Goal: Task Accomplishment & Management: Complete application form

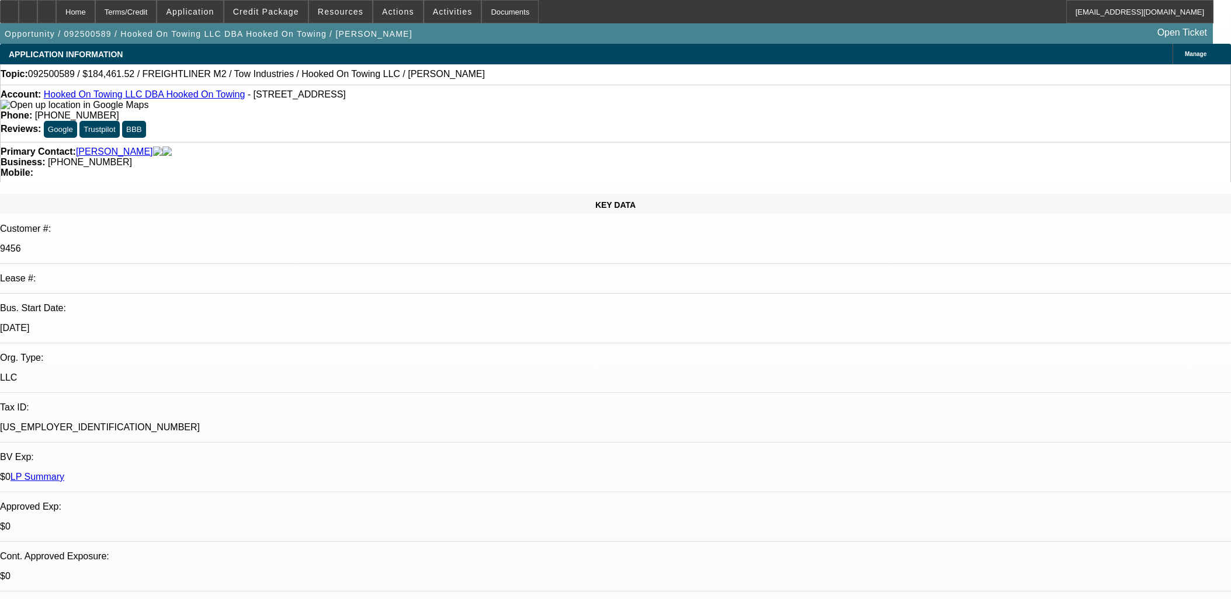
select select "0"
select select "0.1"
select select "4"
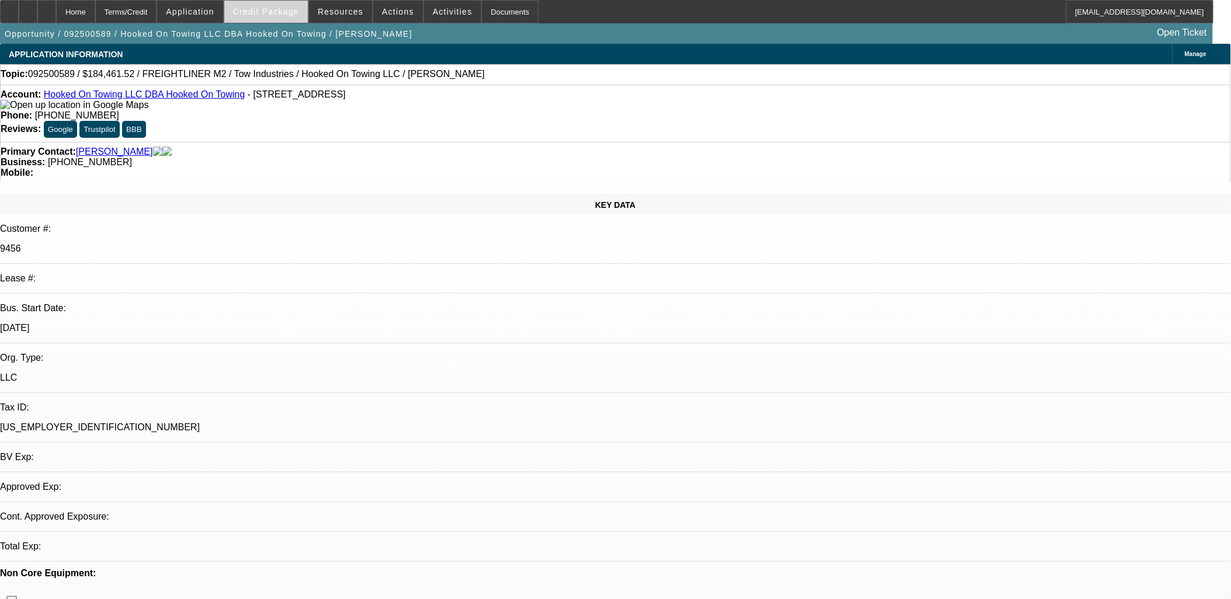
select select "0"
select select "0.1"
select select "0"
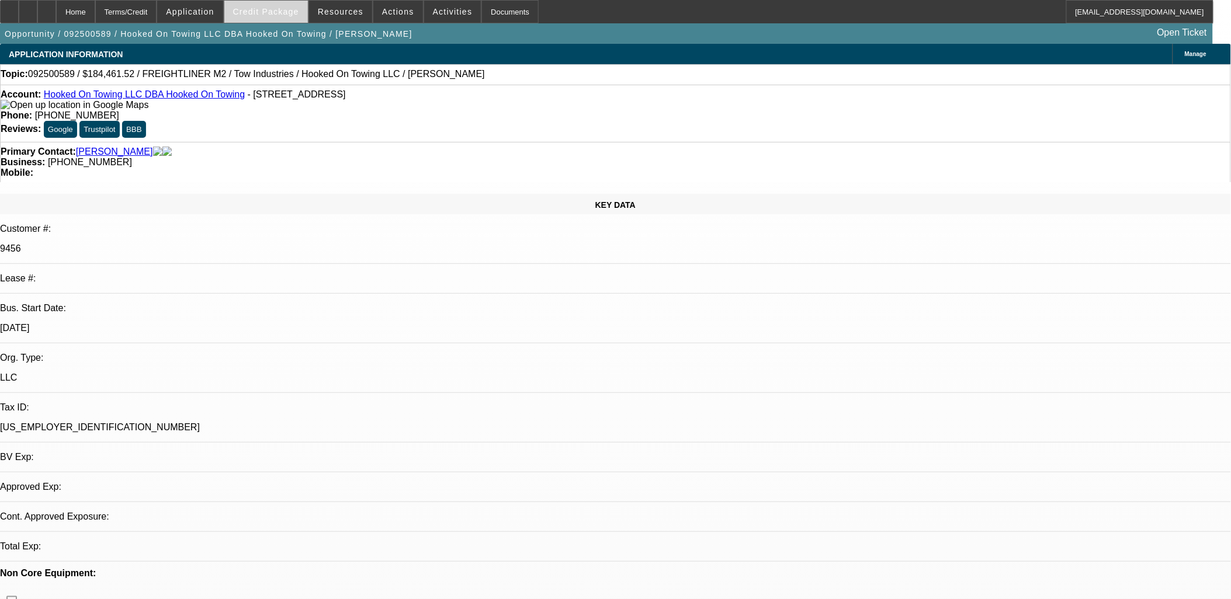
select select "0.1"
select select "1"
select select "4"
select select "1"
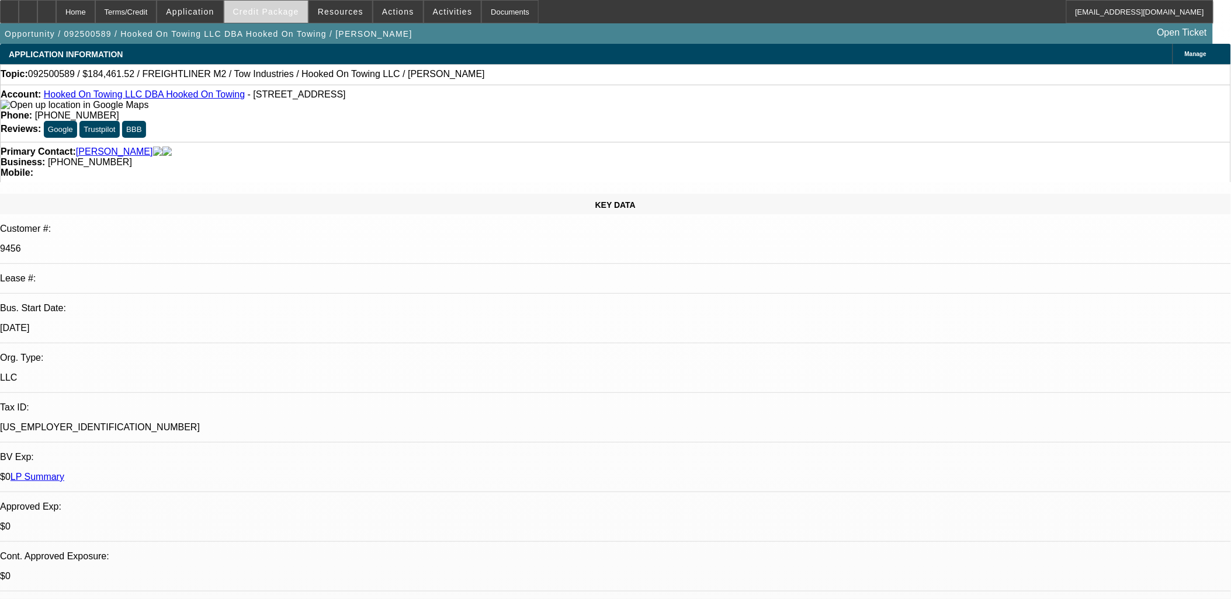
select select "1"
select select "4"
click at [286, 18] on span at bounding box center [266, 12] width 84 height 28
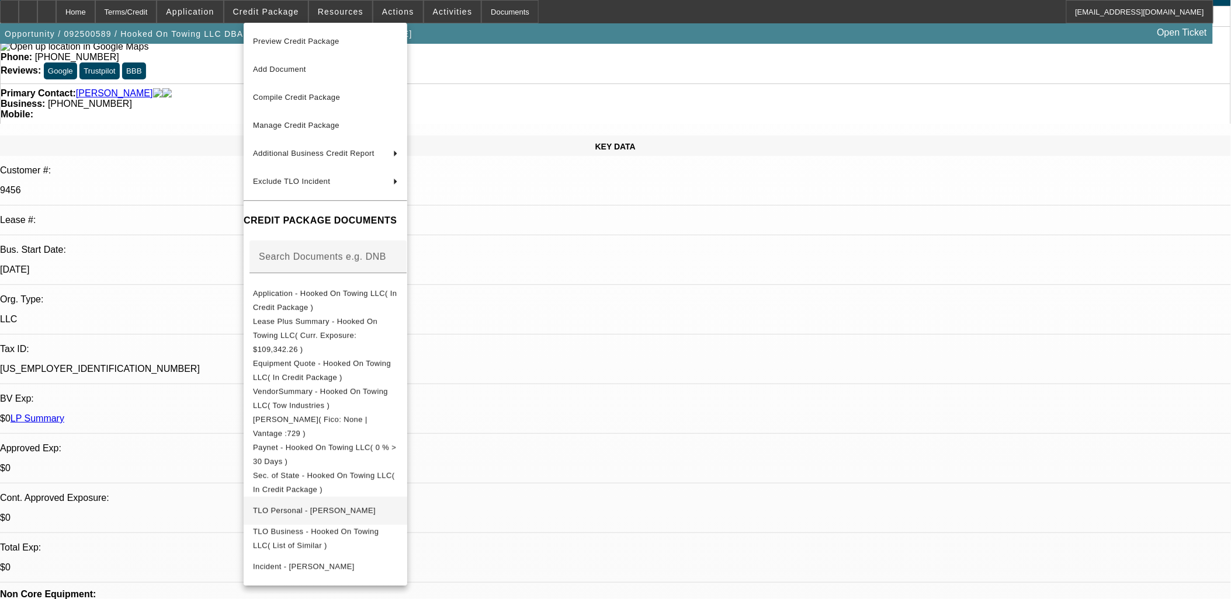
scroll to position [65, 0]
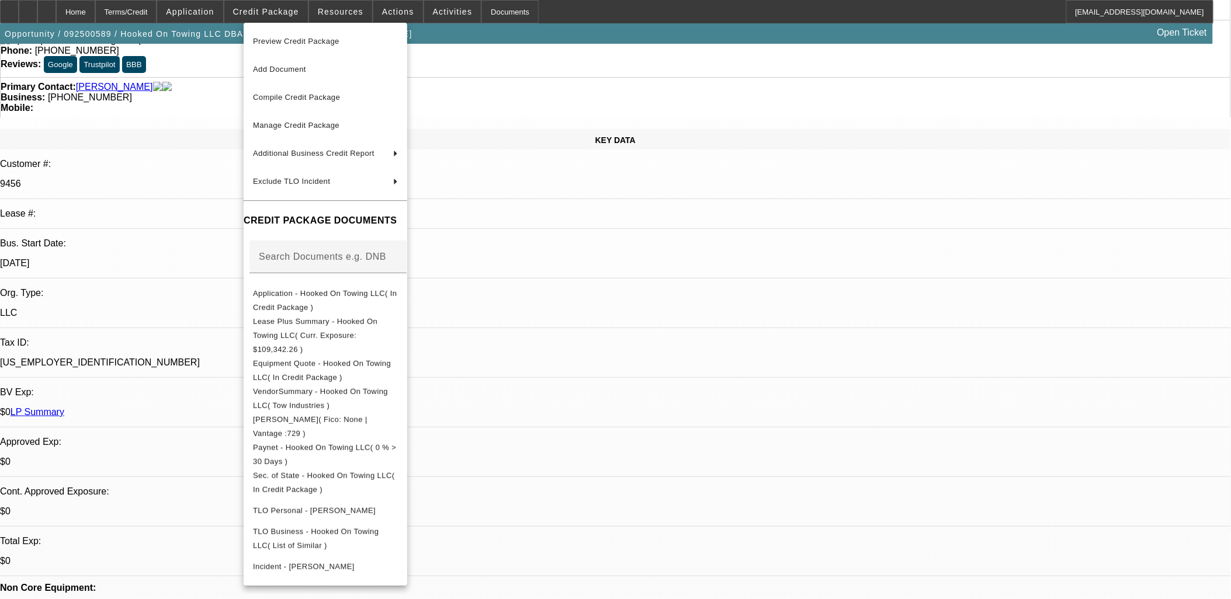
click at [641, 264] on div at bounding box center [615, 299] width 1231 height 599
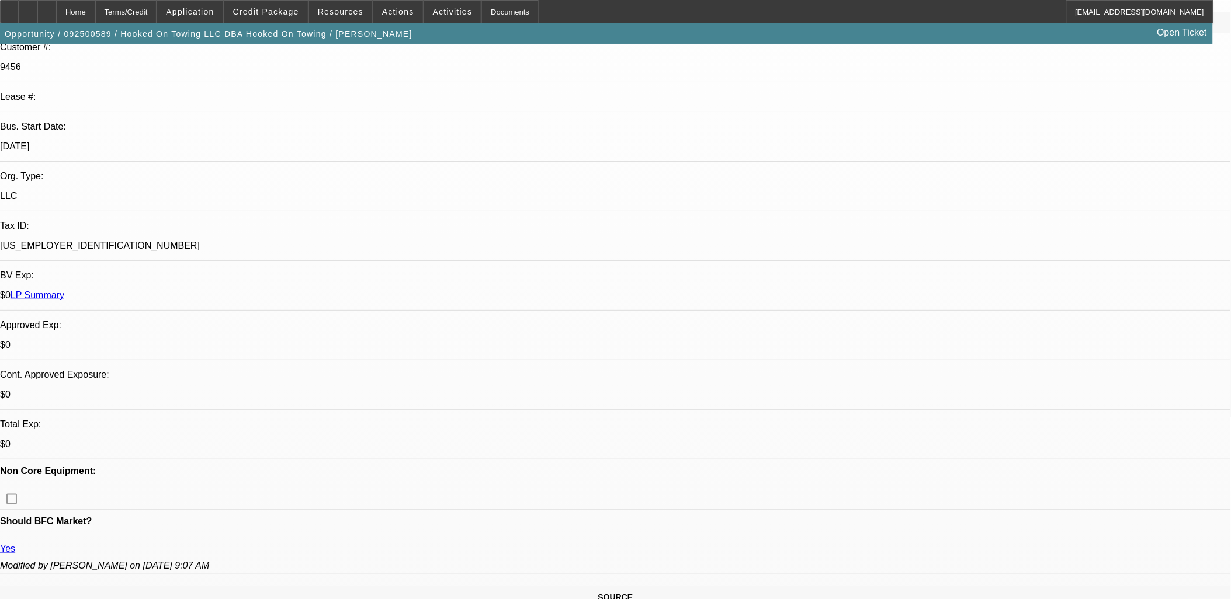
scroll to position [324, 0]
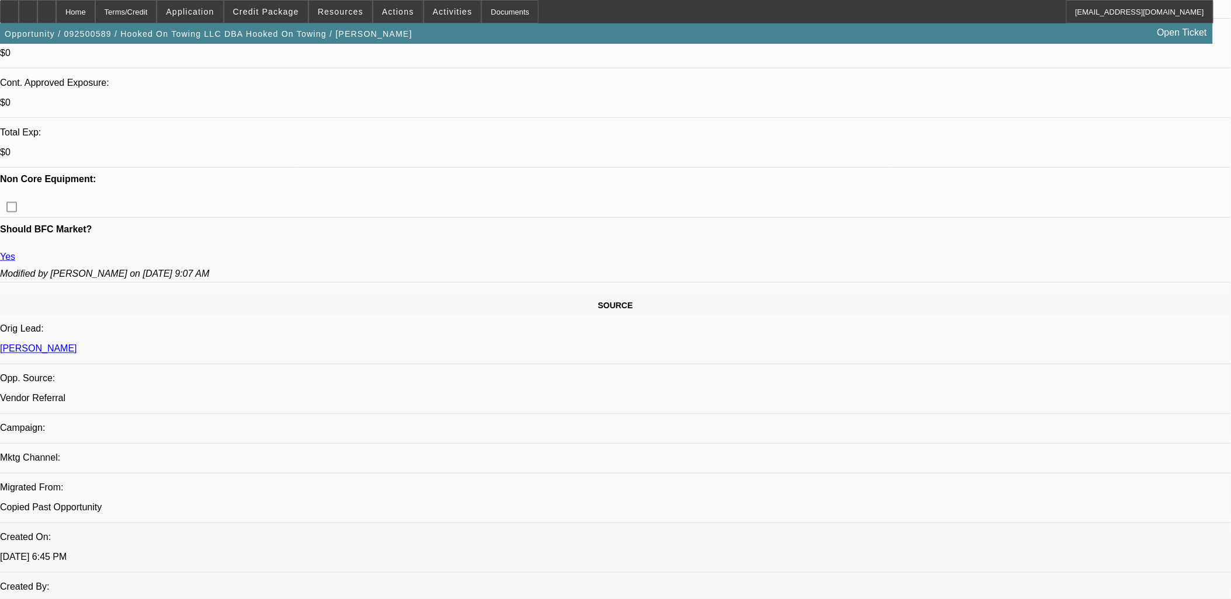
scroll to position [195, 0]
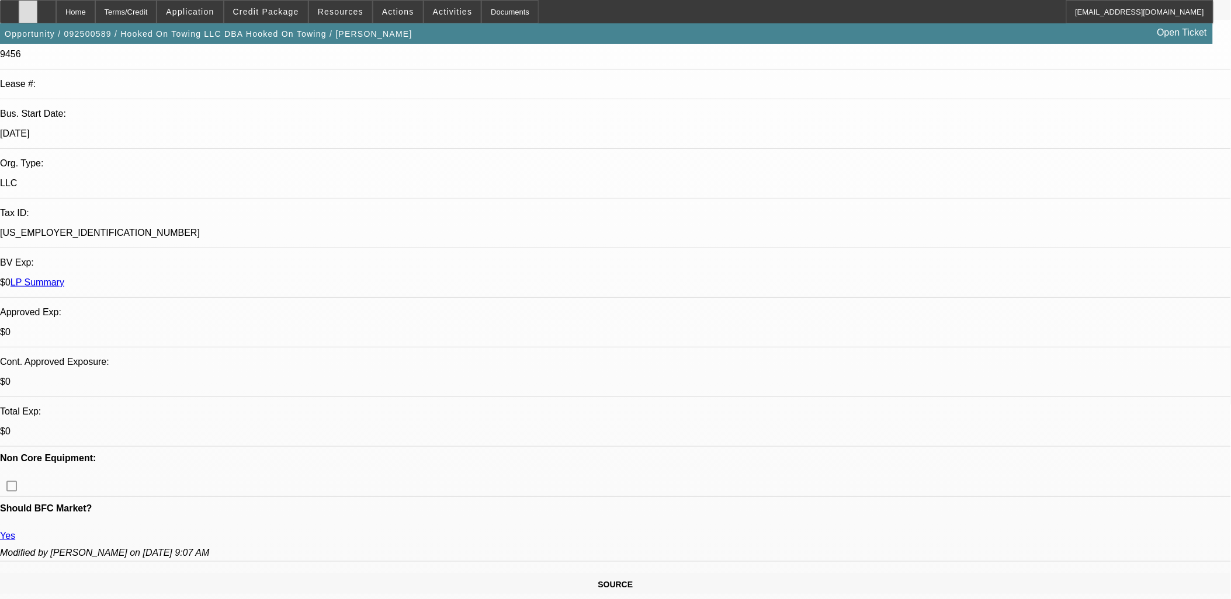
click at [28, 8] on icon at bounding box center [28, 8] width 0 height 0
click at [37, 6] on div at bounding box center [28, 11] width 19 height 23
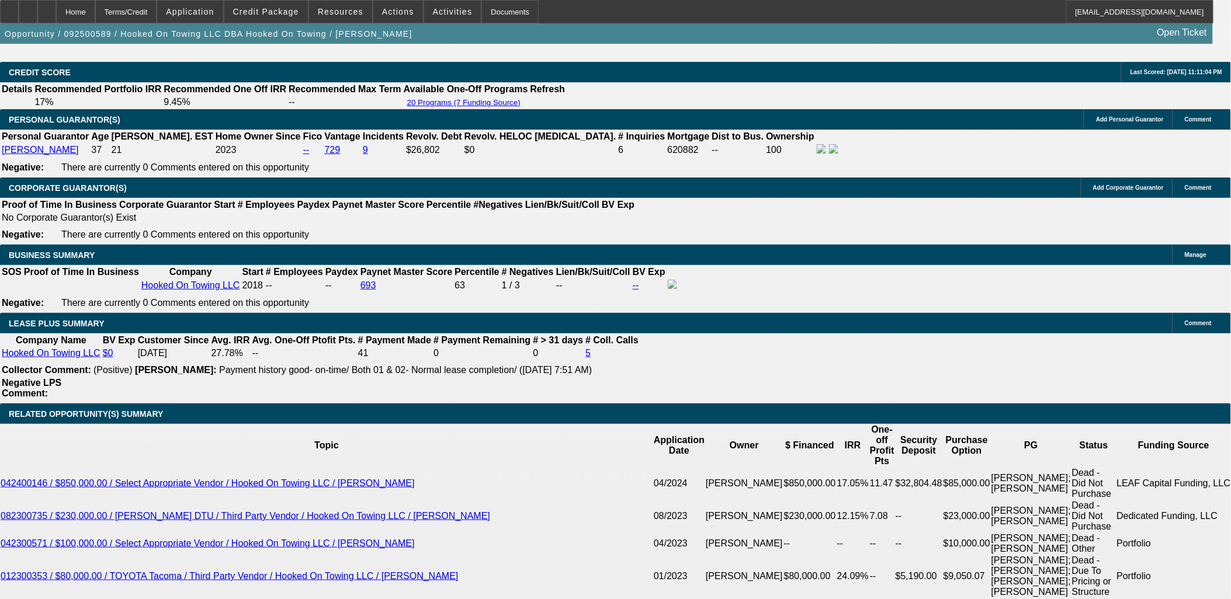
scroll to position [1882, 0]
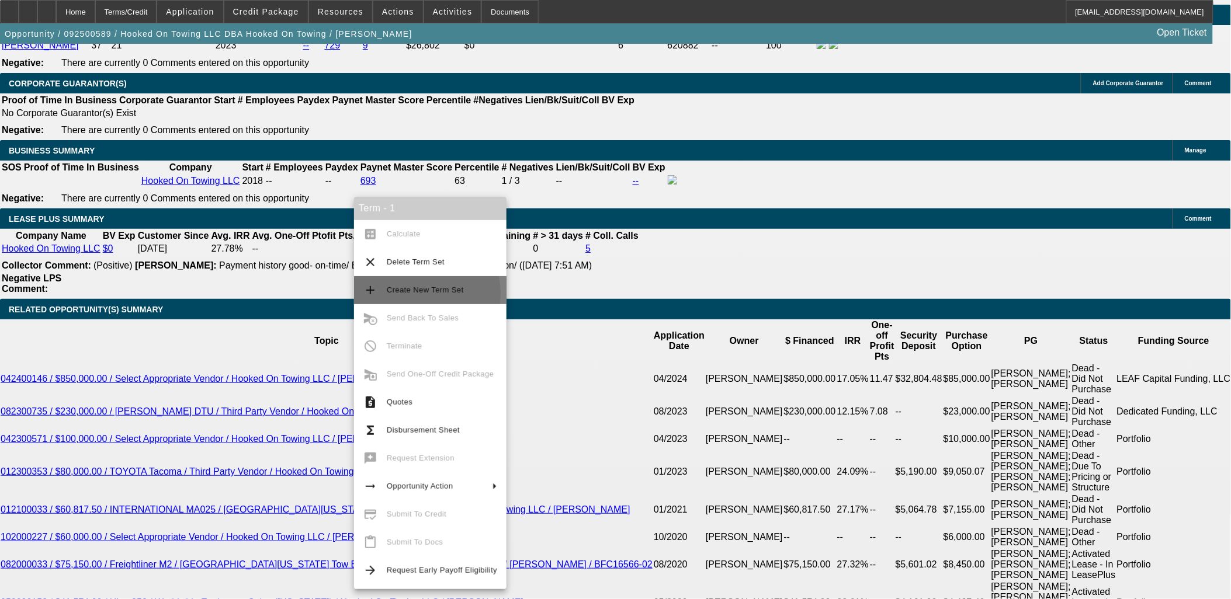
click at [401, 293] on span "Create New Term Set" at bounding box center [425, 290] width 77 height 9
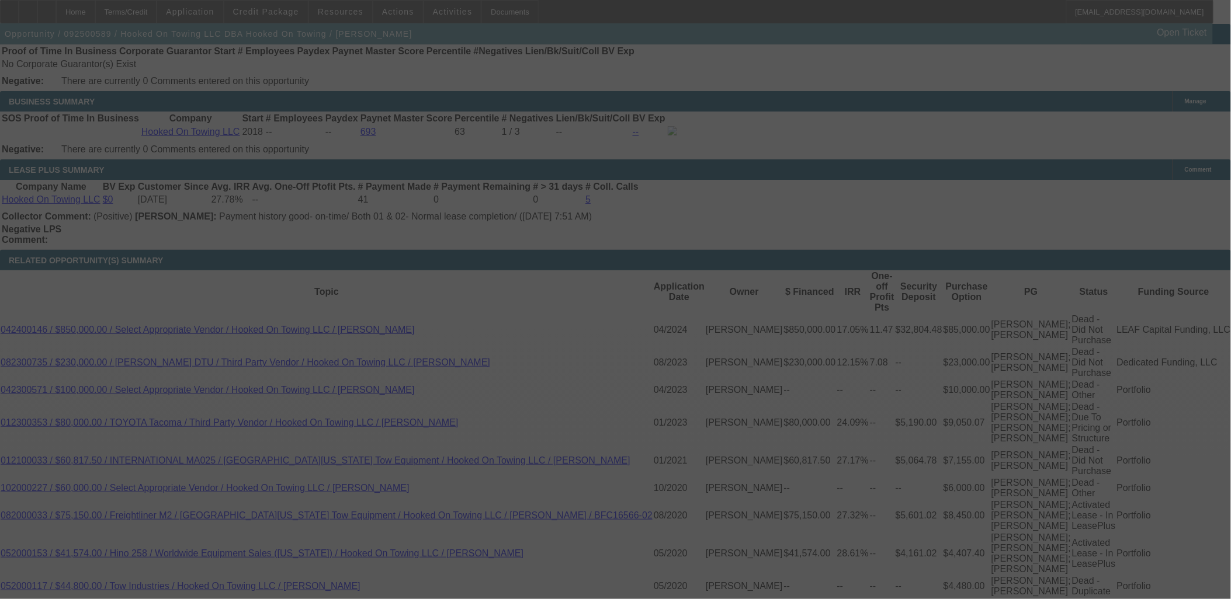
scroll to position [1970, 0]
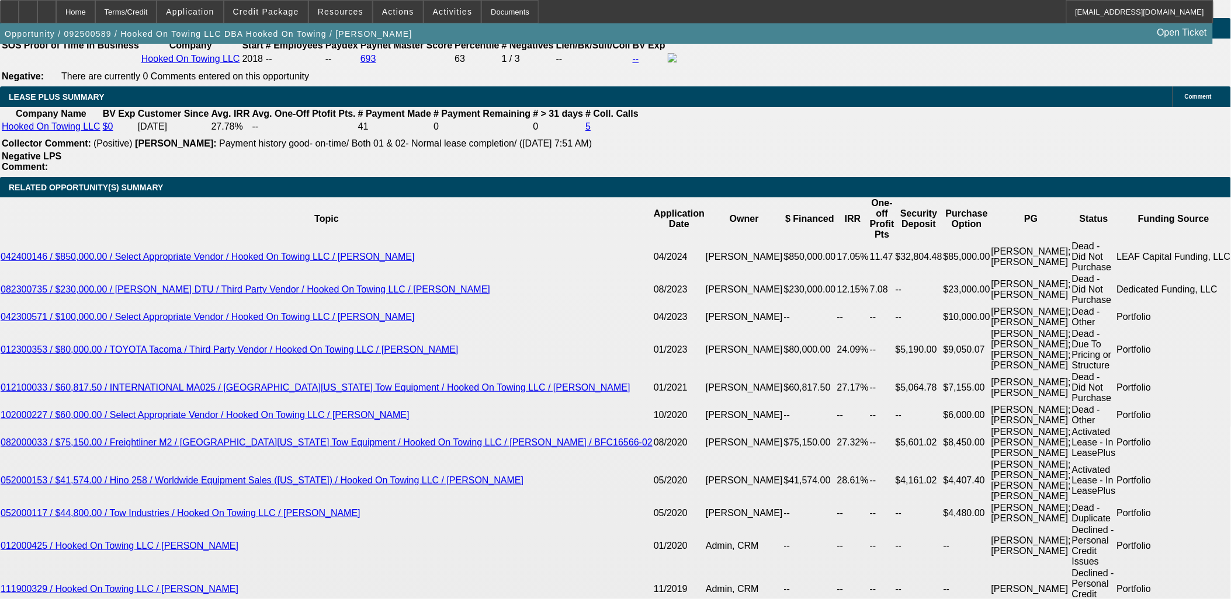
select select "0"
select select "0.1"
select select "0"
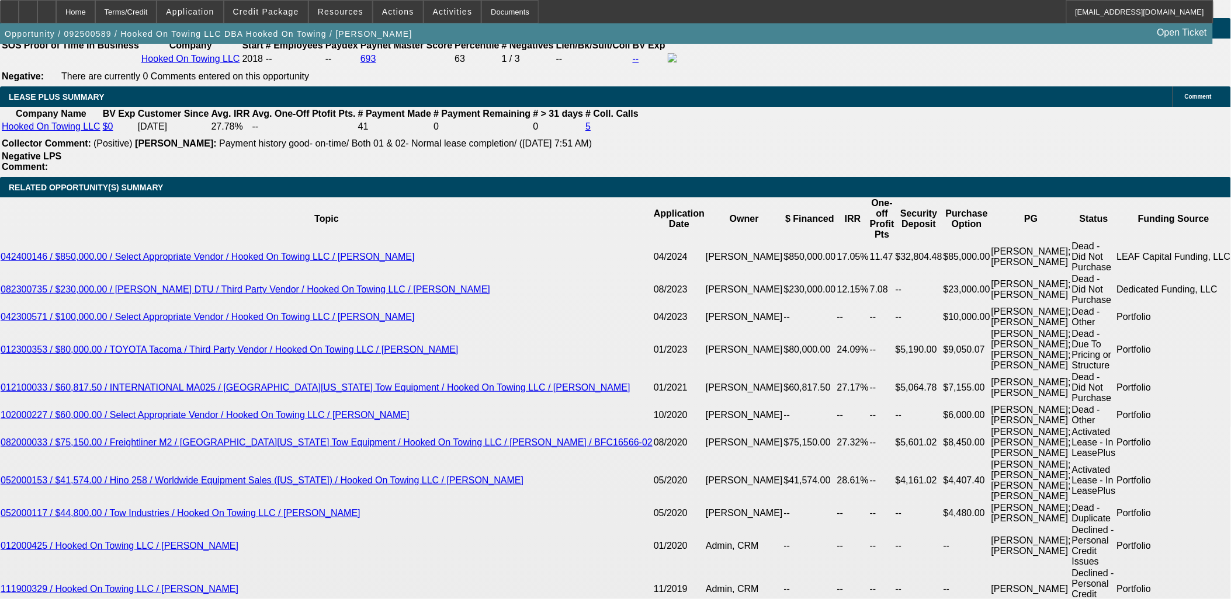
select select "0.1"
select select "0"
select select "0.1"
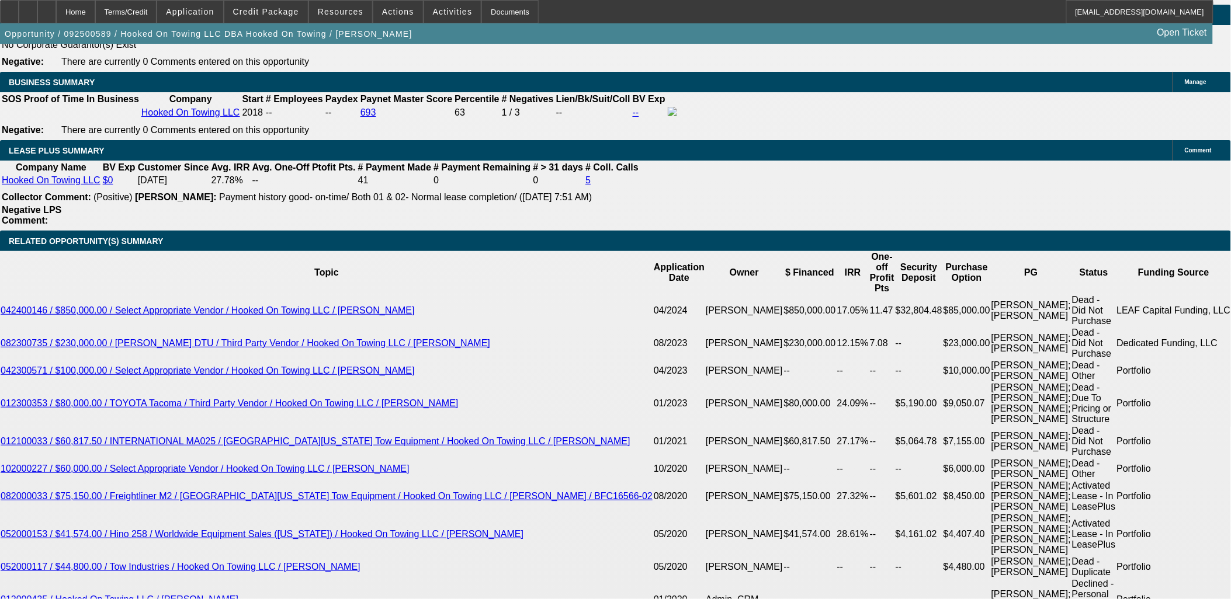
select select "1"
select select "4"
select select "1"
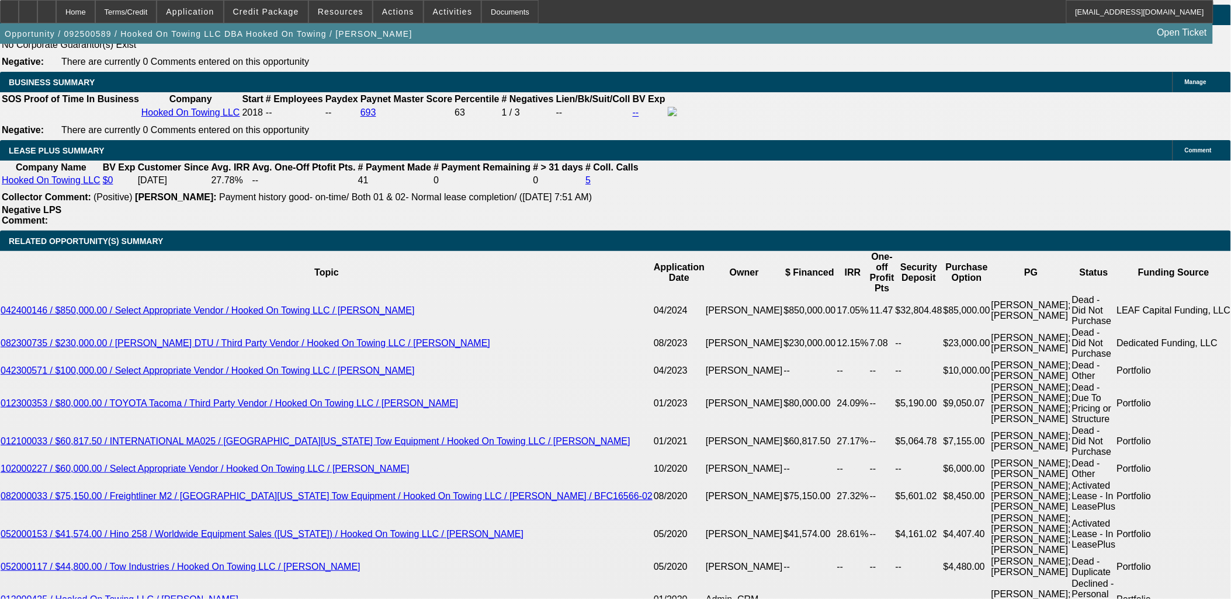
select select "4"
select select "1"
select select "4"
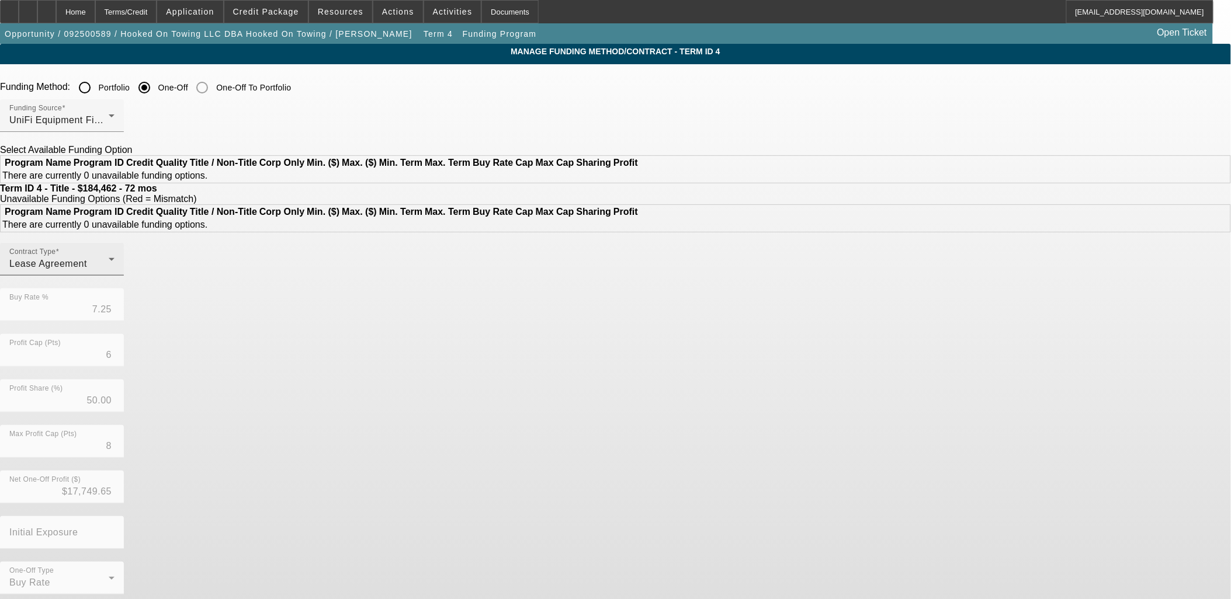
click at [109, 271] on div "Lease Agreement" at bounding box center [58, 264] width 99 height 14
click at [357, 351] on span "Equipment Finance Agreement" at bounding box center [360, 354] width 134 height 28
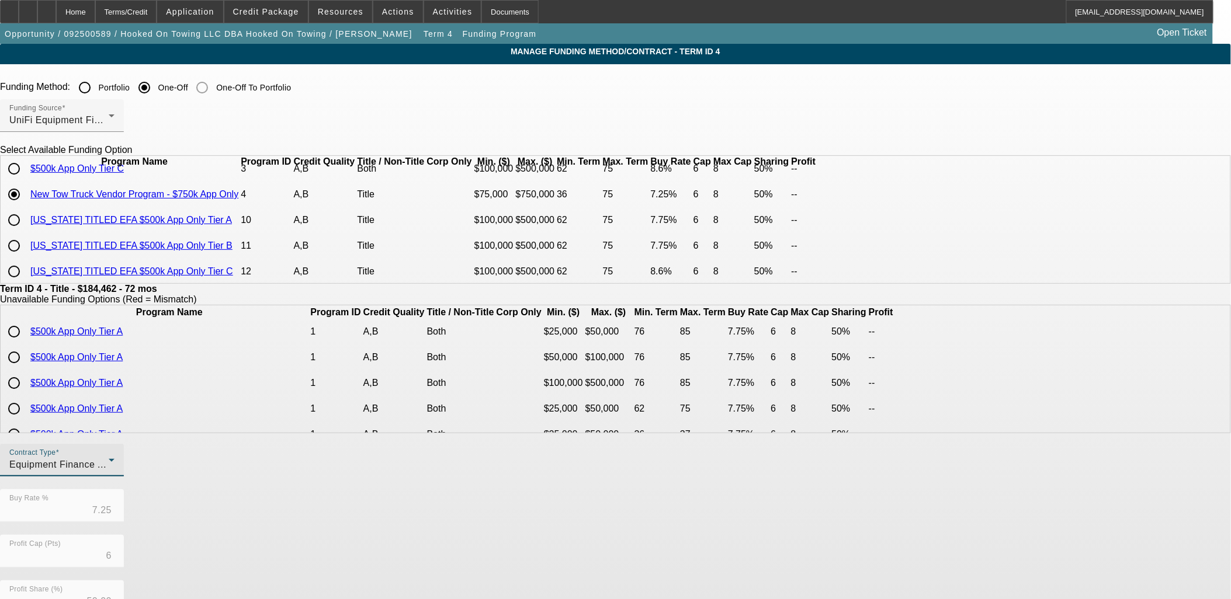
scroll to position [110, 0]
click at [26, 213] on input "radio" at bounding box center [13, 217] width 23 height 23
radio input "true"
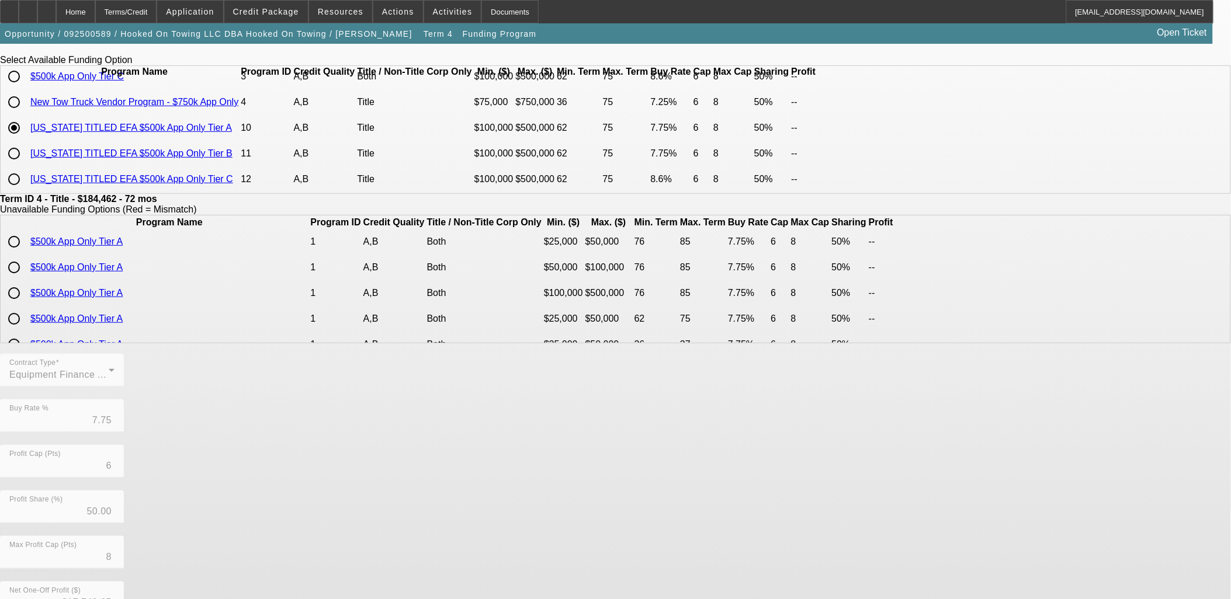
scroll to position [206, 0]
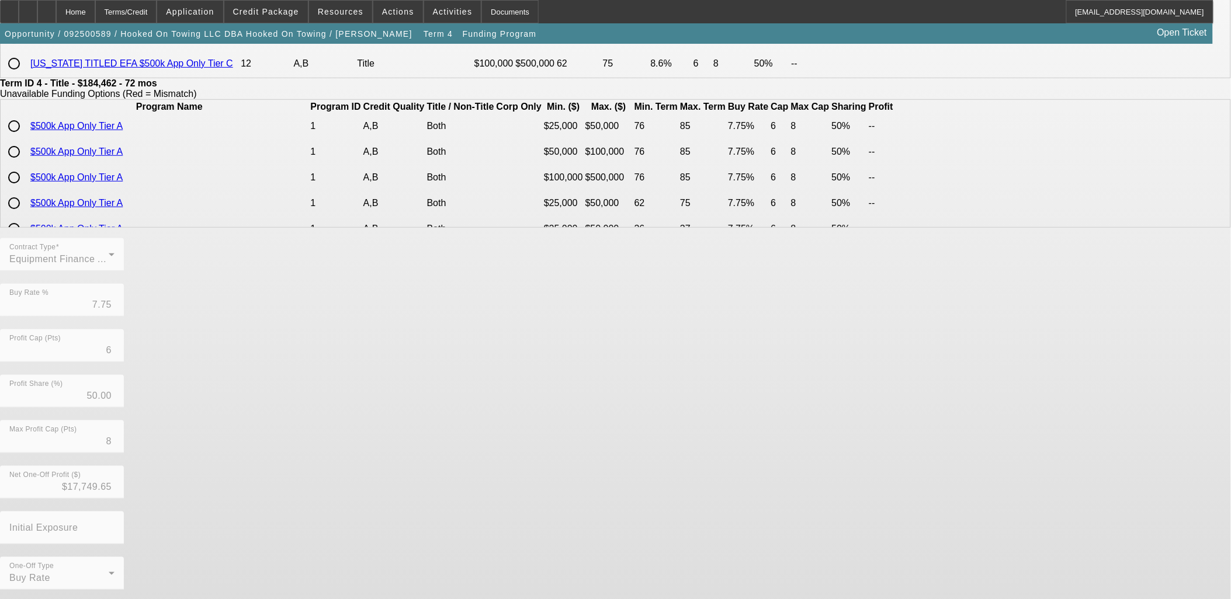
click at [550, 565] on div "Contract Type Equipment Finance Agreement Buy Rate % 7.75 Profit Cap (Pts) 6 Pr…" at bounding box center [615, 420] width 1231 height 365
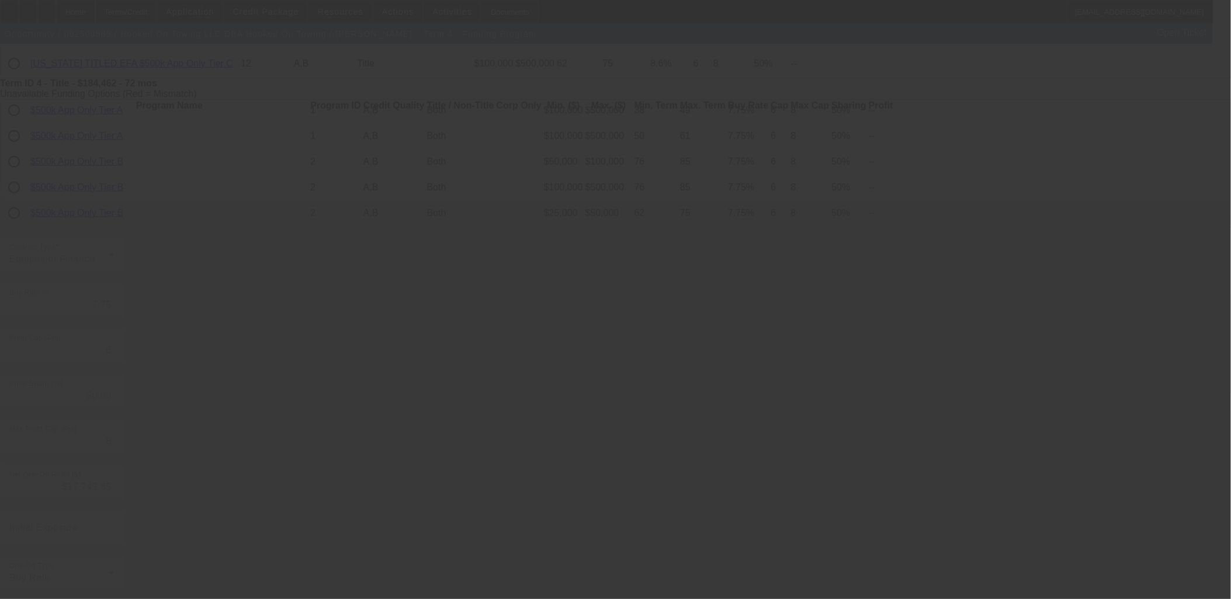
type input "7.25"
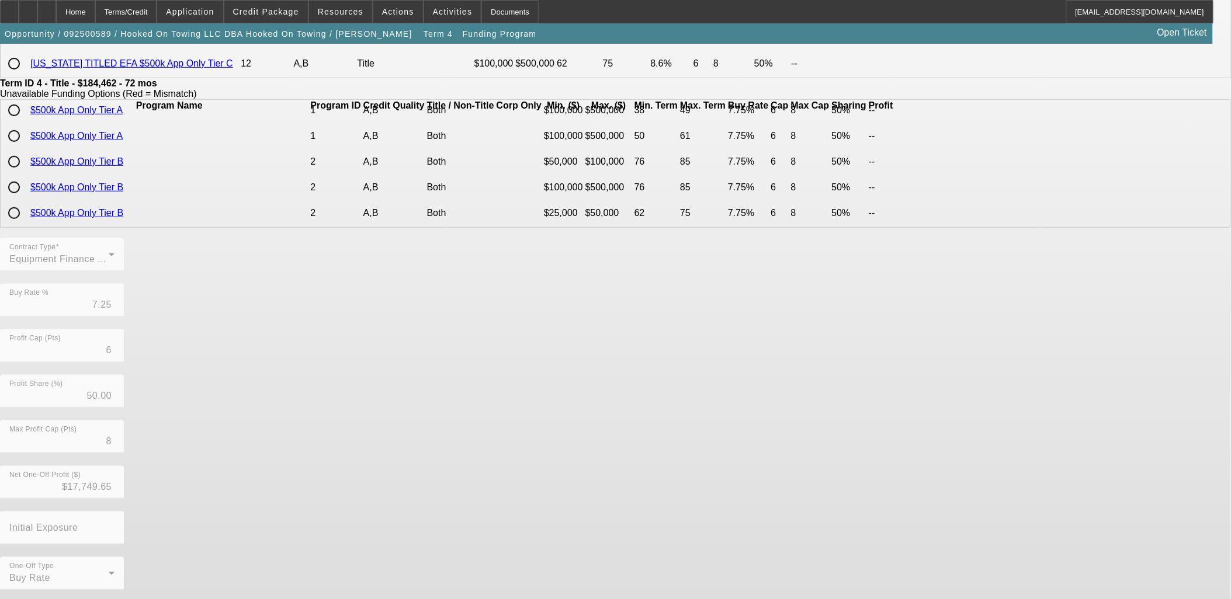
scroll to position [0, 0]
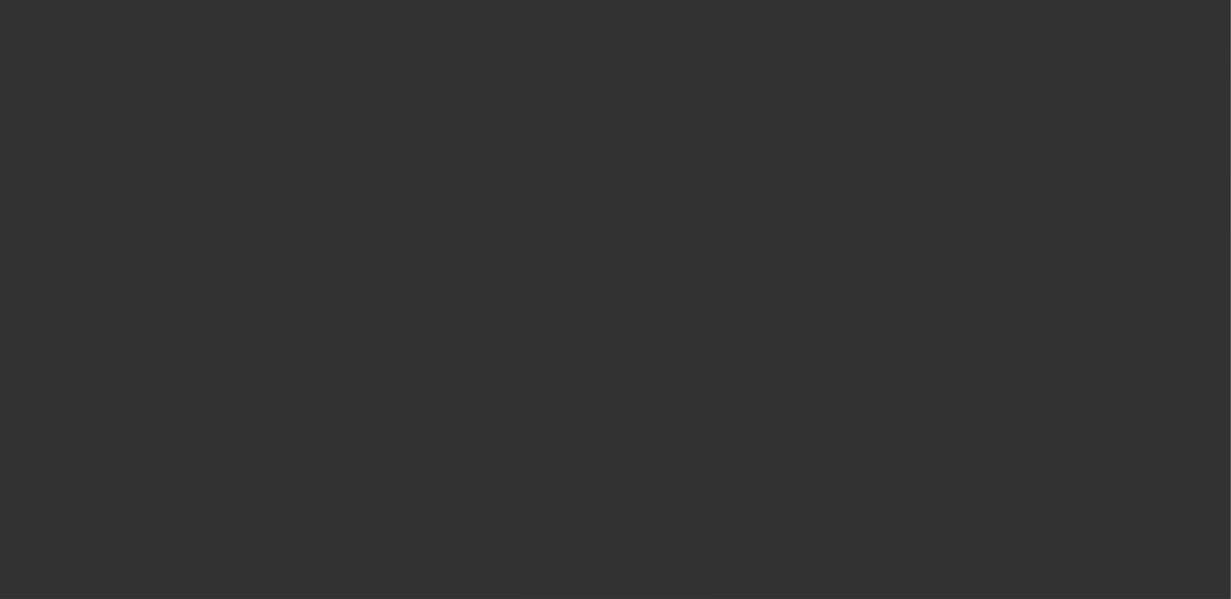
select select "0"
select select "6"
select select "0"
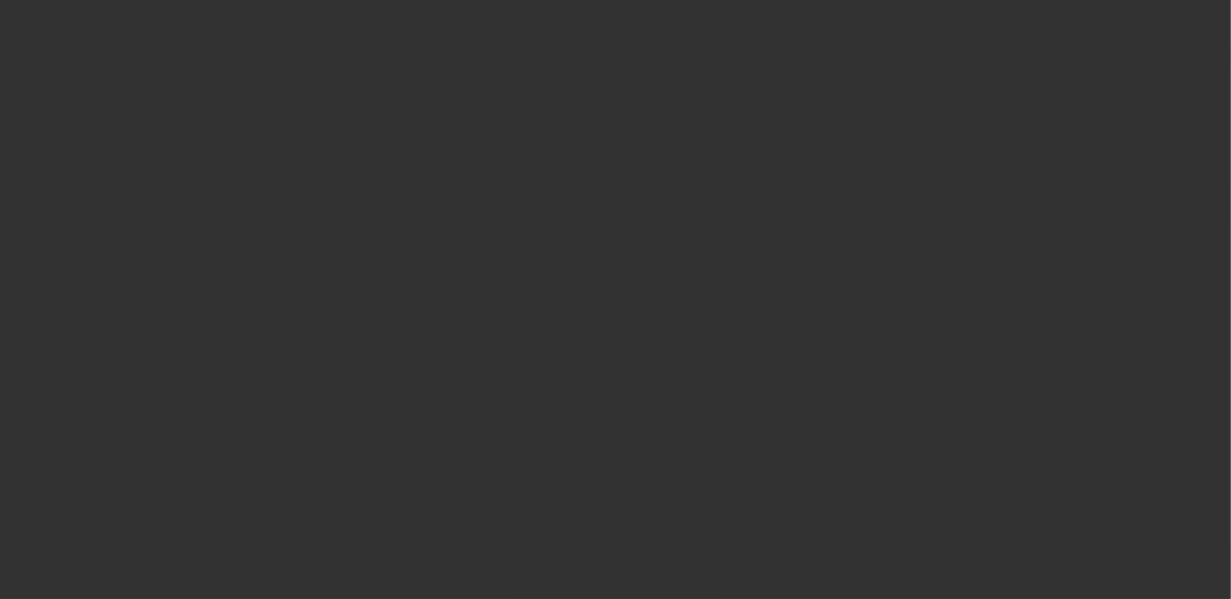
select select "0"
select select "0.1"
select select "4"
select select "0"
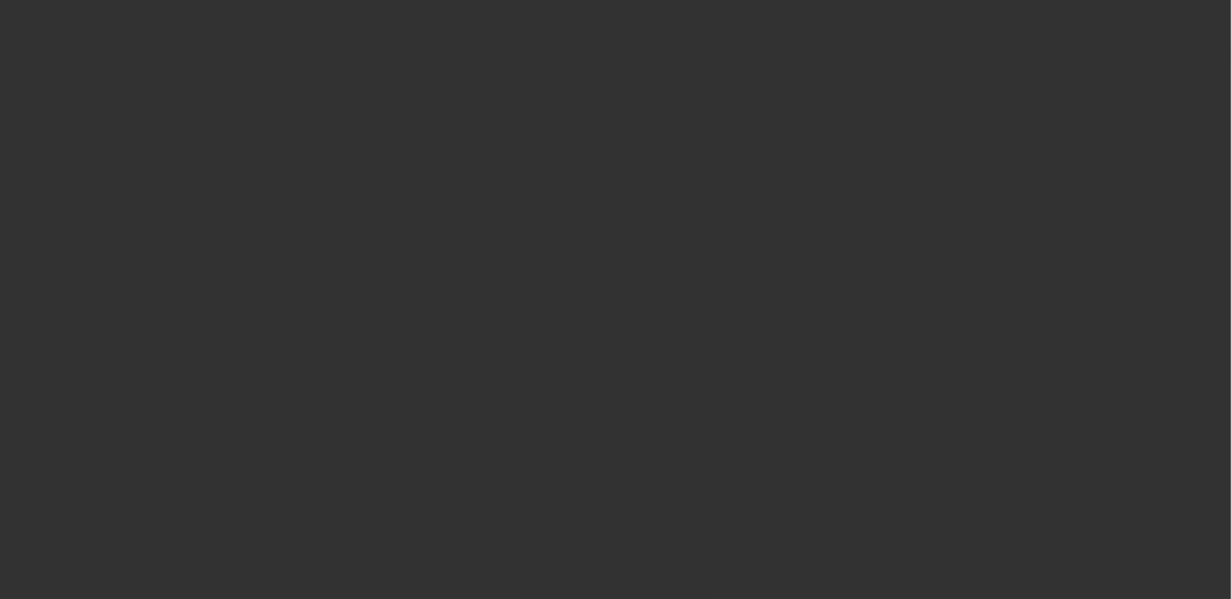
select select "0.1"
select select "4"
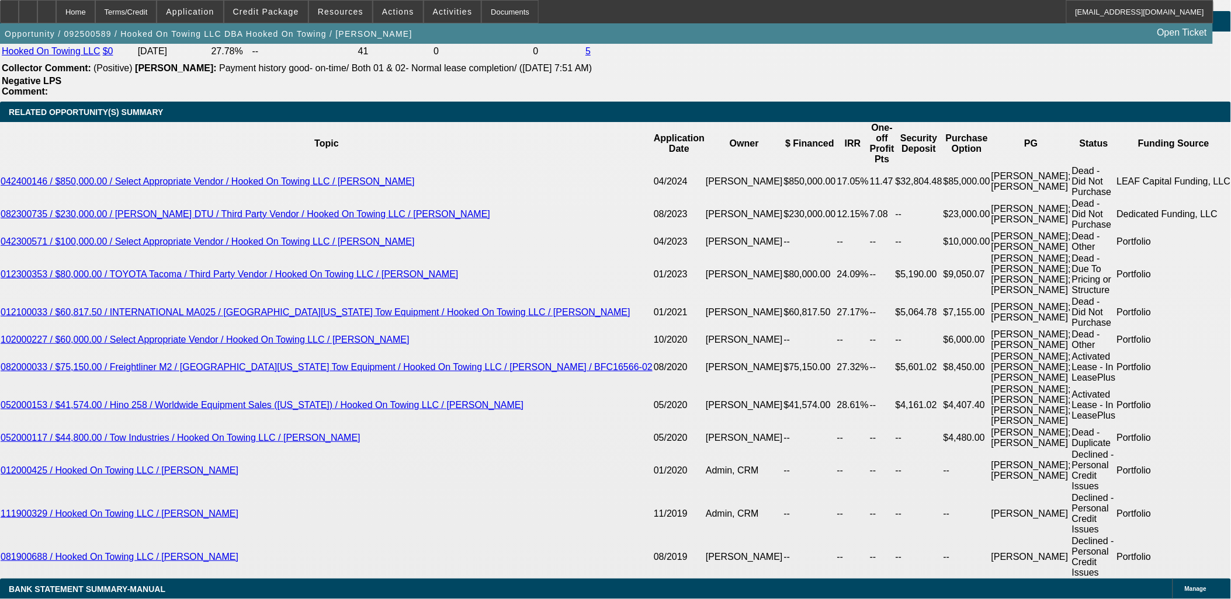
scroll to position [2077, 0]
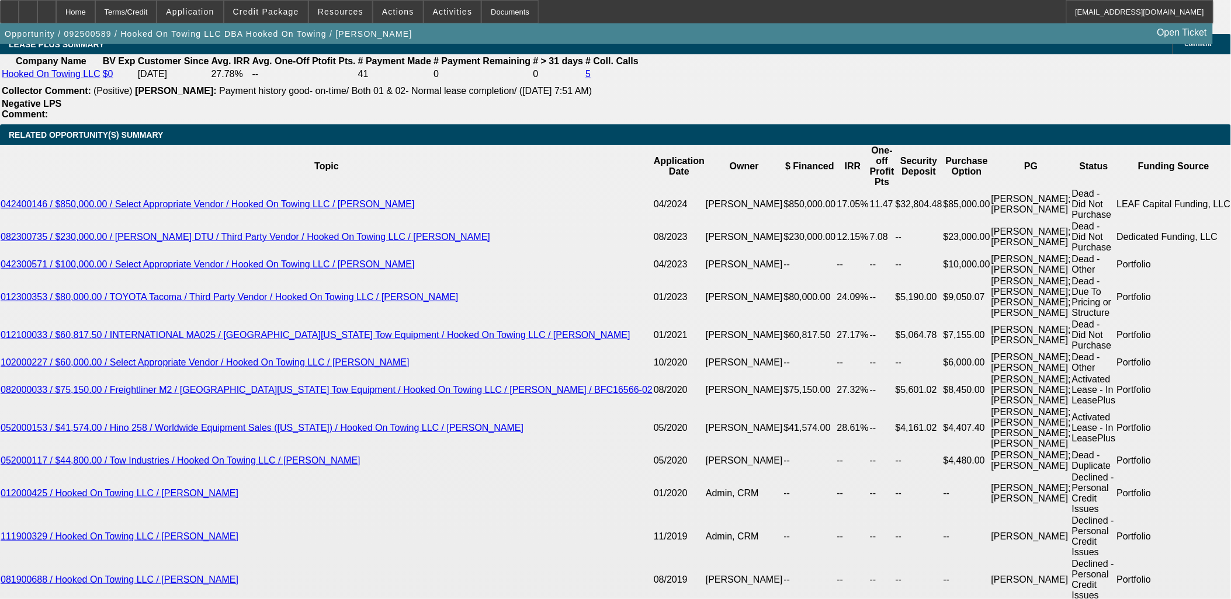
select select "3"
type input "UNKNOWN"
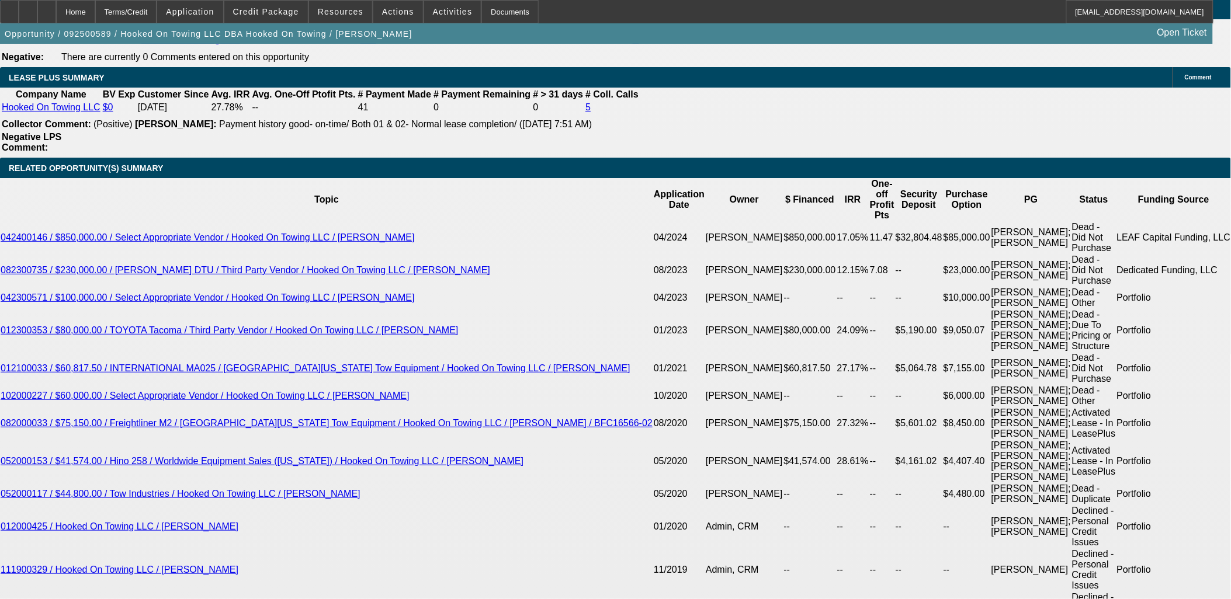
scroll to position [2012, 0]
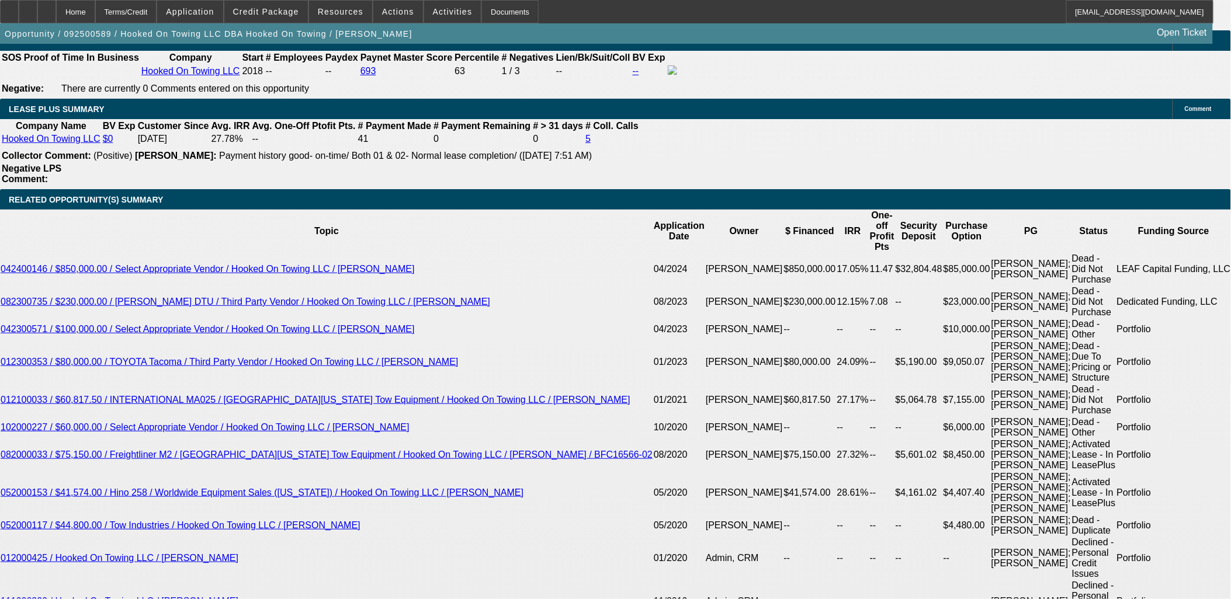
select select "1"
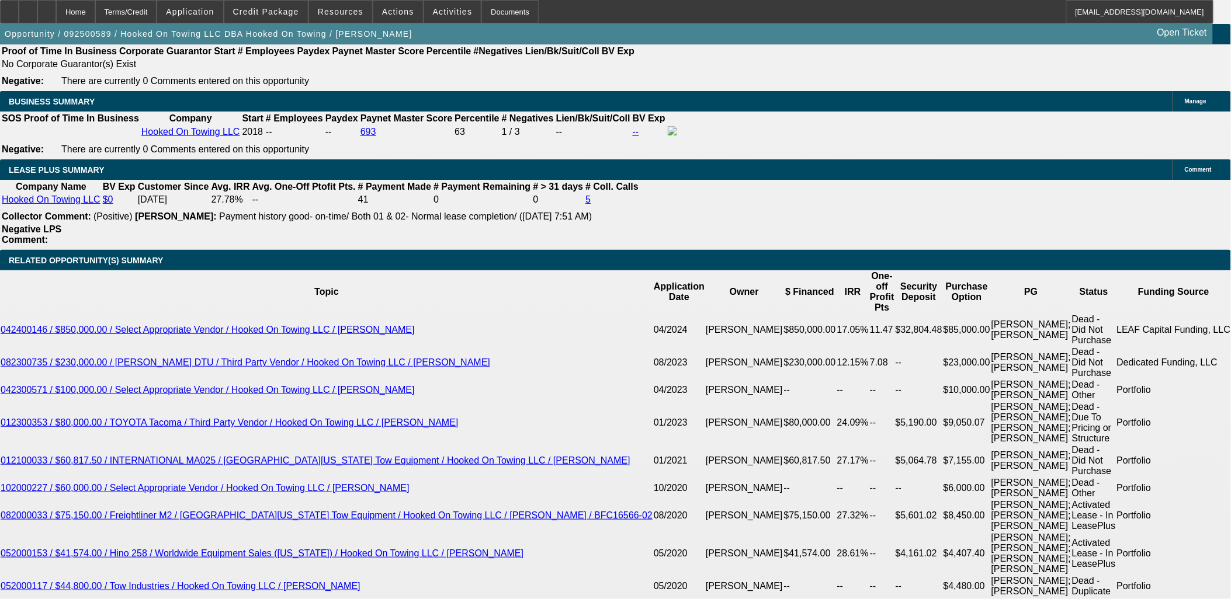
scroll to position [1882, 0]
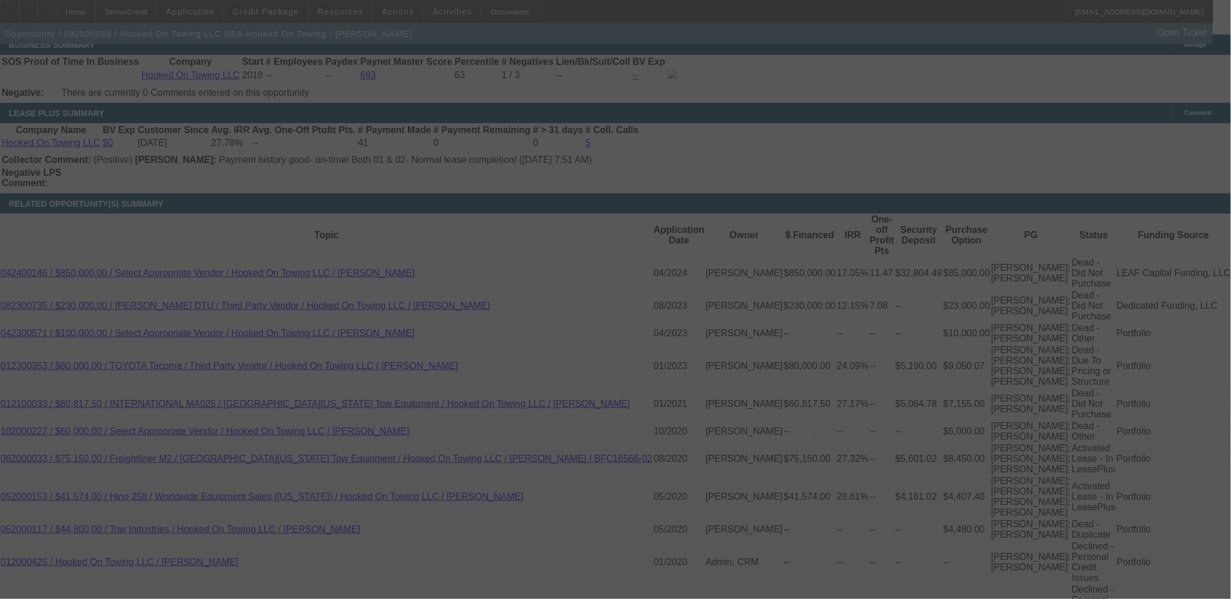
scroll to position [2012, 0]
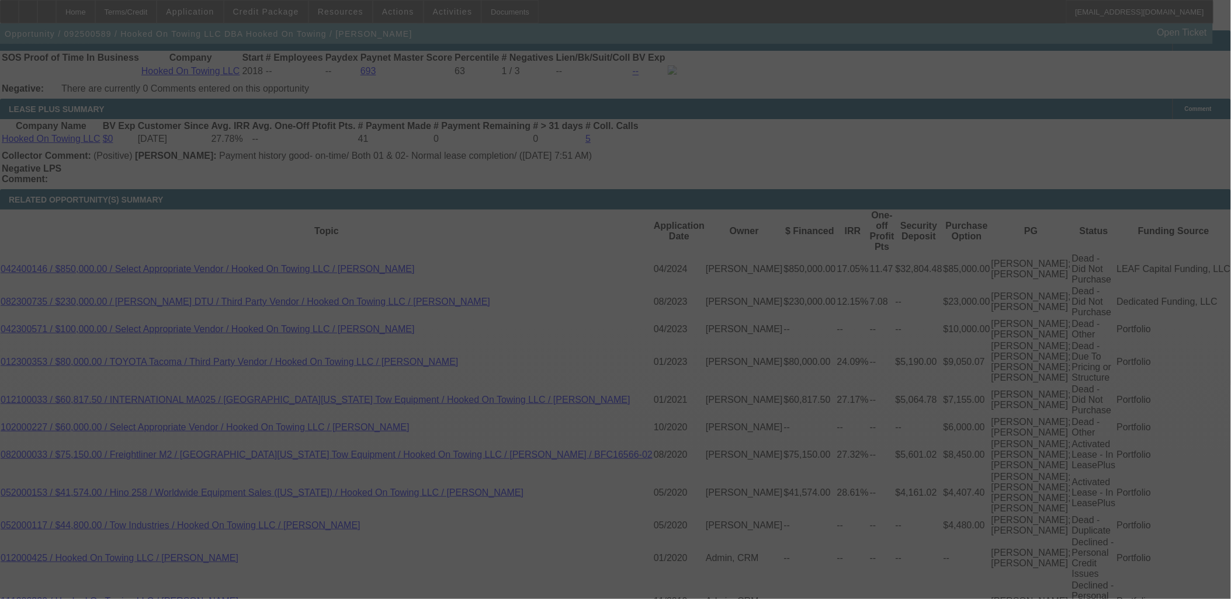
select select "0"
select select "6"
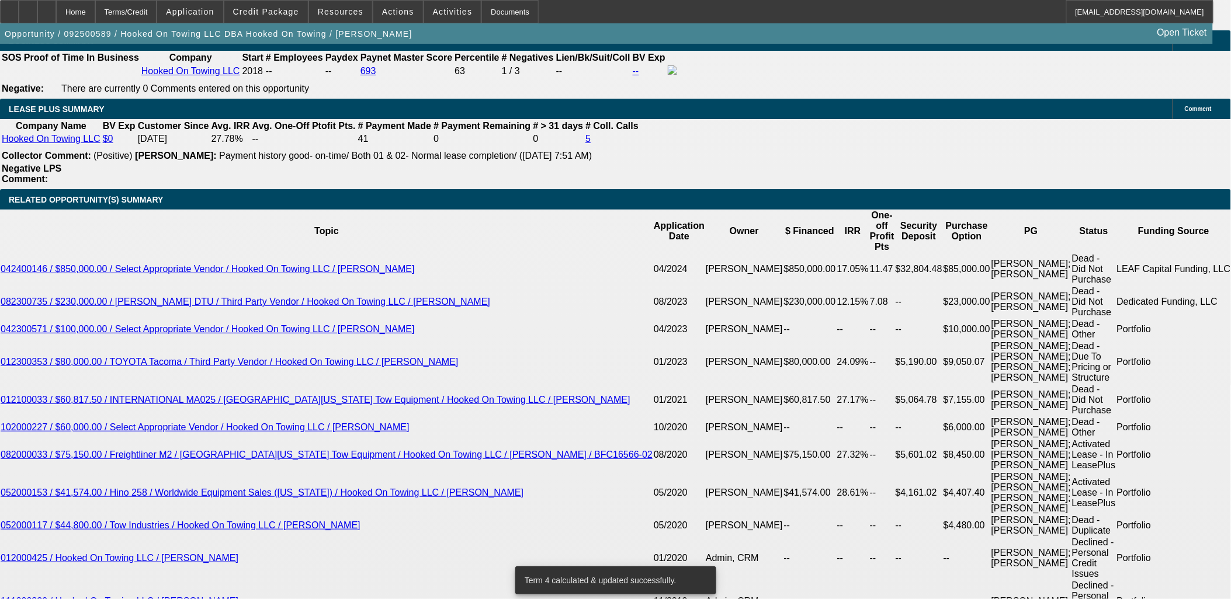
type input "UNKNOWN"
type input "9"
type input "$3,325.02"
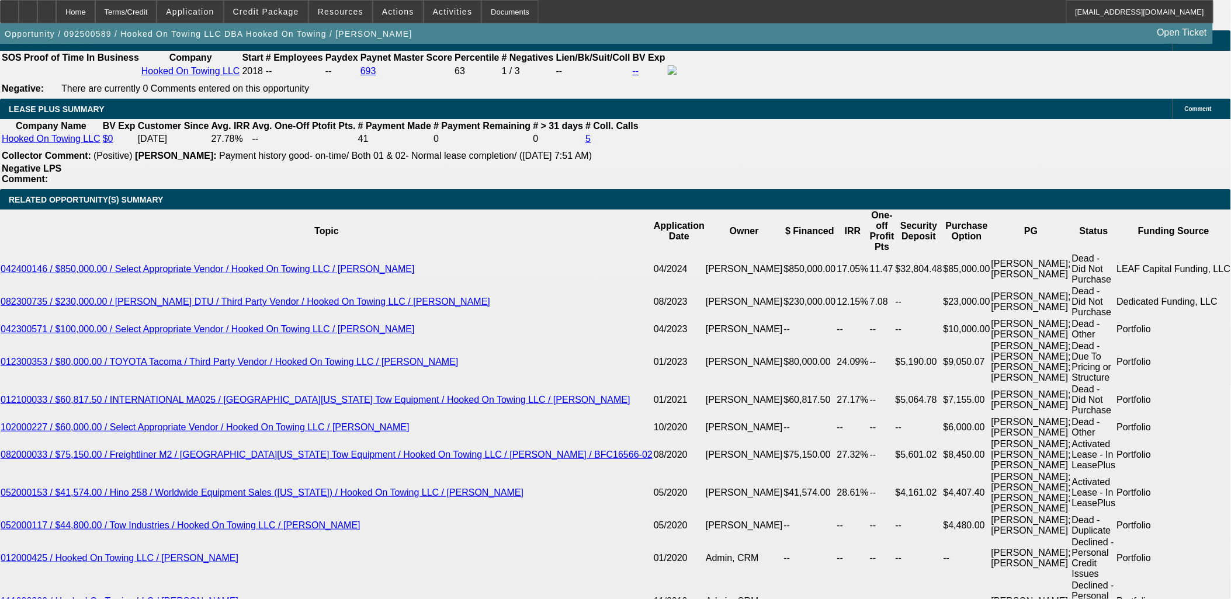
type input "9.9"
type input "$3,408.01"
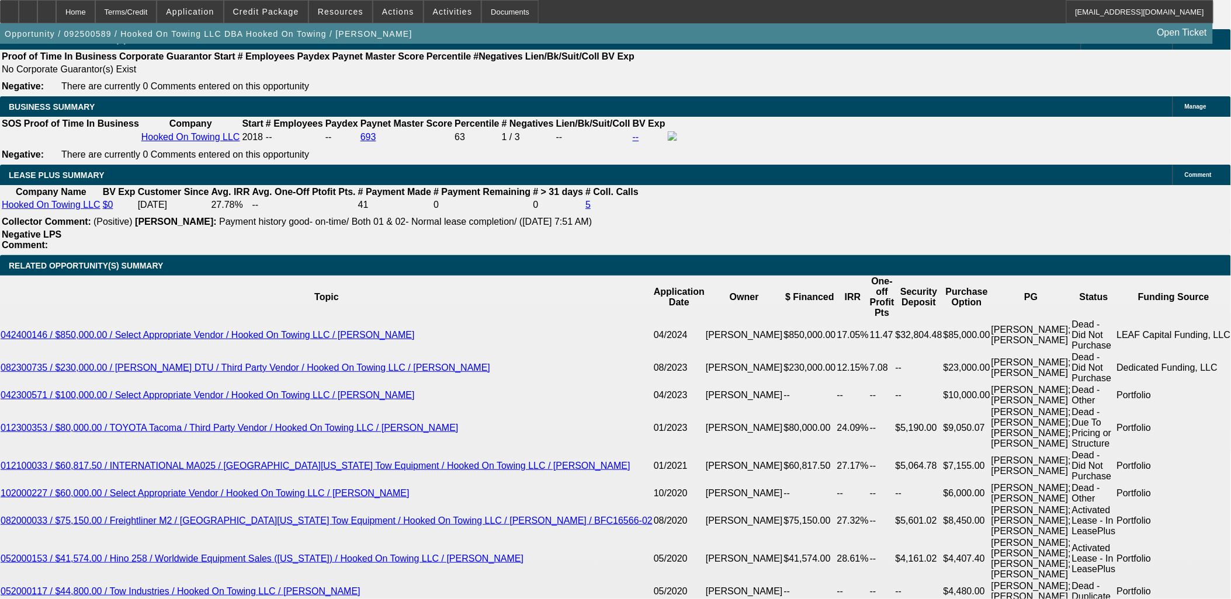
scroll to position [1882, 0]
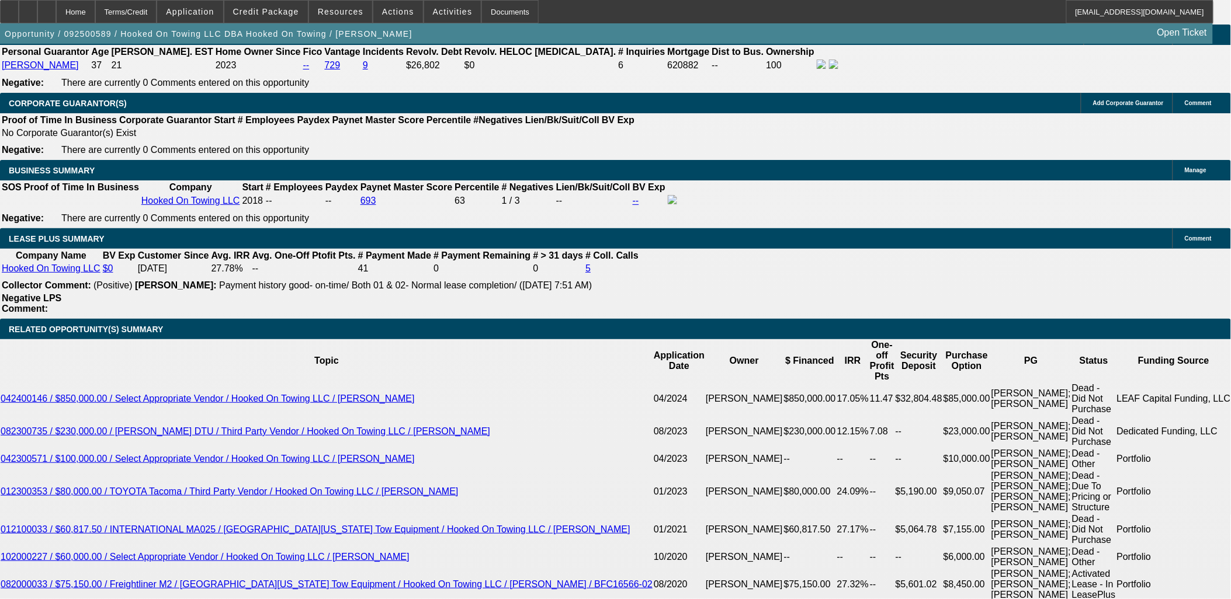
type input "9.9"
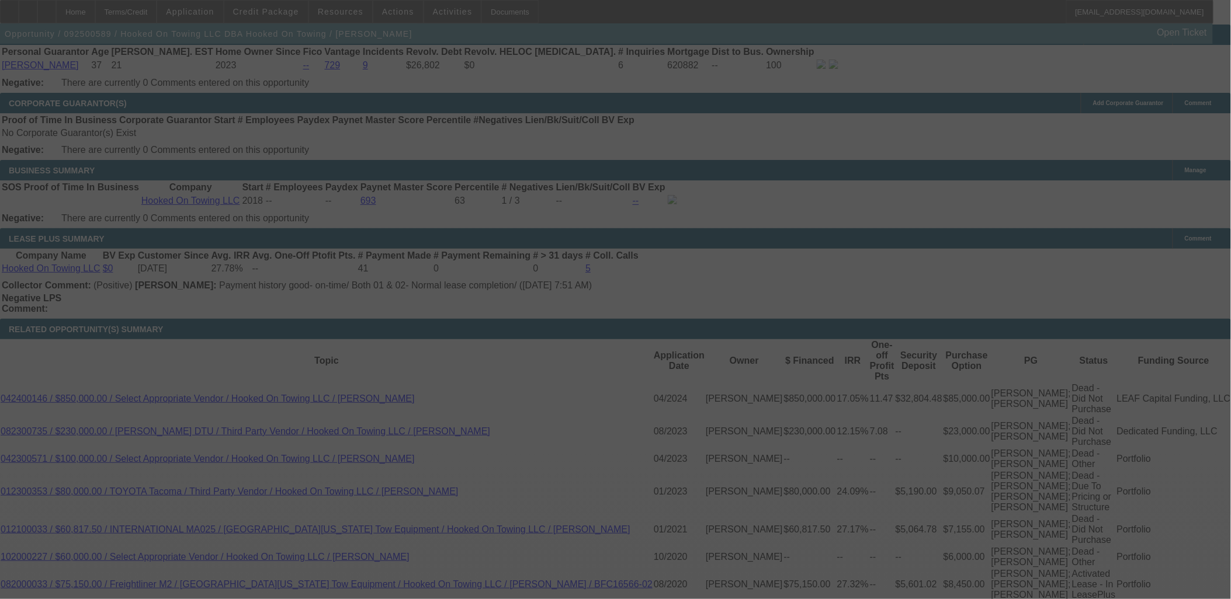
select select "0"
select select "6"
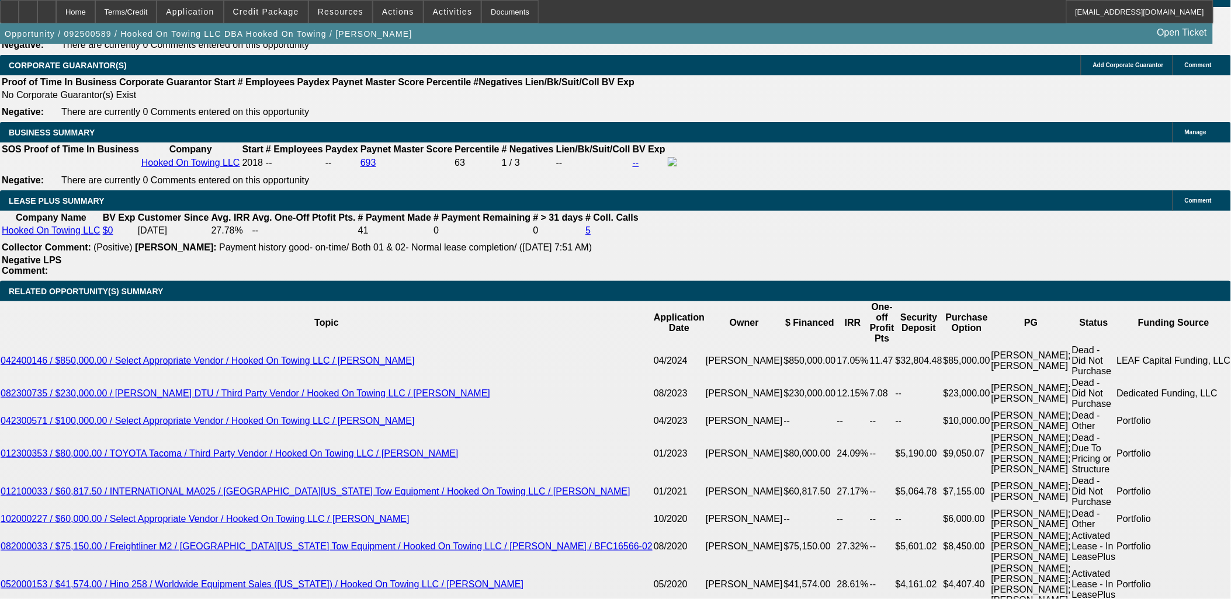
scroll to position [2012, 0]
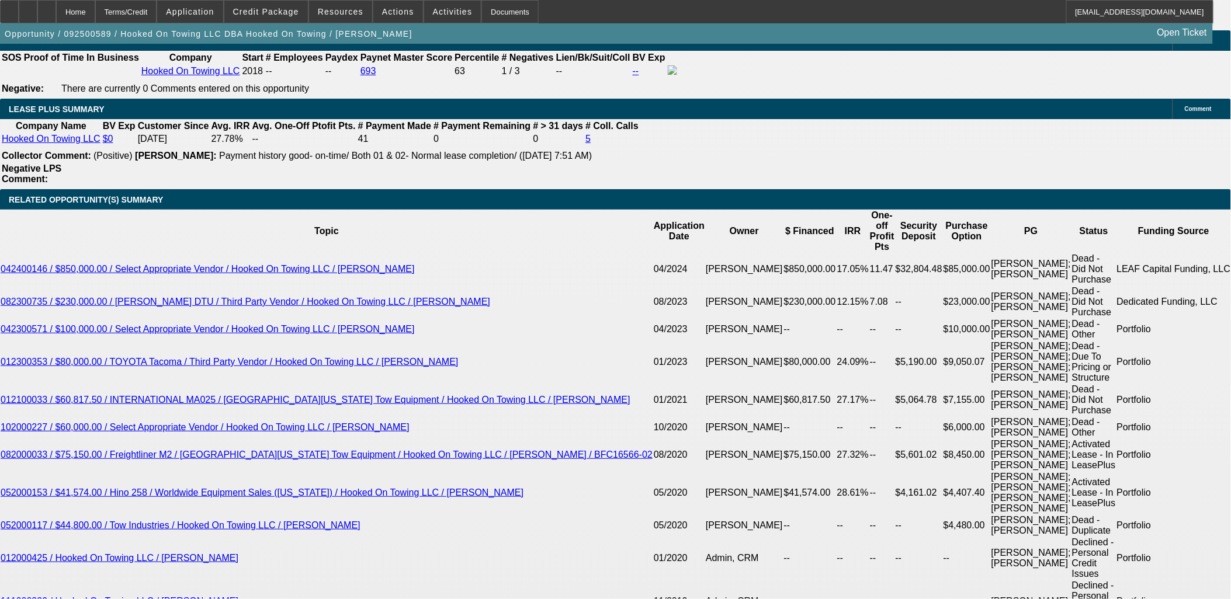
type input "UNKNOWN"
type input "9."
type input "$3,325.02"
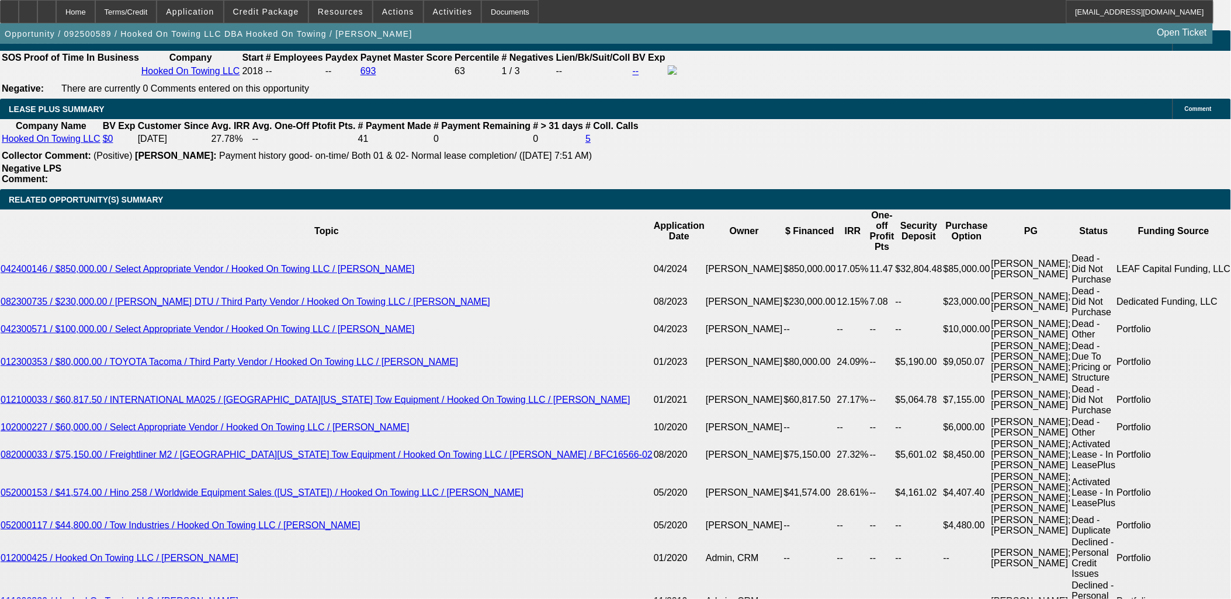
type input "9.2"
type input "$3,343.36"
type input "9.25"
type input "$3,347.95"
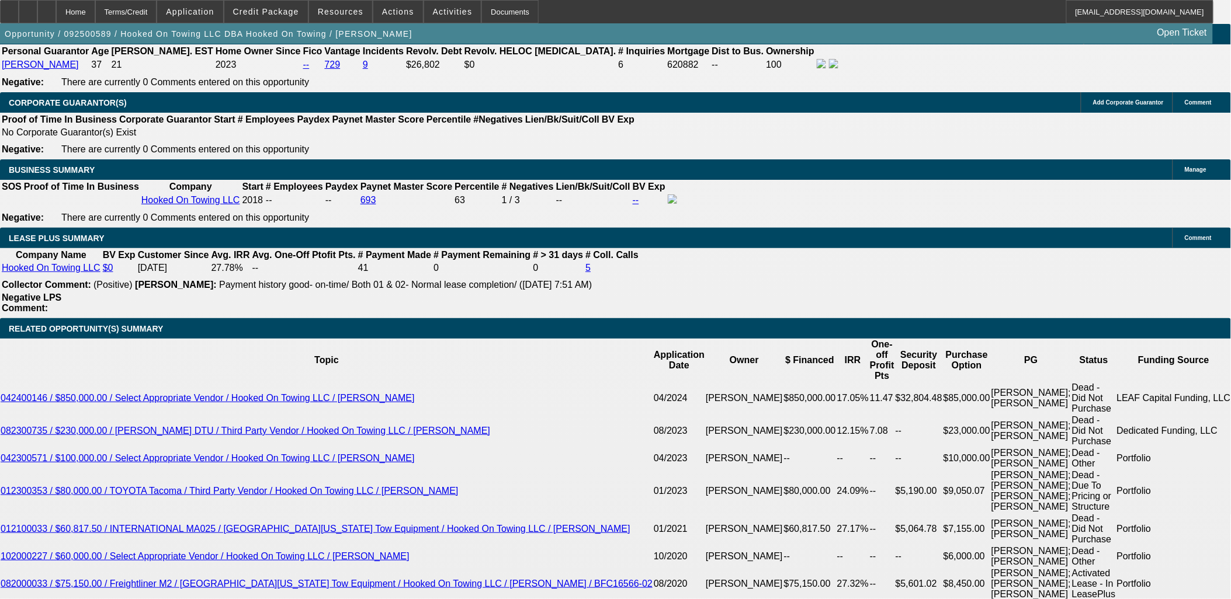
scroll to position [1882, 0]
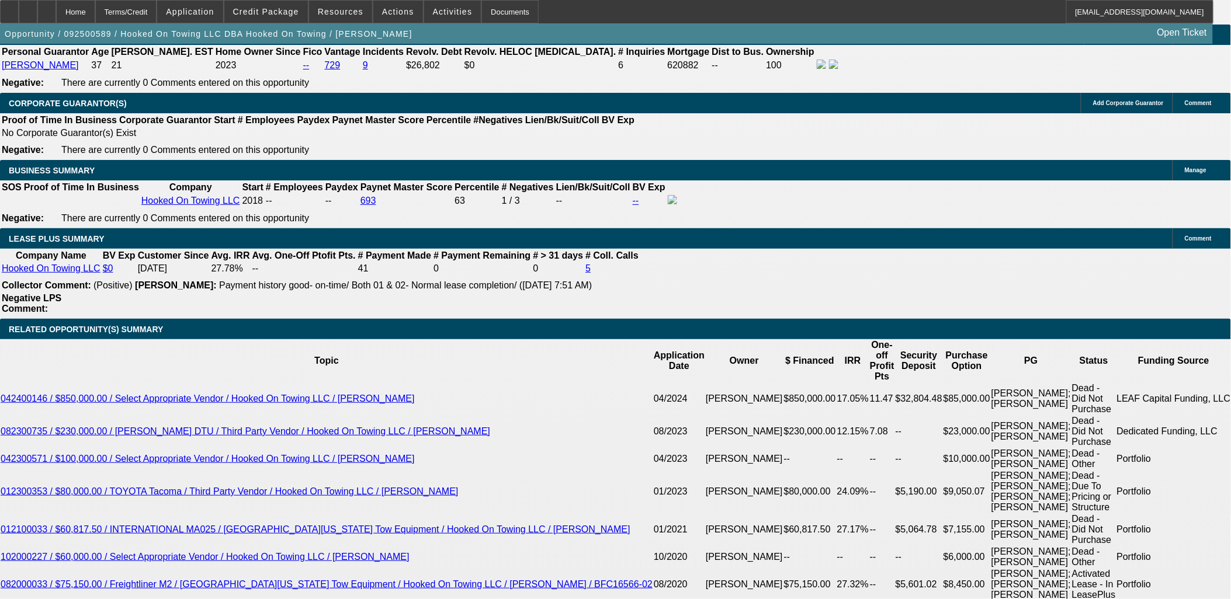
type input "9.25"
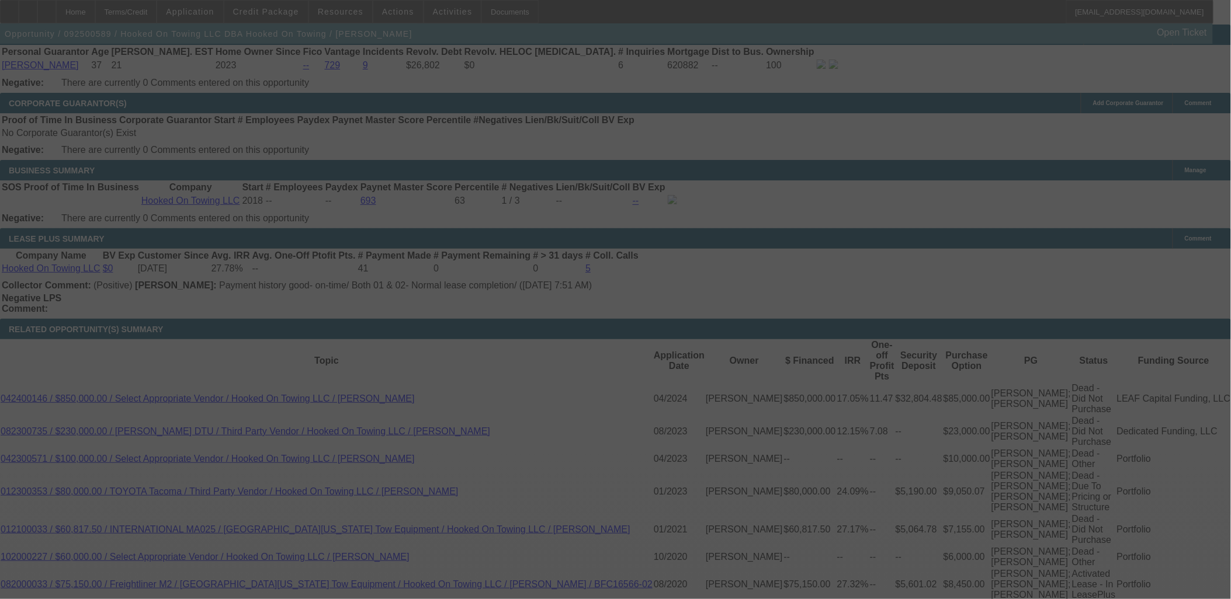
select select "0"
select select "6"
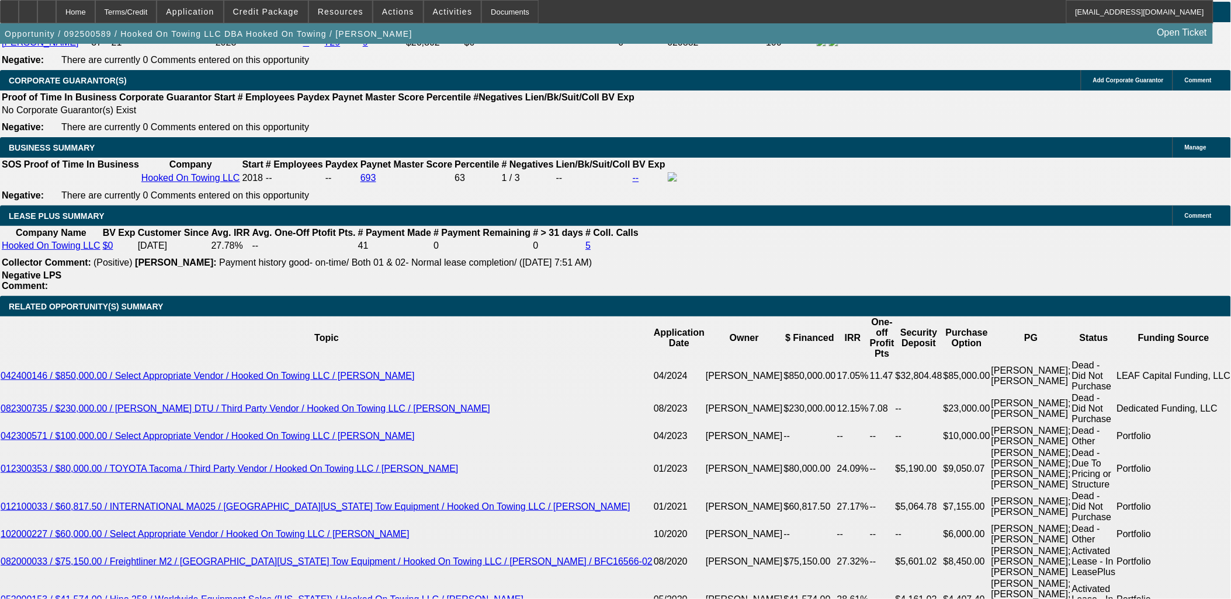
scroll to position [2012, 0]
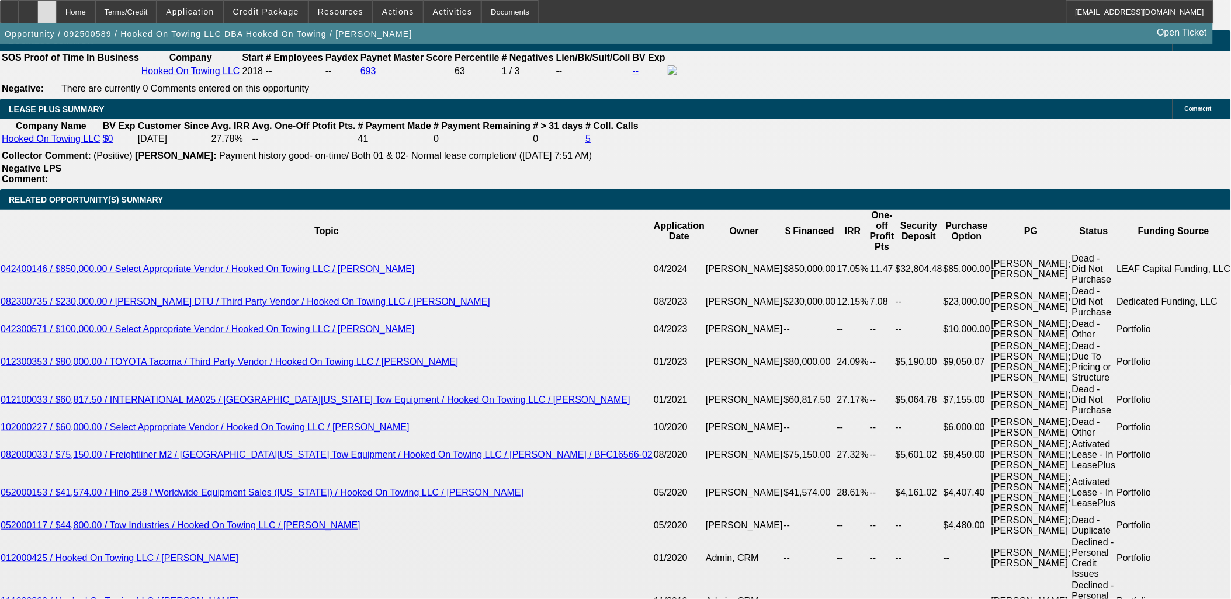
click at [47, 8] on icon at bounding box center [47, 8] width 0 height 0
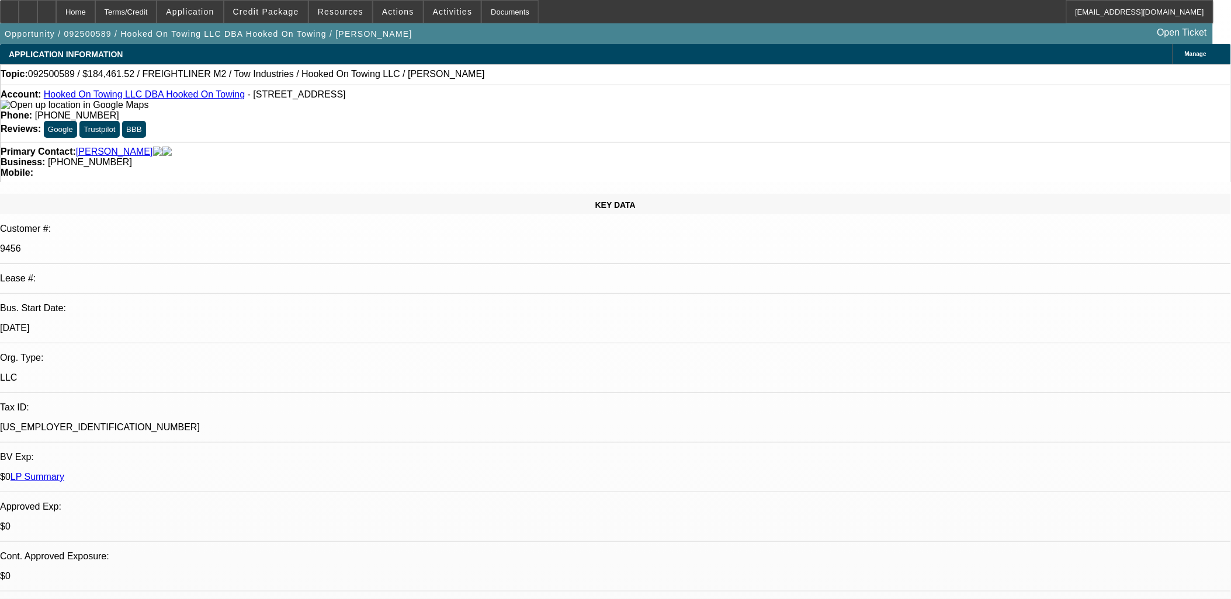
select select "0"
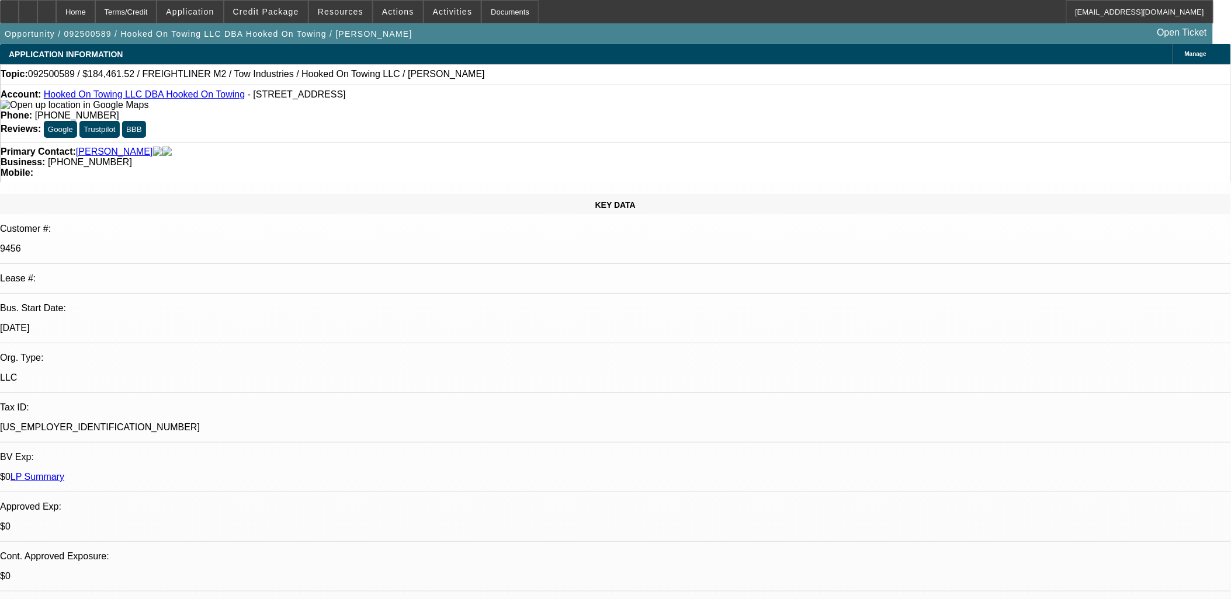
select select "0.1"
select select "0"
select select "0.1"
select select "1"
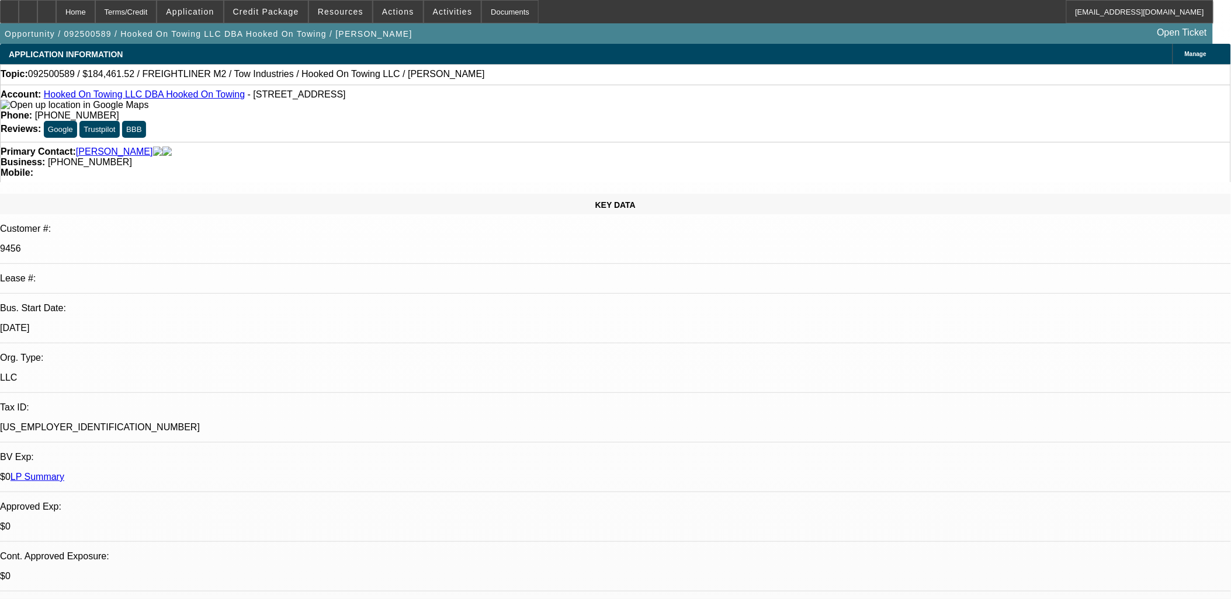
select select "1"
select select "6"
select select "1"
select select "4"
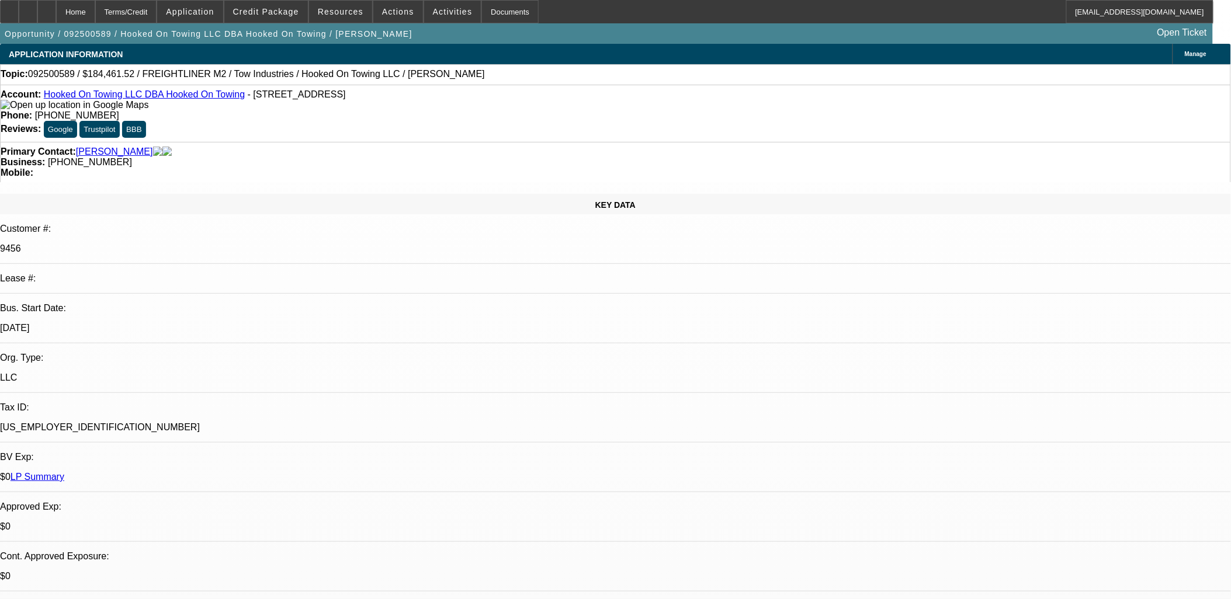
select select "1"
select select "4"
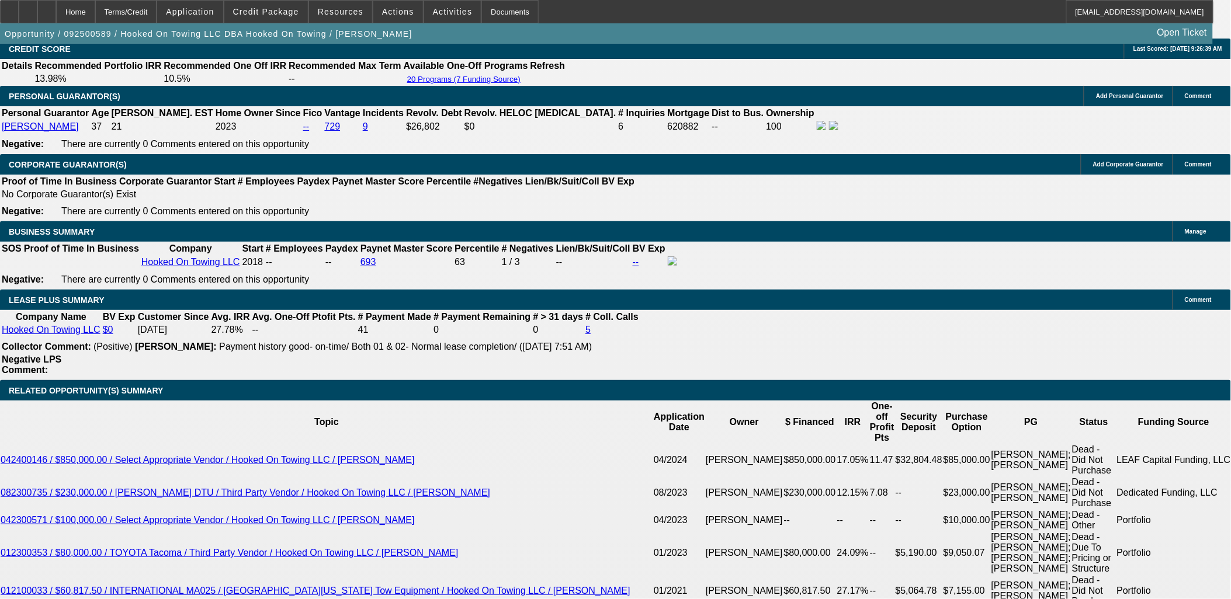
scroll to position [1882, 0]
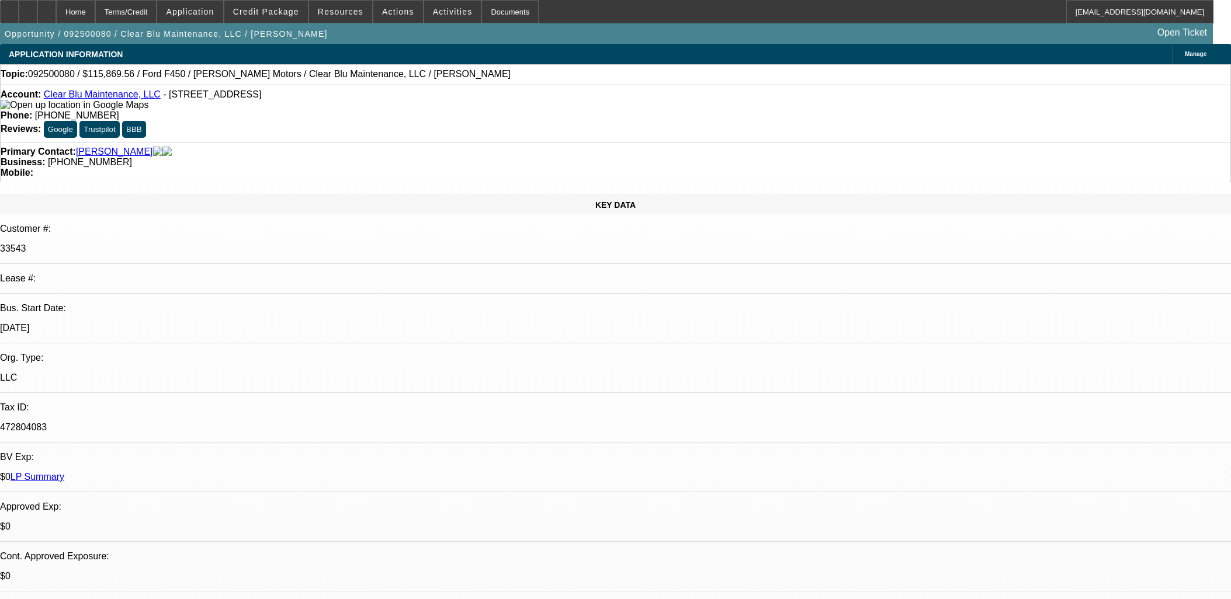
select select "0"
select select "6"
select select "0"
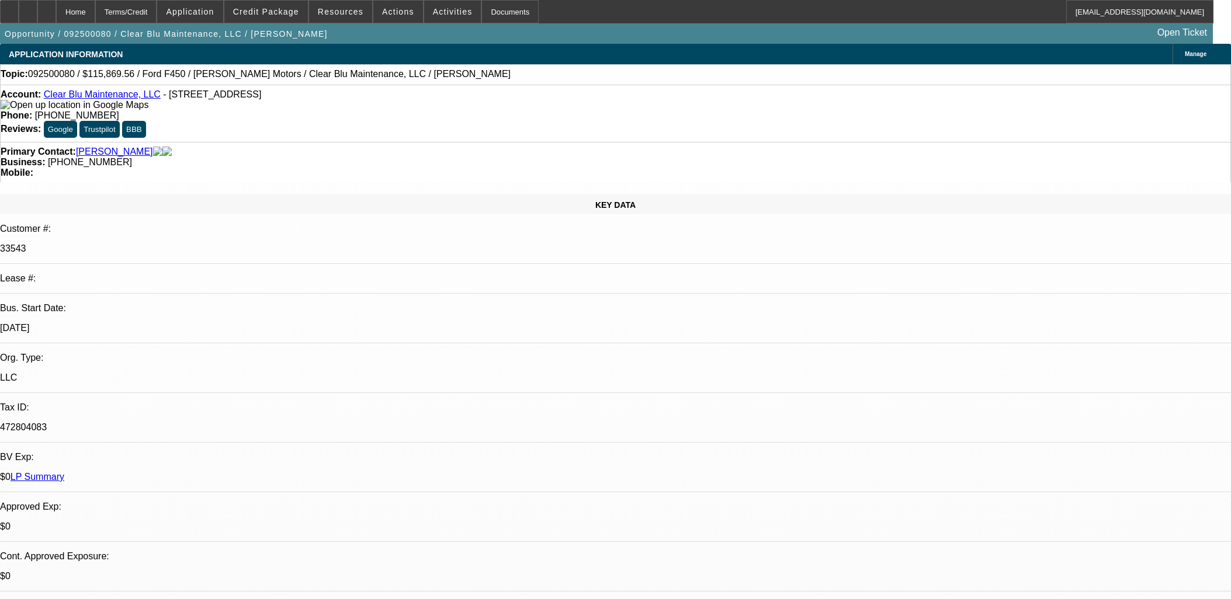
select select "0"
select select "6"
select select "0"
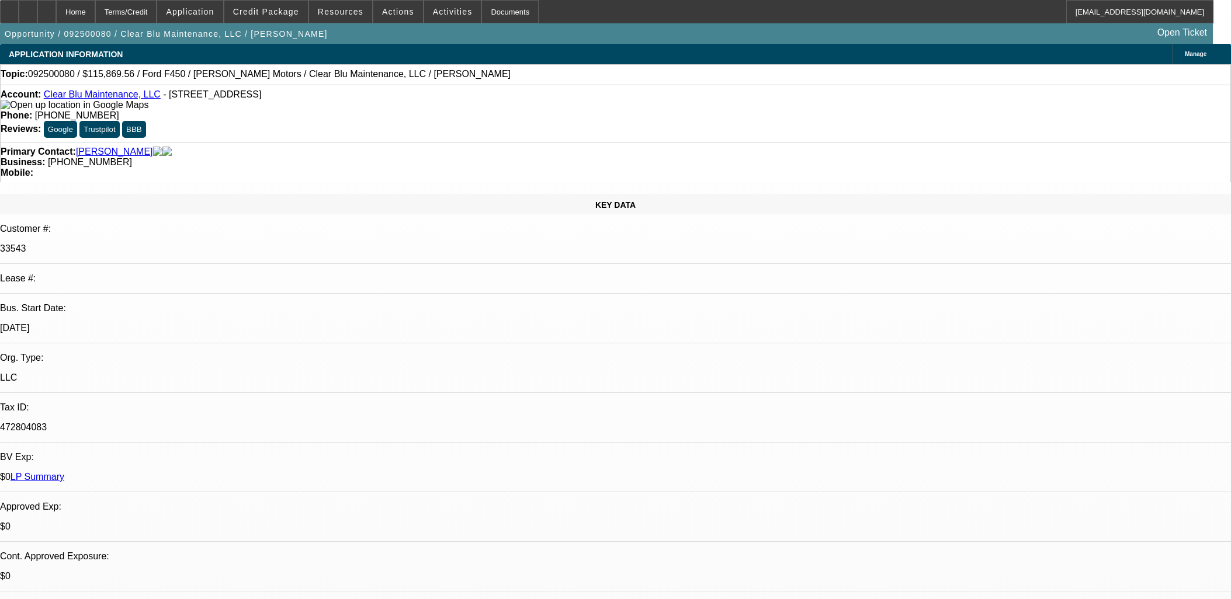
select select "0"
select select "6"
select select "0"
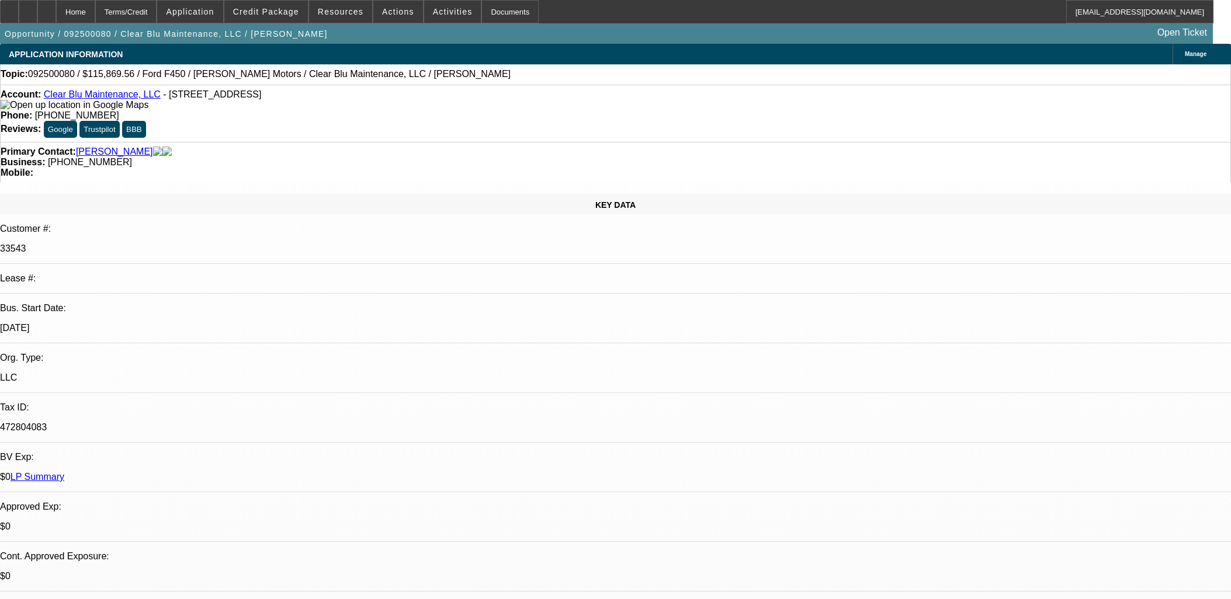
select select "6"
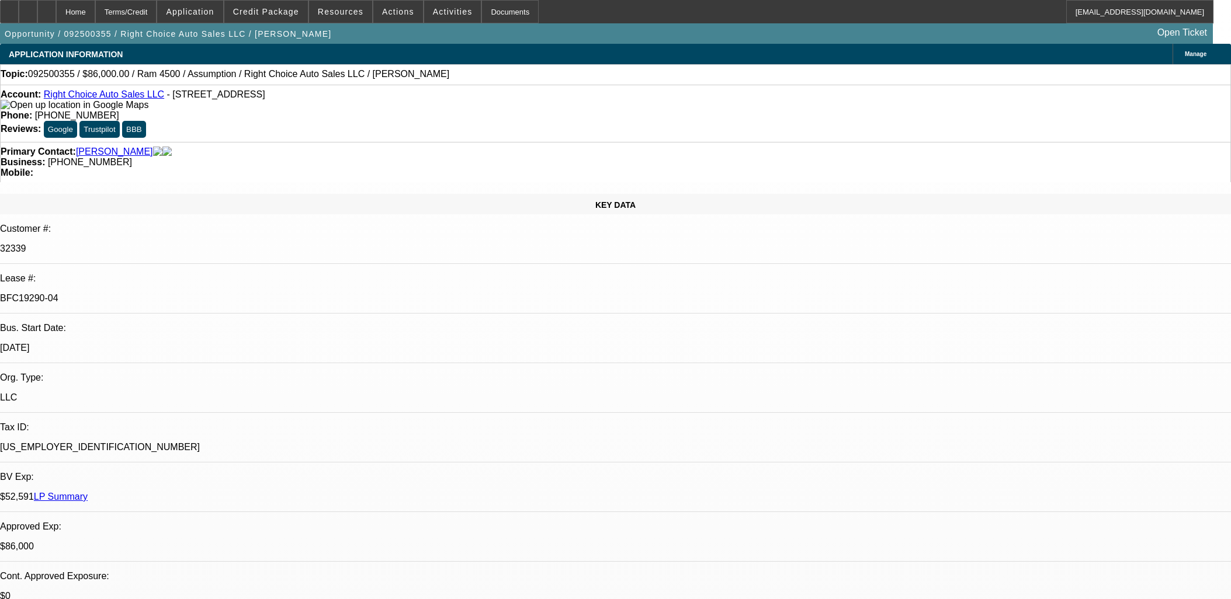
select select "0"
select select "2"
select select "0"
select select "4"
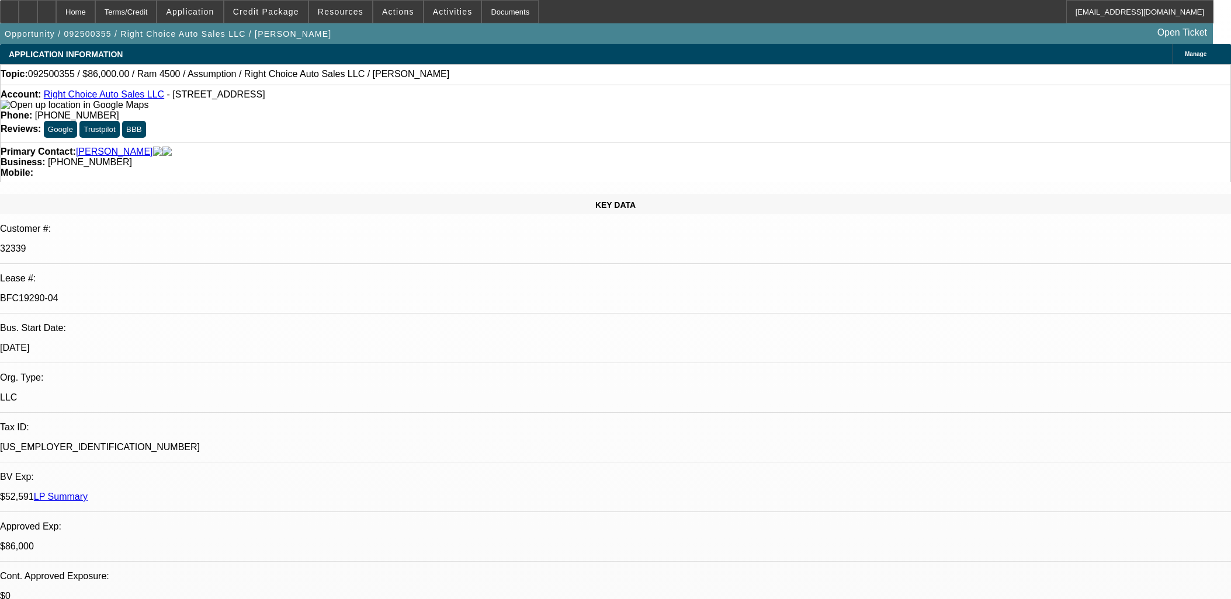
select select "0"
select select "2"
select select "0"
select select "4"
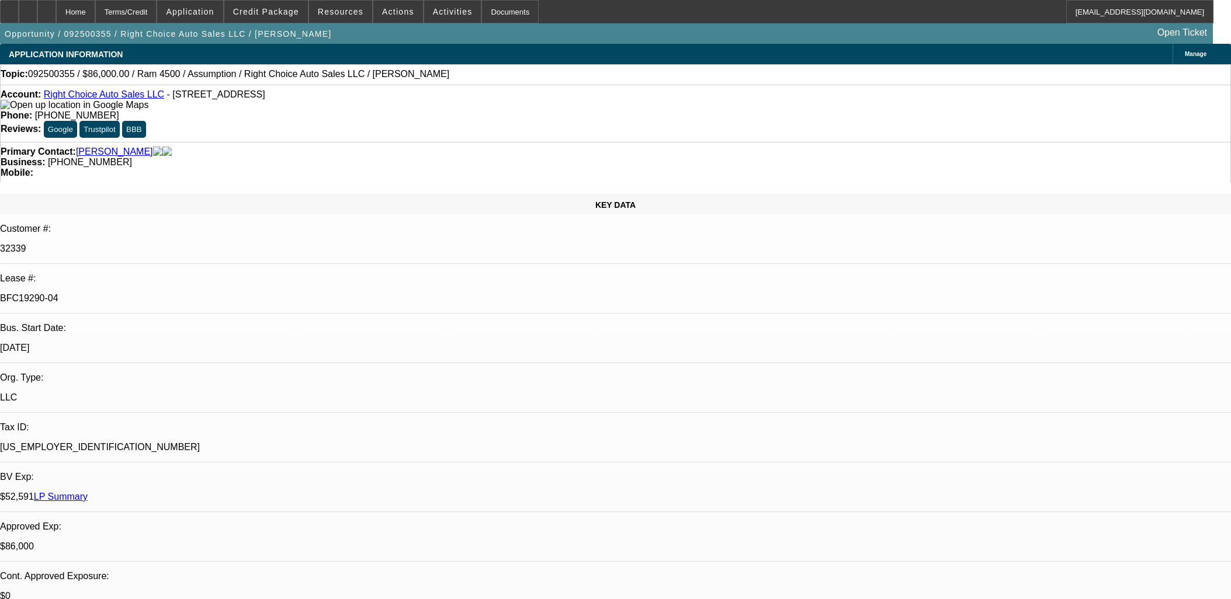
select select "0"
select select "2"
select select "0.1"
select select "4"
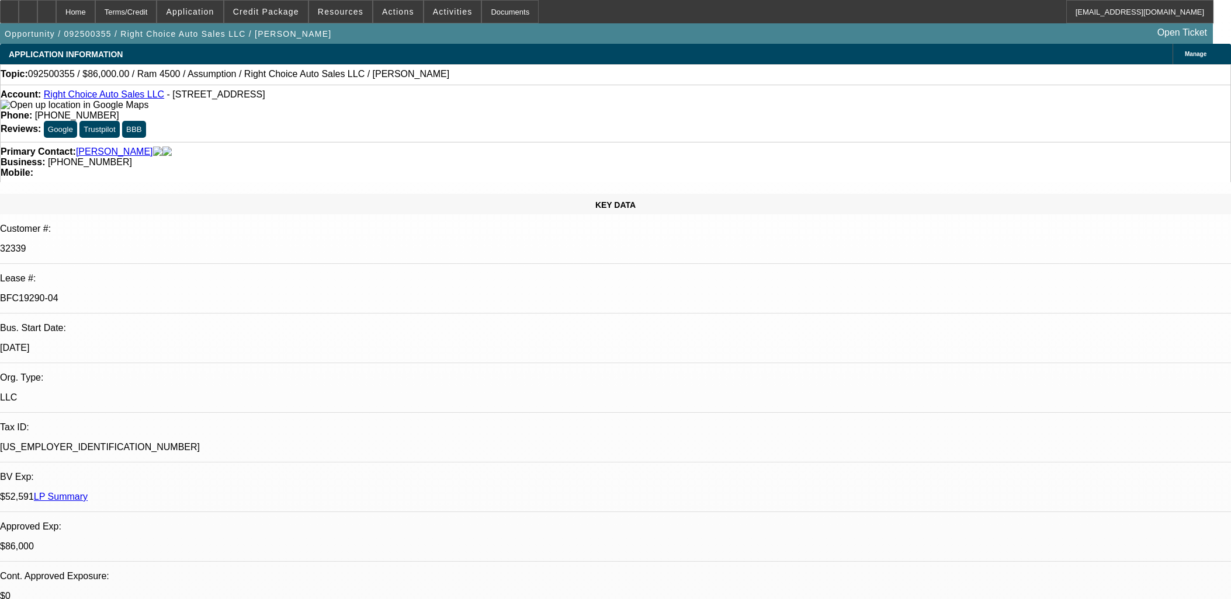
select select "0"
select select "2"
select select "0.1"
select select "4"
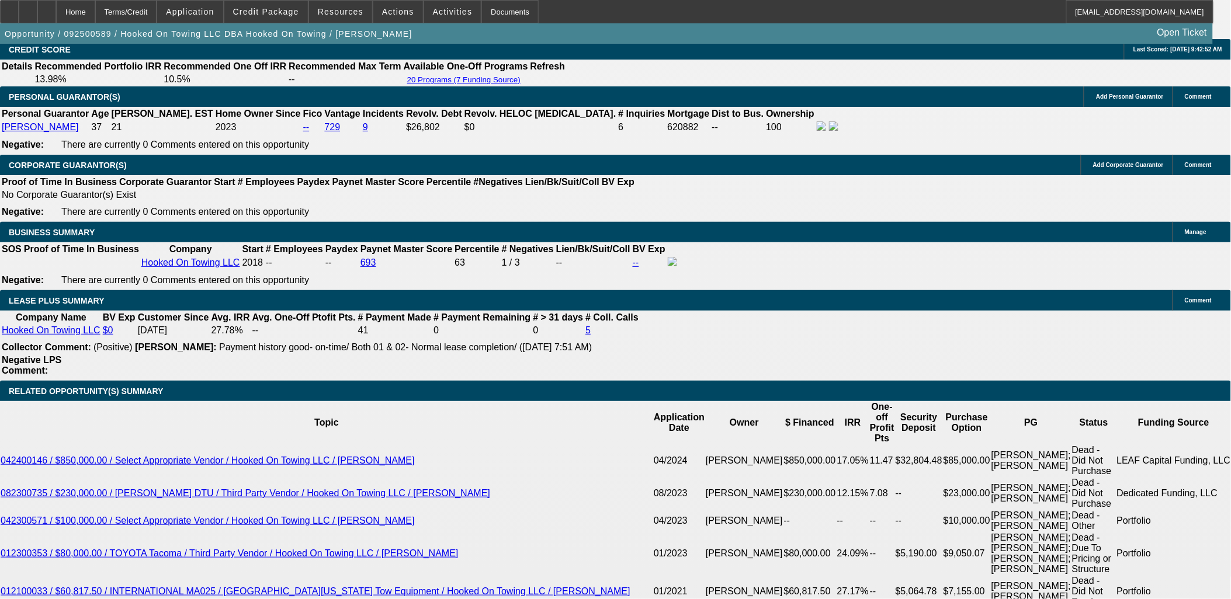
select select "0"
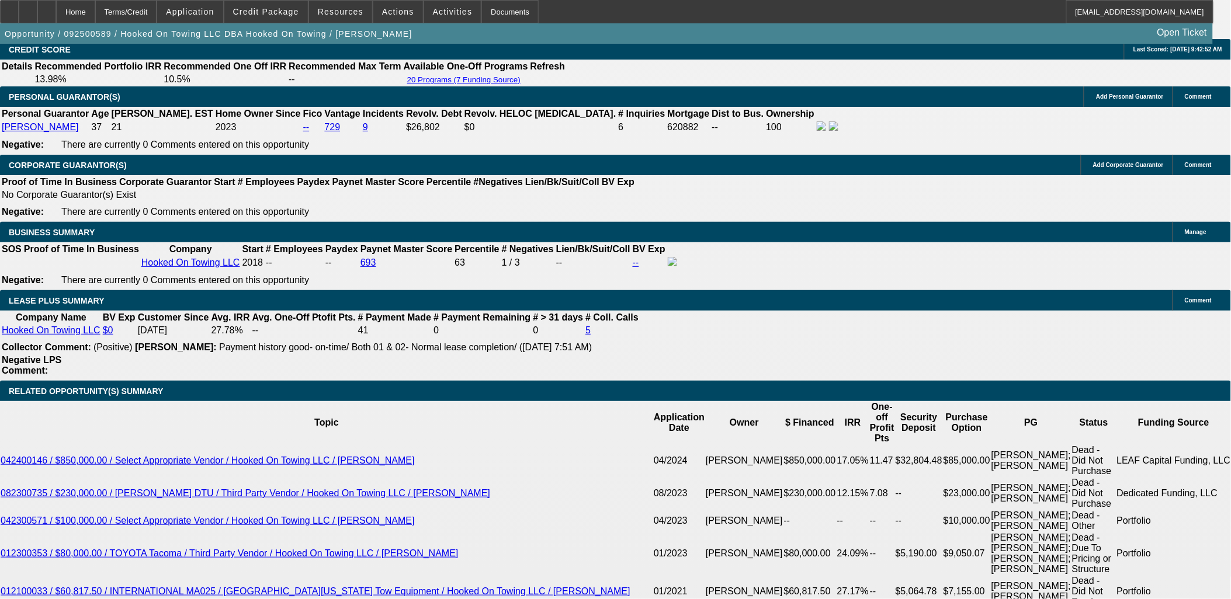
select select "0.1"
select select "0"
select select "0.1"
select select "1"
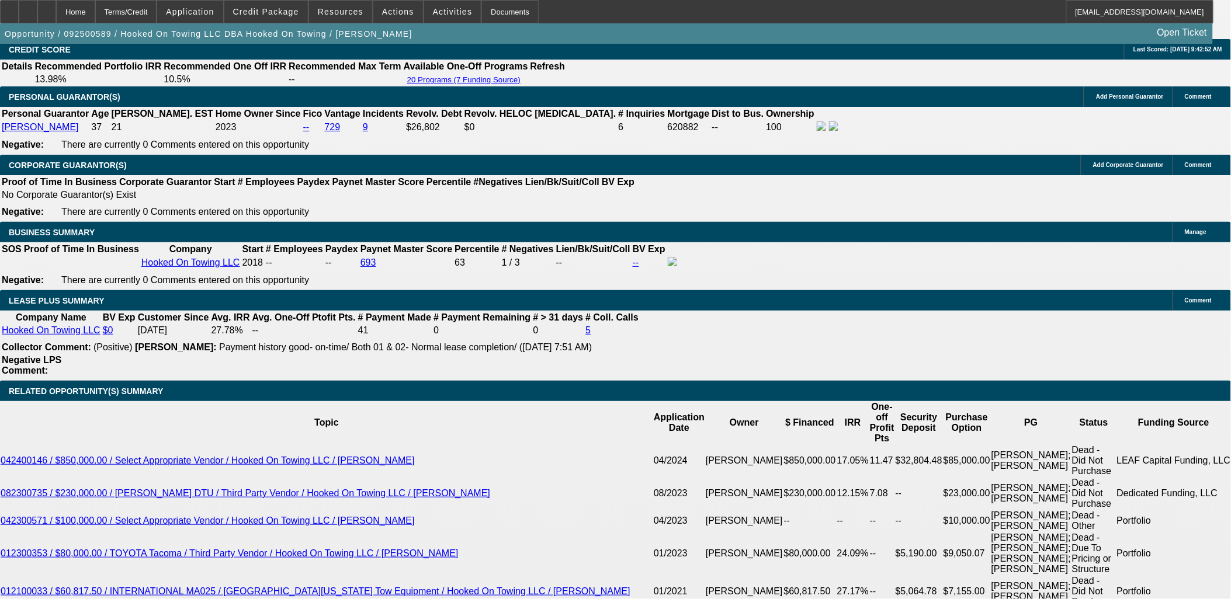
select select "1"
select select "6"
select select "1"
select select "4"
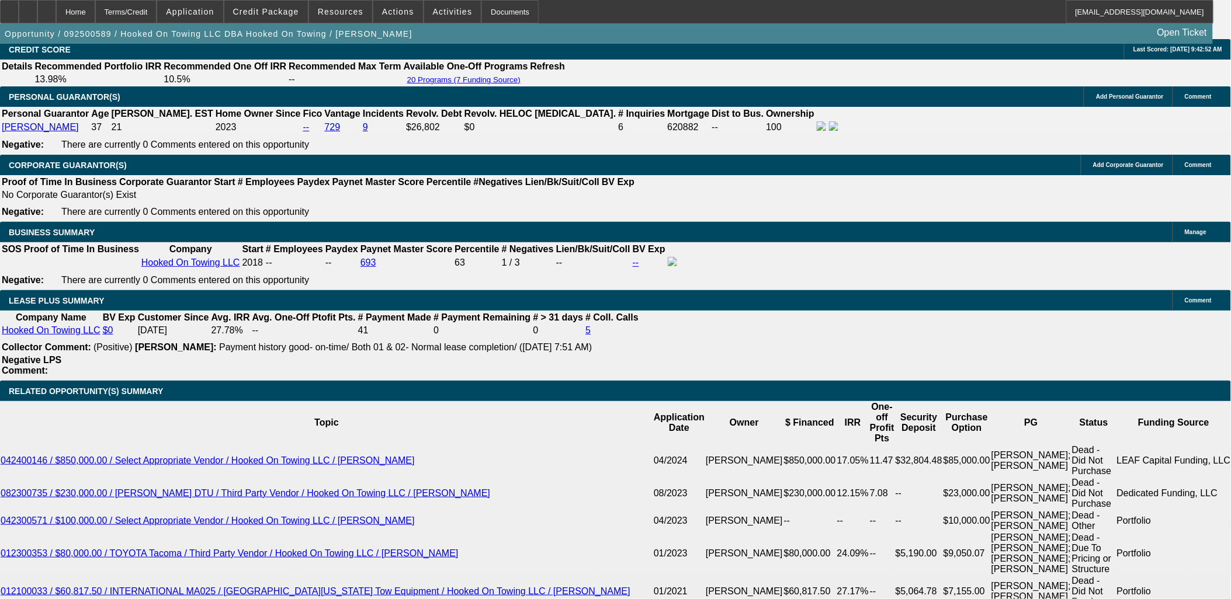
select select "1"
select select "4"
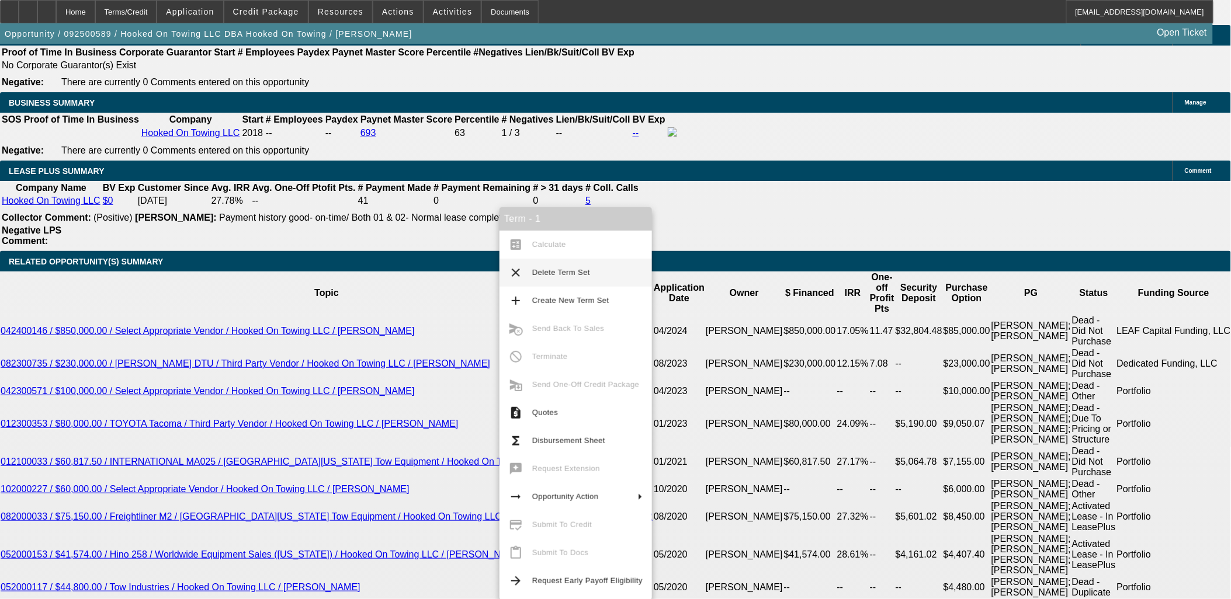
scroll to position [1985, 0]
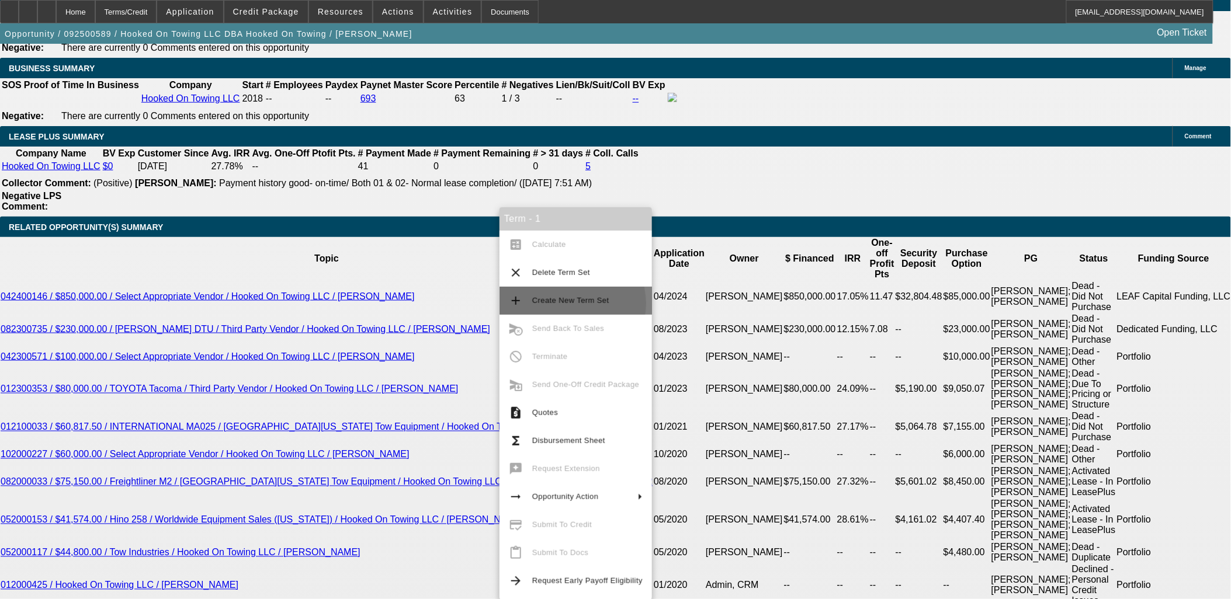
click at [563, 304] on span "Create New Term Set" at bounding box center [570, 300] width 77 height 9
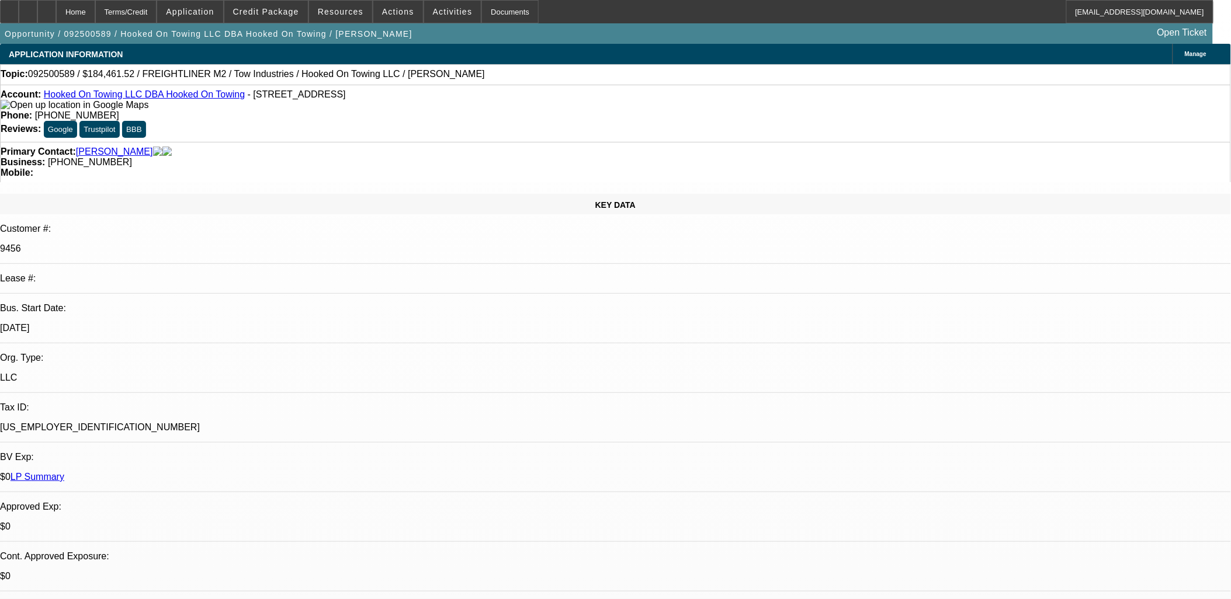
select select "0"
select select "0.1"
select select "0"
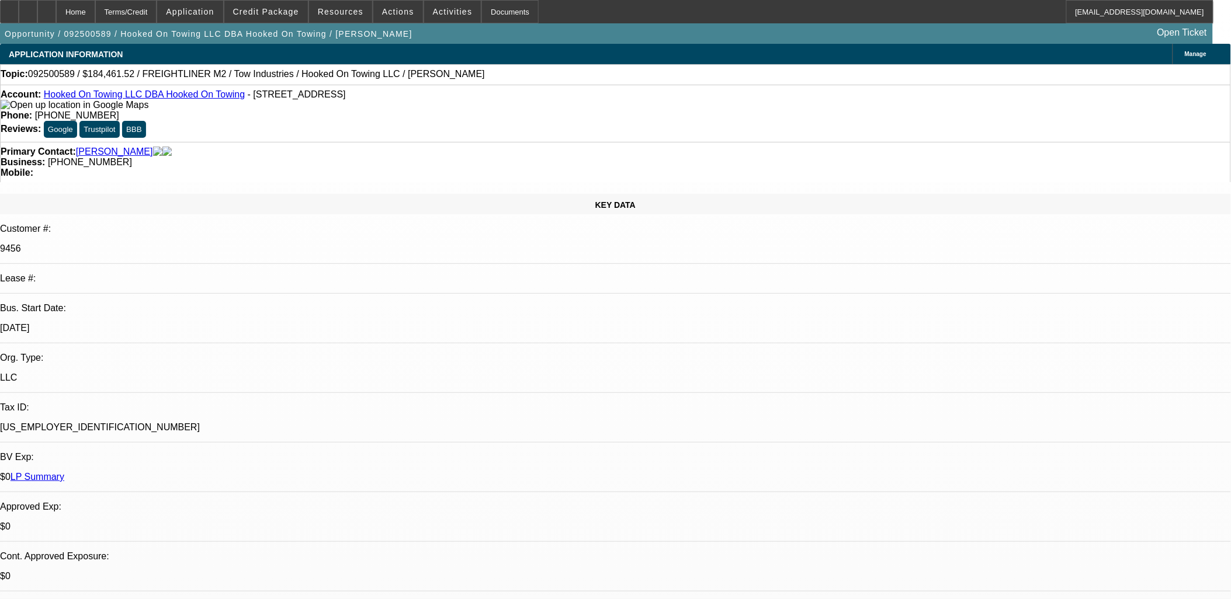
select select "0"
select select "0.1"
select select "0"
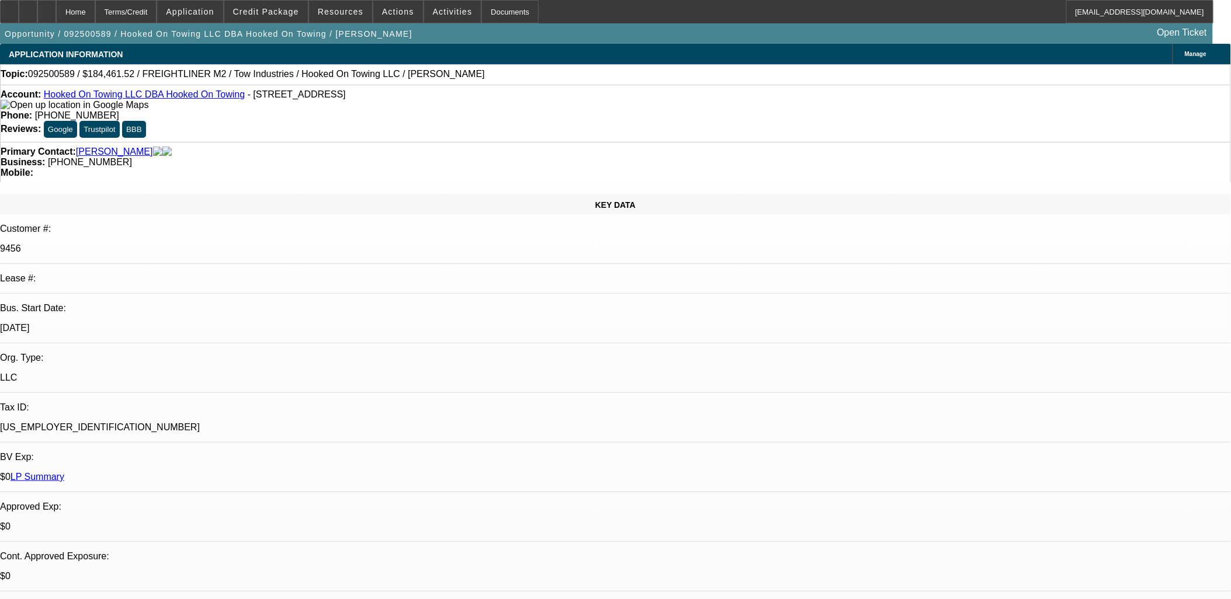
select select "0"
select select "0.1"
select select "1"
select select "4"
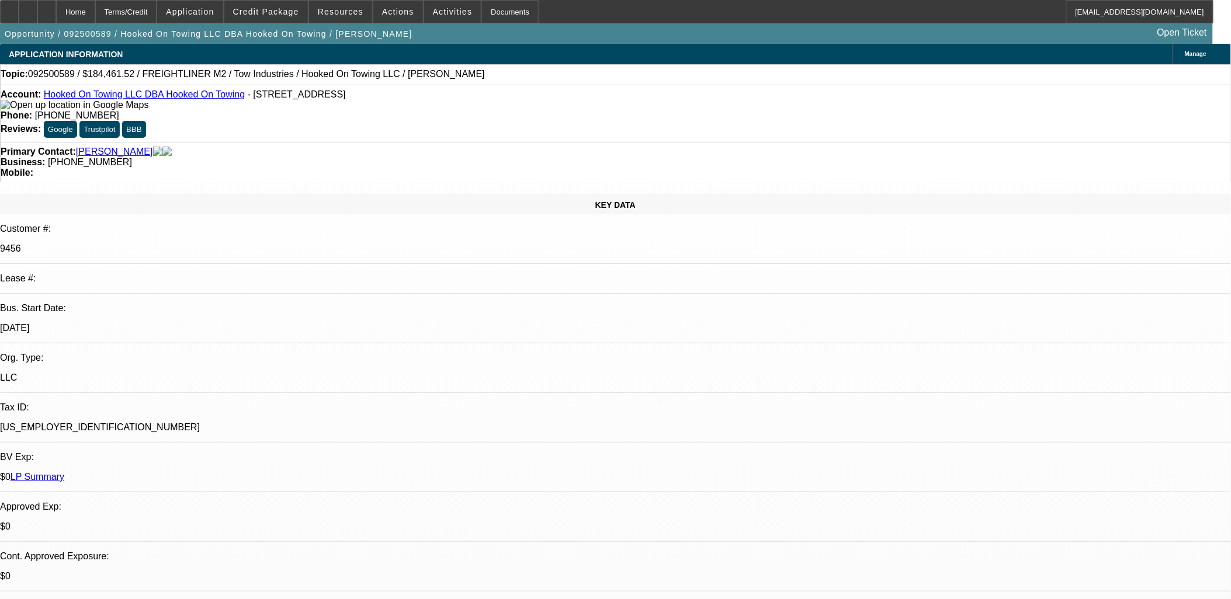
select select "1"
select select "6"
select select "1"
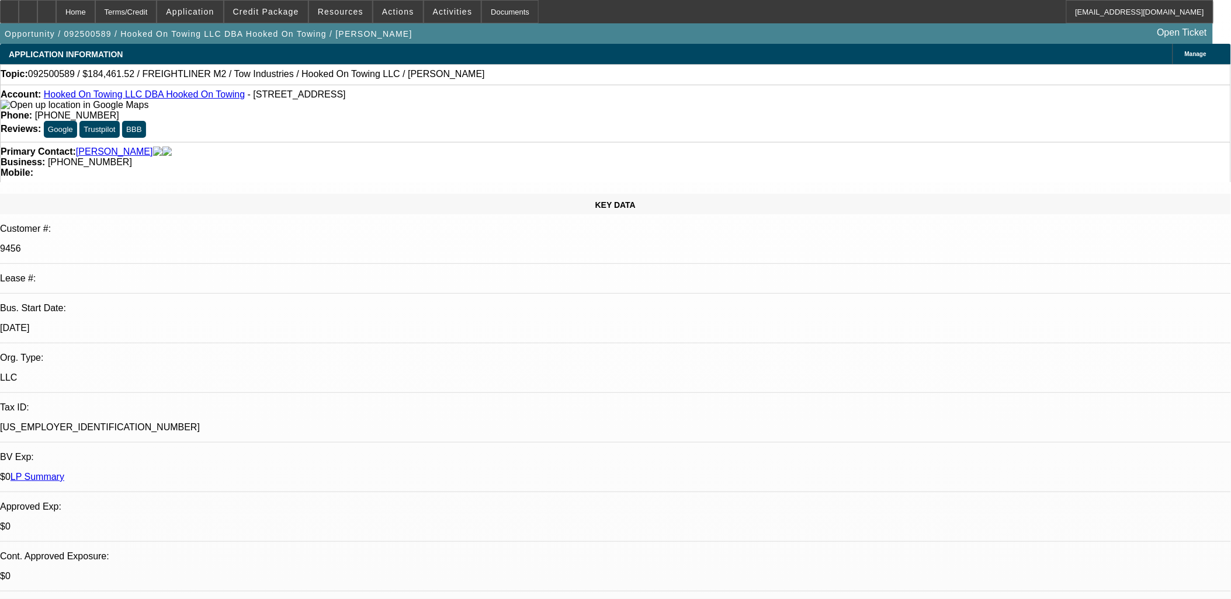
select select "4"
select select "1"
select select "4"
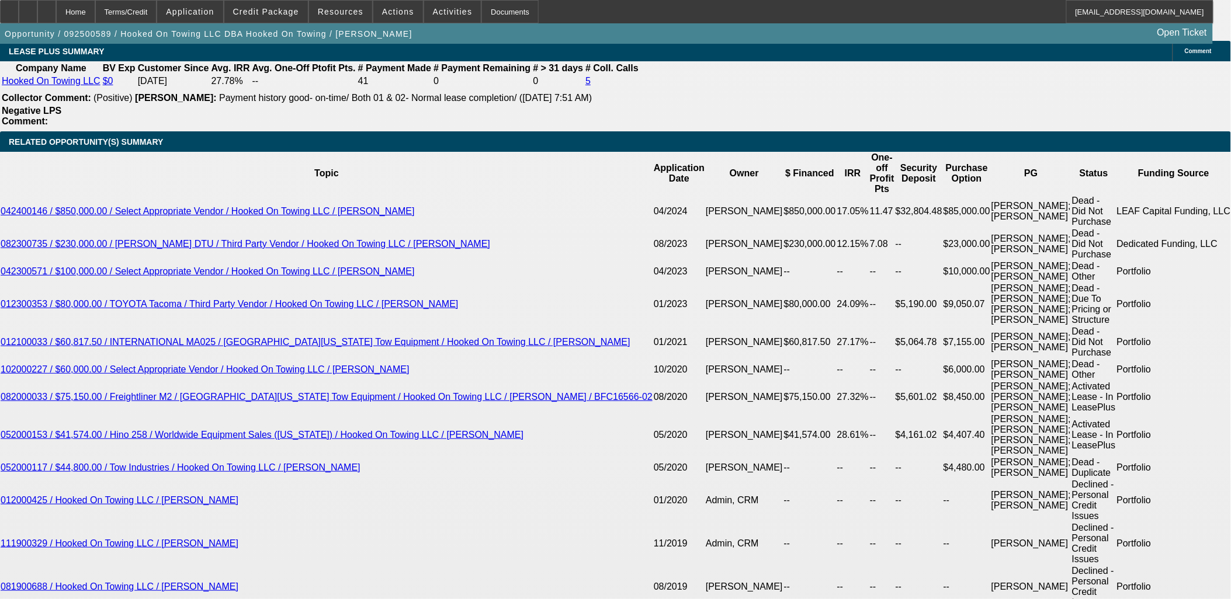
scroll to position [2077, 0]
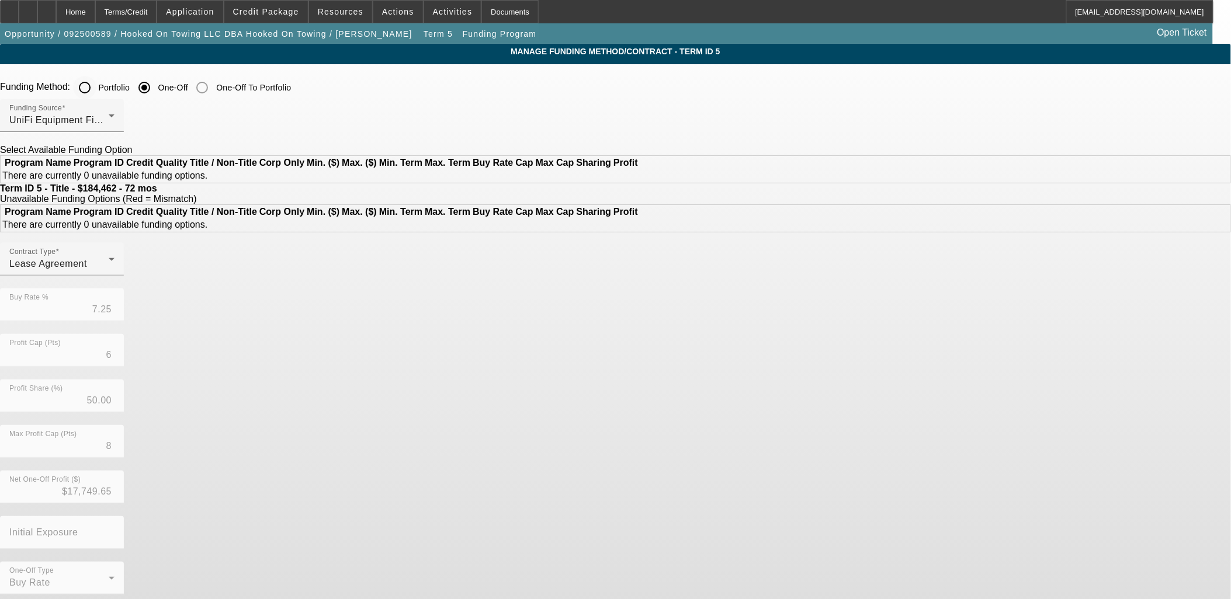
click at [96, 89] on input "Portfolio" at bounding box center [84, 87] width 23 height 23
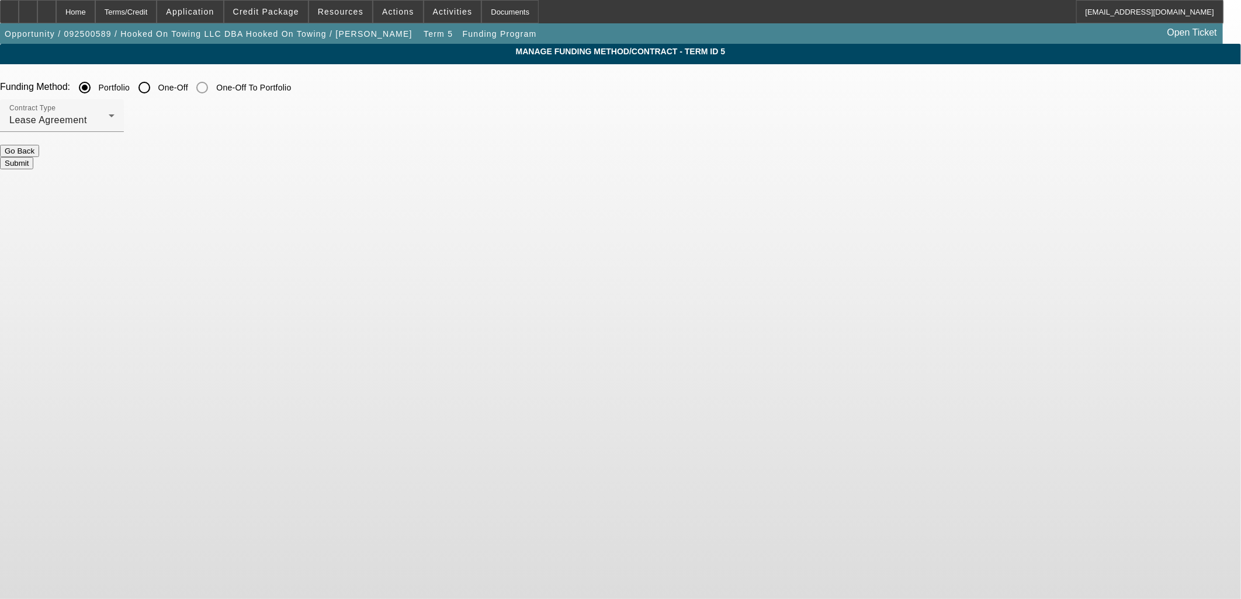
click at [33, 159] on button "Submit" at bounding box center [16, 163] width 33 height 12
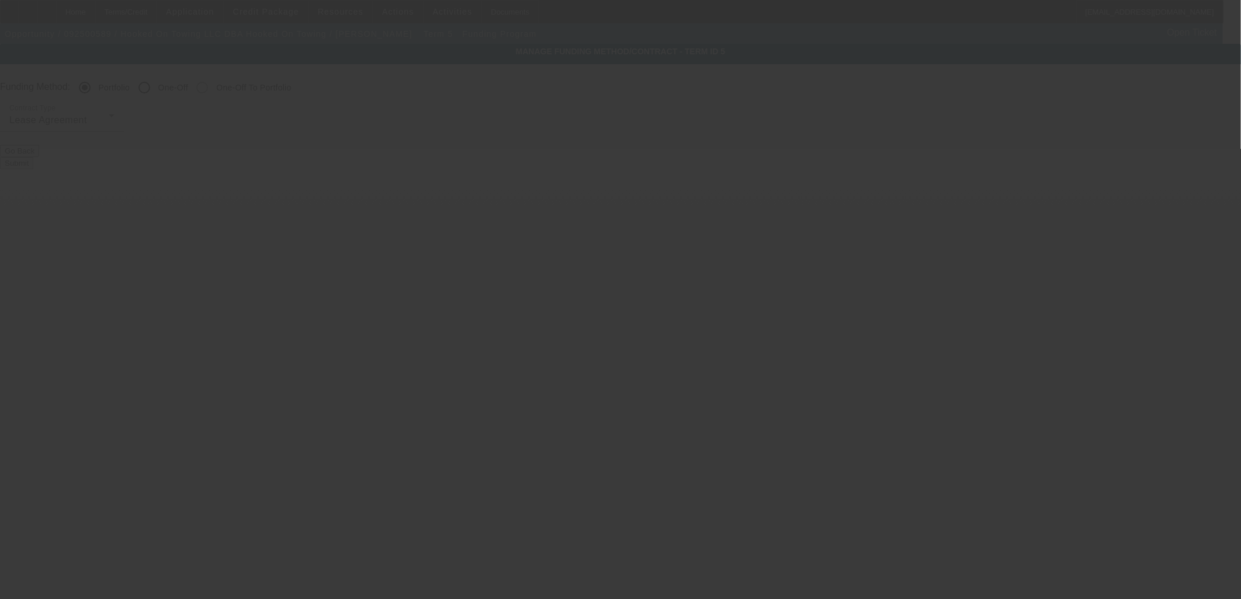
radio input "false"
radio input "true"
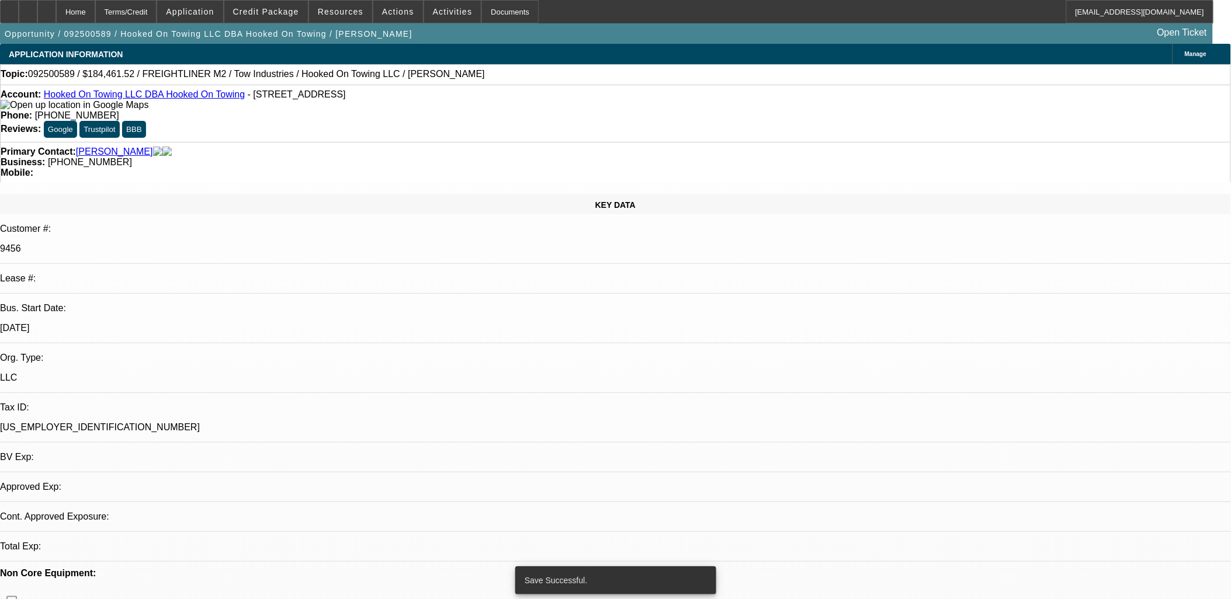
select select "0"
select select "0.1"
select select "4"
select select "0"
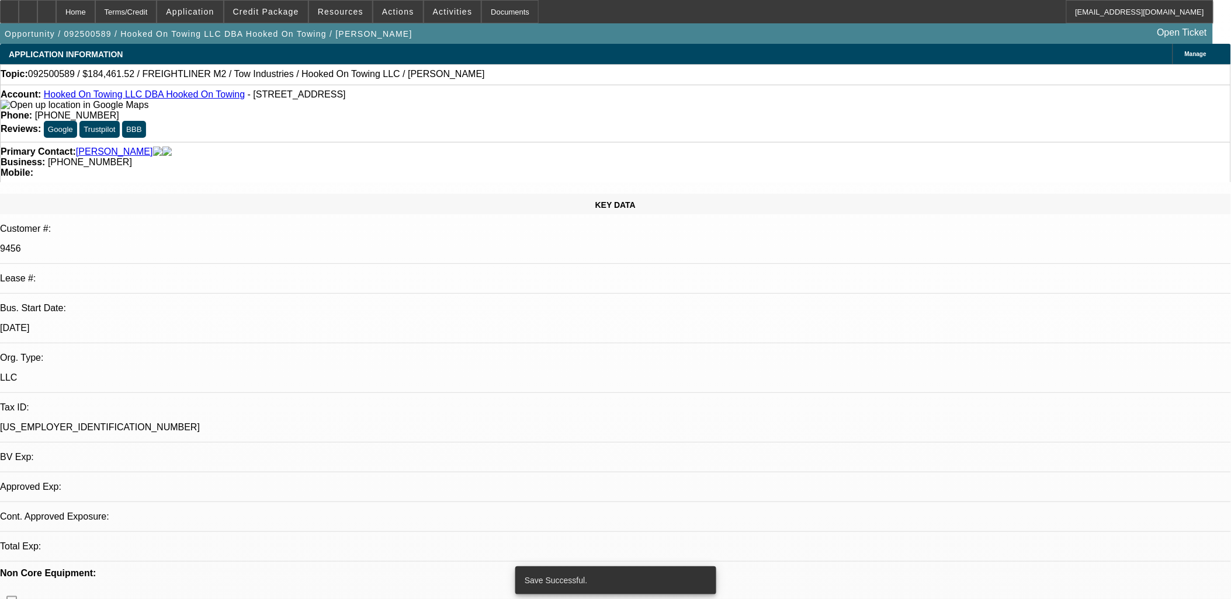
select select "0"
select select "6"
select select "0"
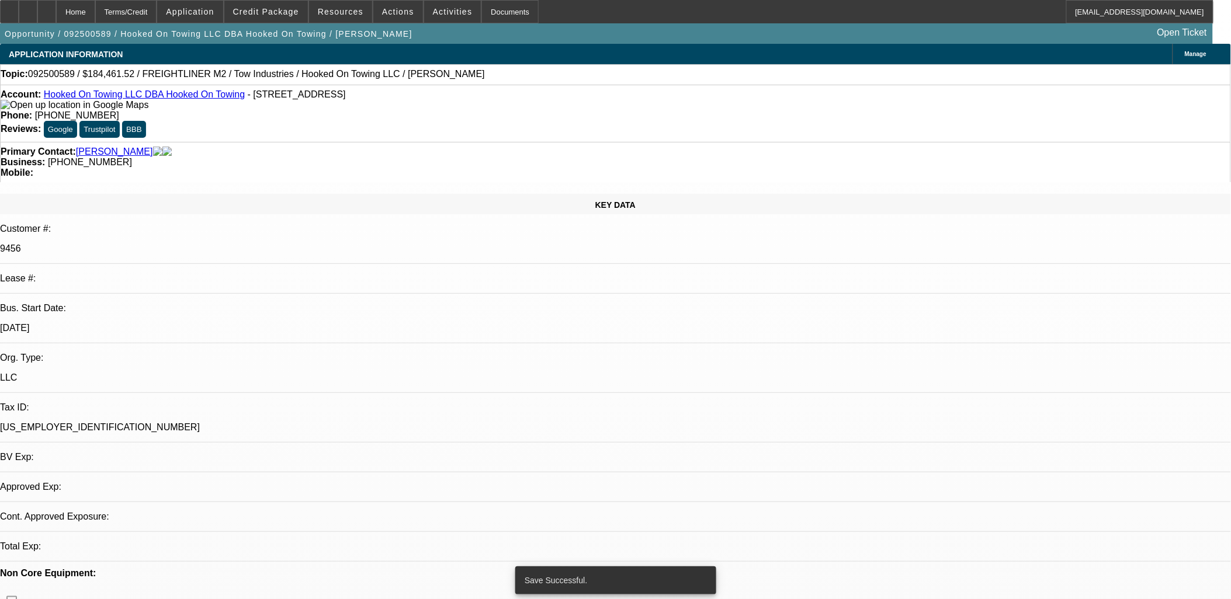
select select "0.1"
select select "4"
select select "0"
select select "0.1"
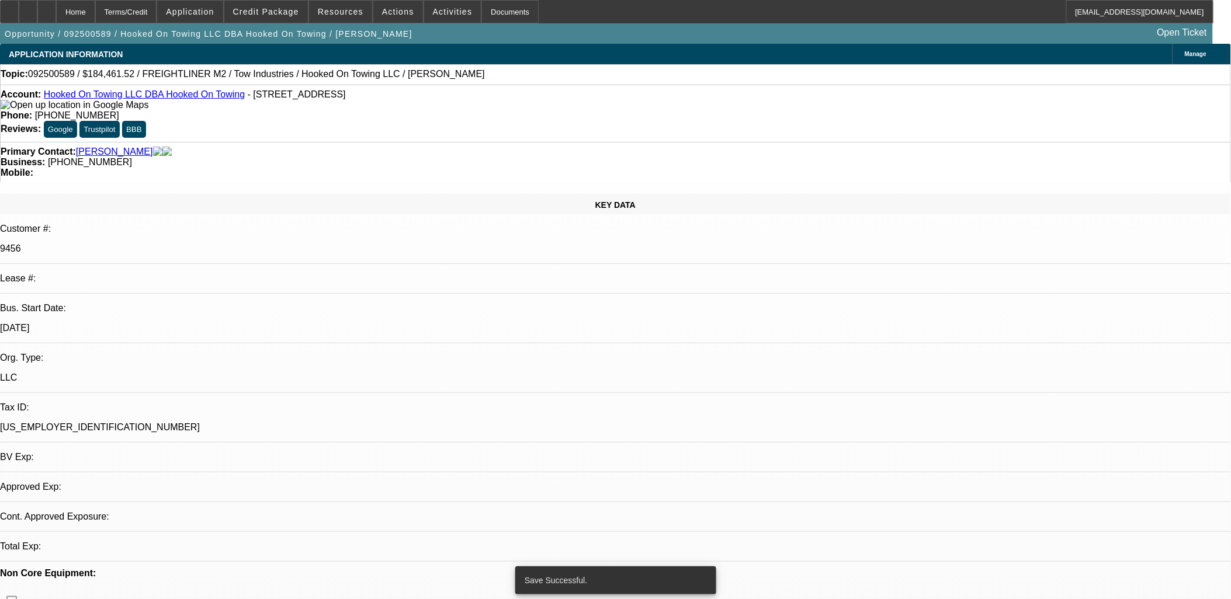
select select "4"
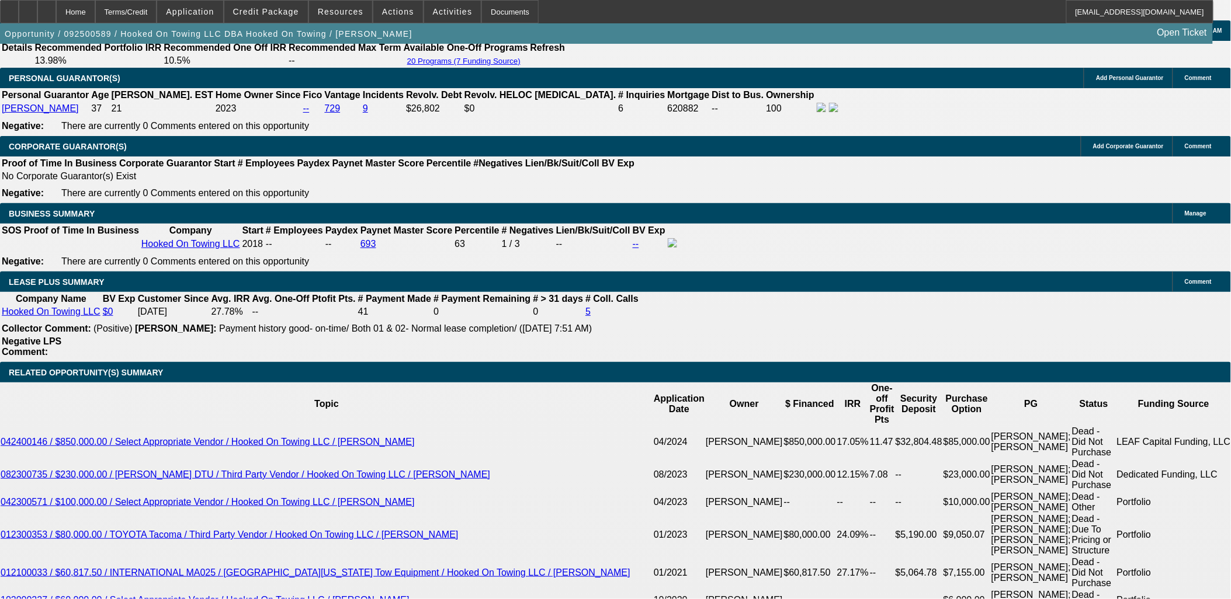
scroll to position [1942, 0]
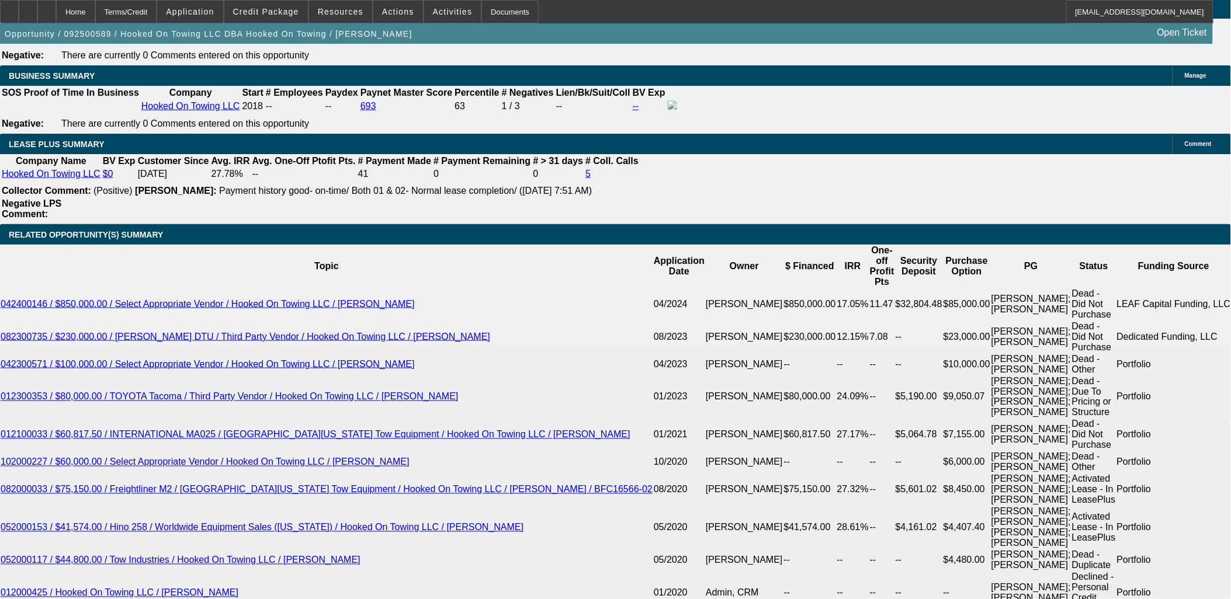
type input "UNKNOWN"
type input "12"
type input "$3,606.26"
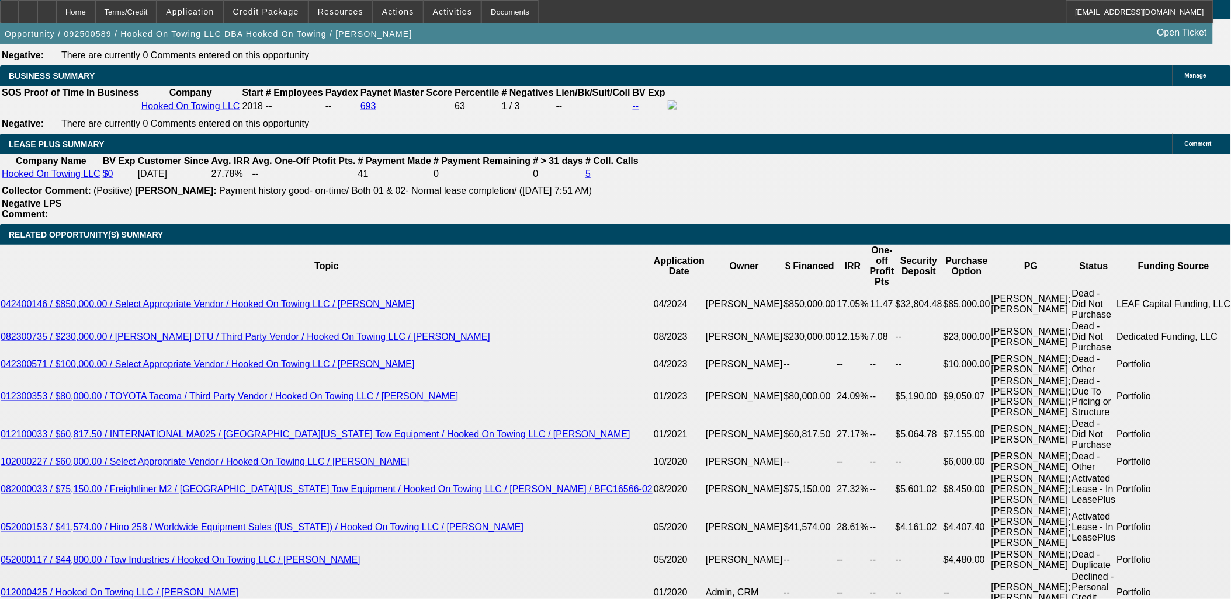
type input "12"
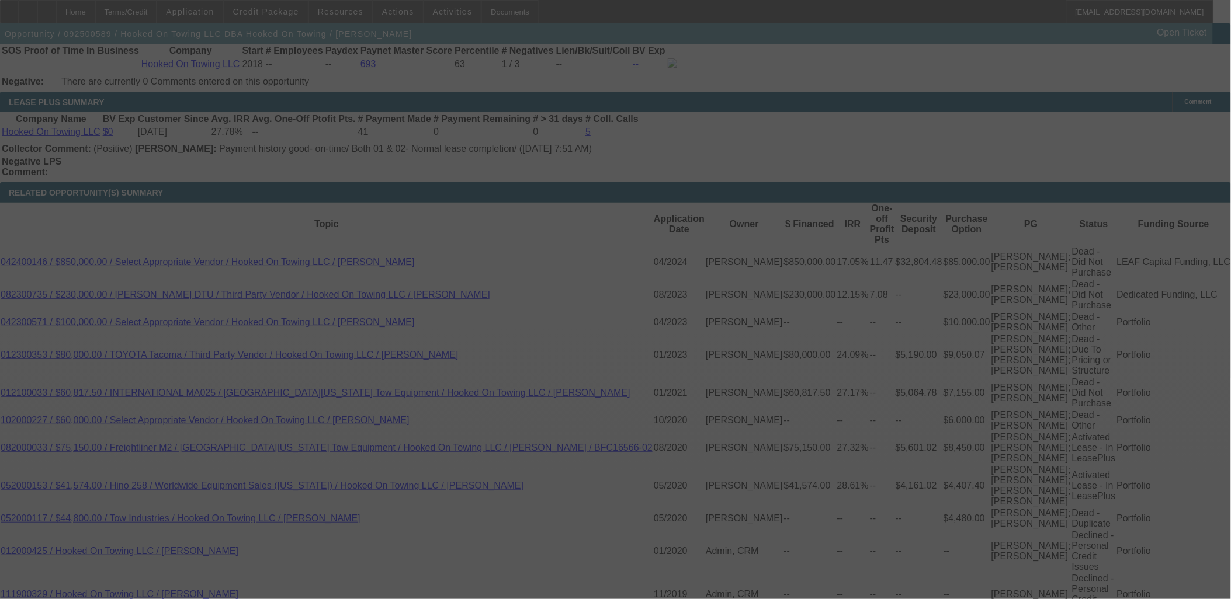
scroll to position [2042, 0]
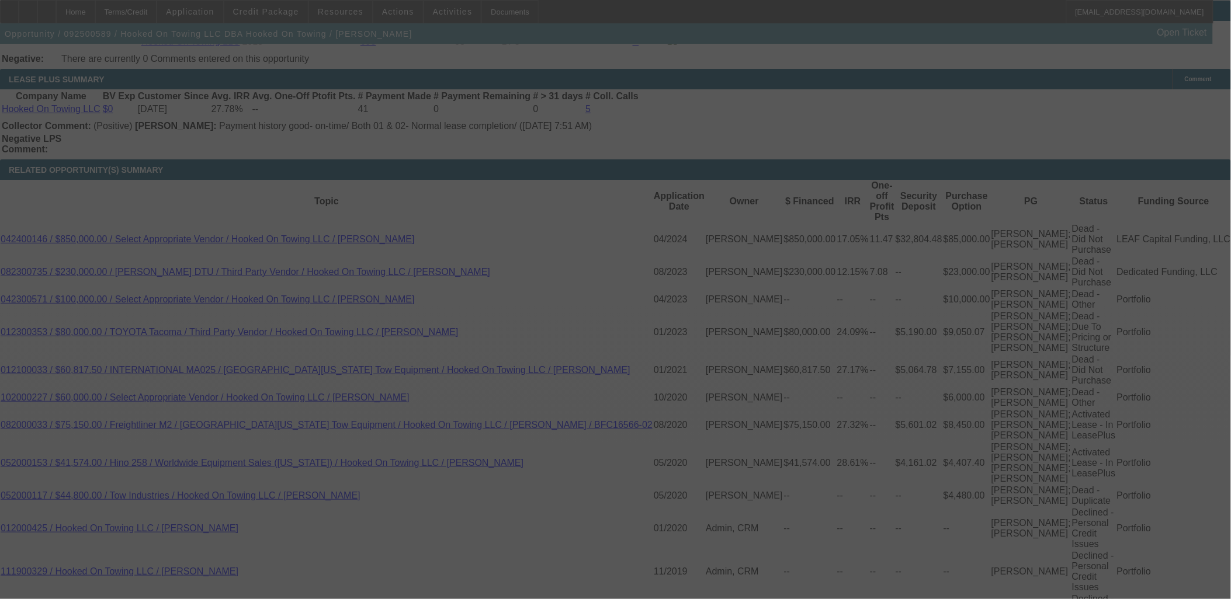
select select "0"
select select "0.1"
select select "4"
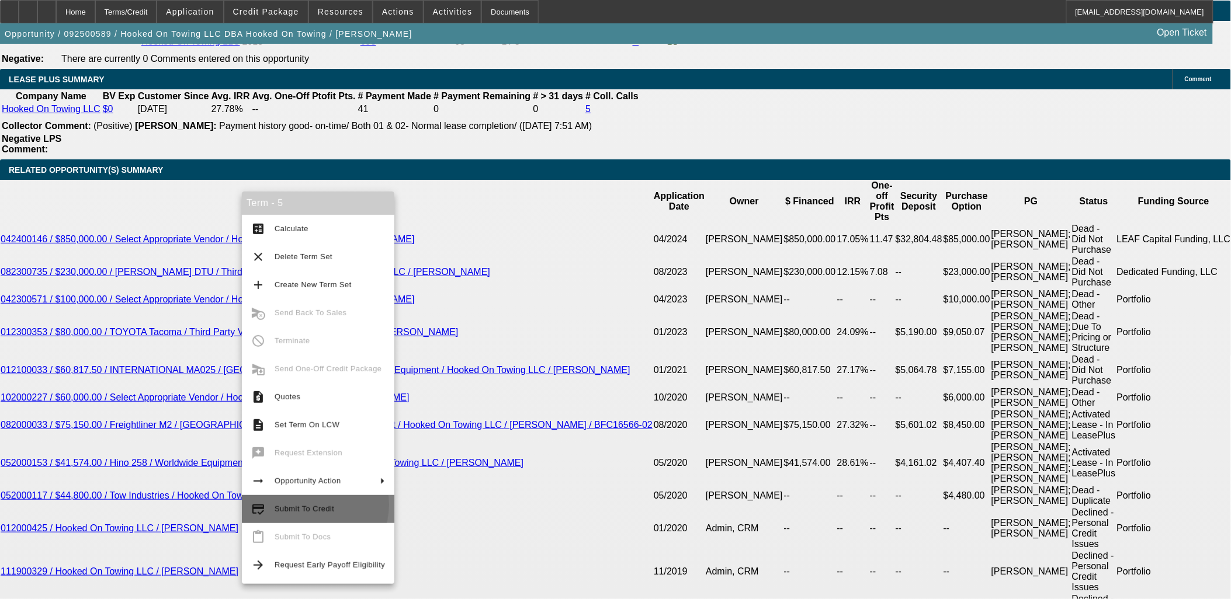
click at [308, 505] on span "Submit To Credit" at bounding box center [305, 509] width 60 height 9
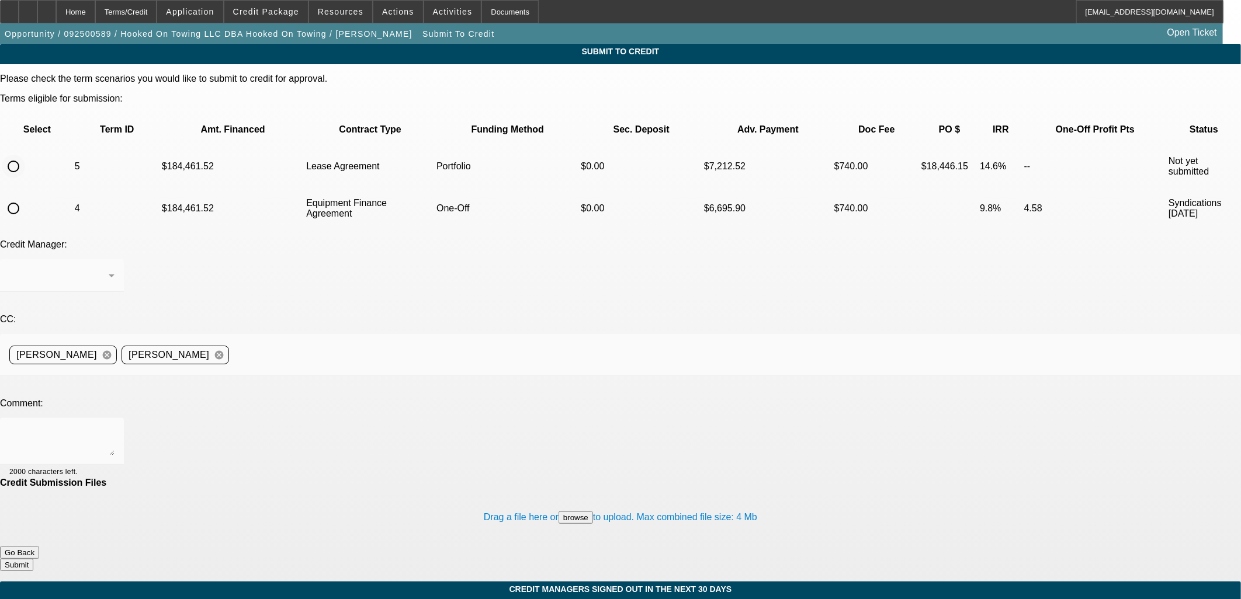
click at [25, 155] on input "radio" at bounding box center [13, 166] width 23 height 23
radio input "true"
click at [109, 269] on div at bounding box center [58, 276] width 99 height 14
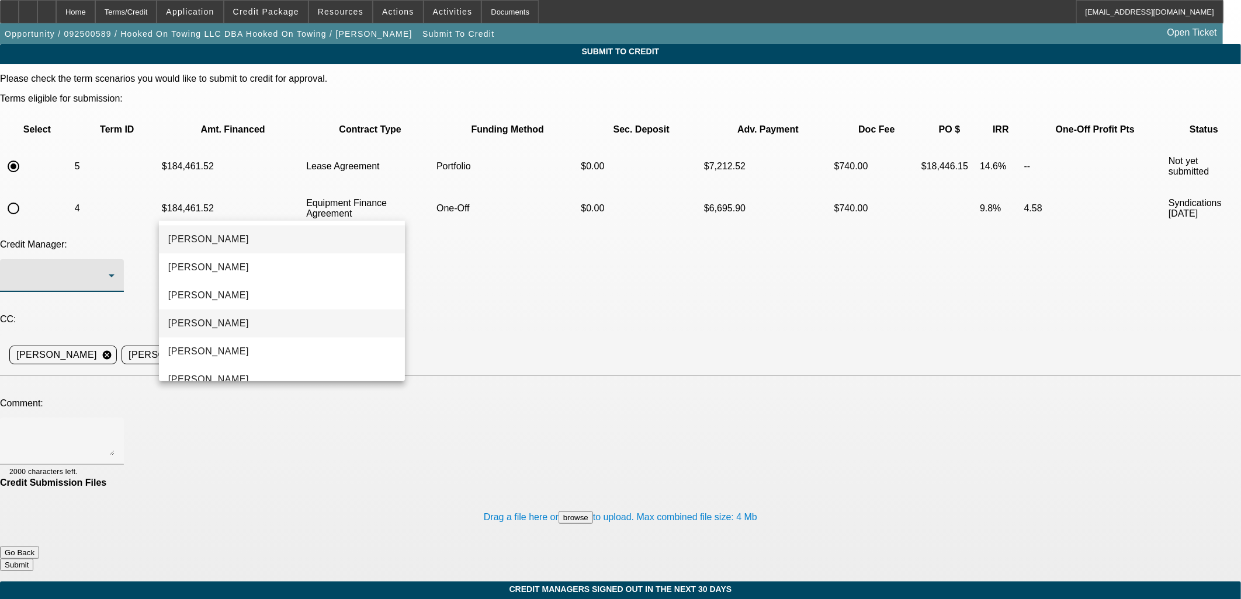
click at [246, 324] on mat-option "[PERSON_NAME]" at bounding box center [282, 324] width 246 height 28
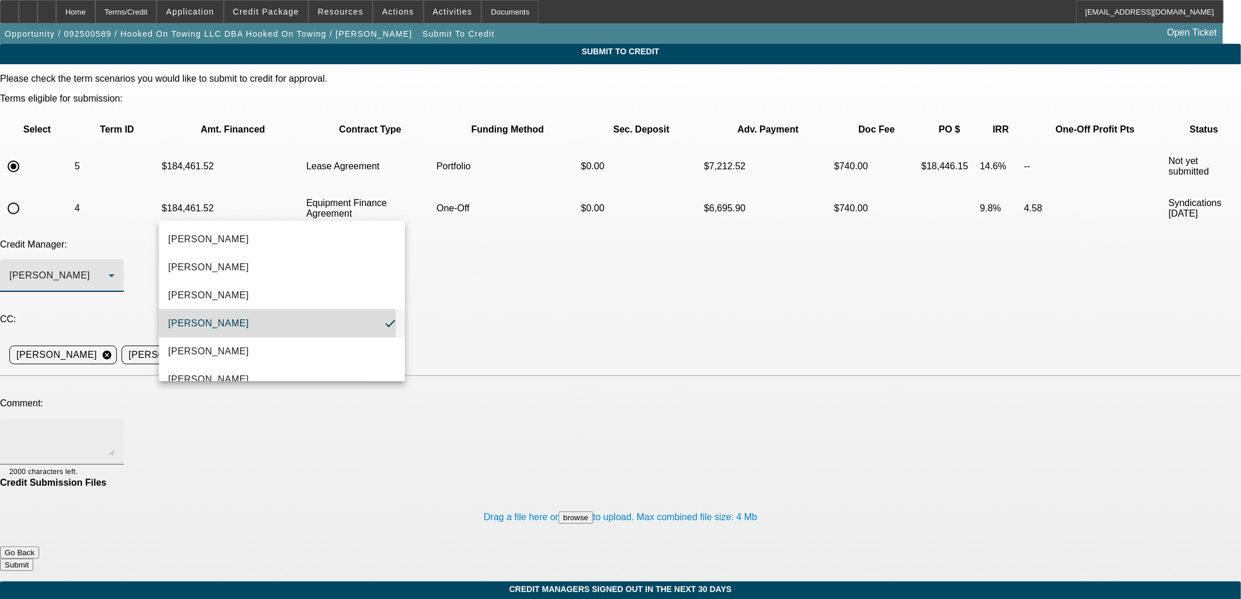
click at [115, 428] on textarea at bounding box center [61, 442] width 105 height 28
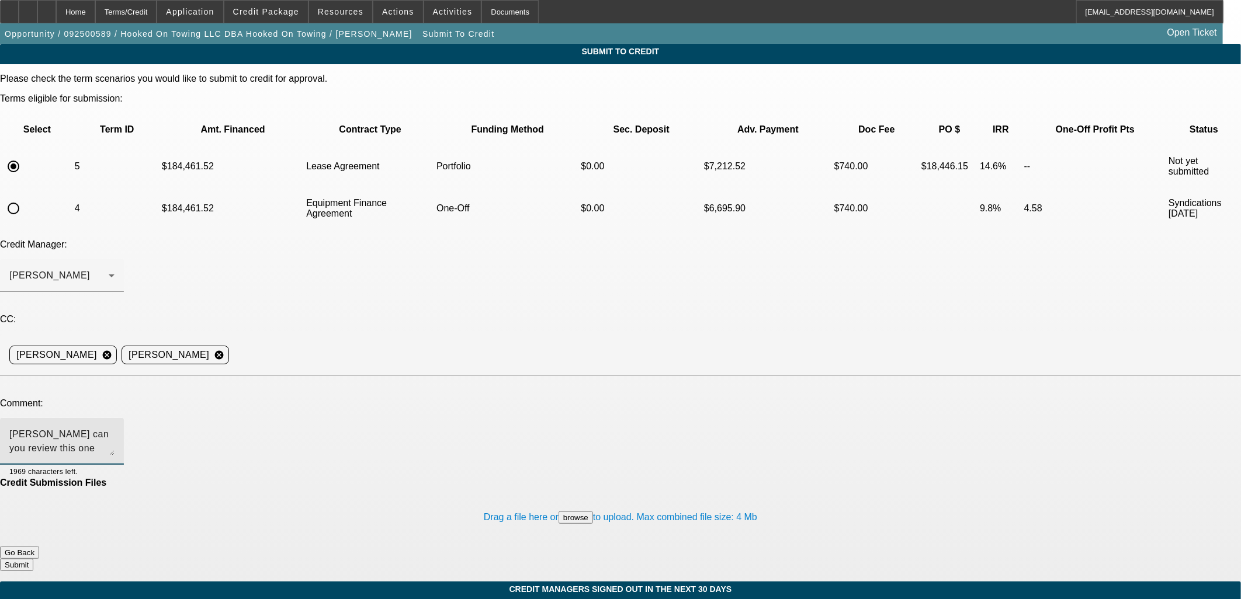
type textarea "Michael can you review this one"
click at [33, 559] on button "Submit" at bounding box center [16, 565] width 33 height 12
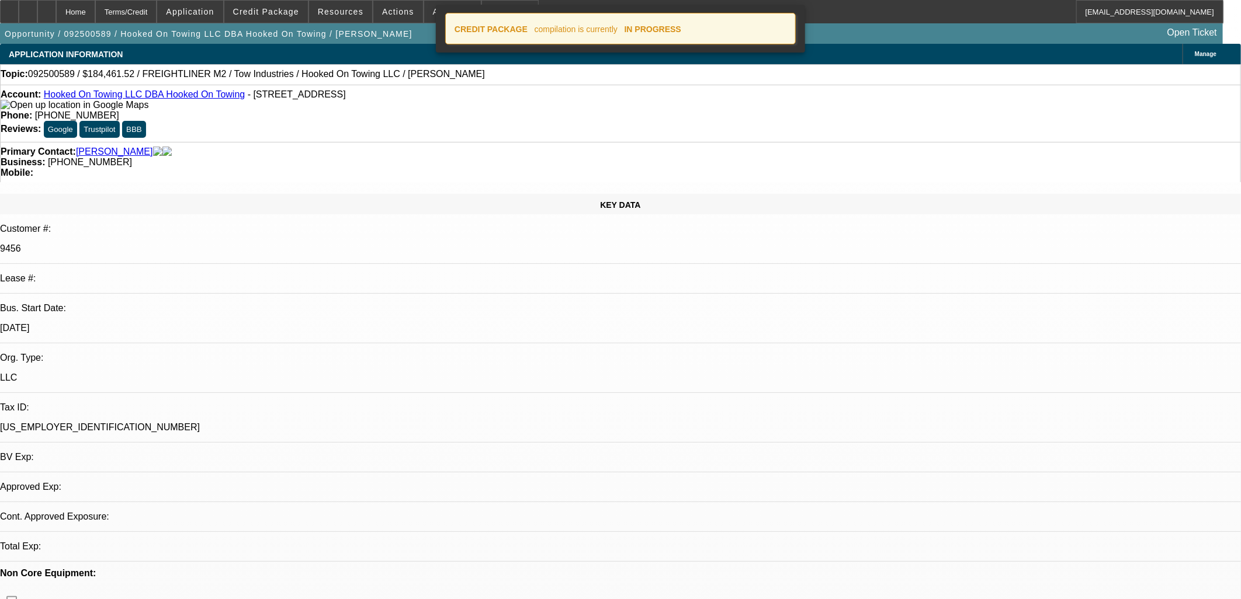
select select "0"
select select "0.1"
select select "4"
select select "0"
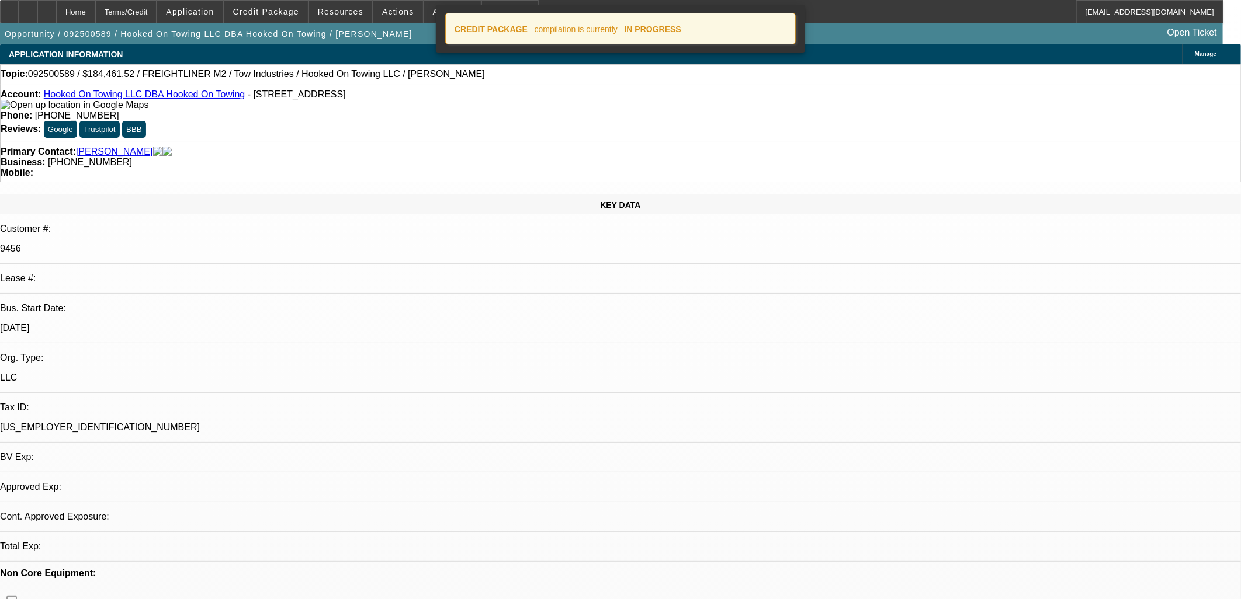
select select "0"
select select "6"
select select "0"
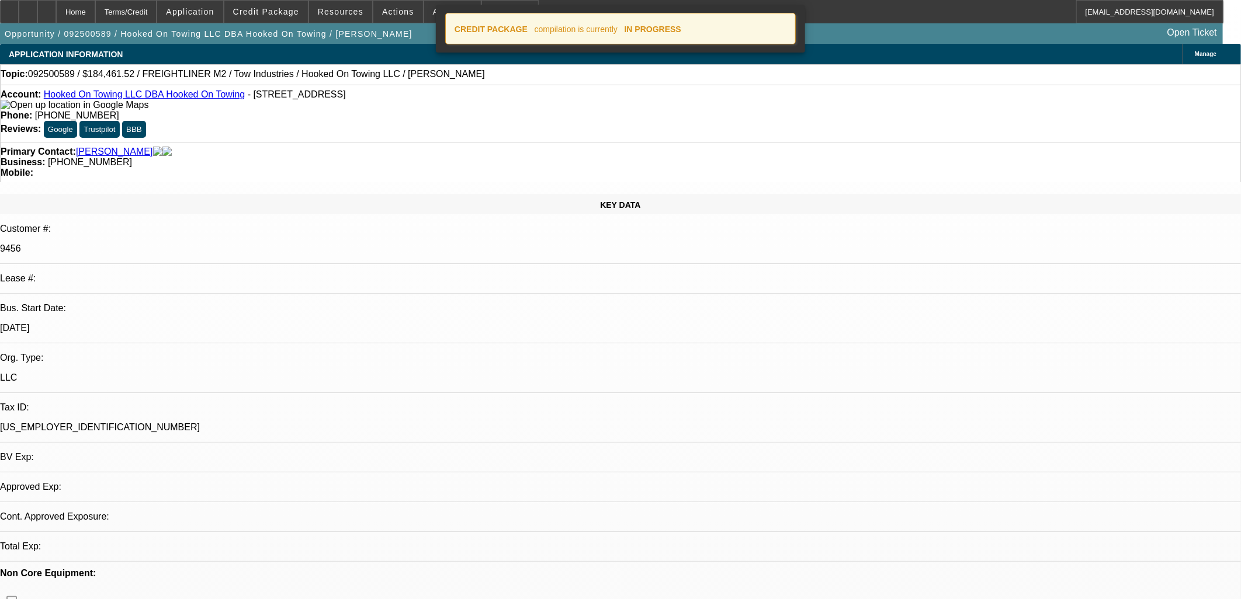
select select "0.1"
select select "4"
select select "0"
select select "0.1"
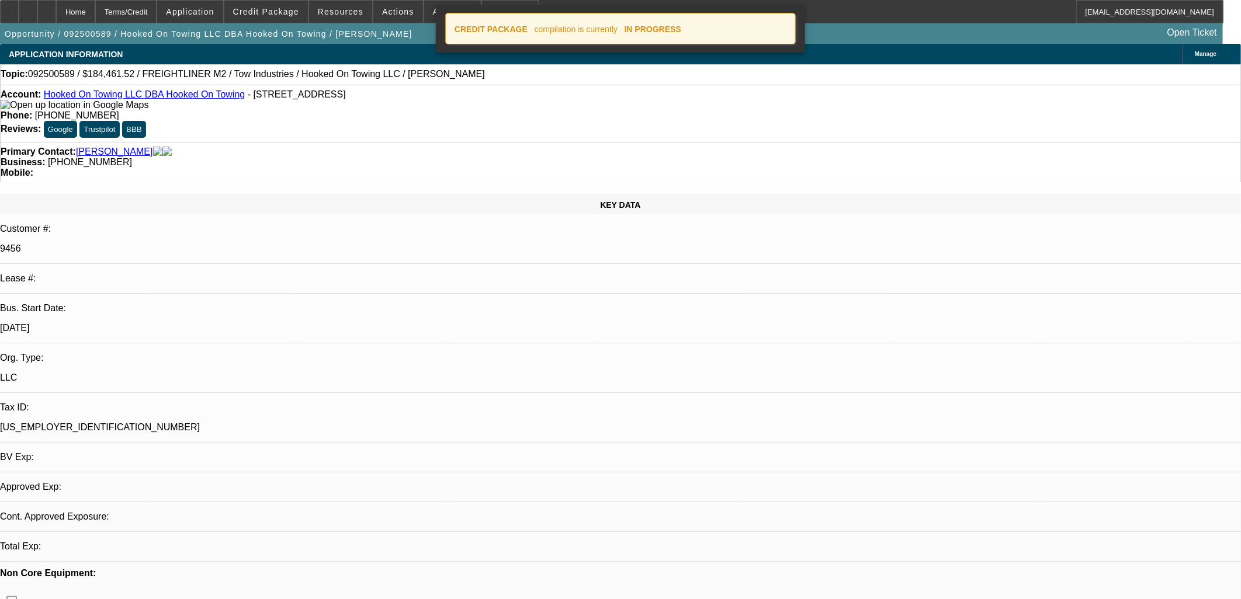
select select "4"
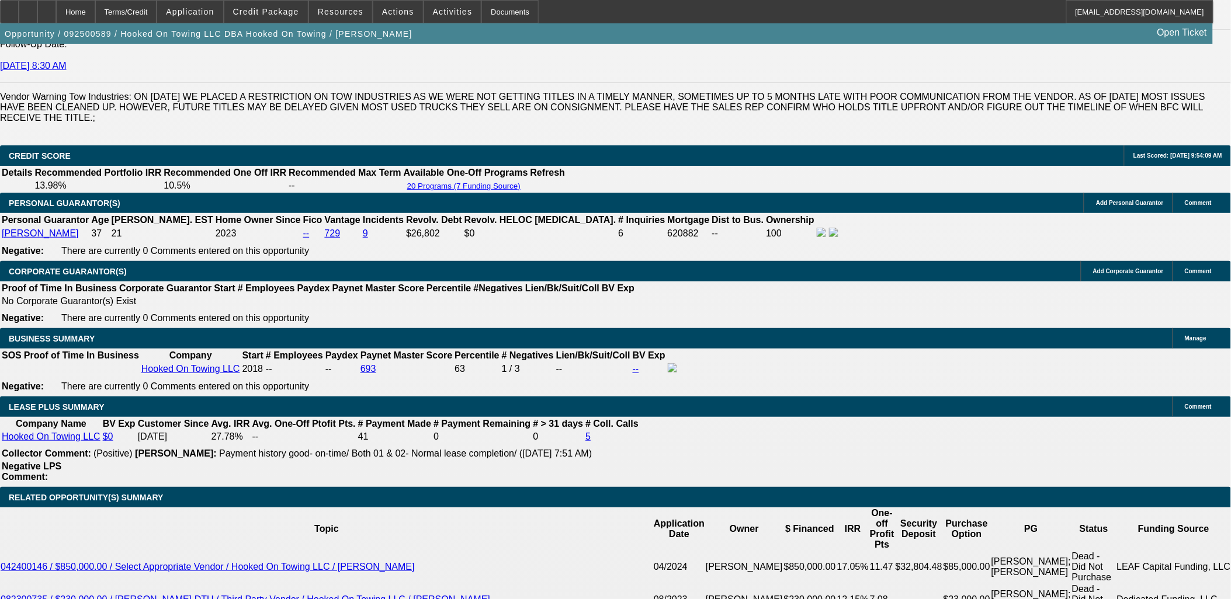
scroll to position [1947, 0]
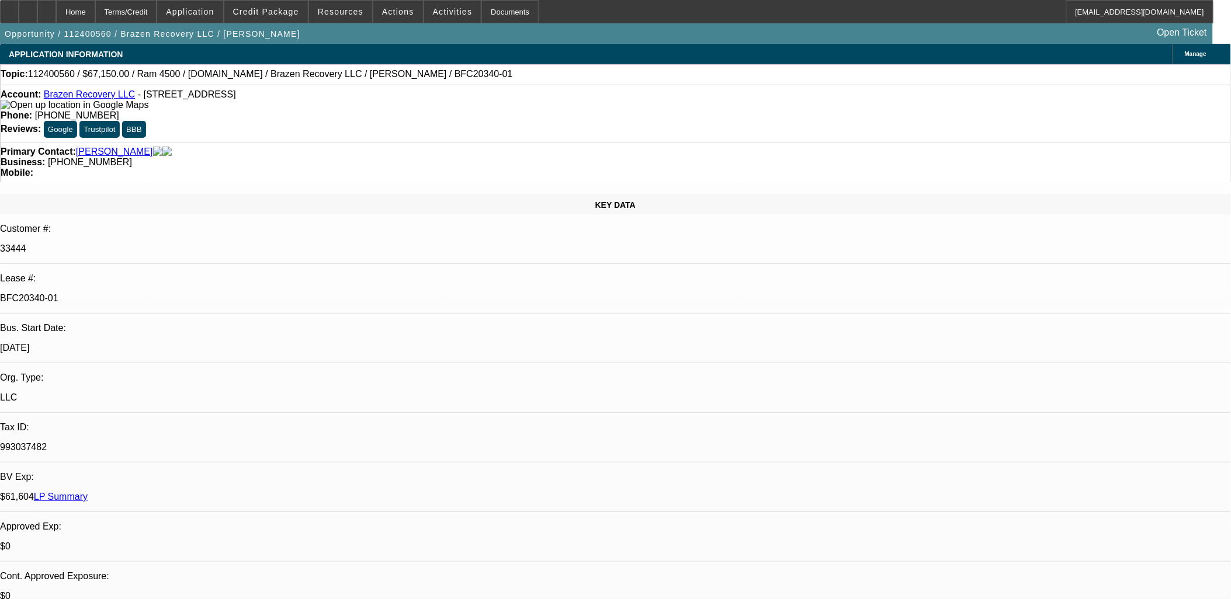
select select "0.15"
select select "2"
select select "0"
select select "0.15"
select select "2"
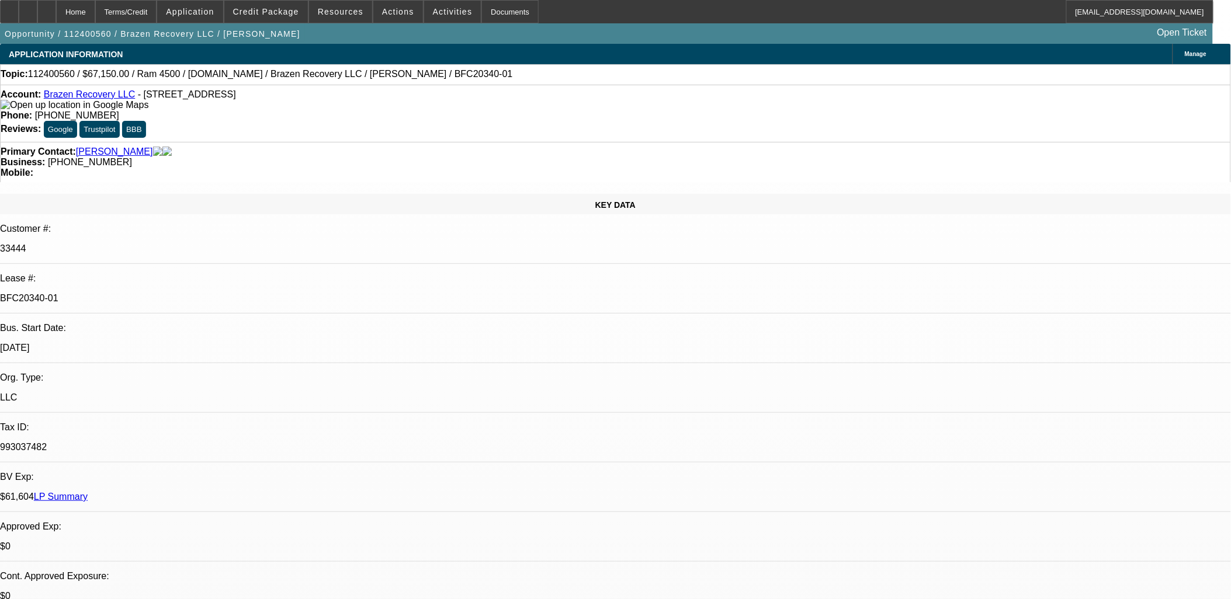
select select "0"
select select "0.15"
select select "2"
select select "0"
select select "0.15"
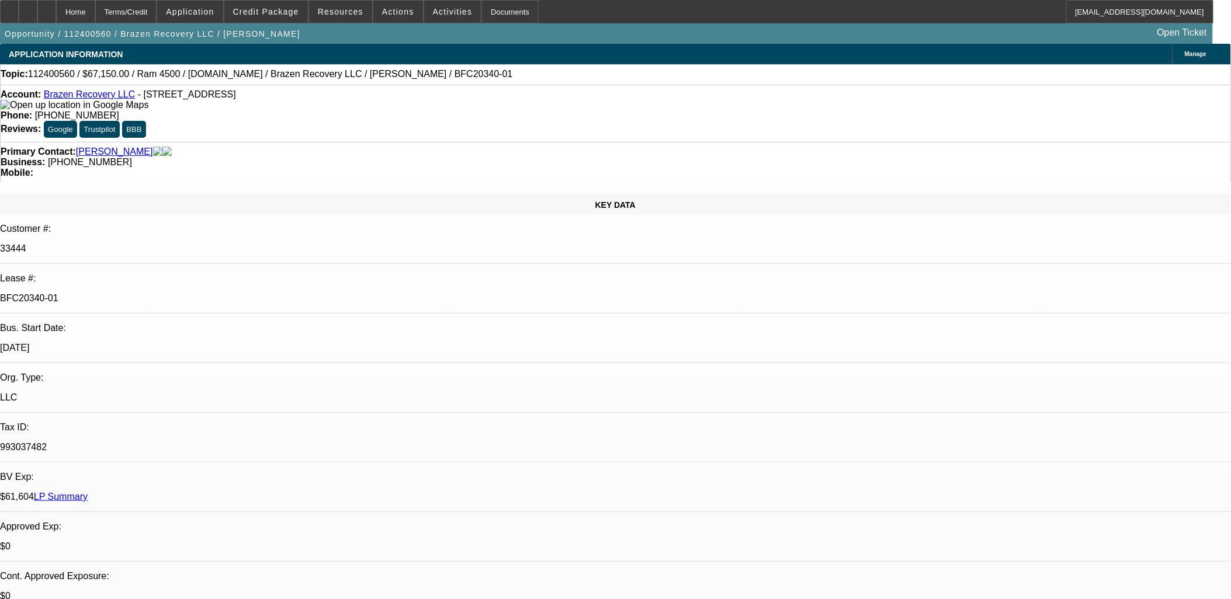
select select "2"
select select "0.1"
select select "1"
select select "2"
select select "6"
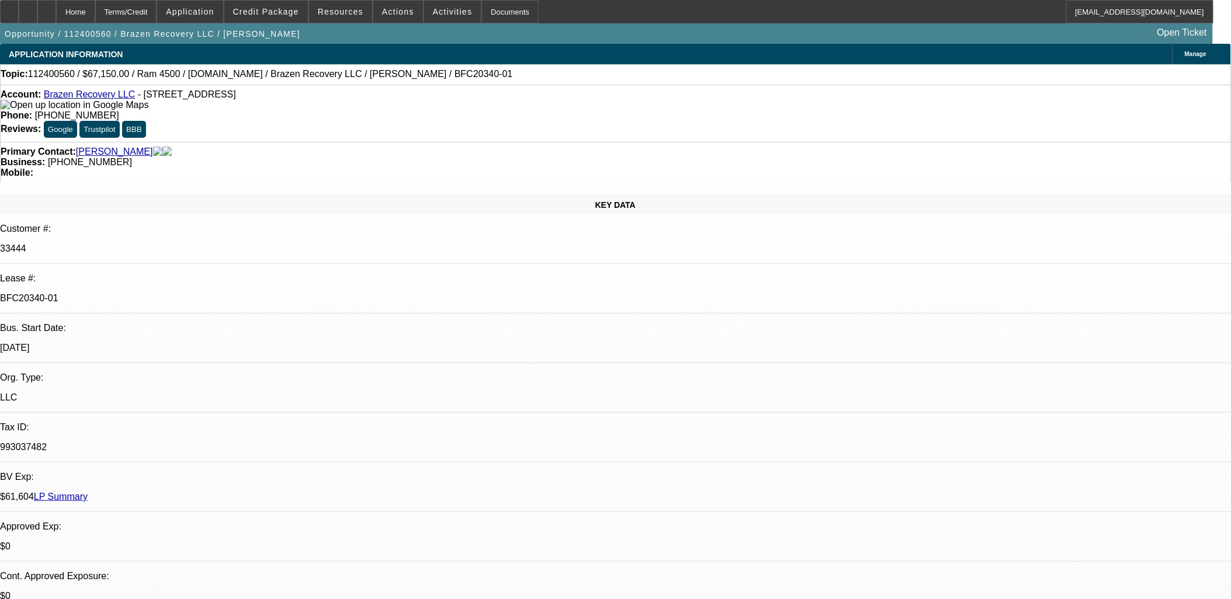
select select "1"
select select "2"
select select "6"
select select "1"
select select "2"
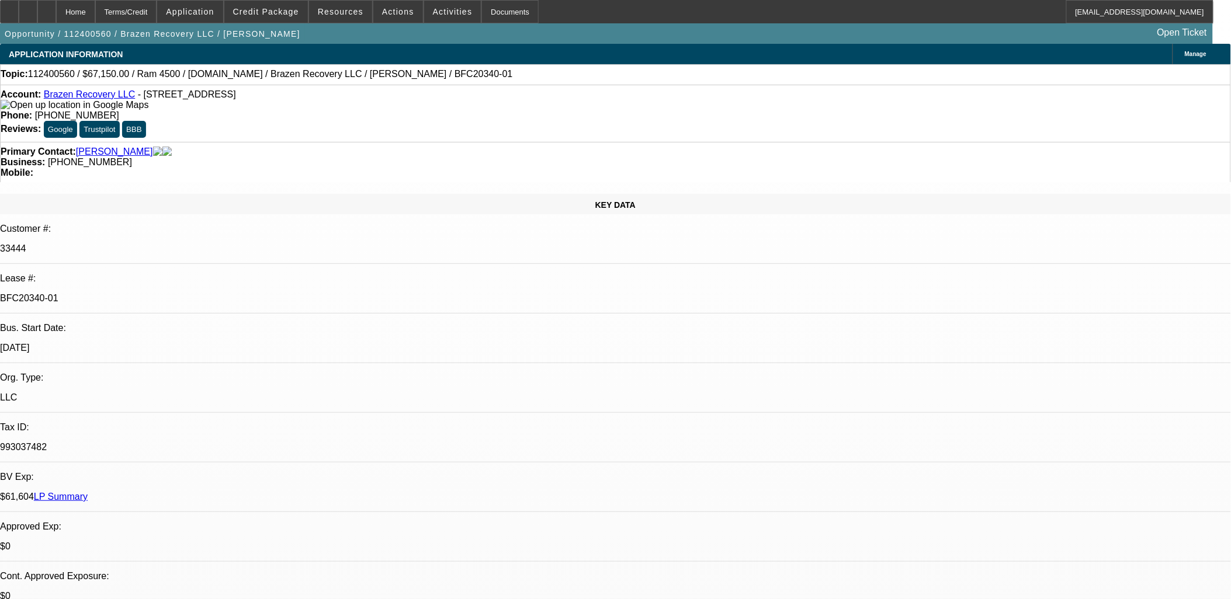
select select "6"
select select "1"
select select "2"
select select "4"
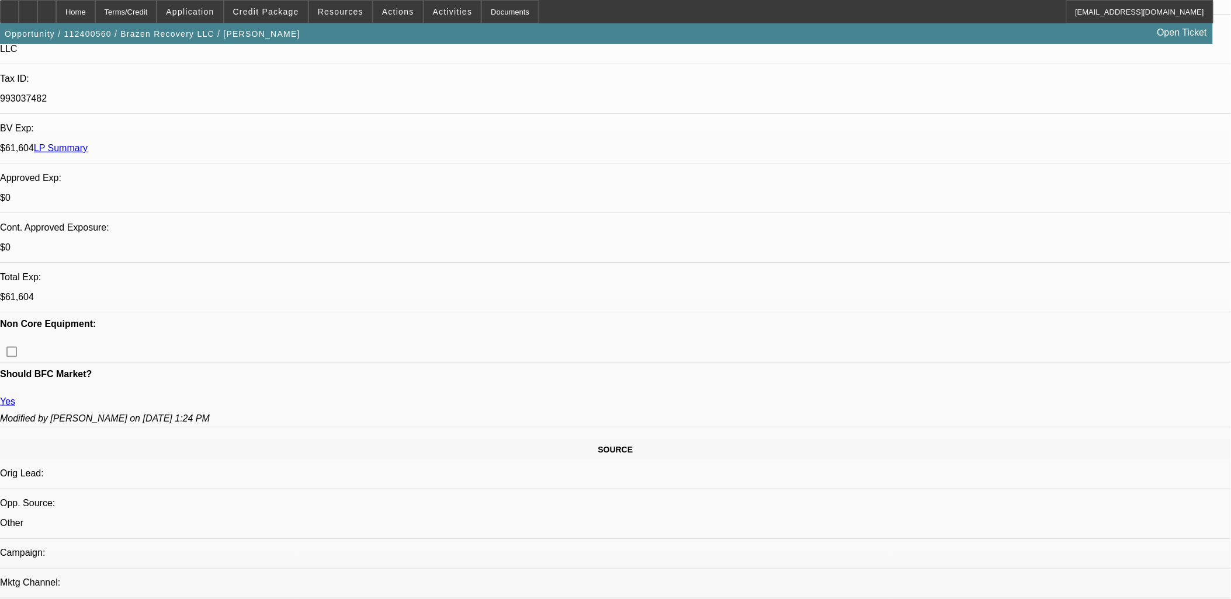
scroll to position [130, 0]
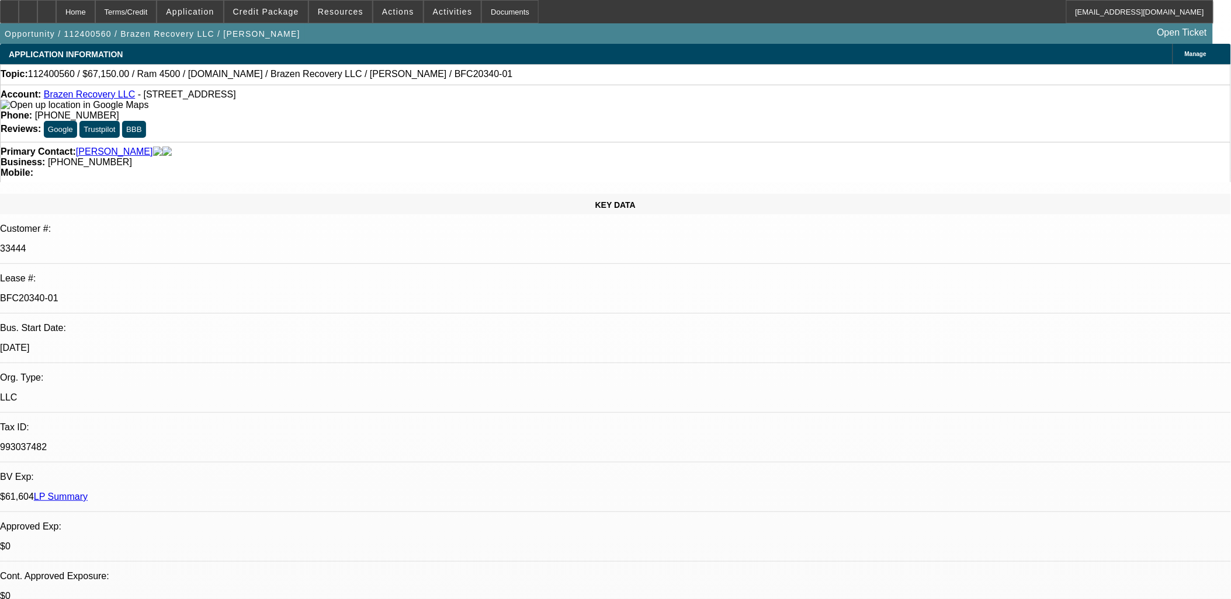
select select "0.15"
select select "2"
select select "0"
select select "0.15"
select select "2"
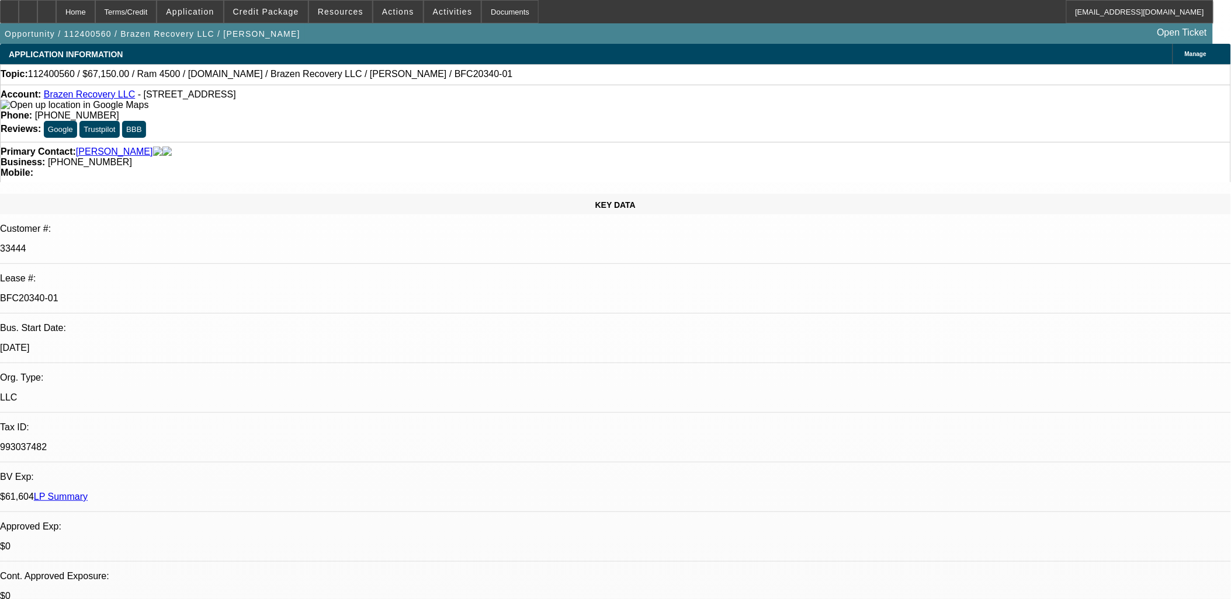
select select "0"
select select "0.15"
select select "2"
select select "0"
select select "0.15"
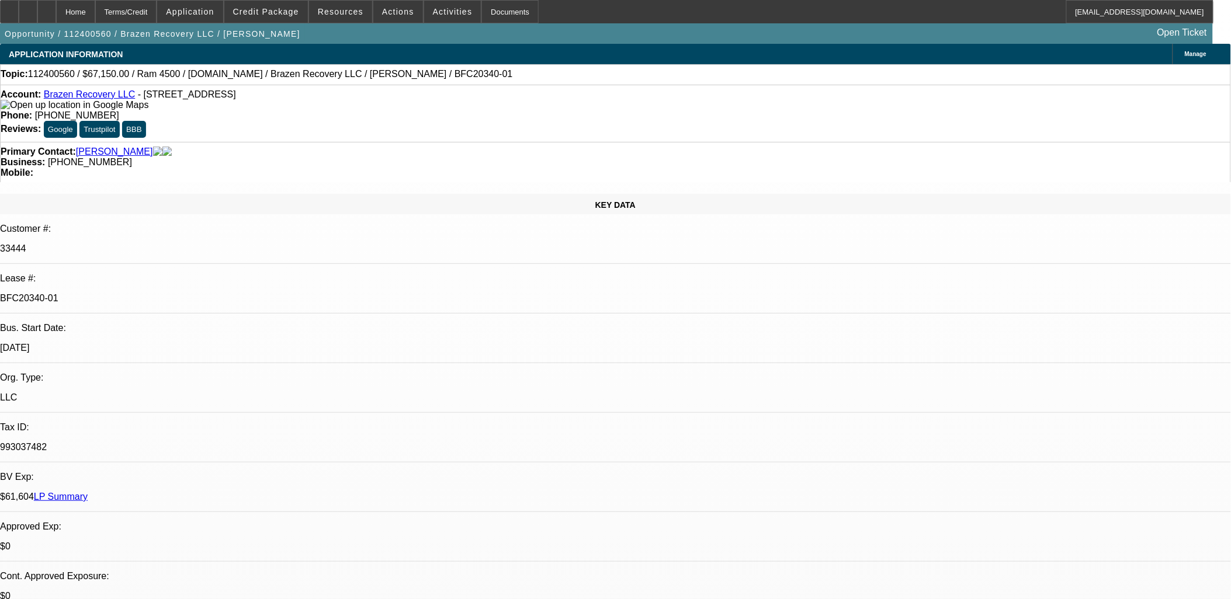
select select "2"
select select "0.1"
select select "1"
select select "2"
select select "6"
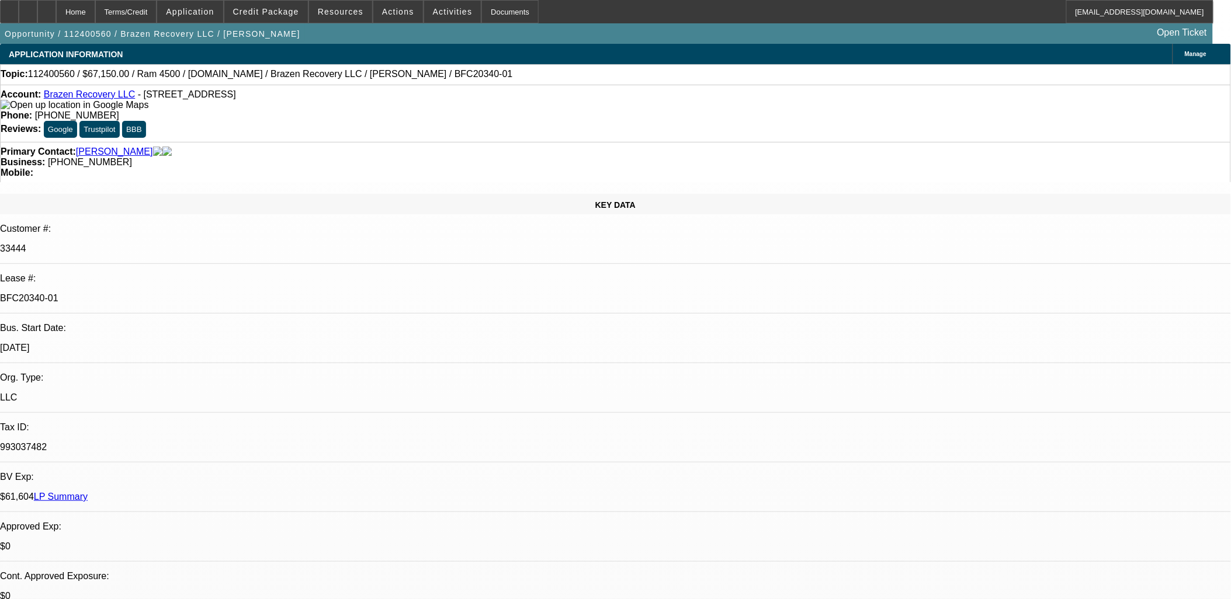
select select "1"
select select "2"
select select "6"
select select "1"
select select "2"
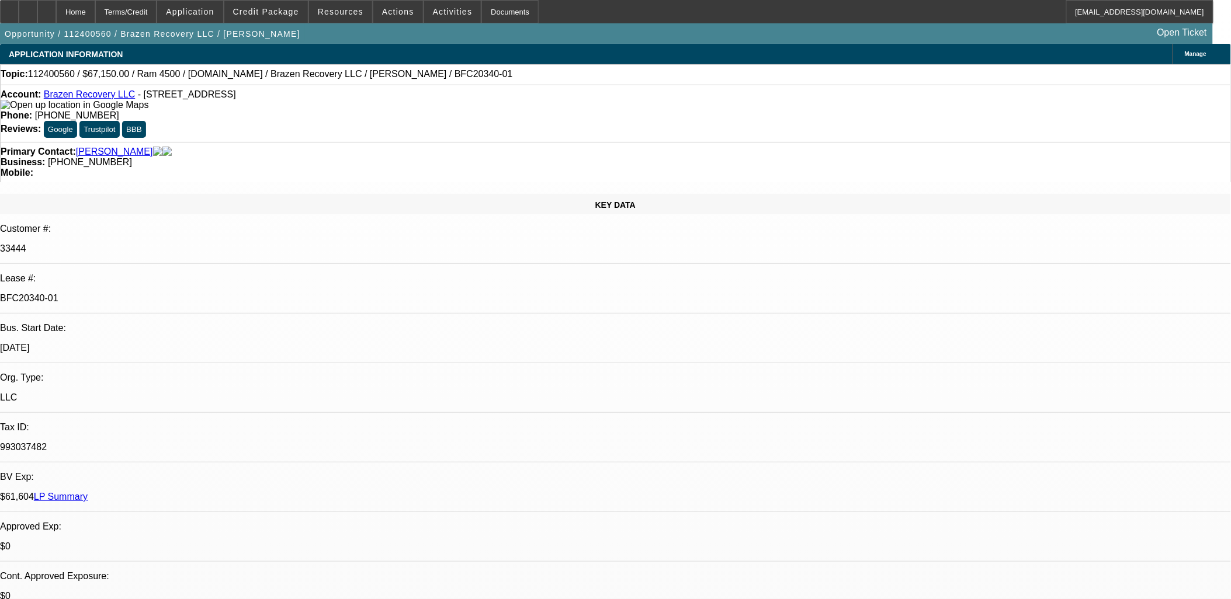
select select "6"
select select "1"
select select "2"
select select "4"
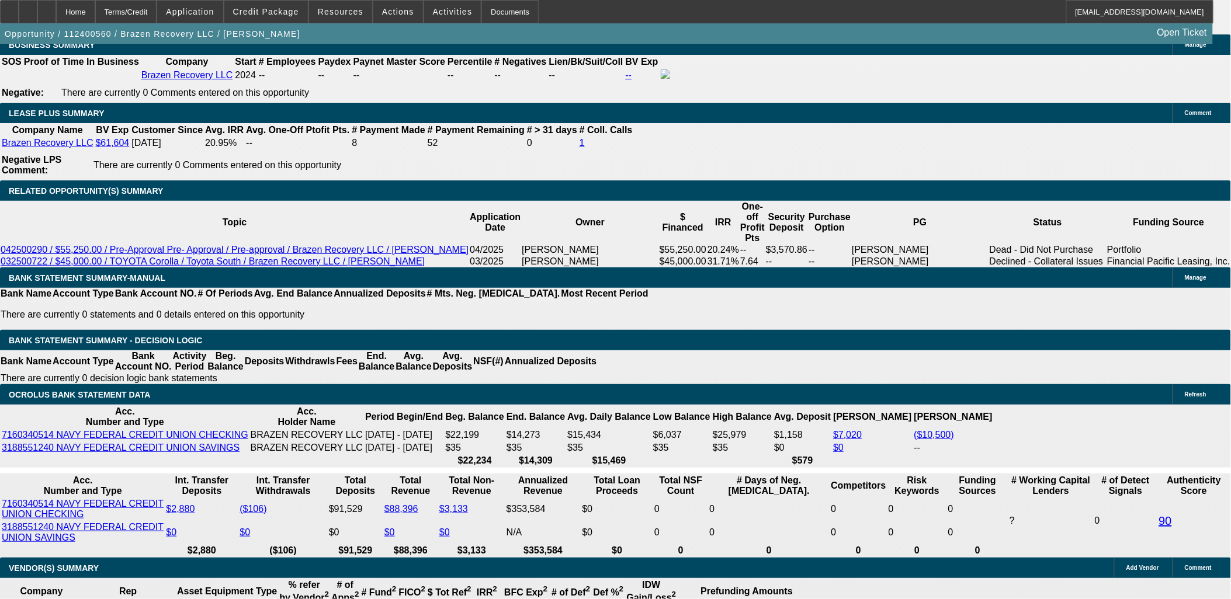
scroll to position [1882, 0]
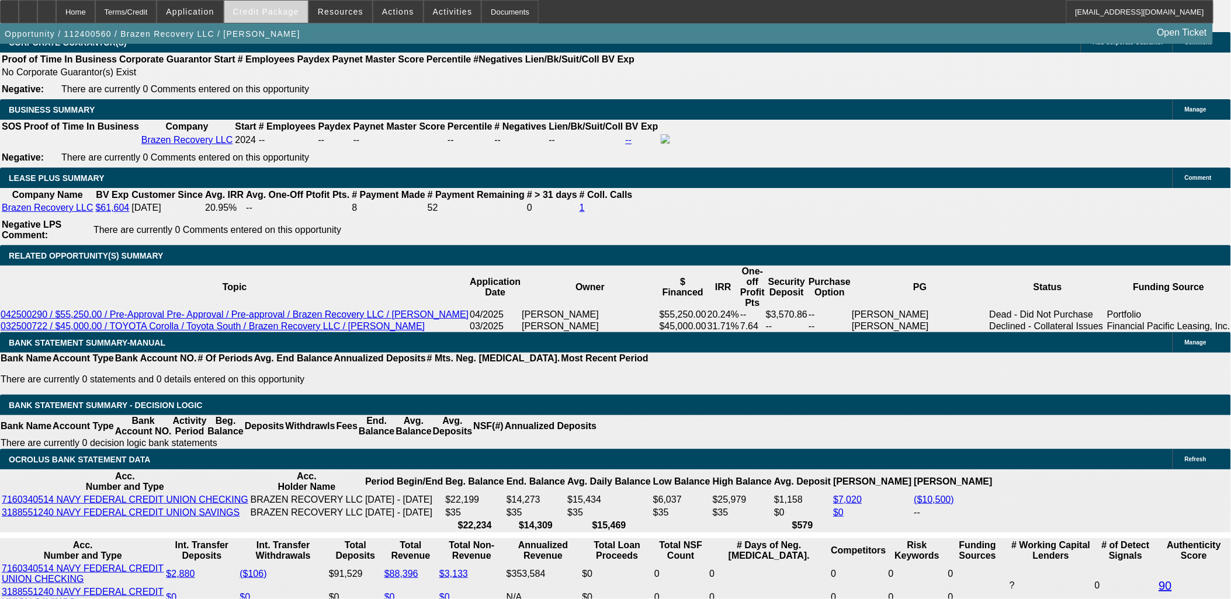
click at [295, 10] on span "Credit Package" at bounding box center [266, 11] width 66 height 9
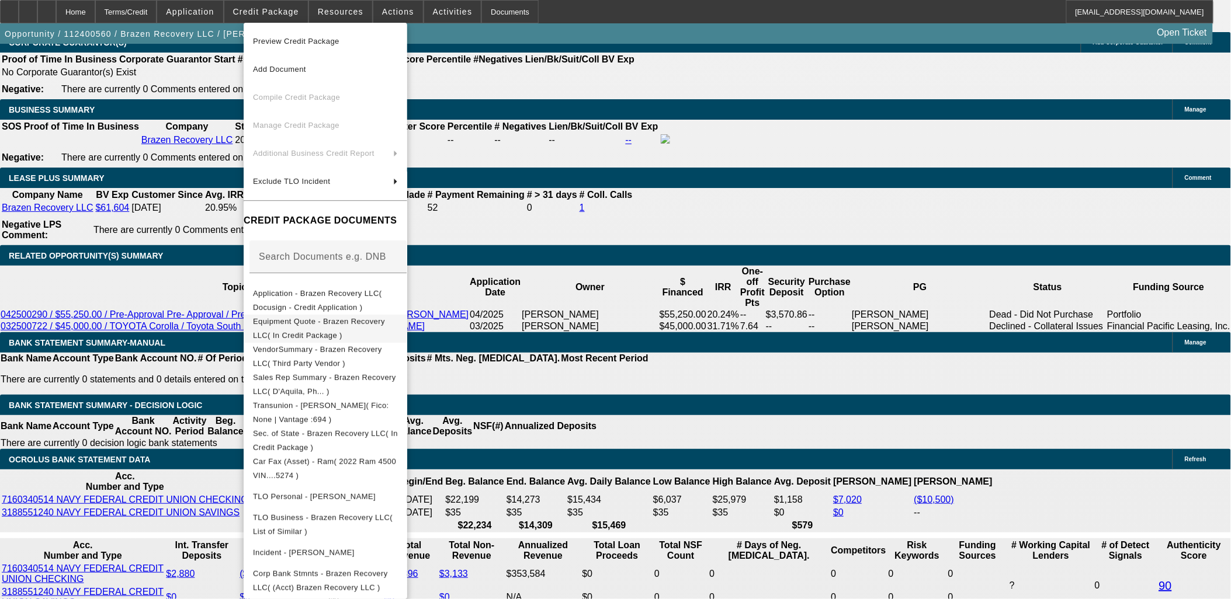
click at [328, 327] on span "Equipment Quote - Brazen Recovery LLC( In Credit Package )" at bounding box center [319, 328] width 132 height 23
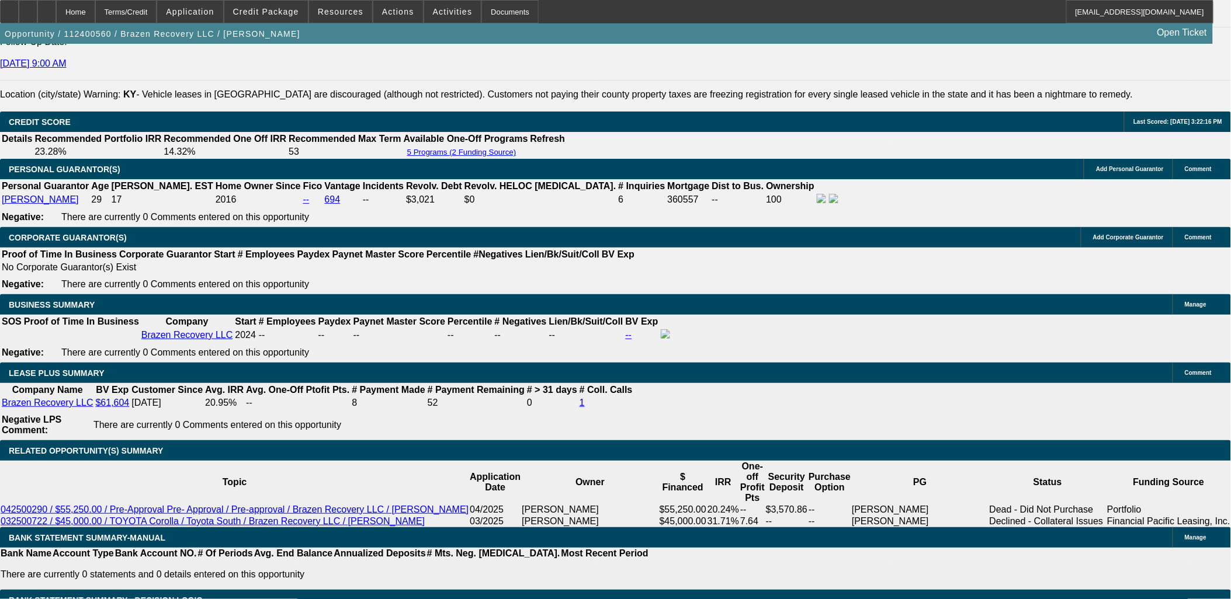
scroll to position [2410, 0]
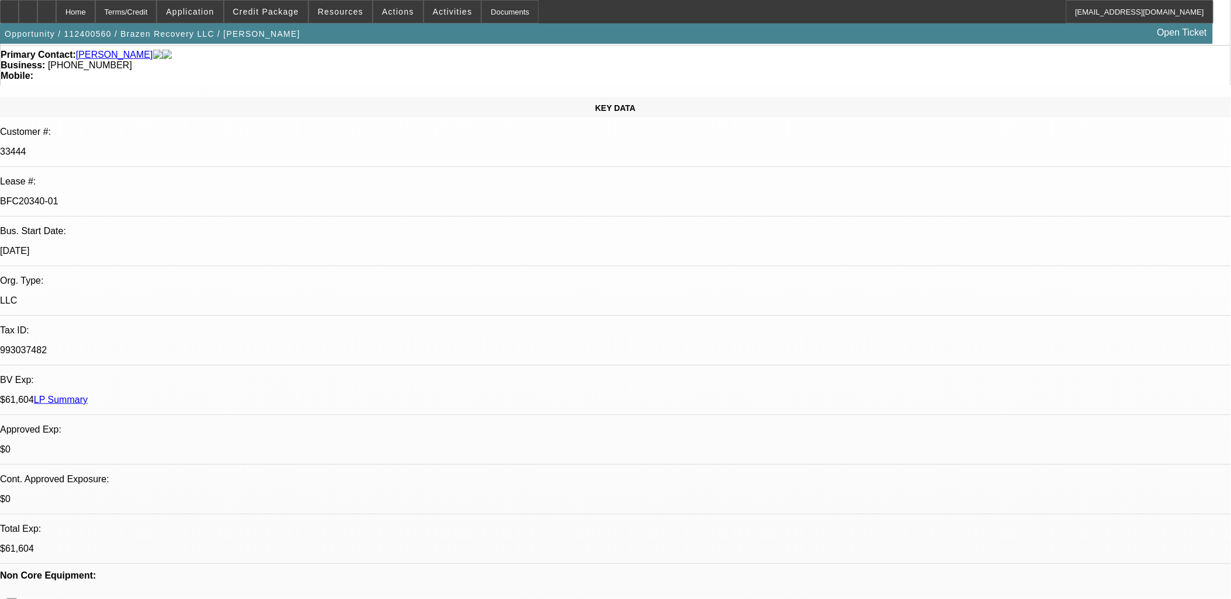
scroll to position [0, 0]
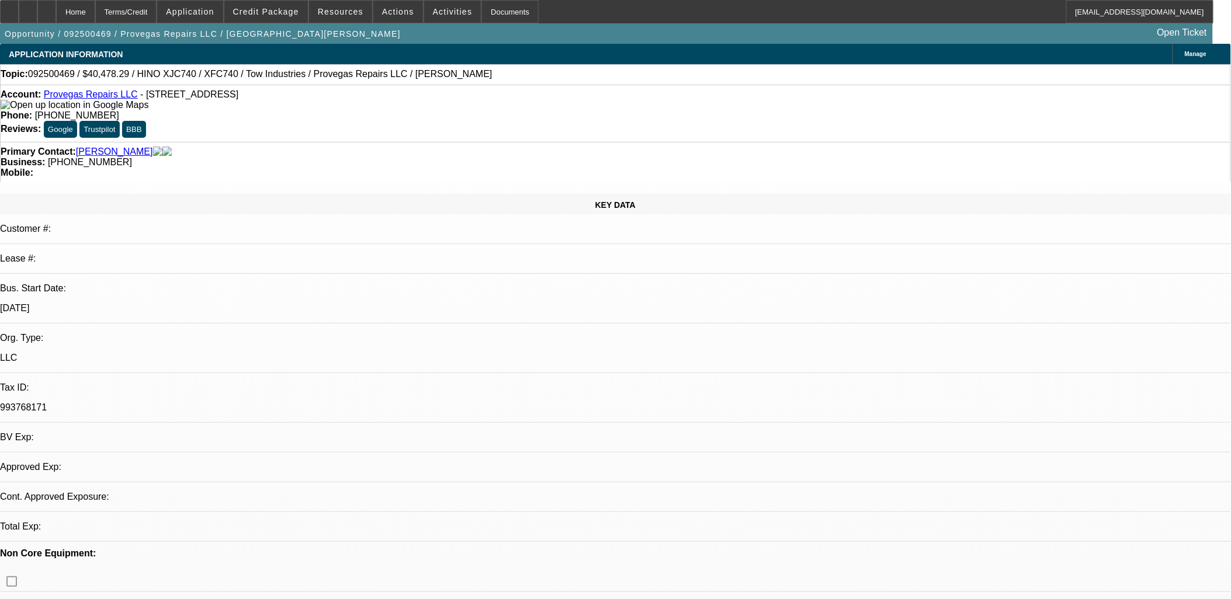
select select "0"
select select "2"
select select "0.1"
select select "1"
select select "2"
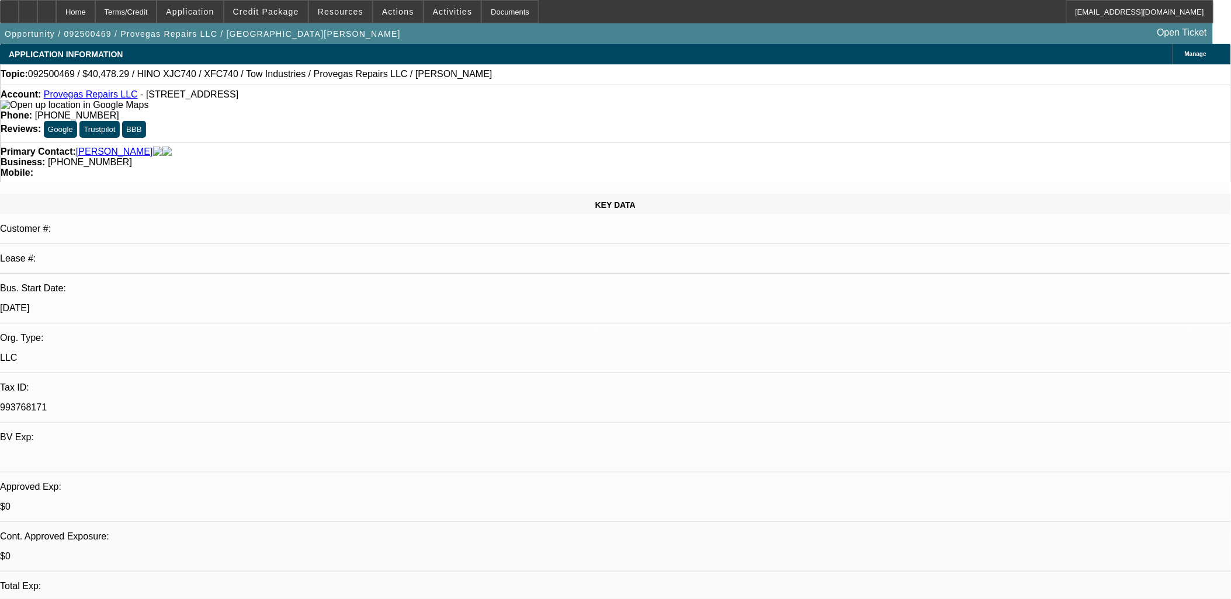
select select "4"
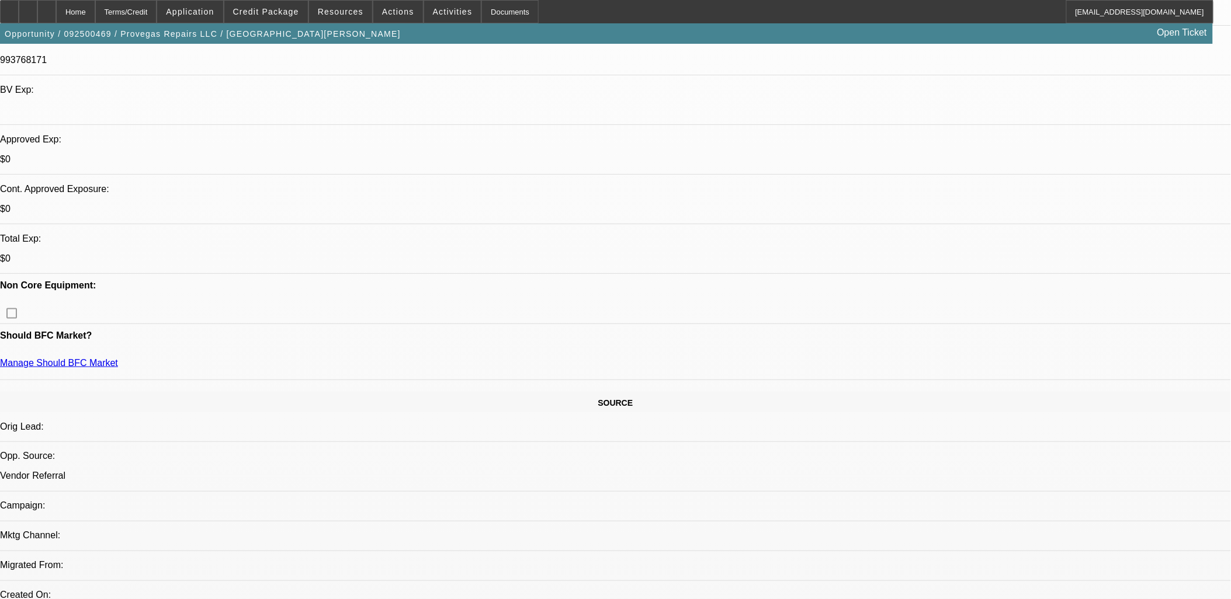
scroll to position [130, 0]
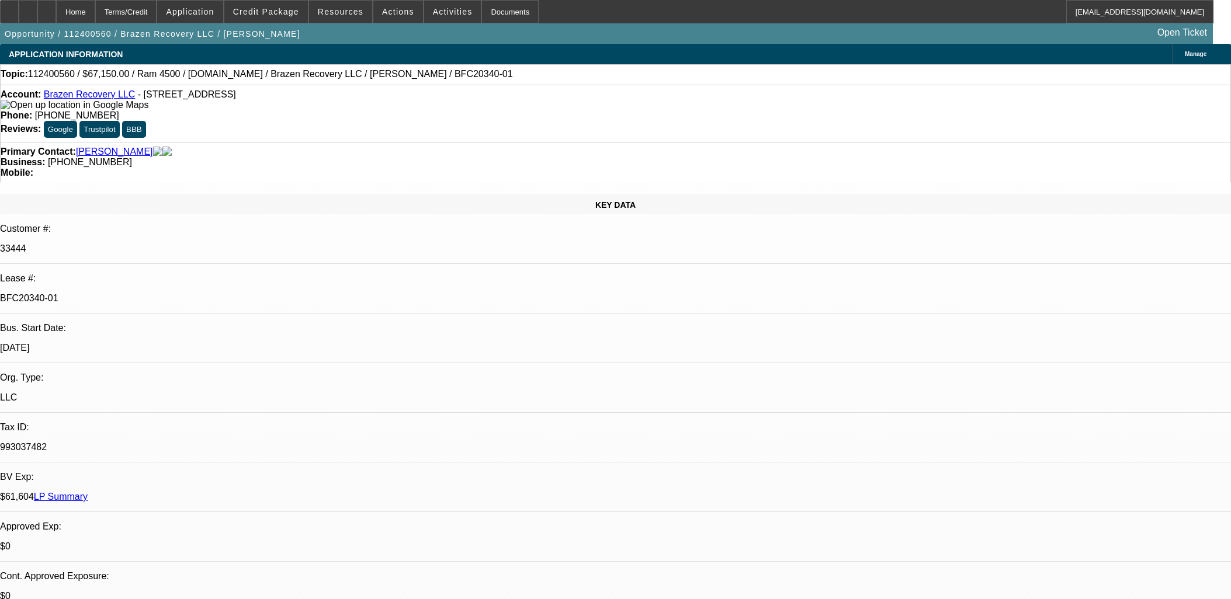
select select "0.15"
select select "2"
select select "0"
select select "6"
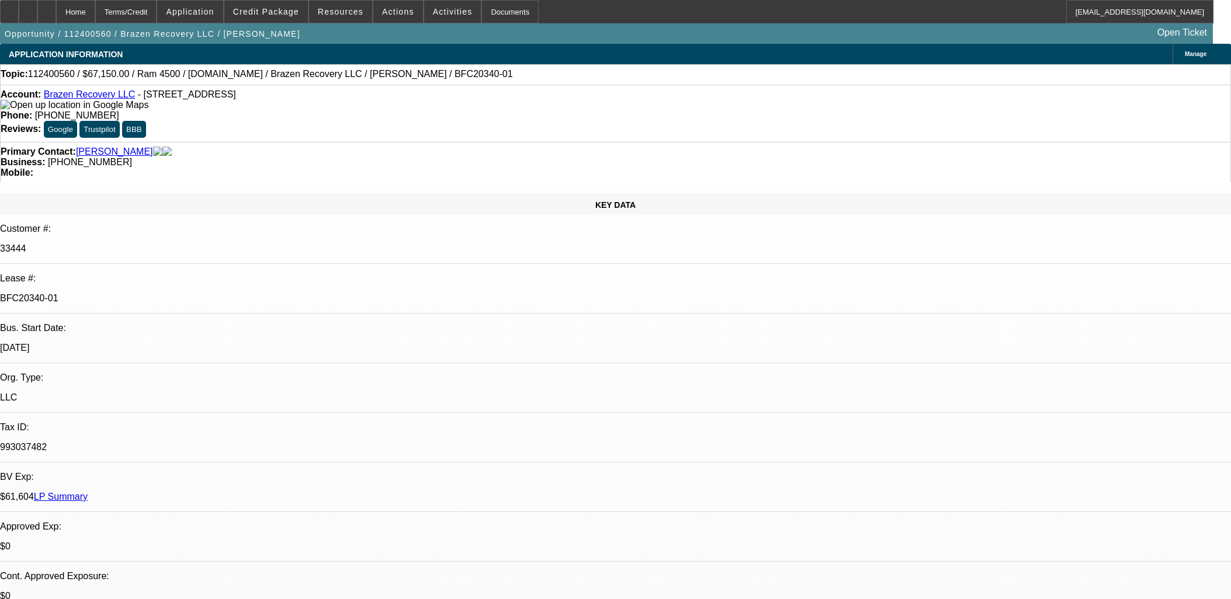
select select "0.15"
select select "2"
select select "0"
select select "6"
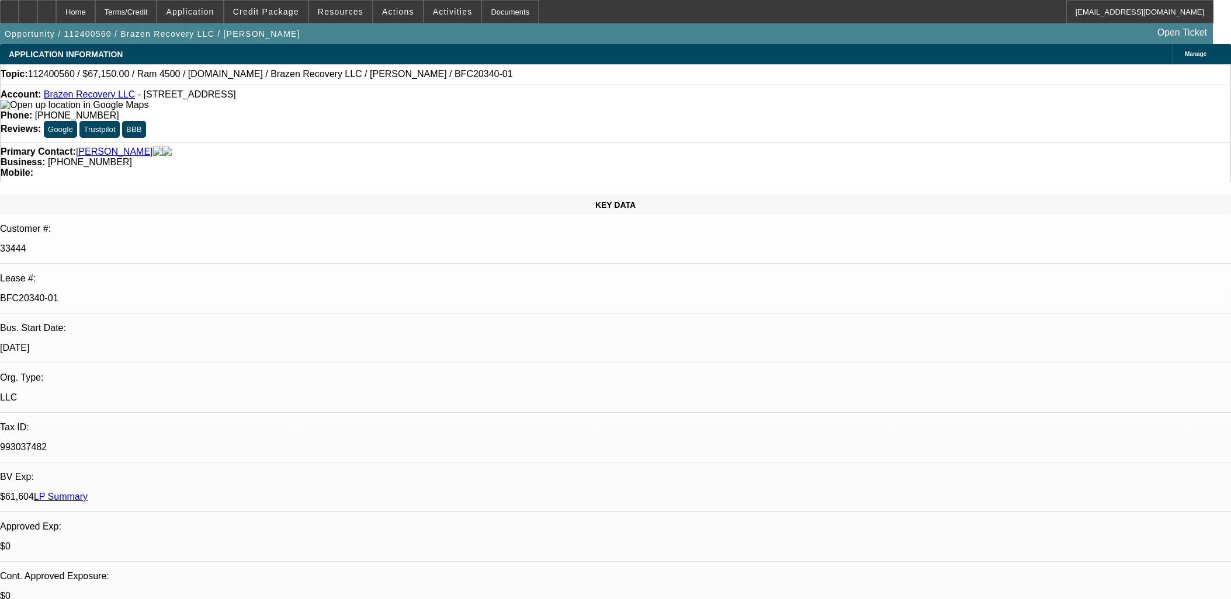
select select "0.15"
select select "2"
select select "0"
select select "6"
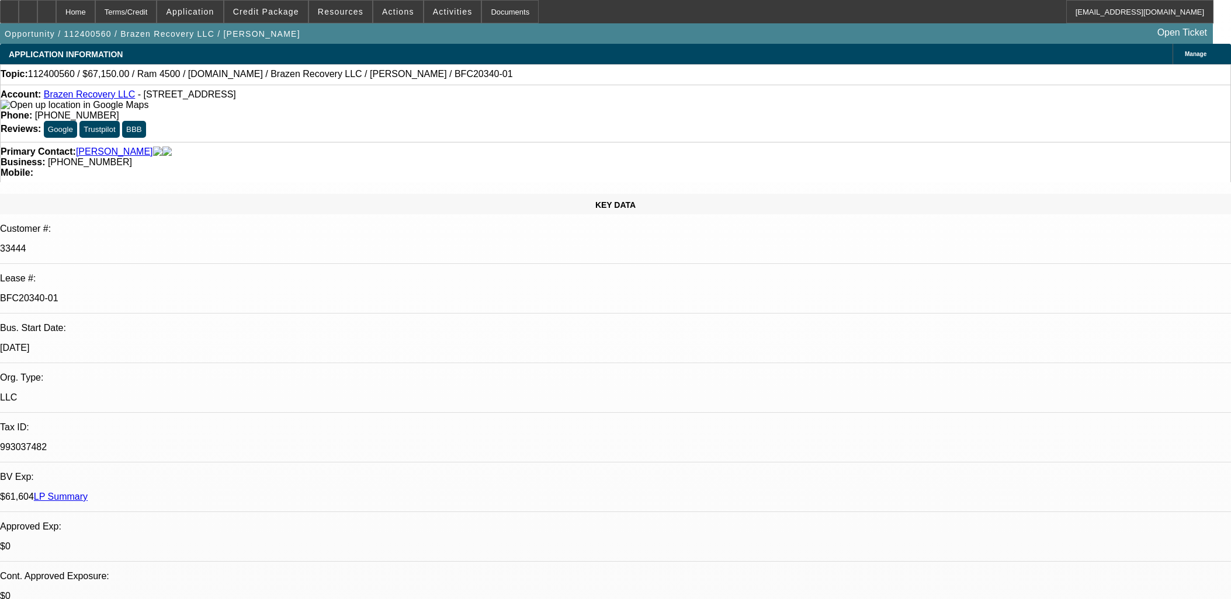
select select "0.15"
select select "2"
select select "0.1"
select select "4"
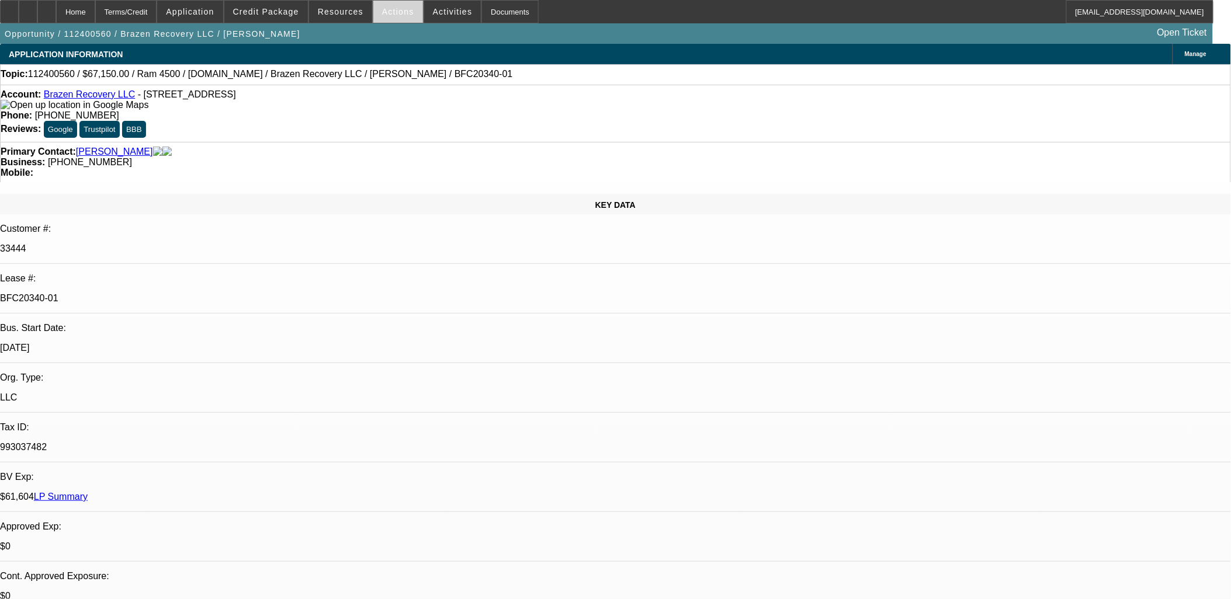
scroll to position [15, 0]
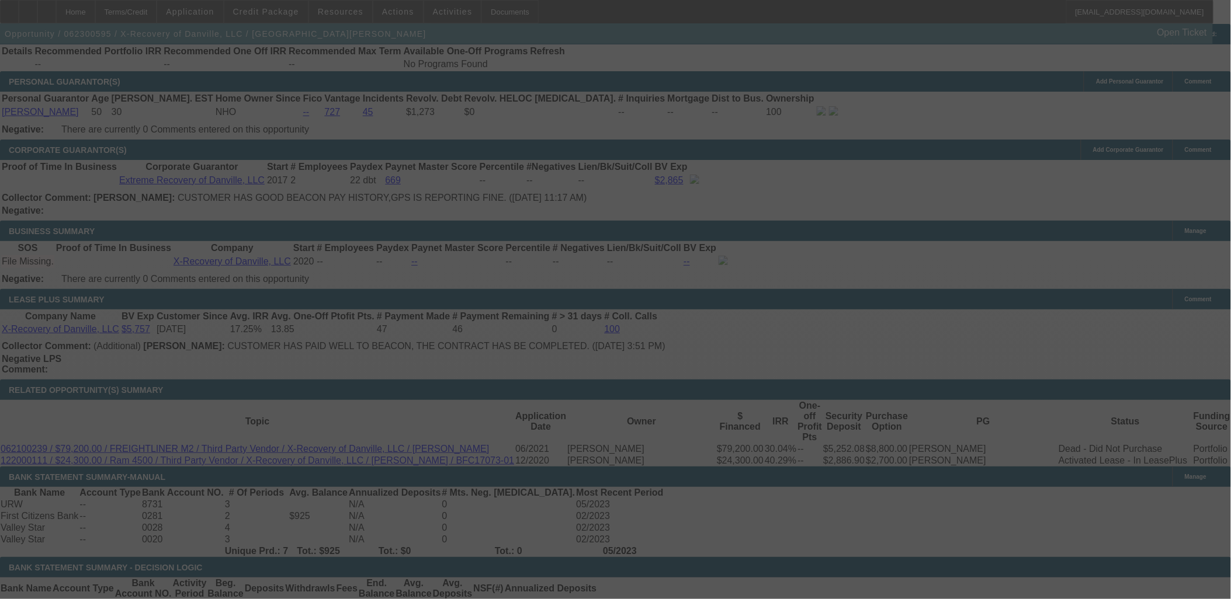
scroll to position [1876, 0]
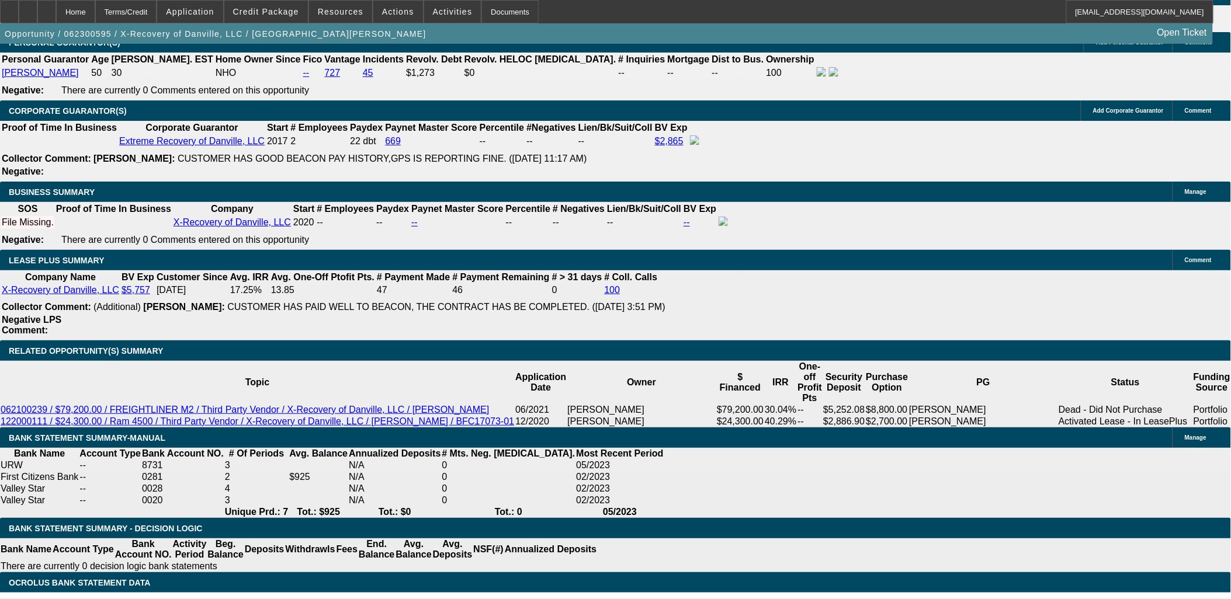
select select "0"
select select "0.1"
select select "0"
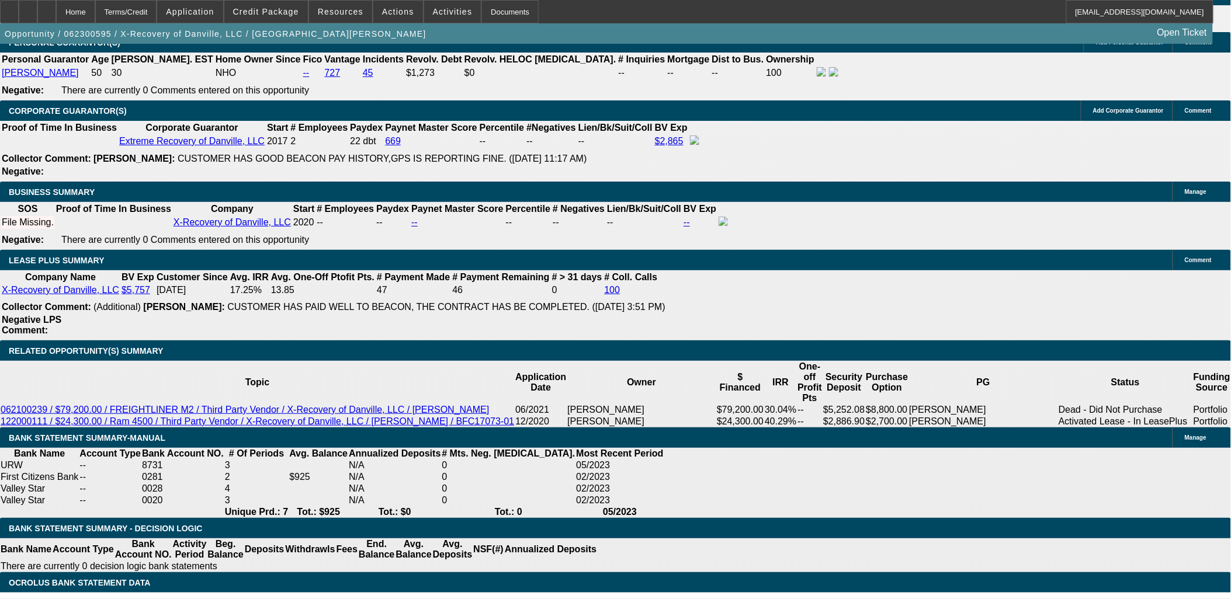
select select "0.1"
select select "0"
select select "0.1"
select select "0"
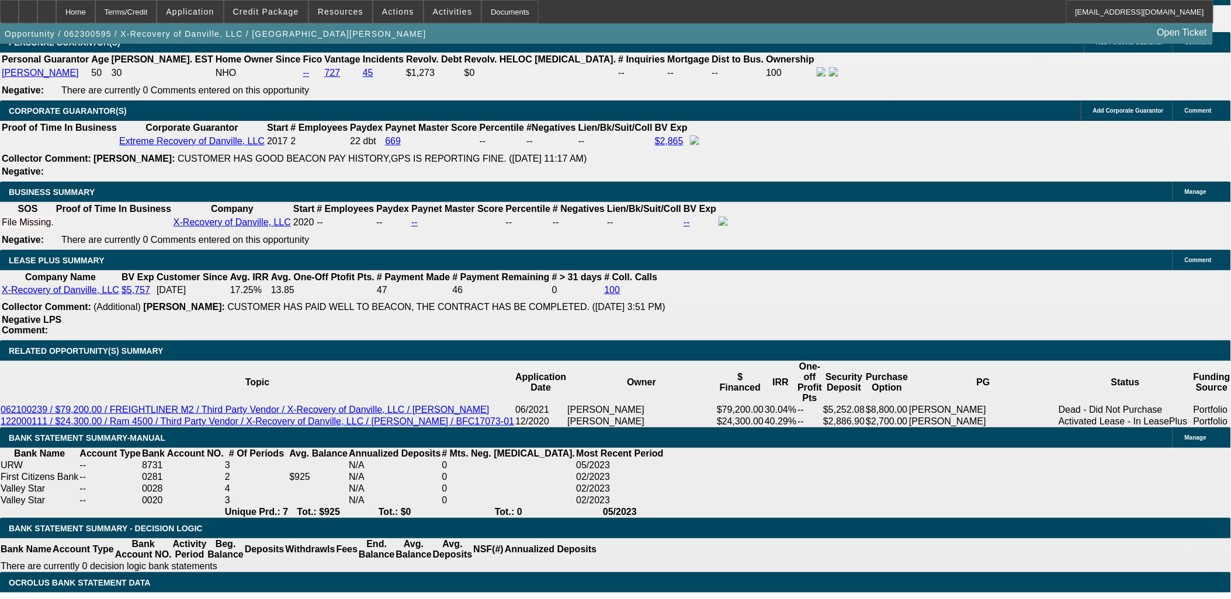
select select "0"
select select "0.1"
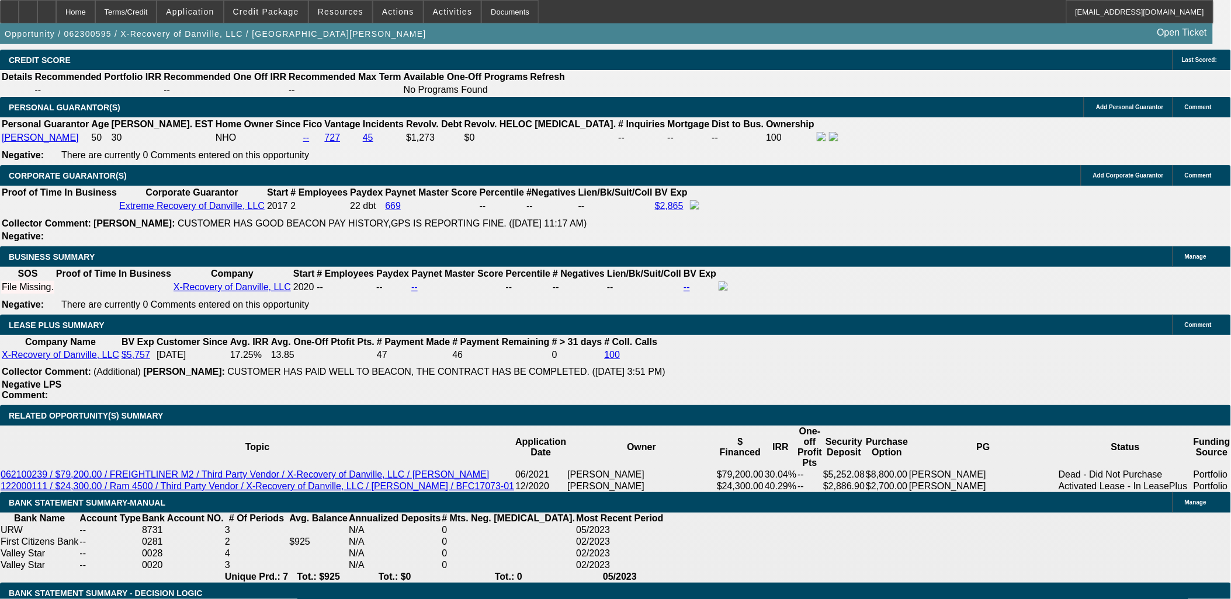
select select "1"
select select "3"
select select "4"
select select "1"
select select "3"
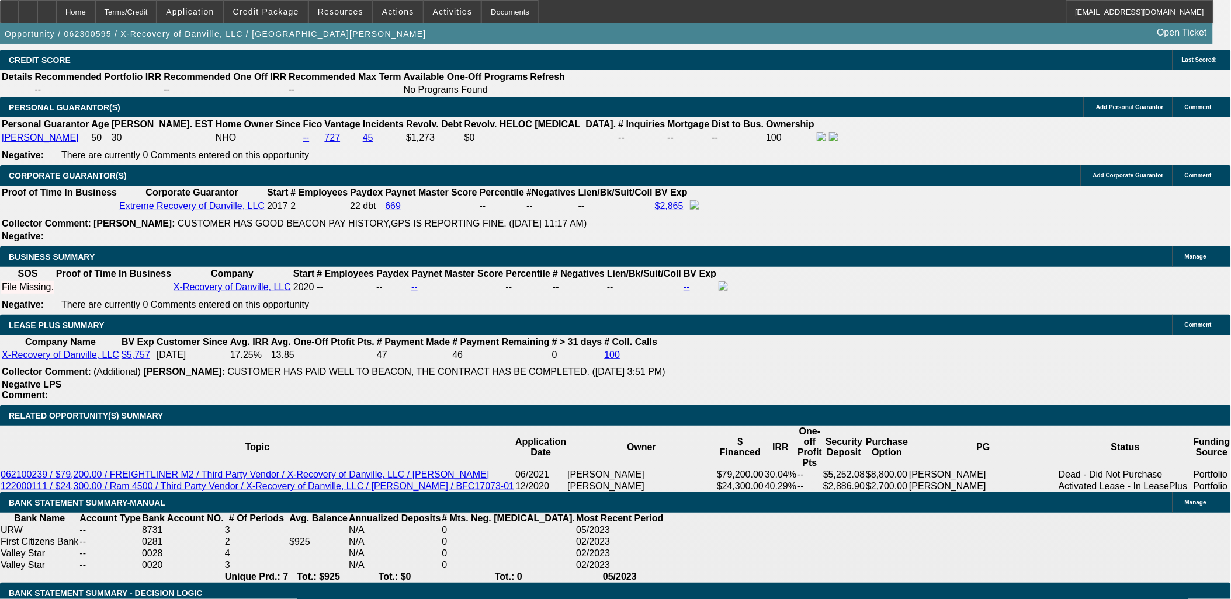
select select "4"
select select "1"
select select "3"
select select "4"
select select "1"
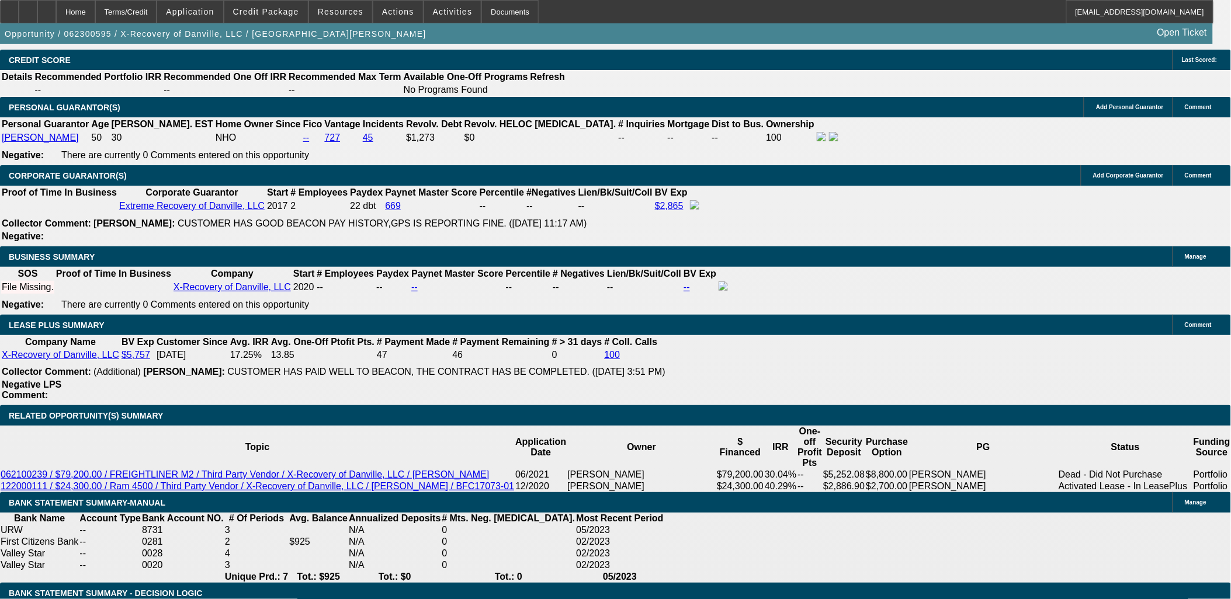
select select "3"
select select "4"
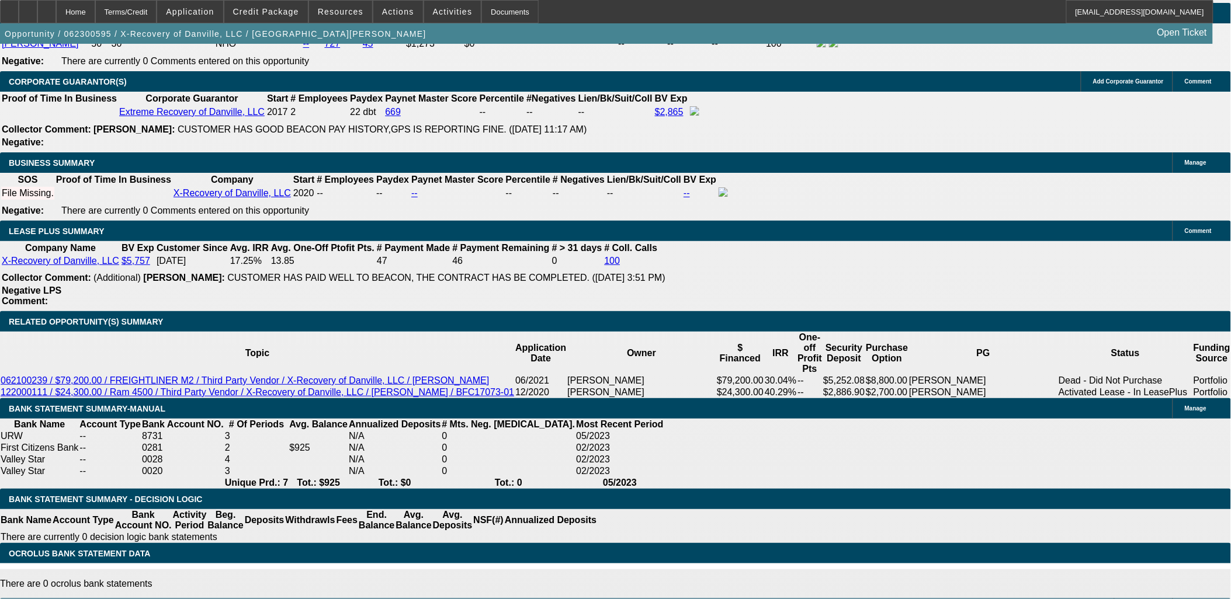
scroll to position [1876, 0]
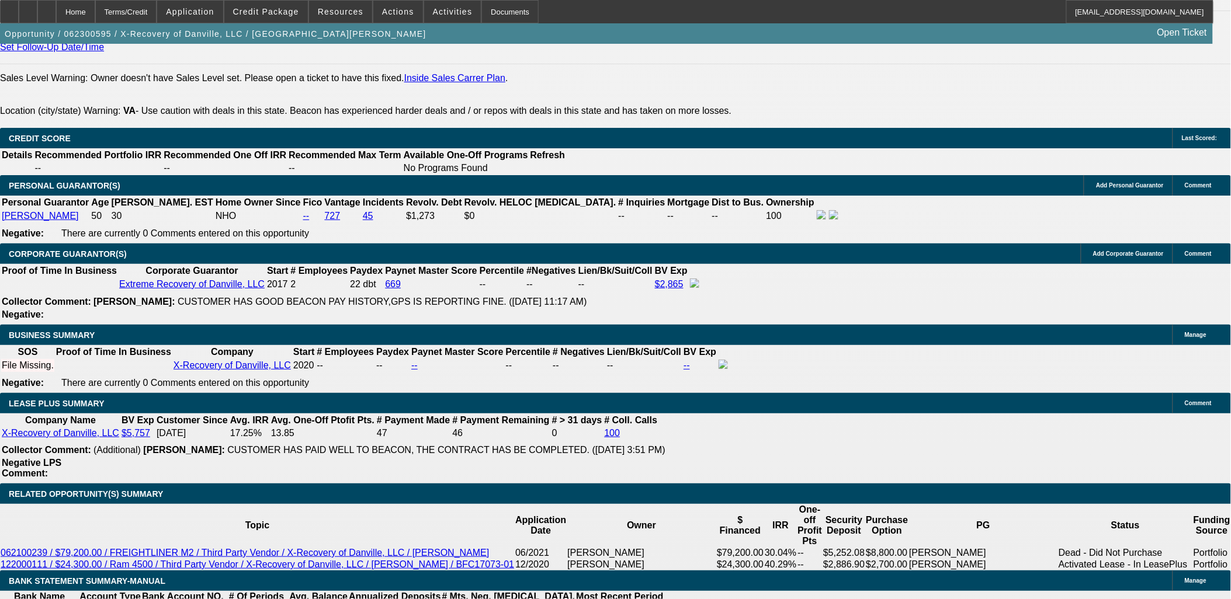
scroll to position [1798, 0]
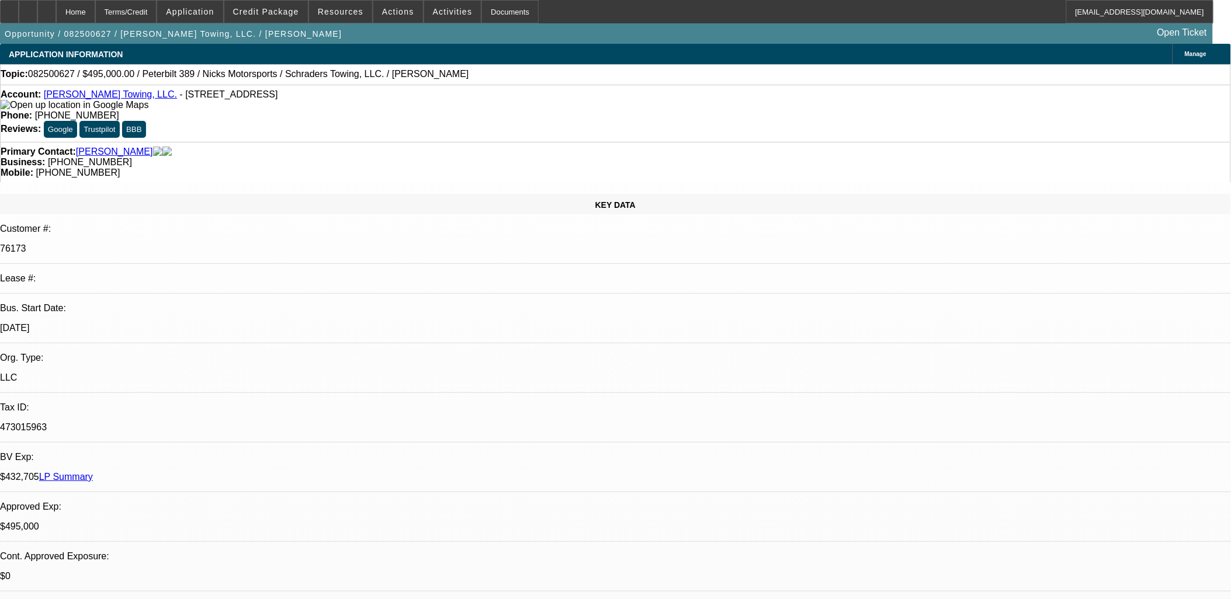
select select "0"
select select "2"
select select "0.1"
select select "0"
select select "2"
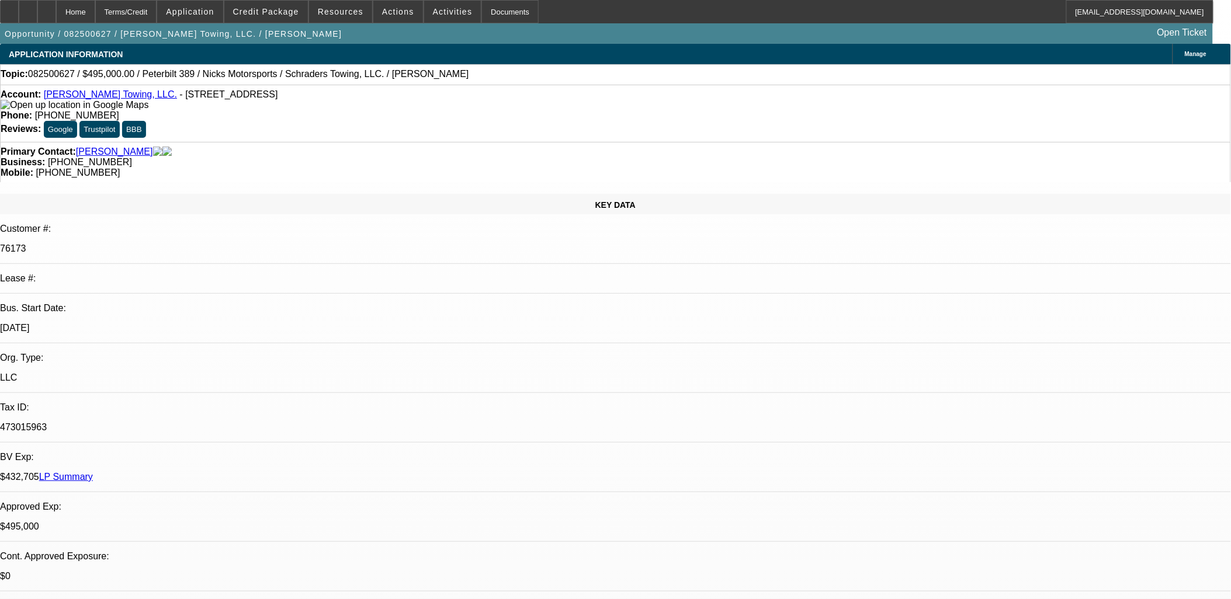
select select "0.1"
select select "0"
select select "2"
select select "0.1"
select select "0"
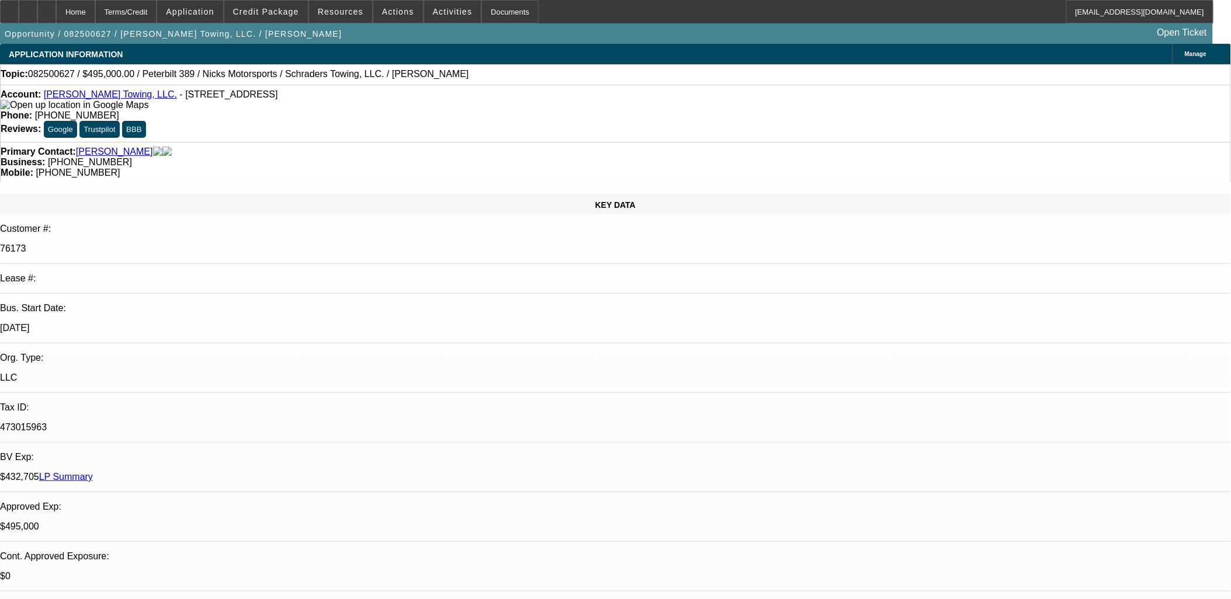
select select "2"
select select "0.1"
select select "1"
select select "2"
select select "4"
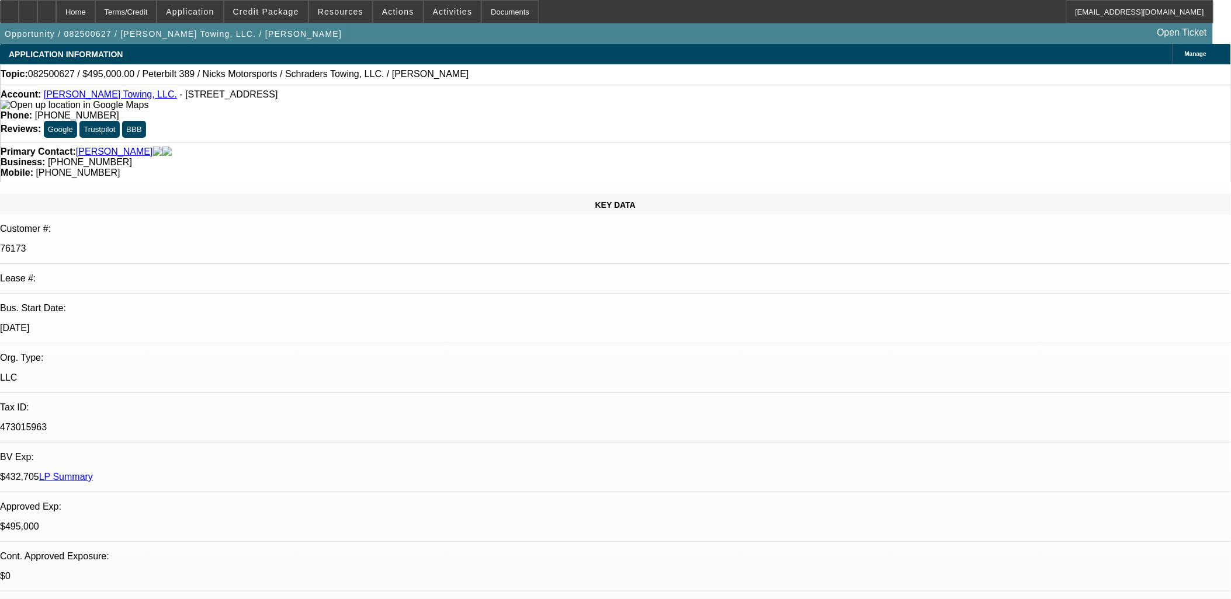
select select "1"
select select "2"
select select "4"
select select "1"
select select "2"
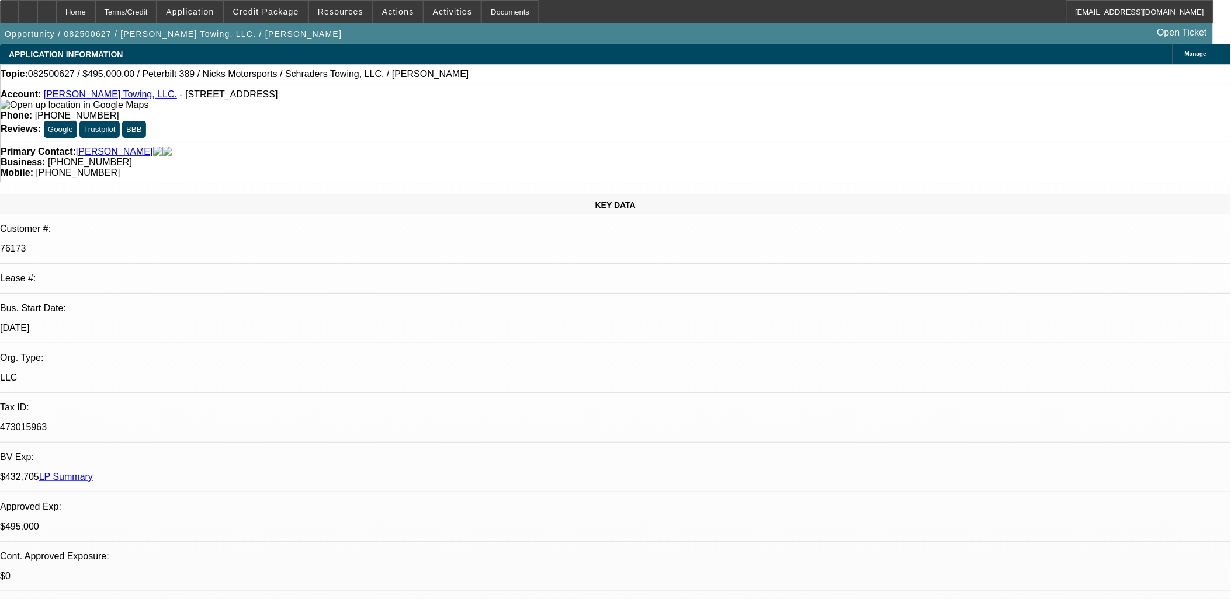
select select "4"
select select "1"
select select "2"
select select "4"
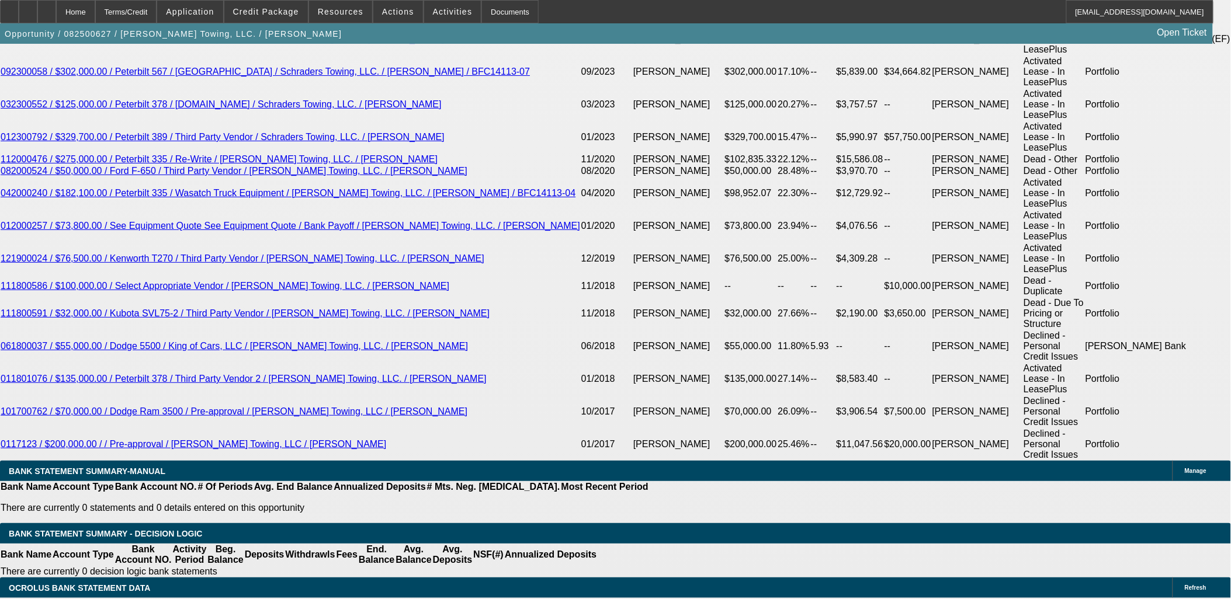
scroll to position [2209, 0]
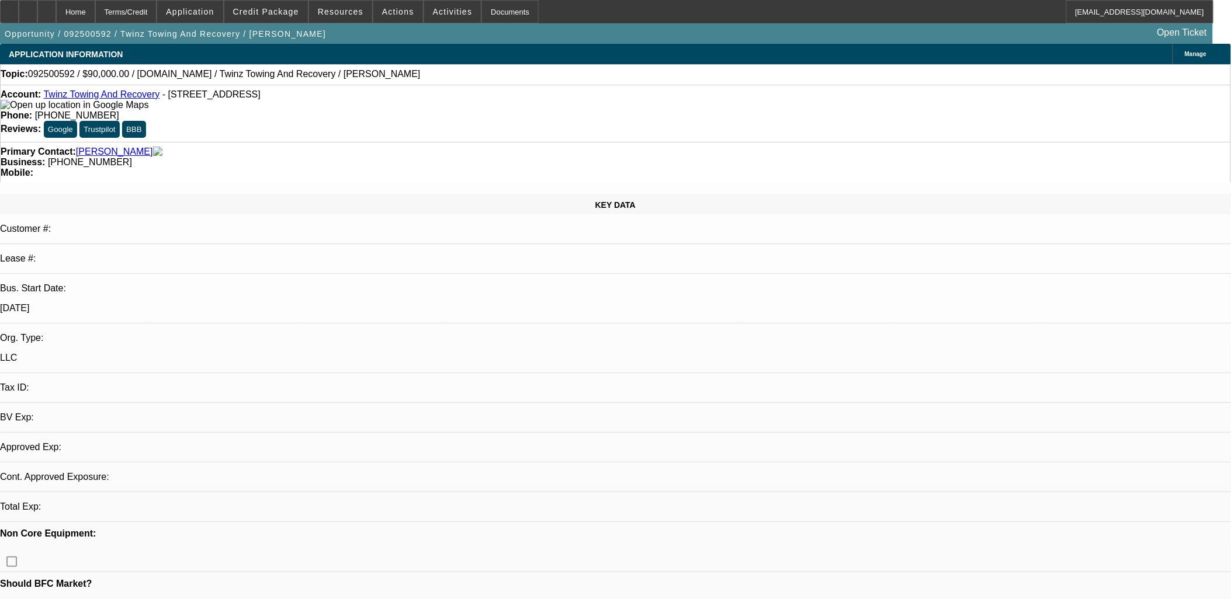
select select "0"
select select "2"
select select "0.1"
select select "1"
select select "2"
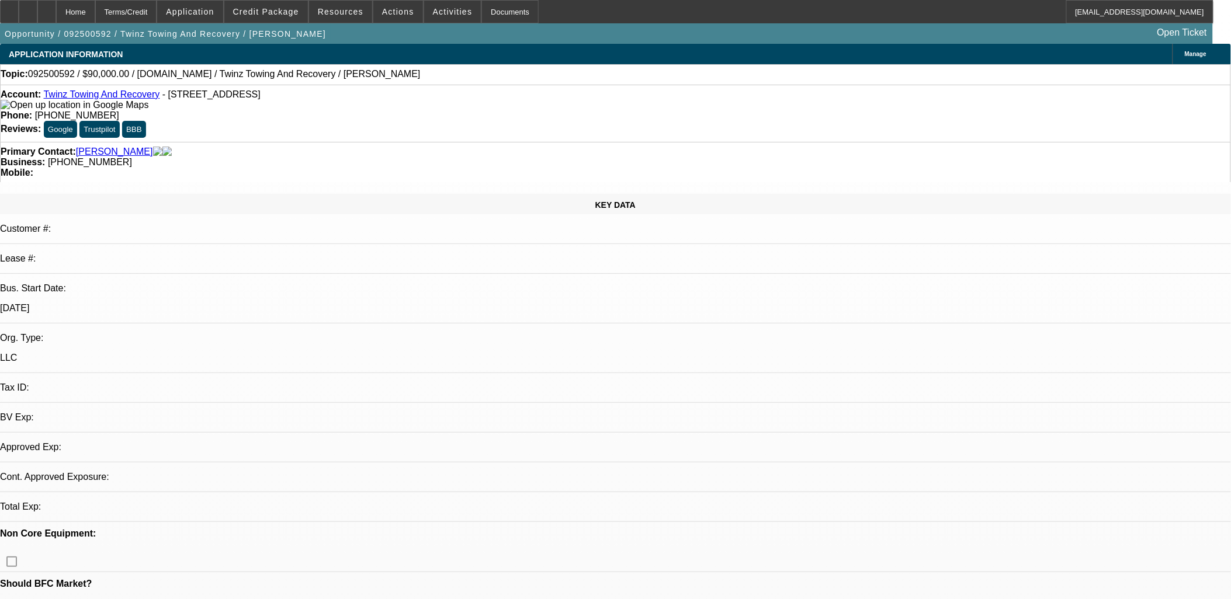
select select "4"
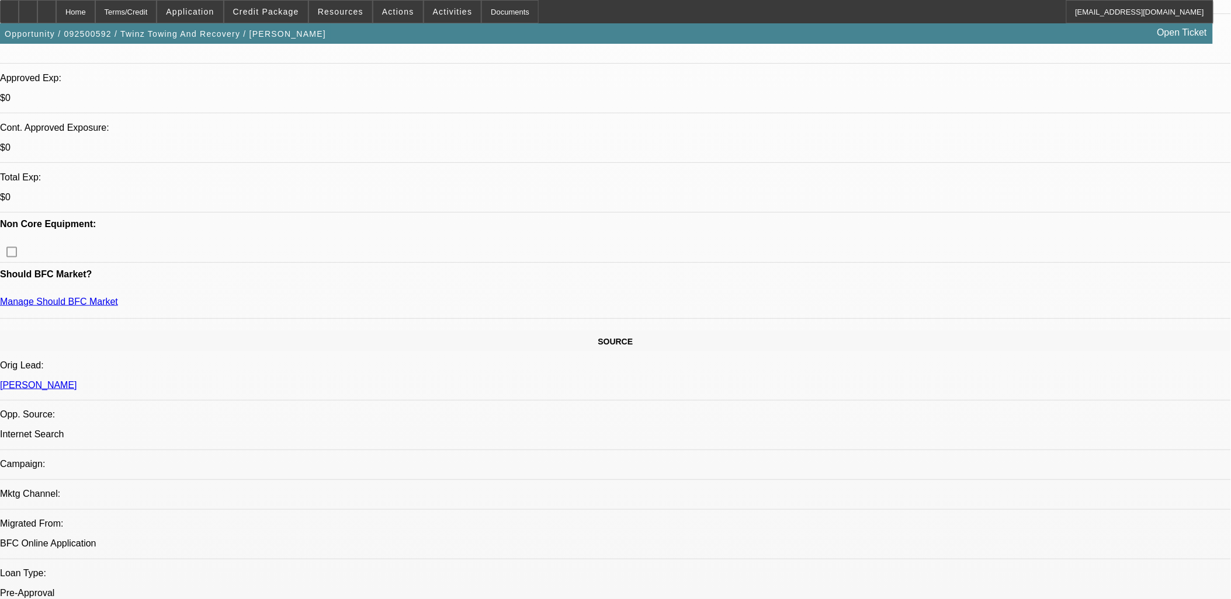
scroll to position [649, 0]
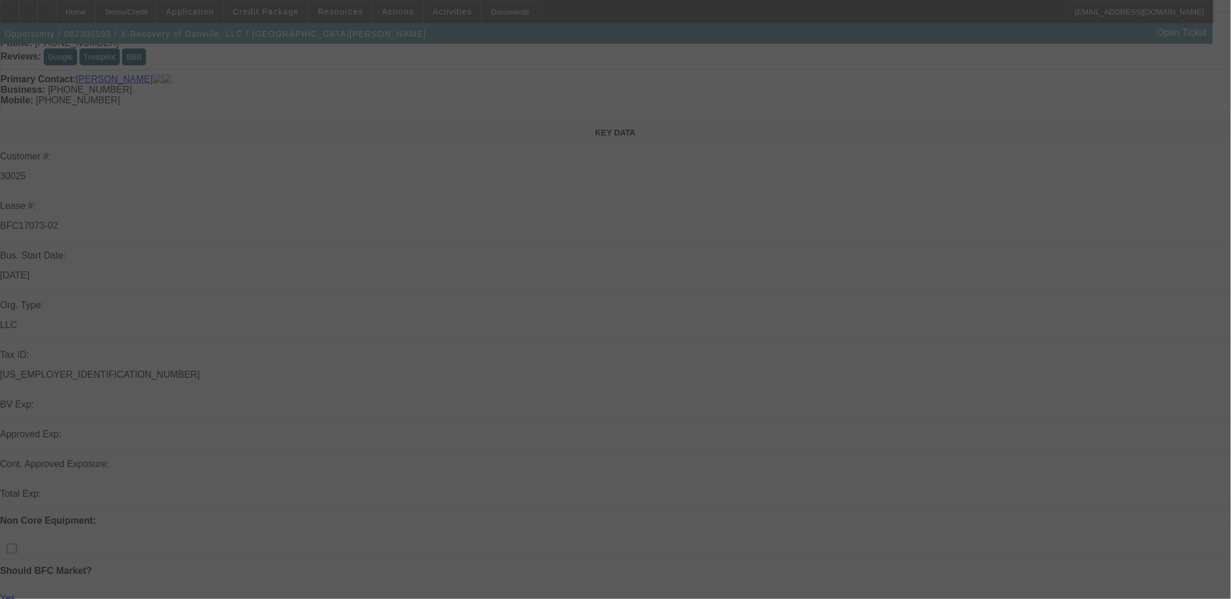
scroll to position [584, 0]
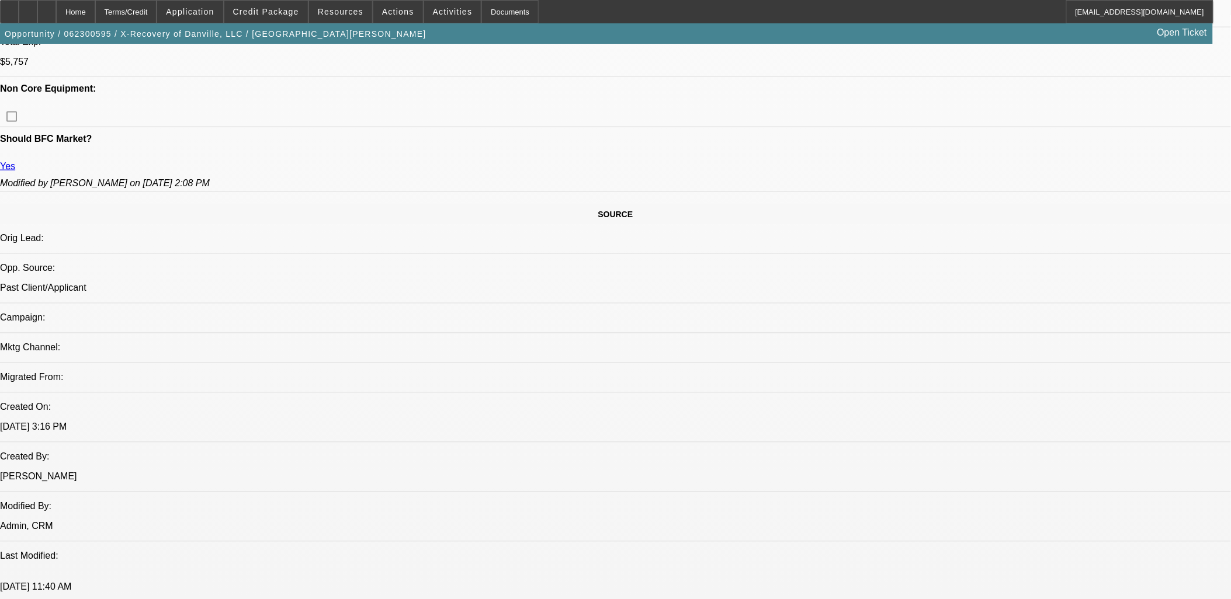
select select "0"
select select "0.1"
select select "0"
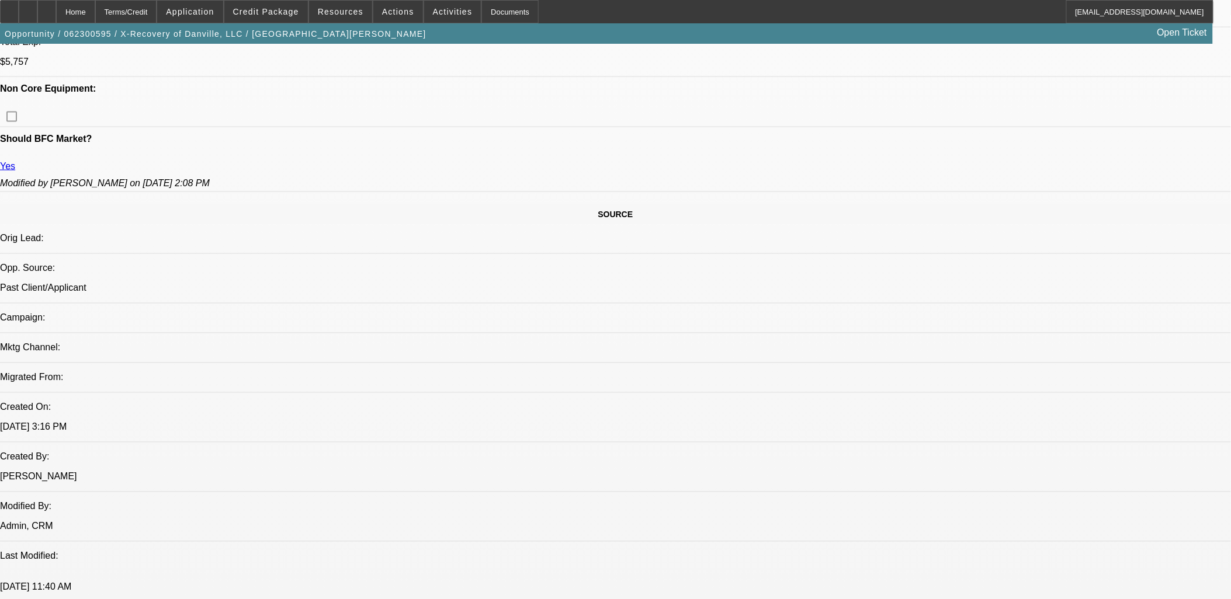
select select "0.1"
select select "0"
select select "0.1"
select select "0"
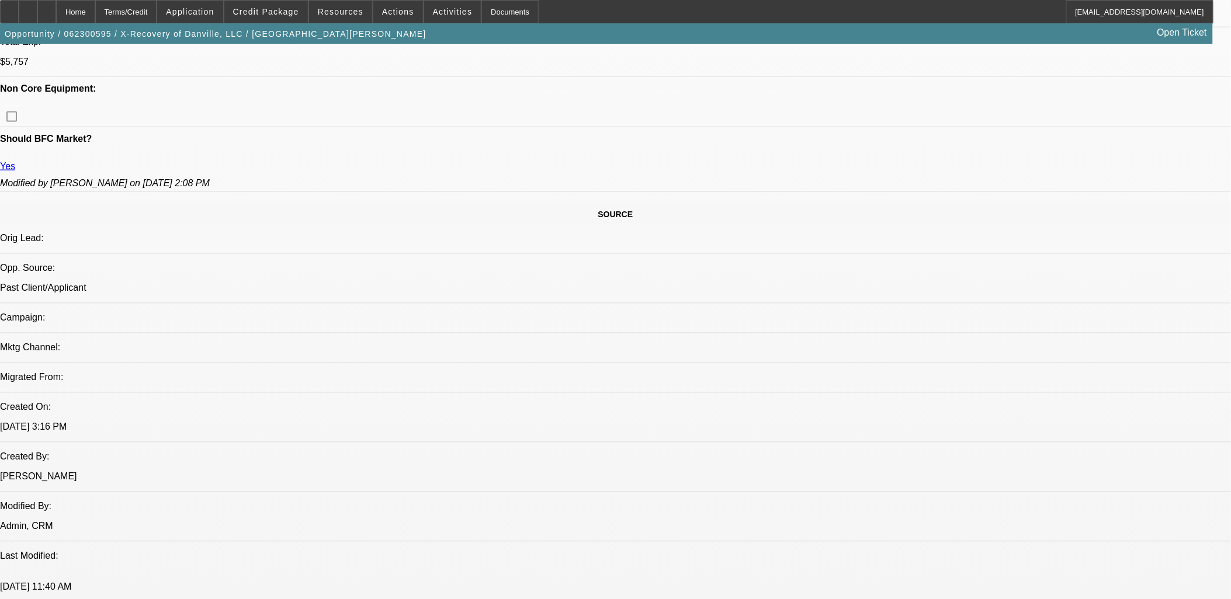
select select "0"
select select "0.1"
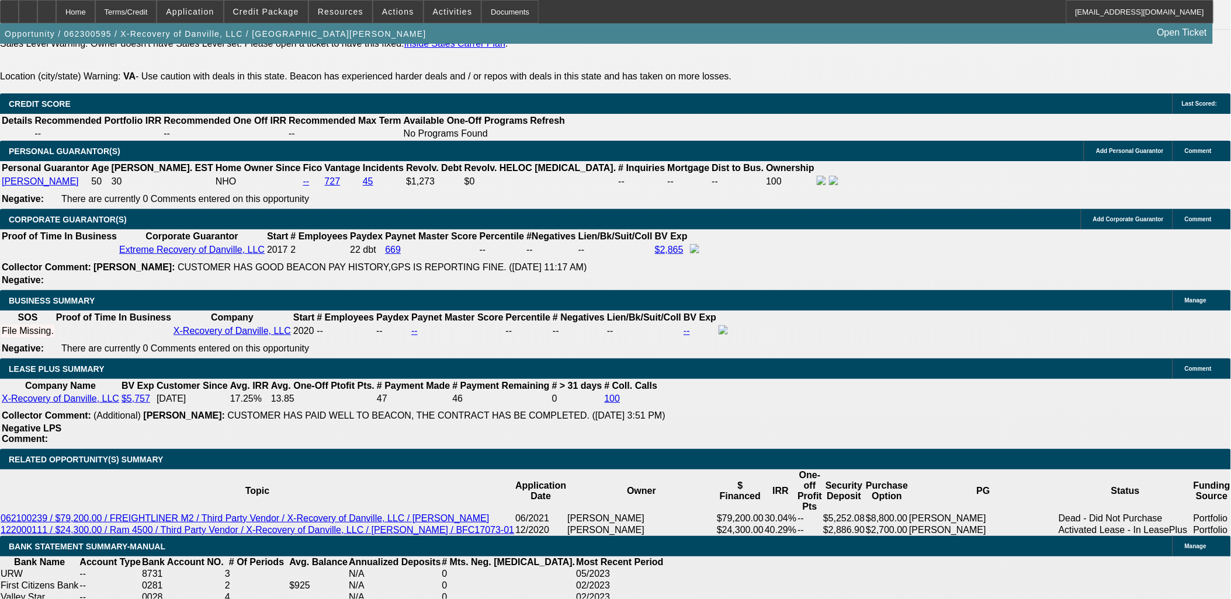
select select "1"
select select "3"
select select "4"
select select "1"
select select "3"
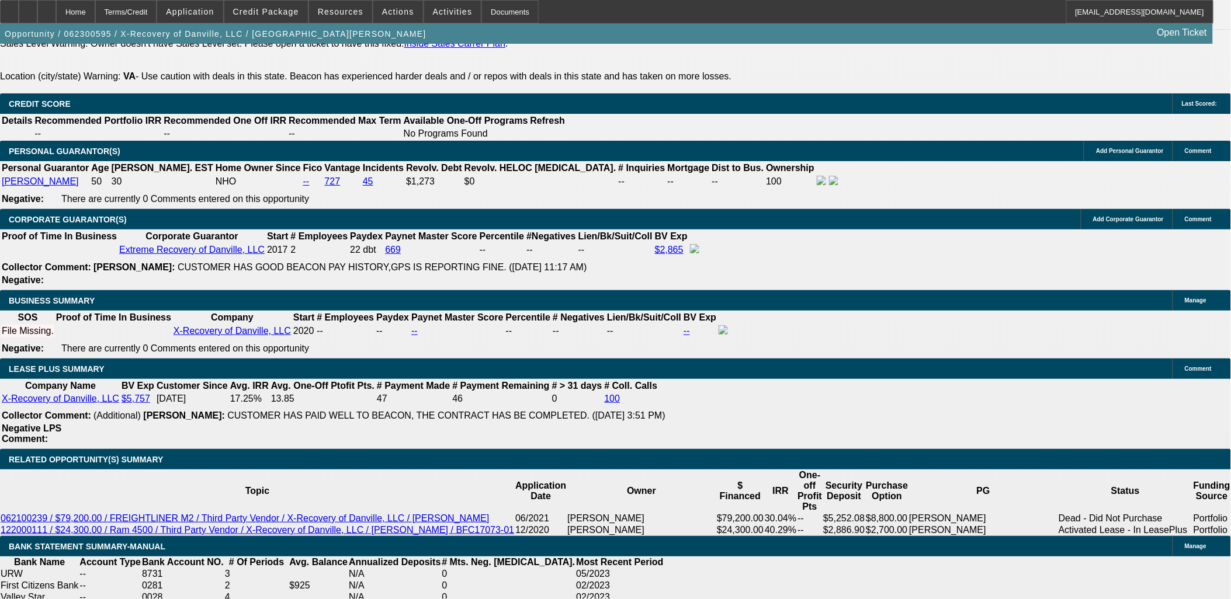
select select "4"
select select "1"
select select "3"
select select "4"
select select "1"
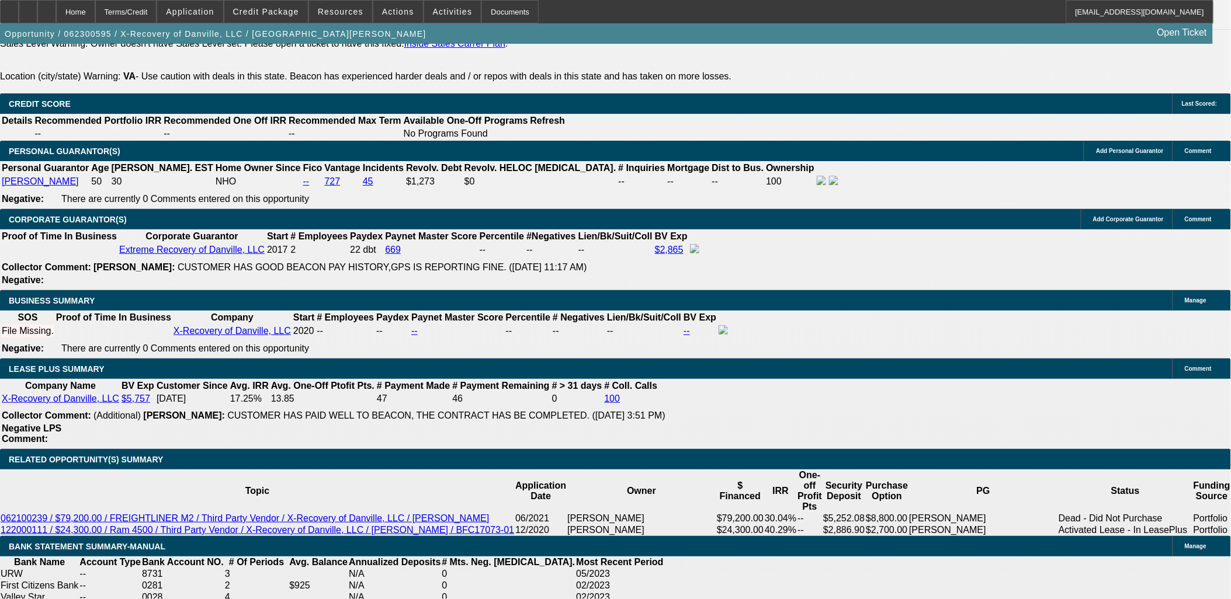
select select "3"
select select "4"
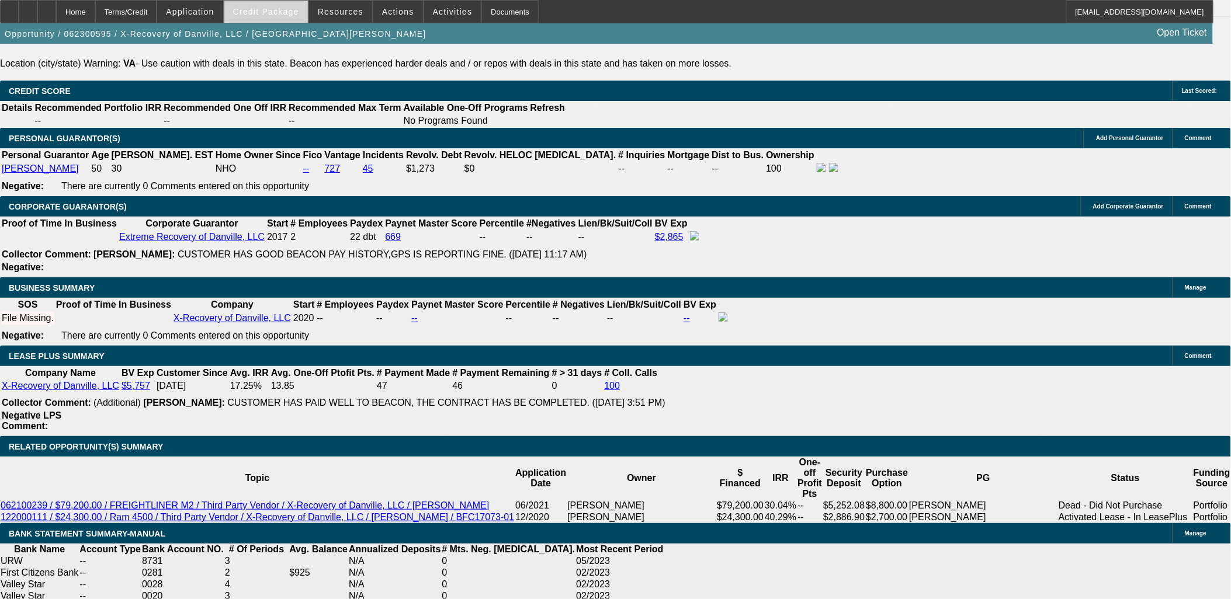
click at [282, 16] on span at bounding box center [266, 12] width 84 height 28
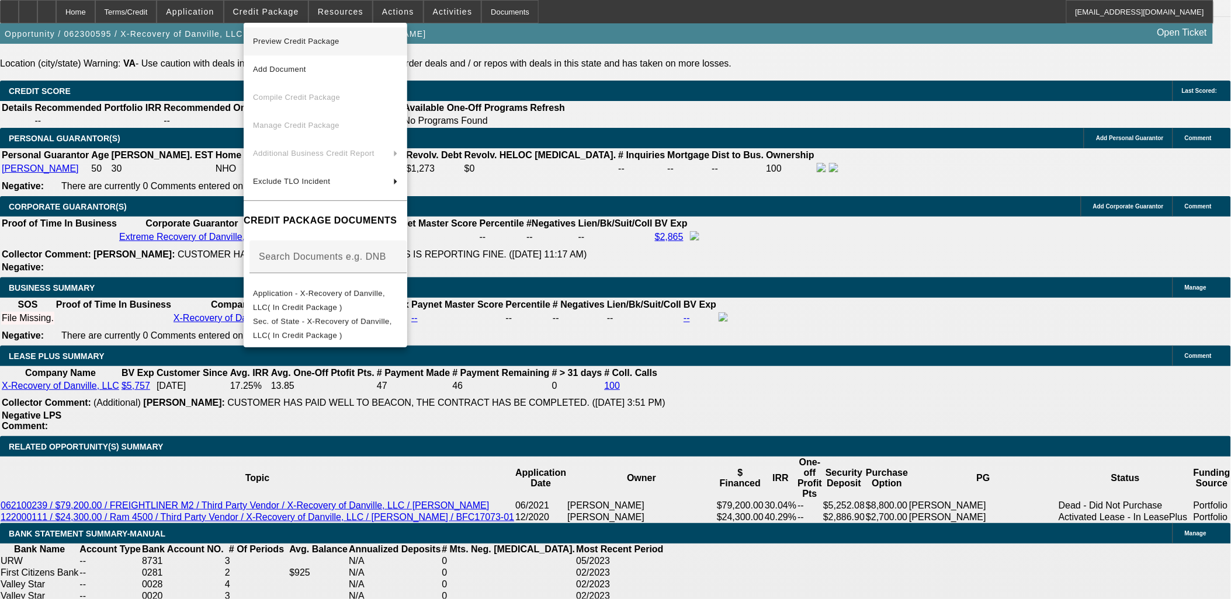
click at [307, 36] on span "Preview Credit Package" at bounding box center [325, 41] width 145 height 14
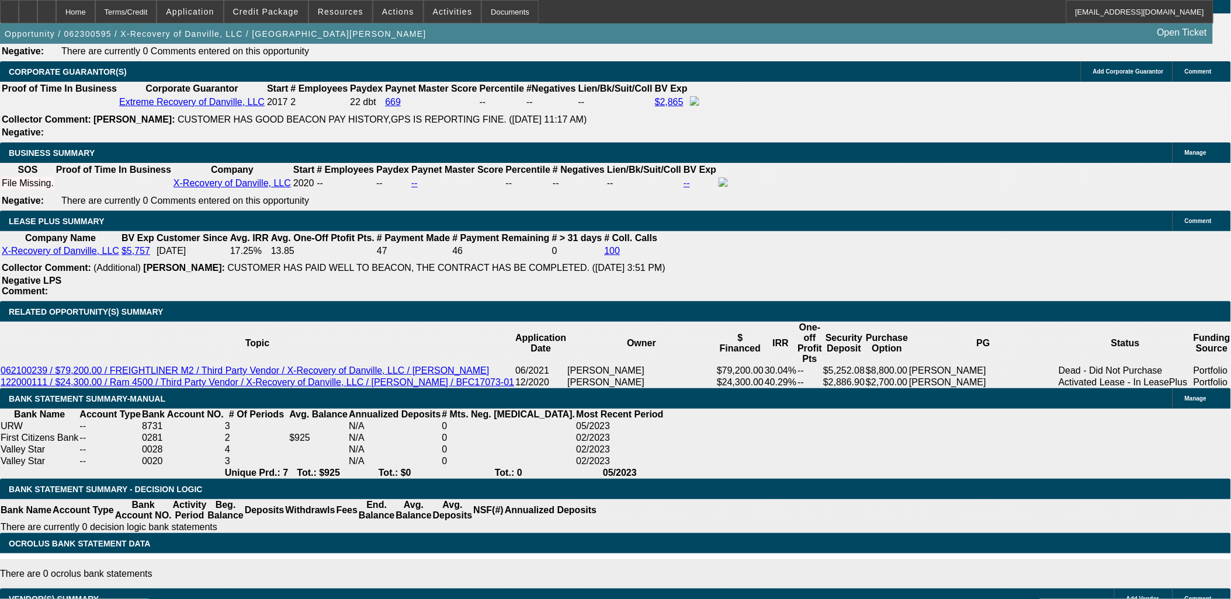
scroll to position [1910, 0]
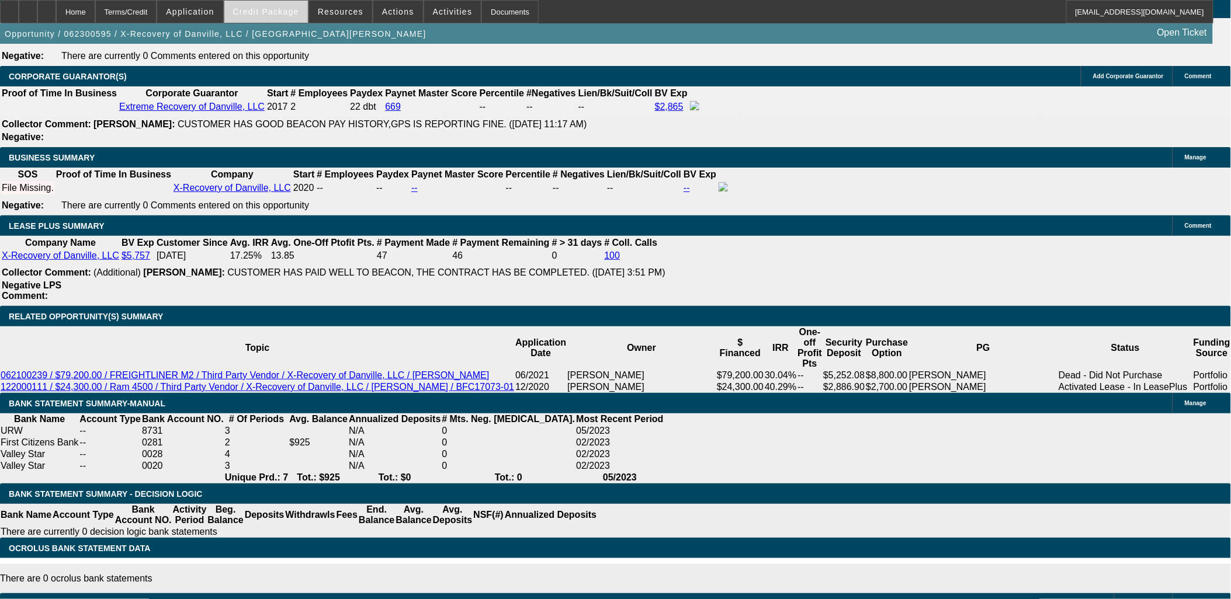
click at [287, 7] on span "Credit Package" at bounding box center [266, 11] width 66 height 9
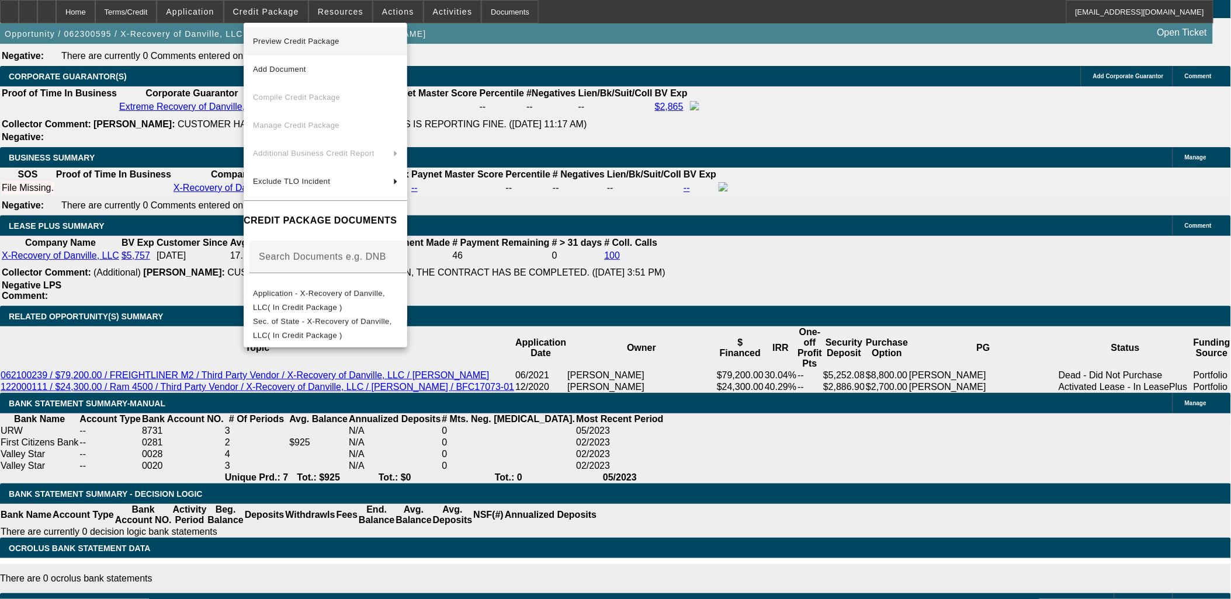
click at [334, 43] on span "Preview Credit Package" at bounding box center [296, 41] width 86 height 9
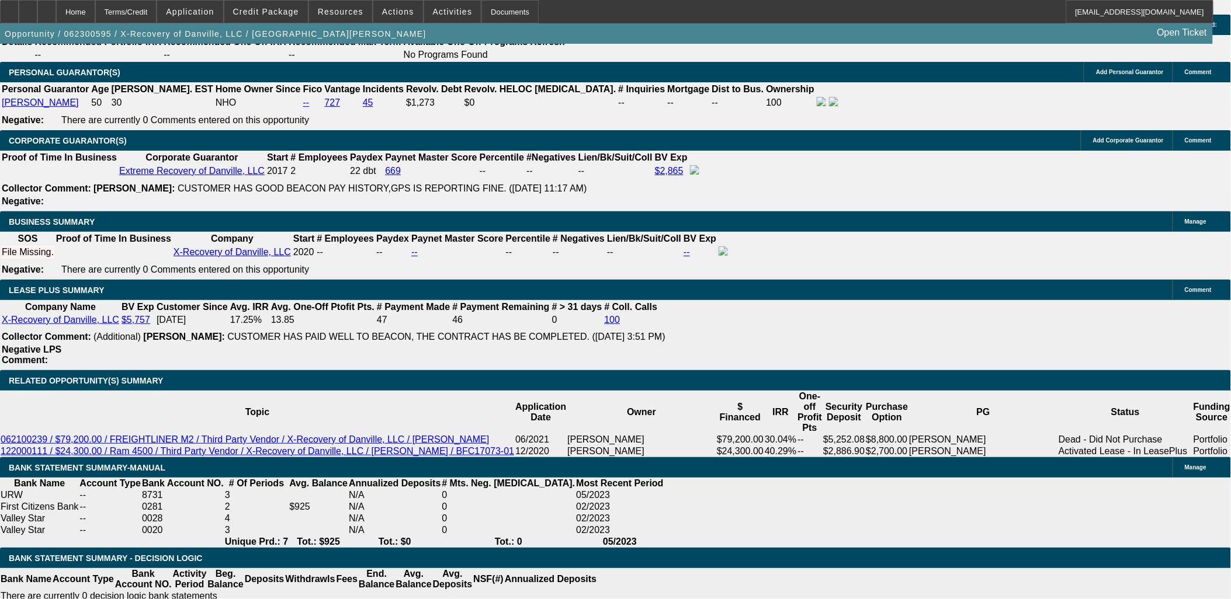
scroll to position [1845, 0]
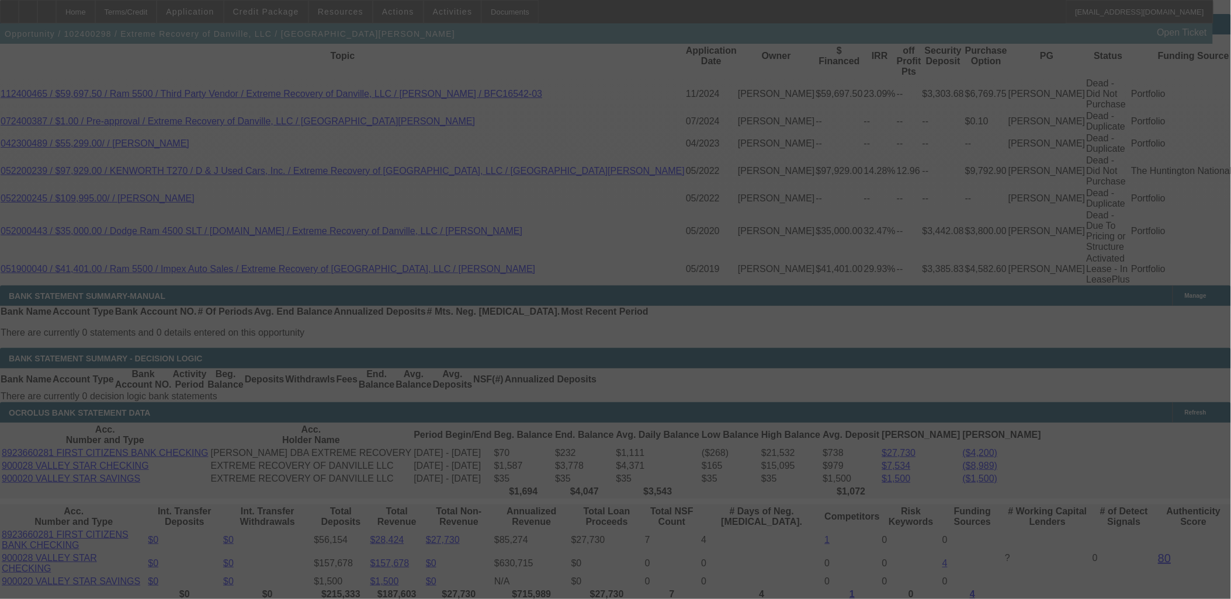
scroll to position [2316, 0]
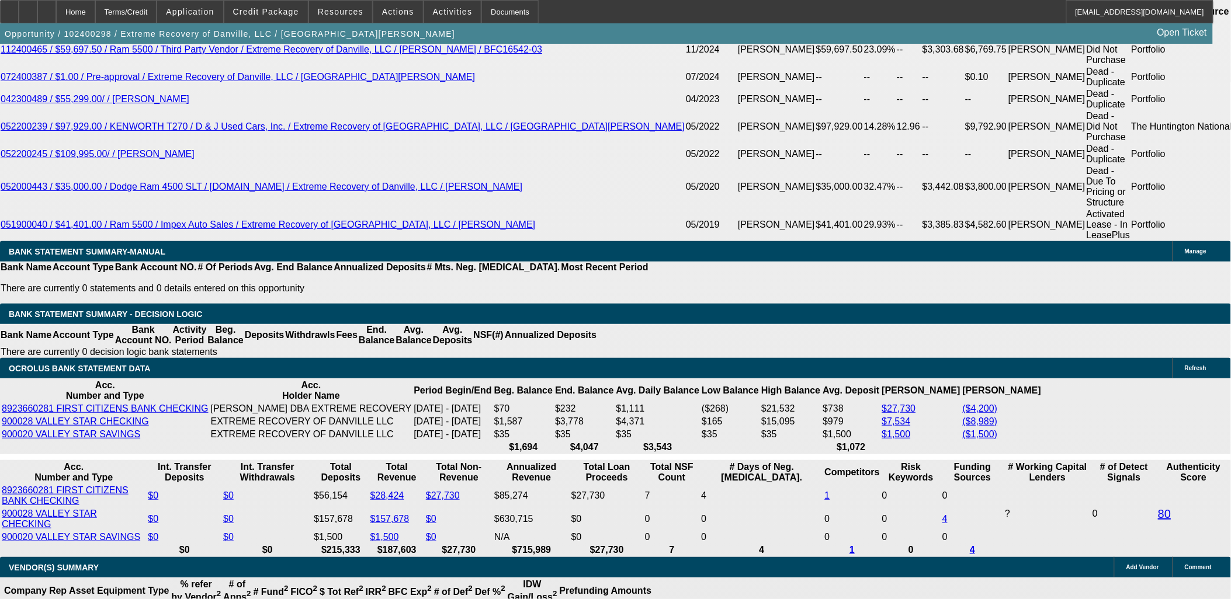
select select "0.1"
select select "0"
select select "0.1"
select select "0"
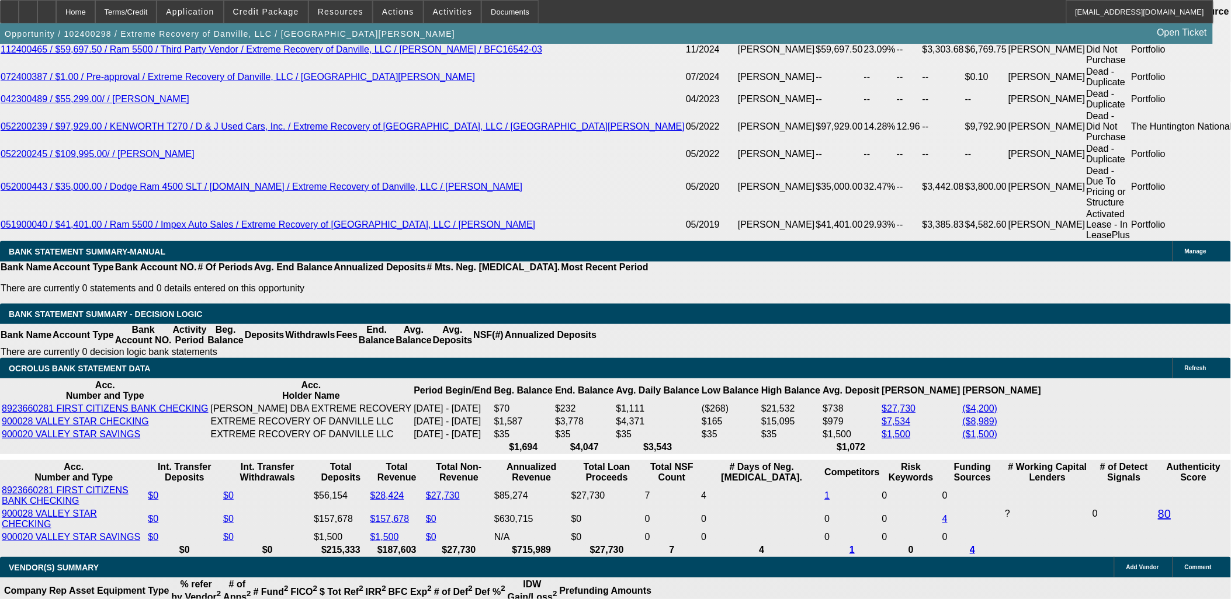
select select "0.1"
select select "0"
select select "0.1"
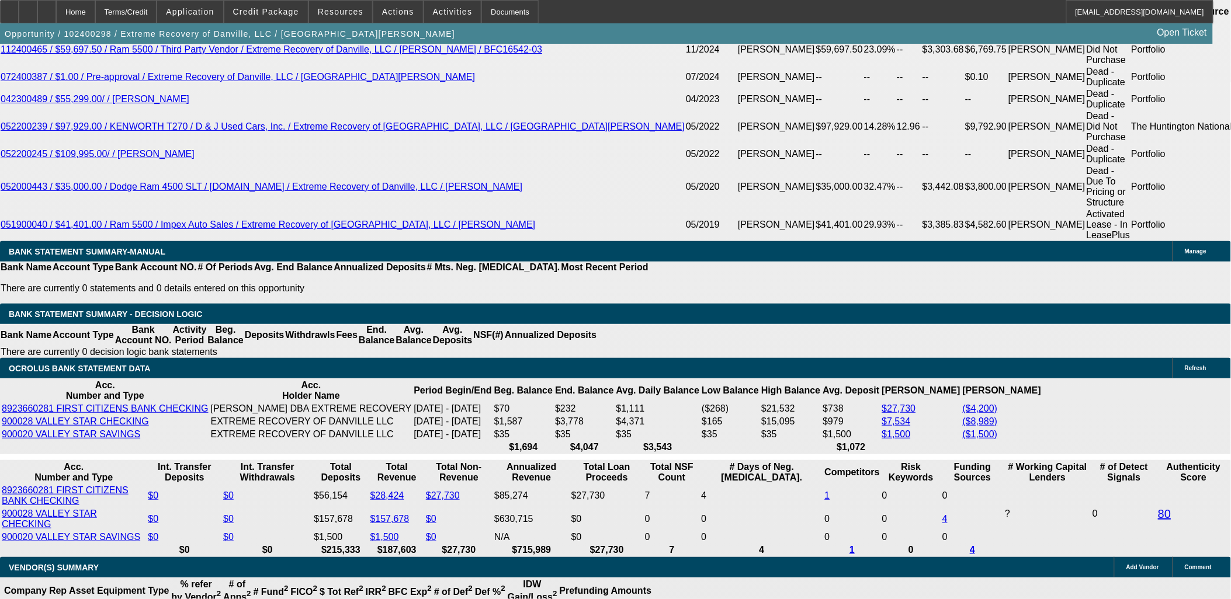
select select "0"
select select "0.1"
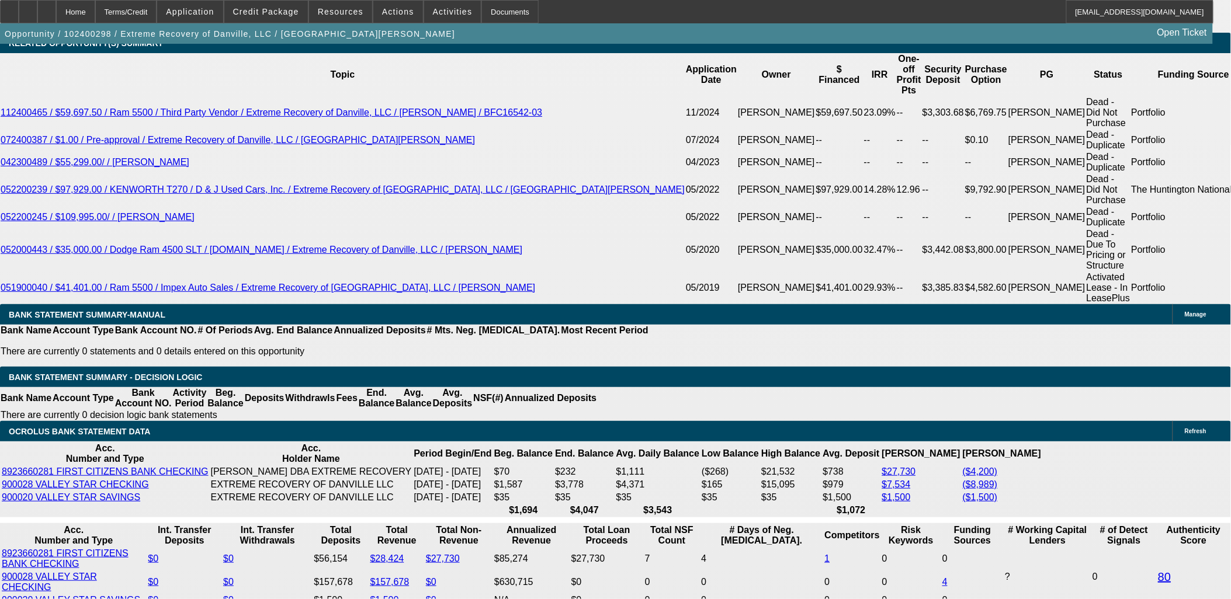
select select "1"
select select "2"
select select "4"
select select "1"
select select "2"
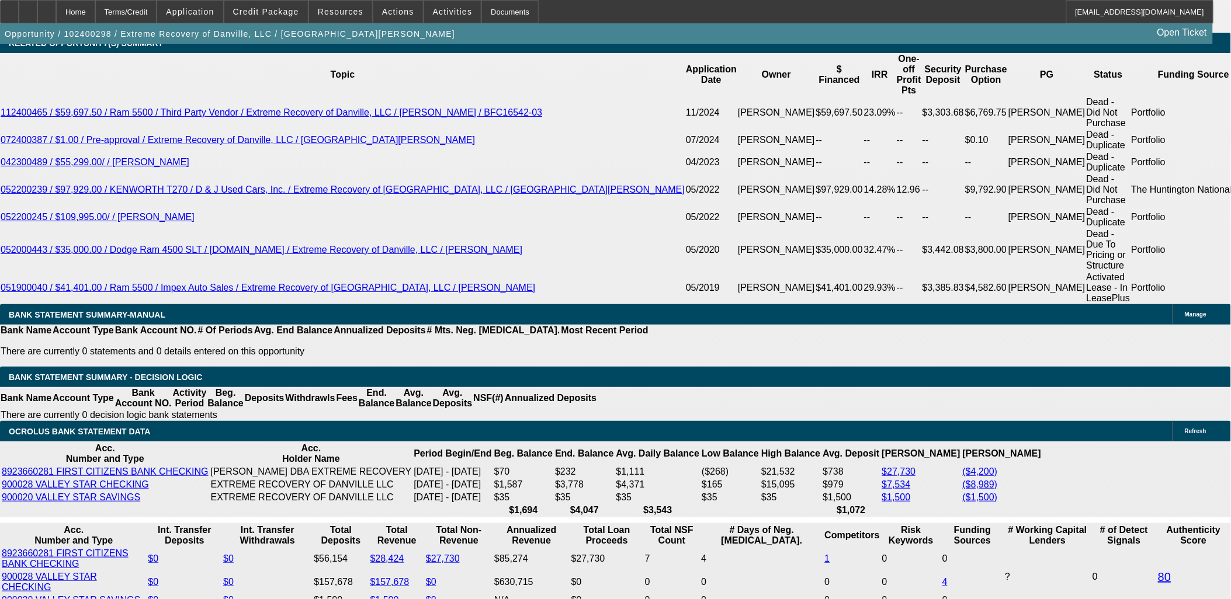
select select "4"
select select "1"
select select "2"
select select "4"
select select "1"
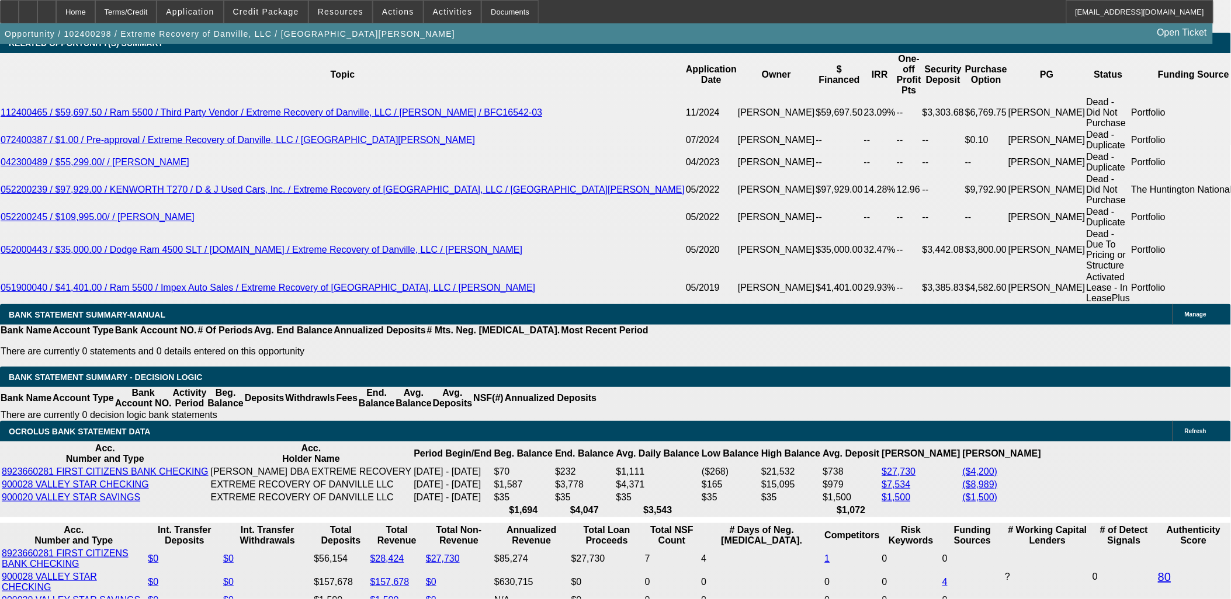
select select "2"
select select "4"
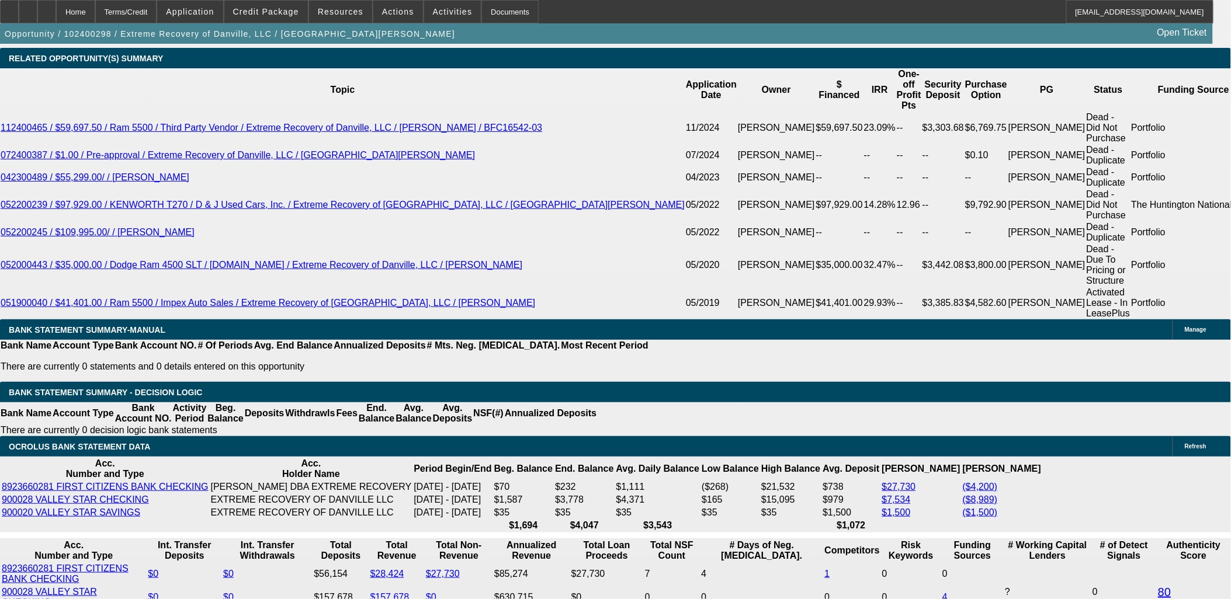
scroll to position [2236, 0]
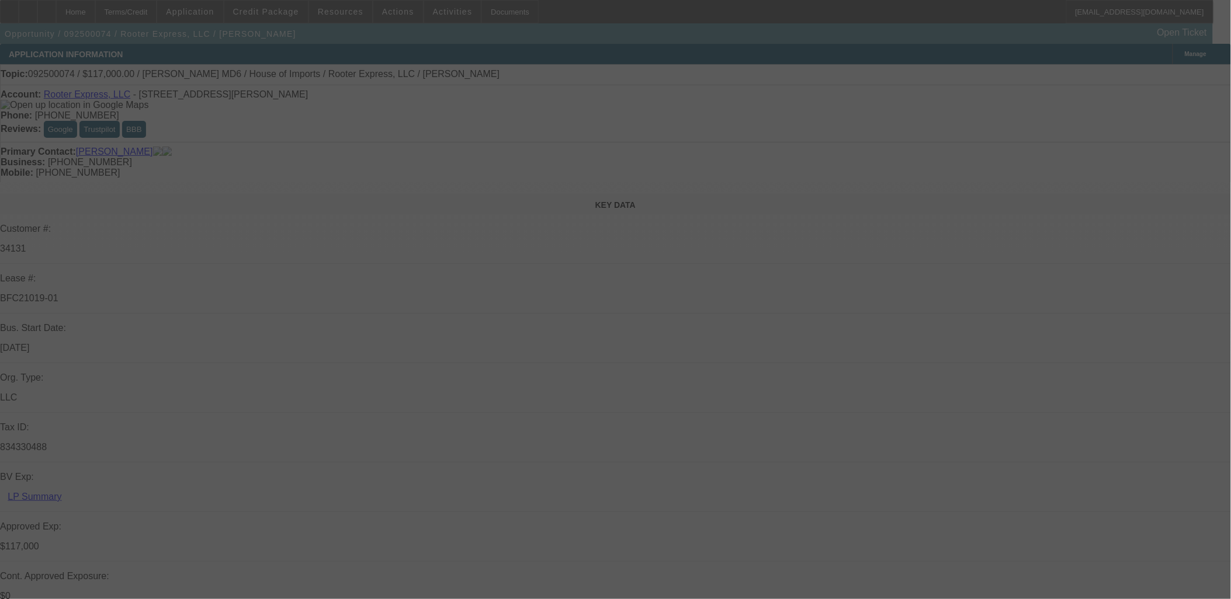
select select "0"
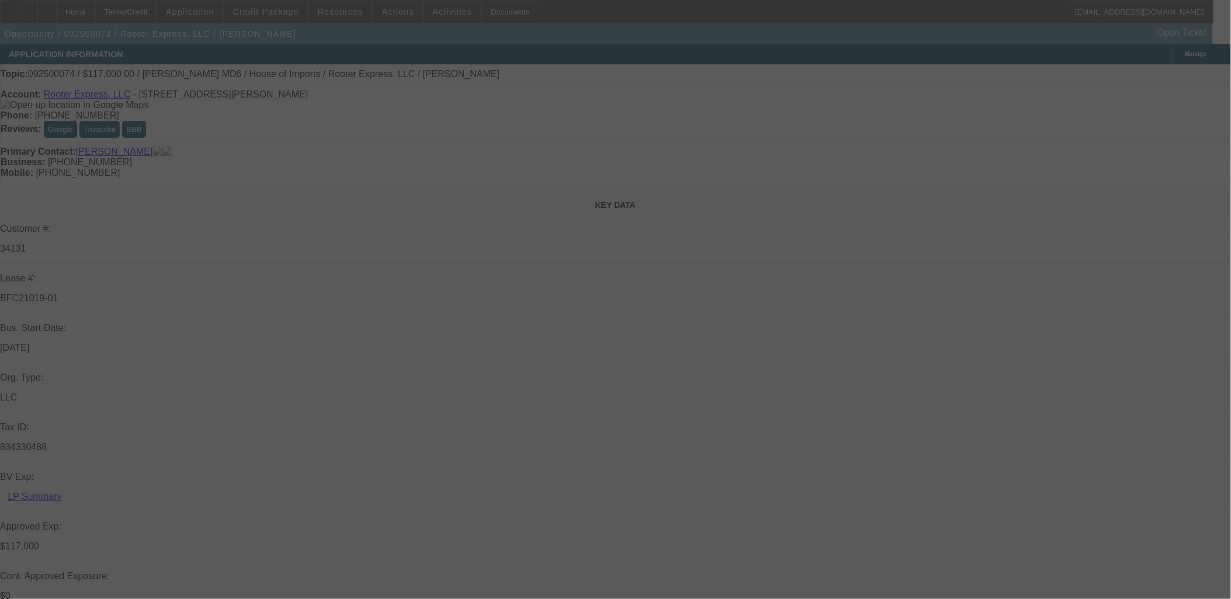
select select "0"
select select "0.1"
select select "0"
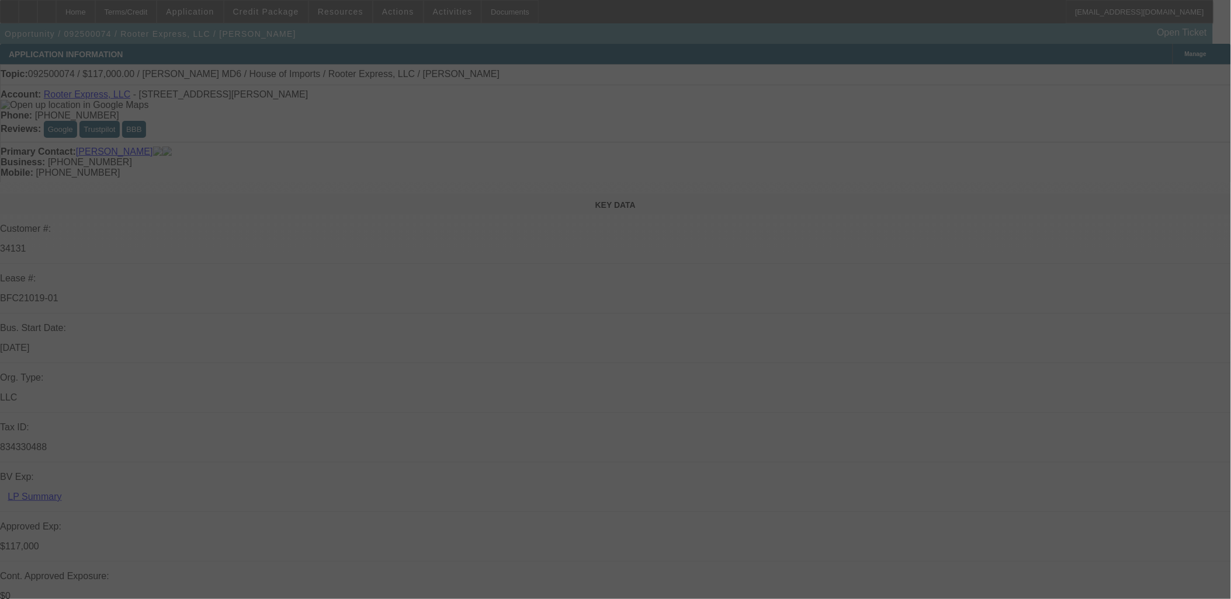
select select "0"
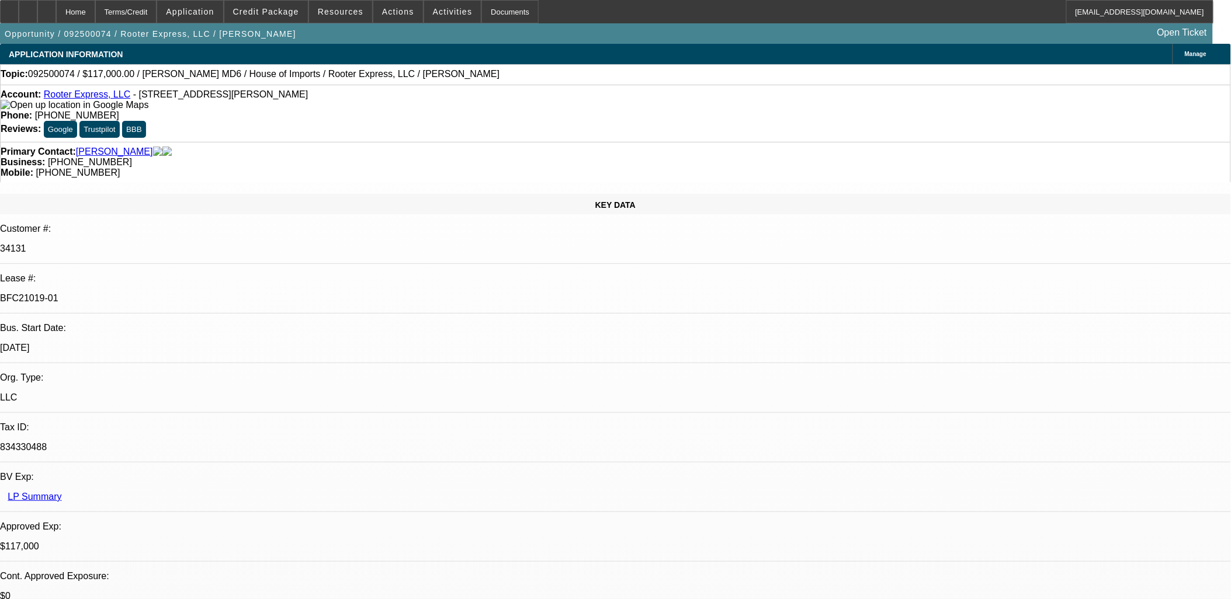
select select "1"
select select "2"
select select "6"
select select "1"
select select "2"
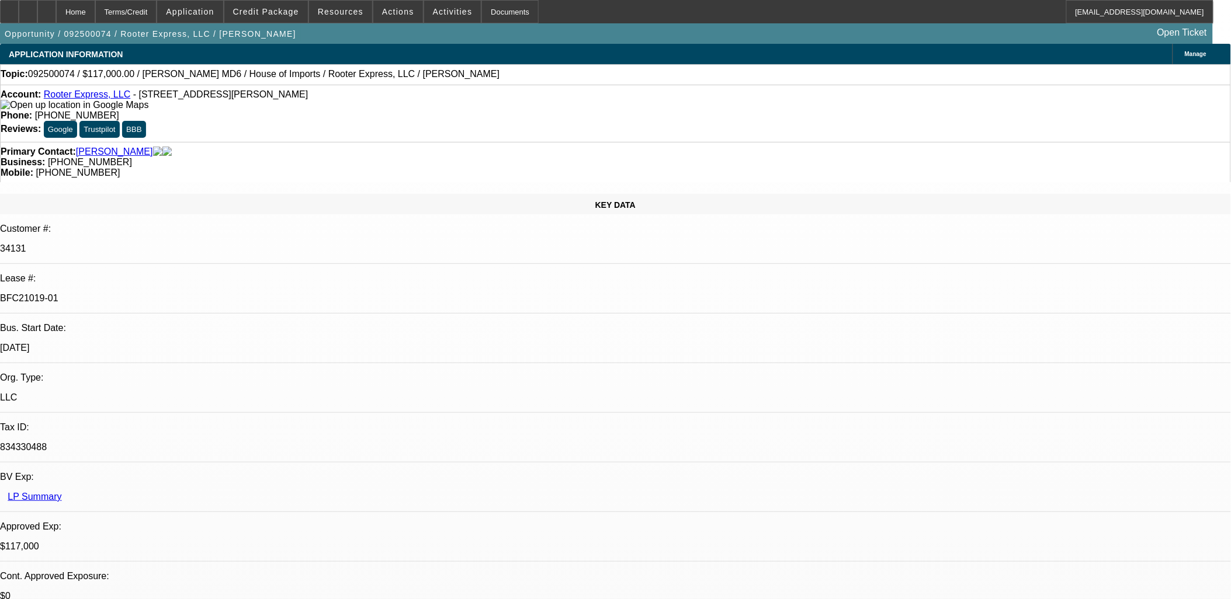
select select "6"
select select "1"
select select "2"
select select "6"
select select "1"
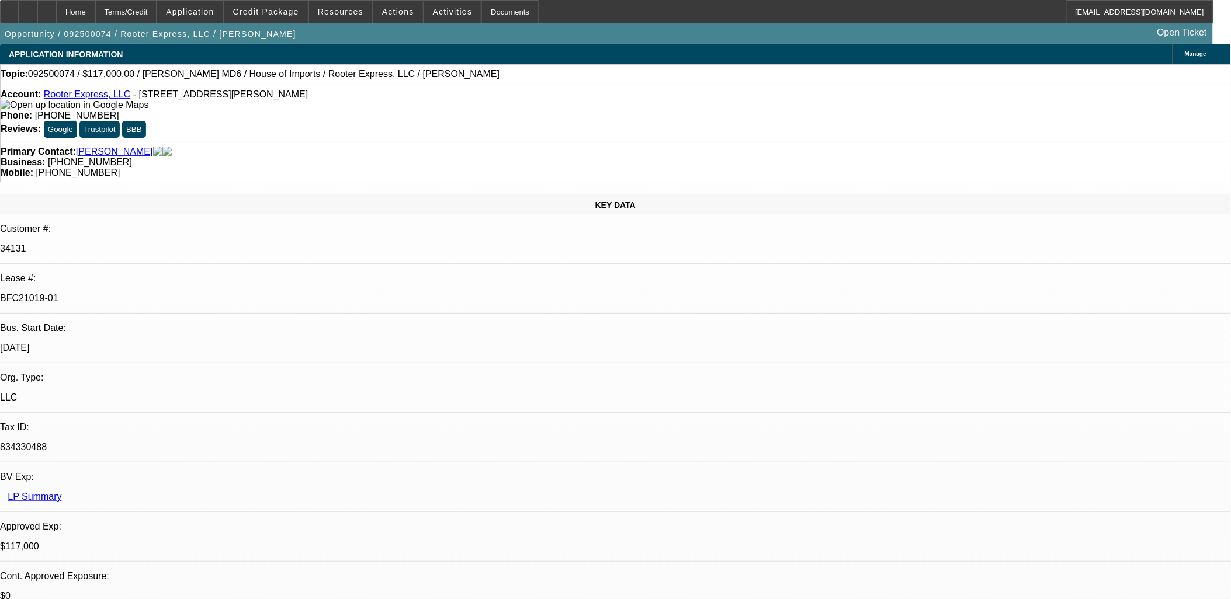
select select "3"
select select "6"
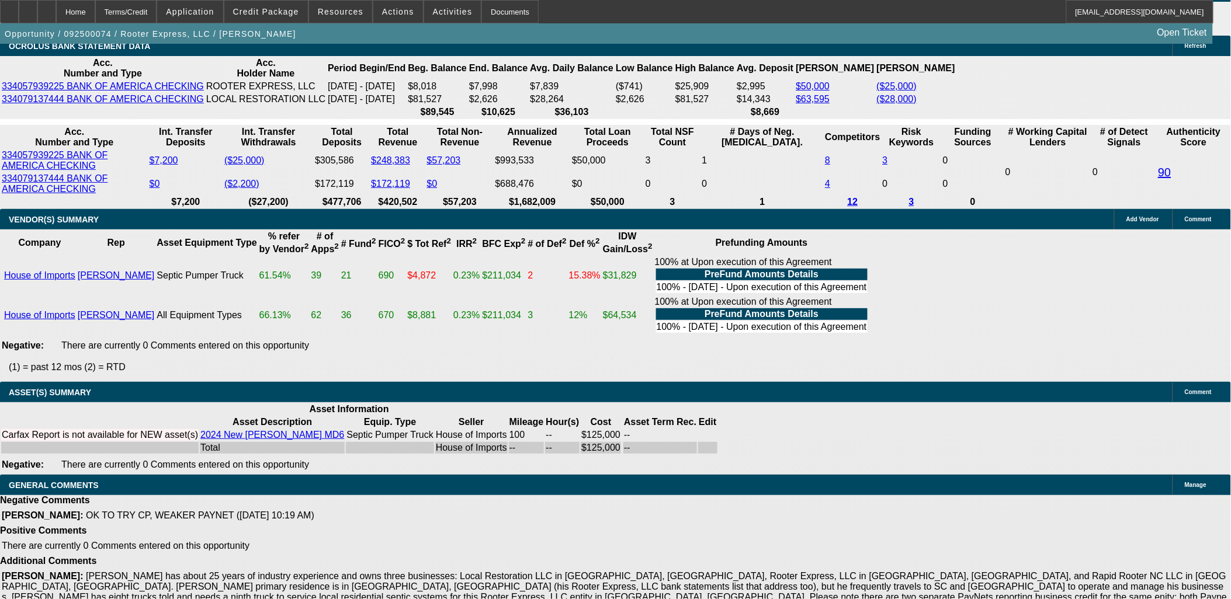
scroll to position [2207, 0]
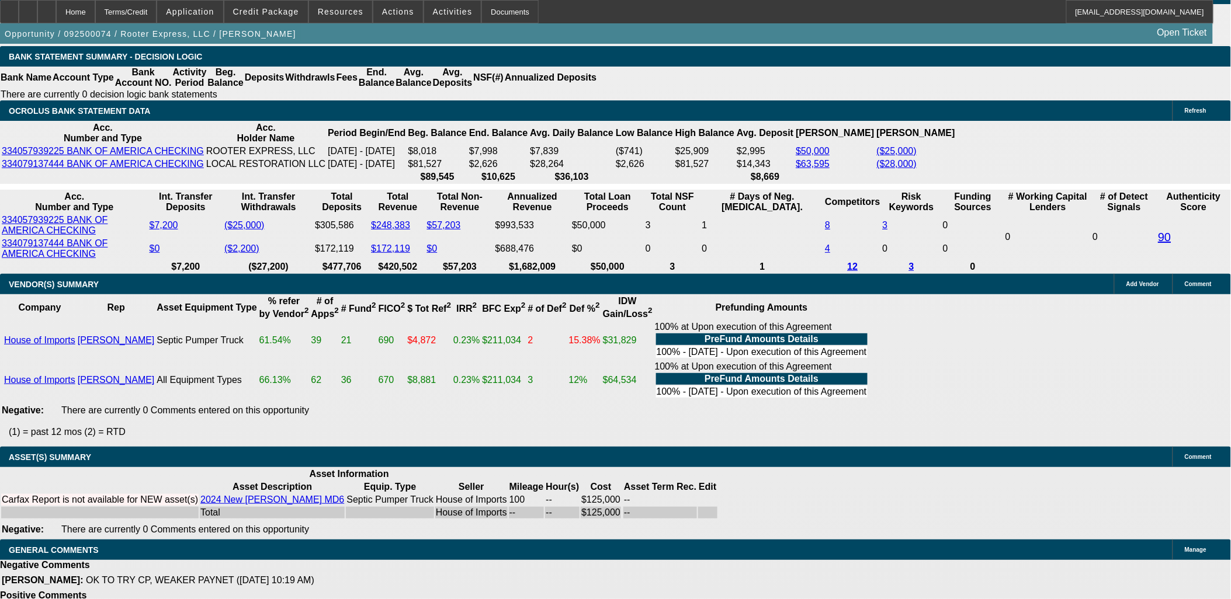
drag, startPoint x: 946, startPoint y: 108, endPoint x: 945, endPoint y: 115, distance: 6.7
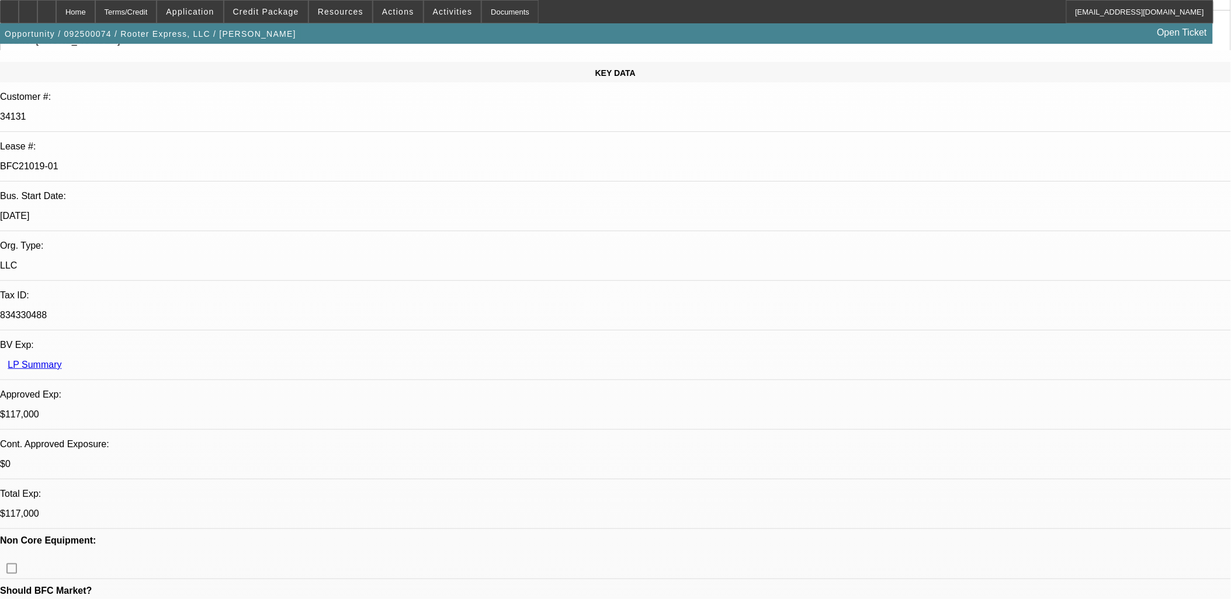
scroll to position [0, 0]
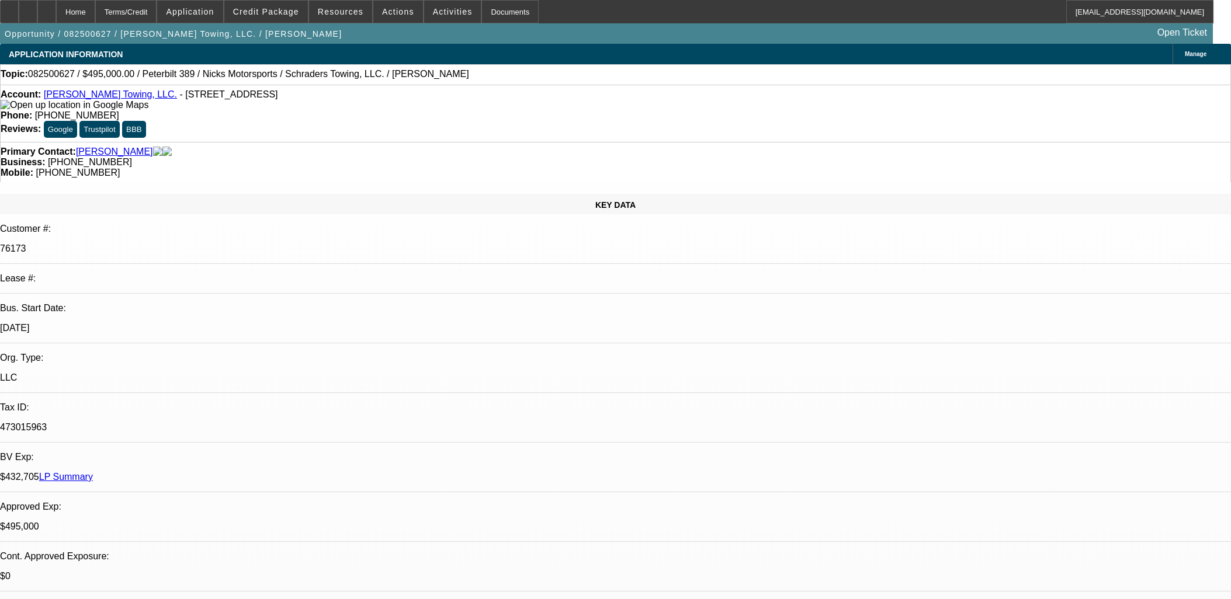
select select "0"
select select "2"
select select "0.1"
select select "4"
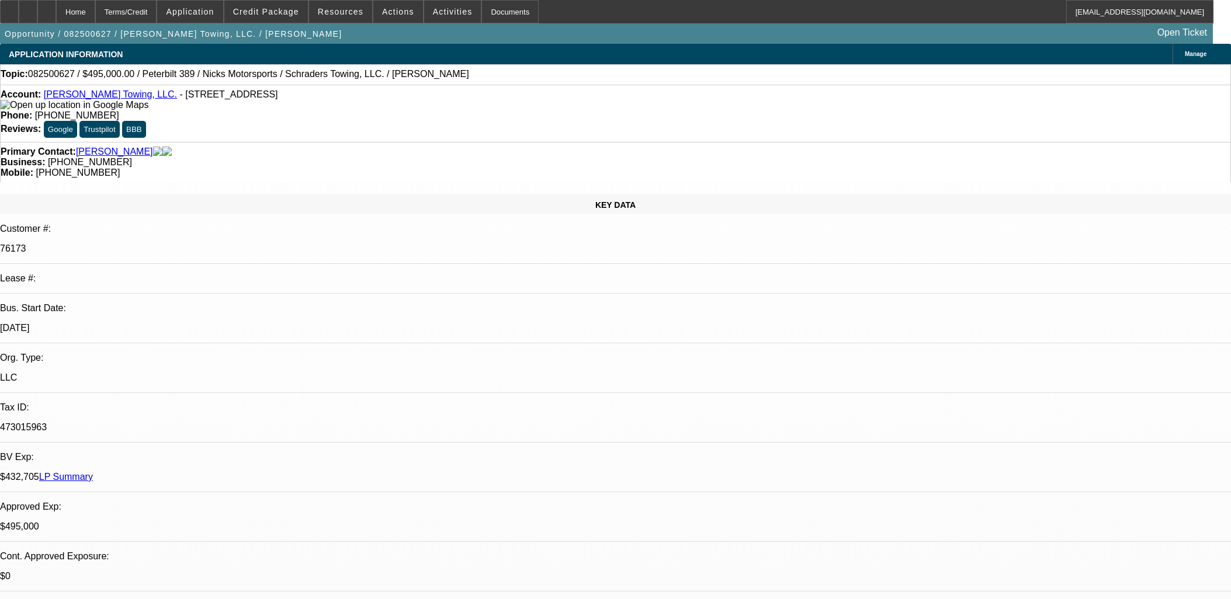
select select "0"
select select "2"
select select "0.1"
select select "4"
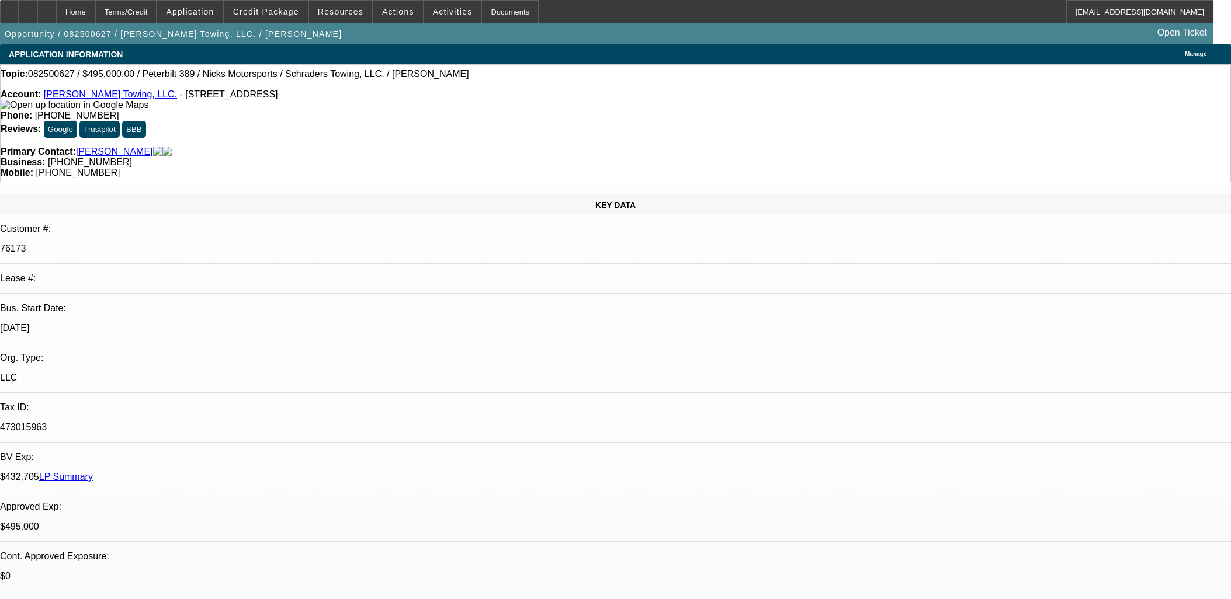
select select "0"
select select "2"
select select "0.1"
select select "4"
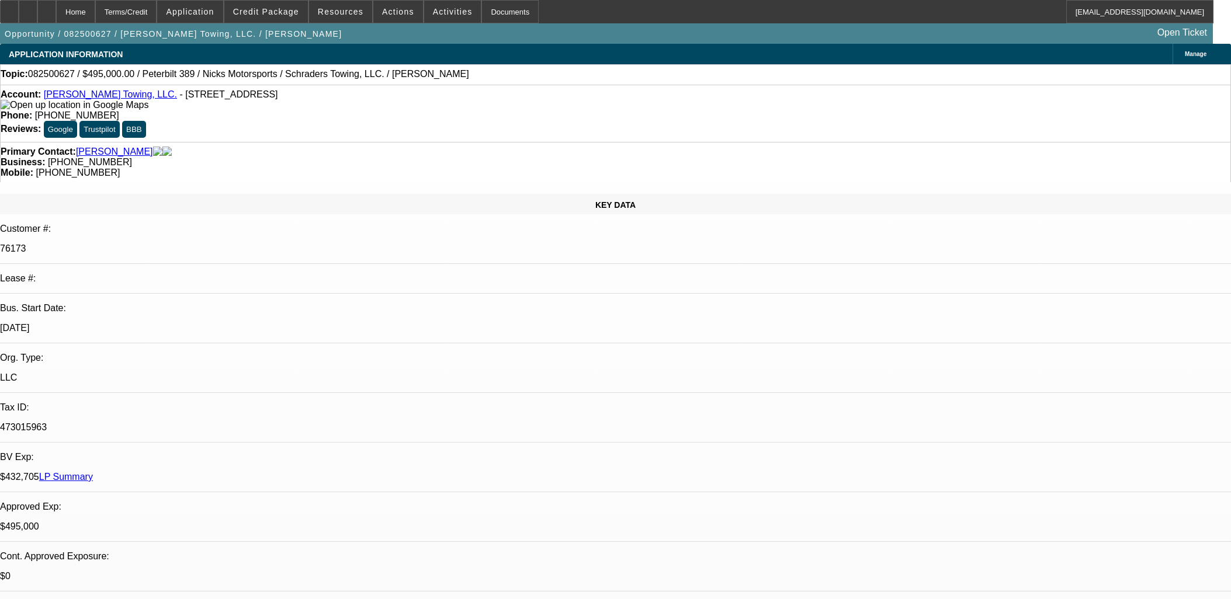
select select "0"
select select "2"
select select "0.1"
select select "4"
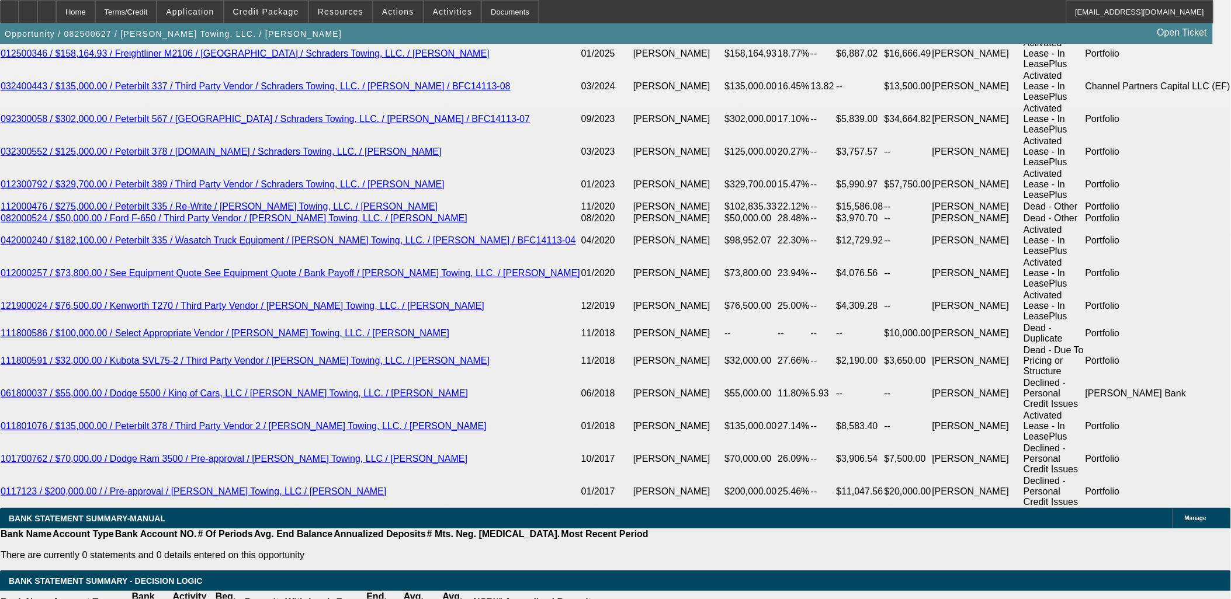
scroll to position [2145, 0]
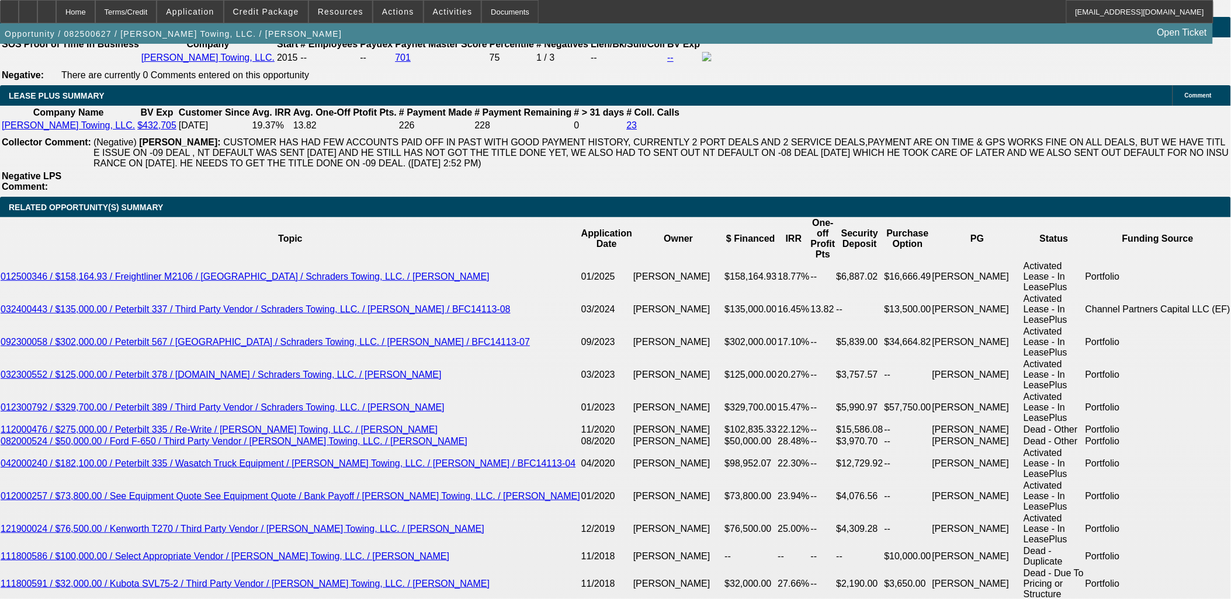
scroll to position [1885, 0]
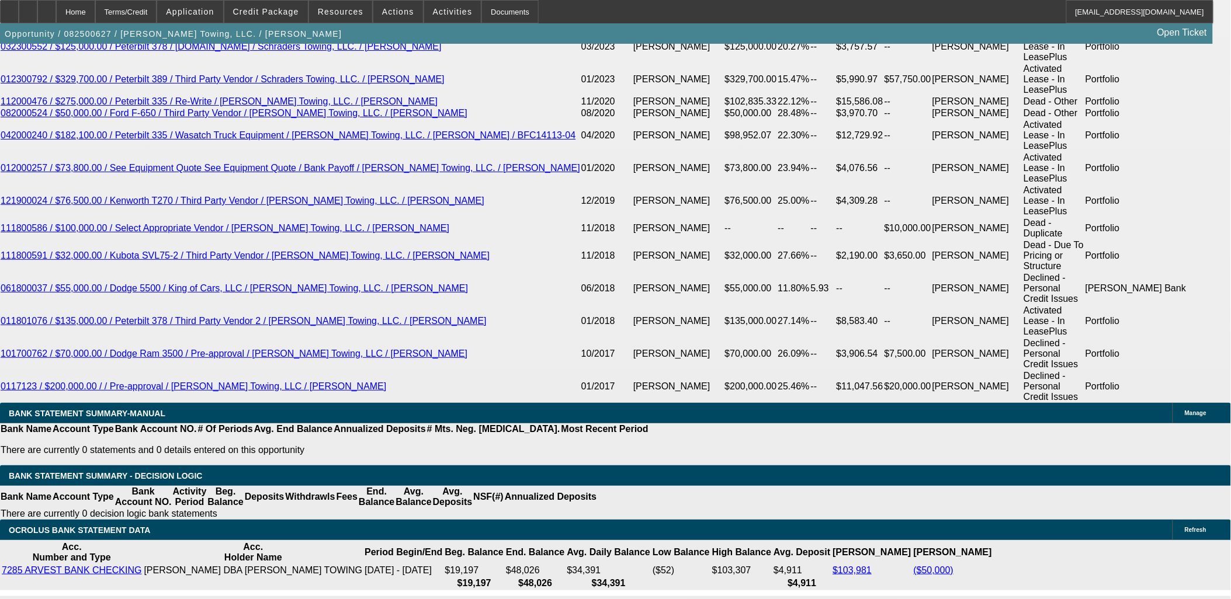
scroll to position [2274, 0]
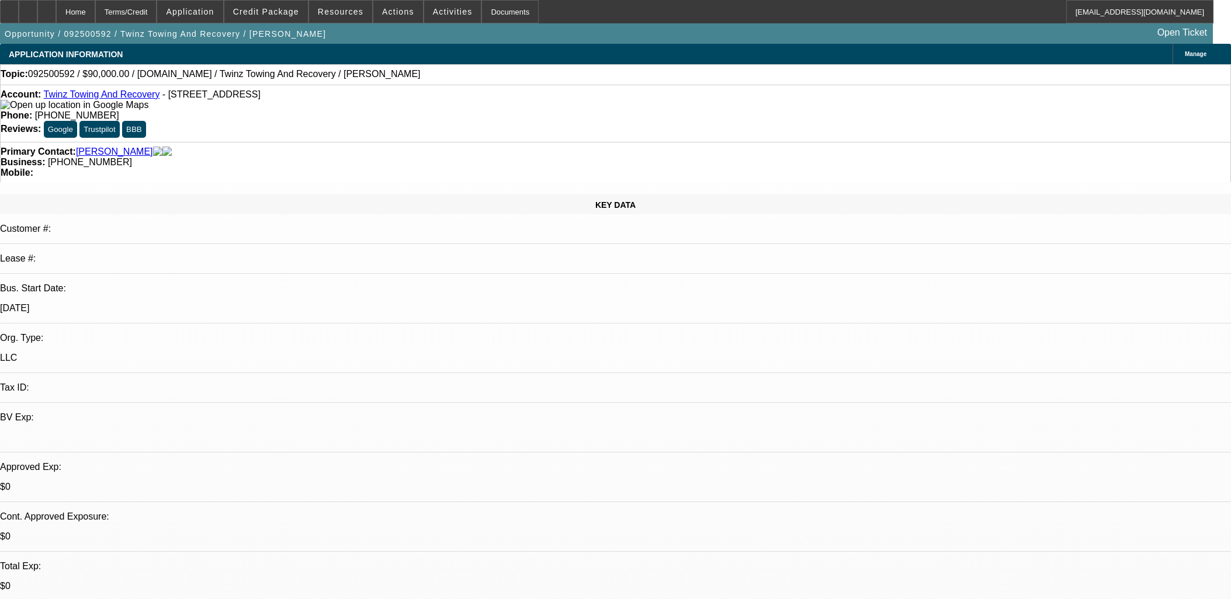
select select "0"
select select "2"
select select "0.1"
select select "4"
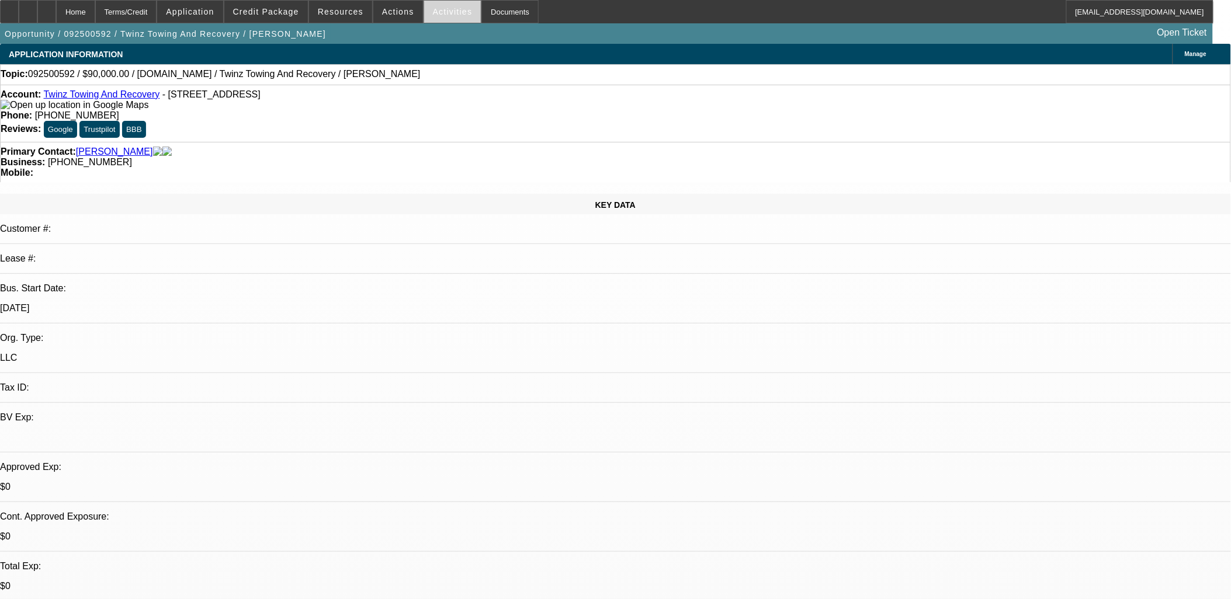
click at [433, 9] on span "Activities" at bounding box center [453, 11] width 40 height 9
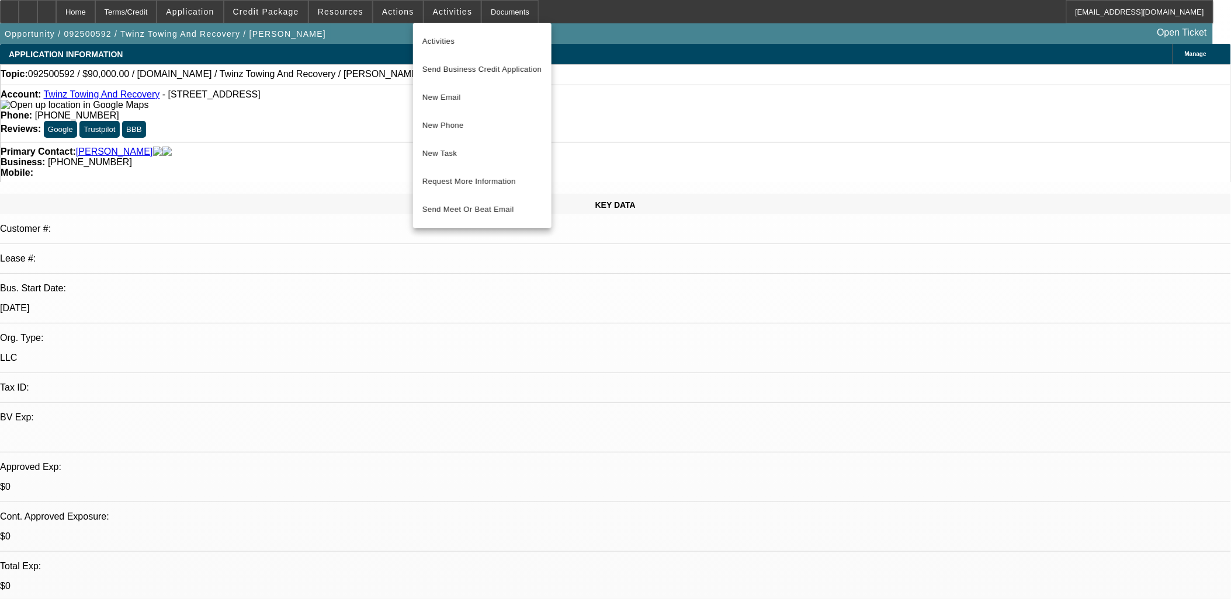
click at [695, 348] on div at bounding box center [615, 299] width 1231 height 599
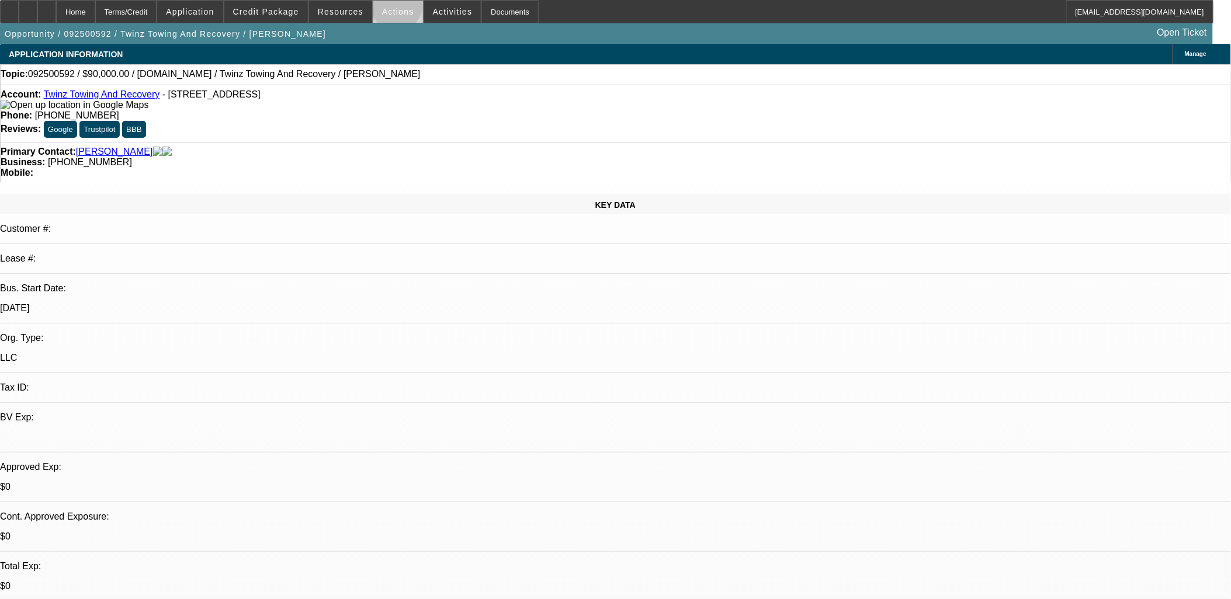
click at [393, 9] on span "Actions" at bounding box center [398, 11] width 32 height 9
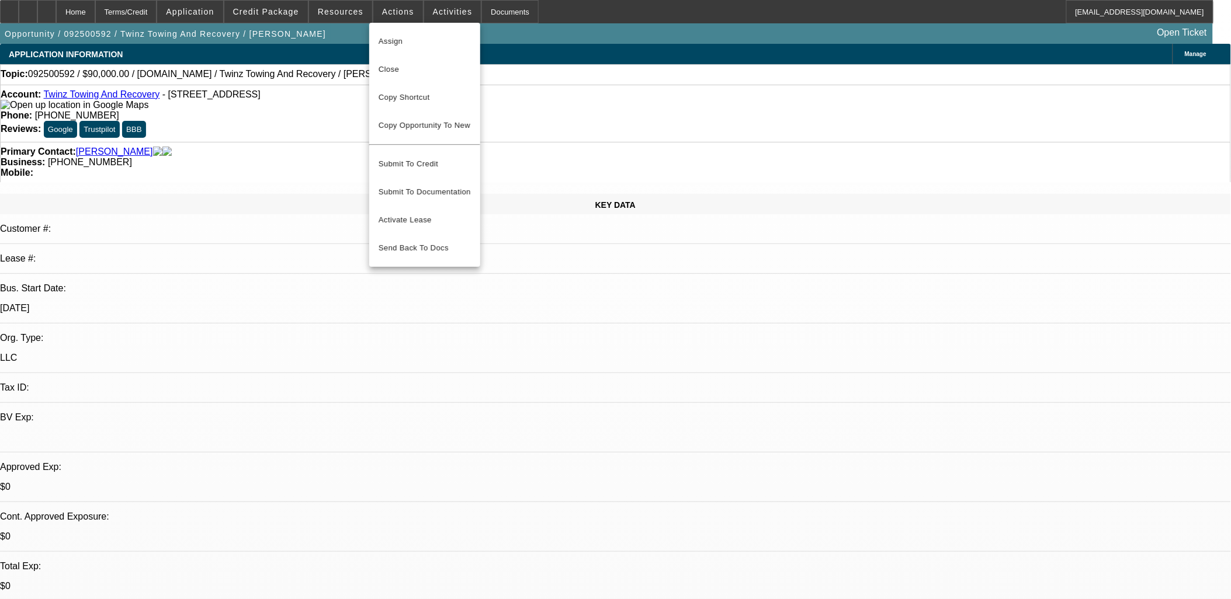
click at [438, 15] on div at bounding box center [615, 299] width 1231 height 599
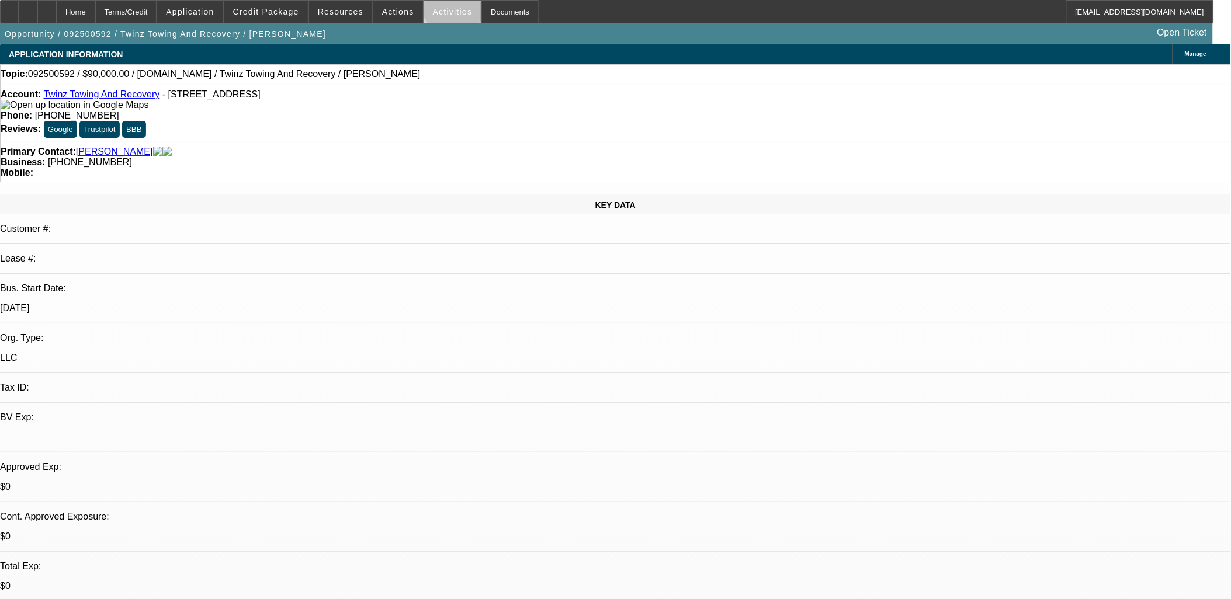
click at [446, 4] on span at bounding box center [452, 12] width 57 height 28
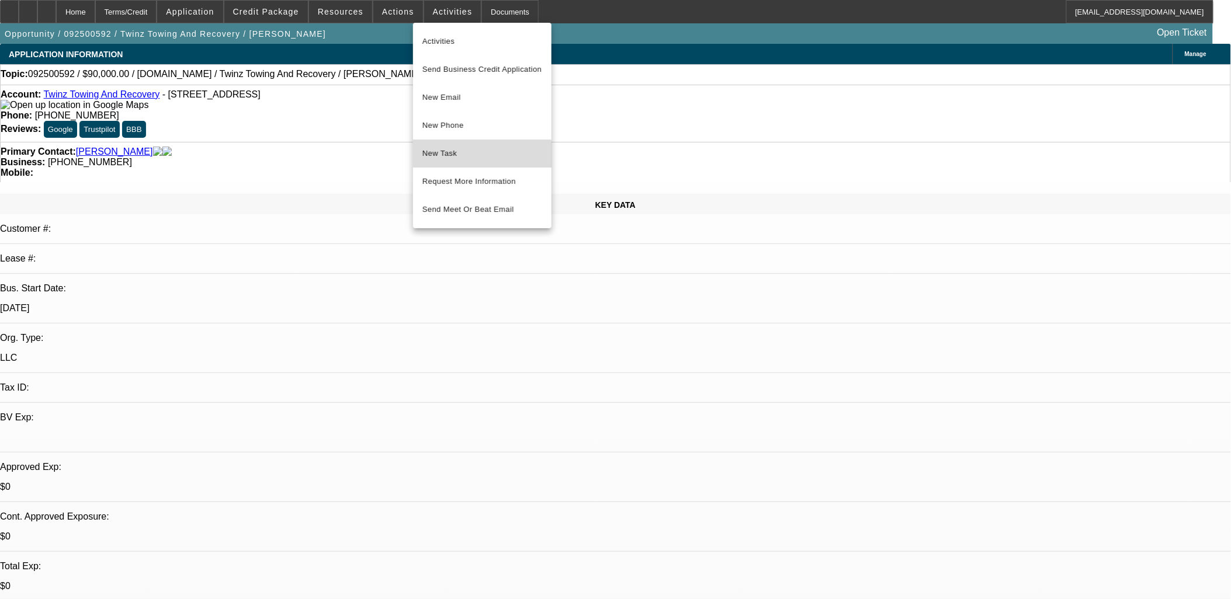
click at [469, 156] on span "New Task" at bounding box center [482, 154] width 120 height 14
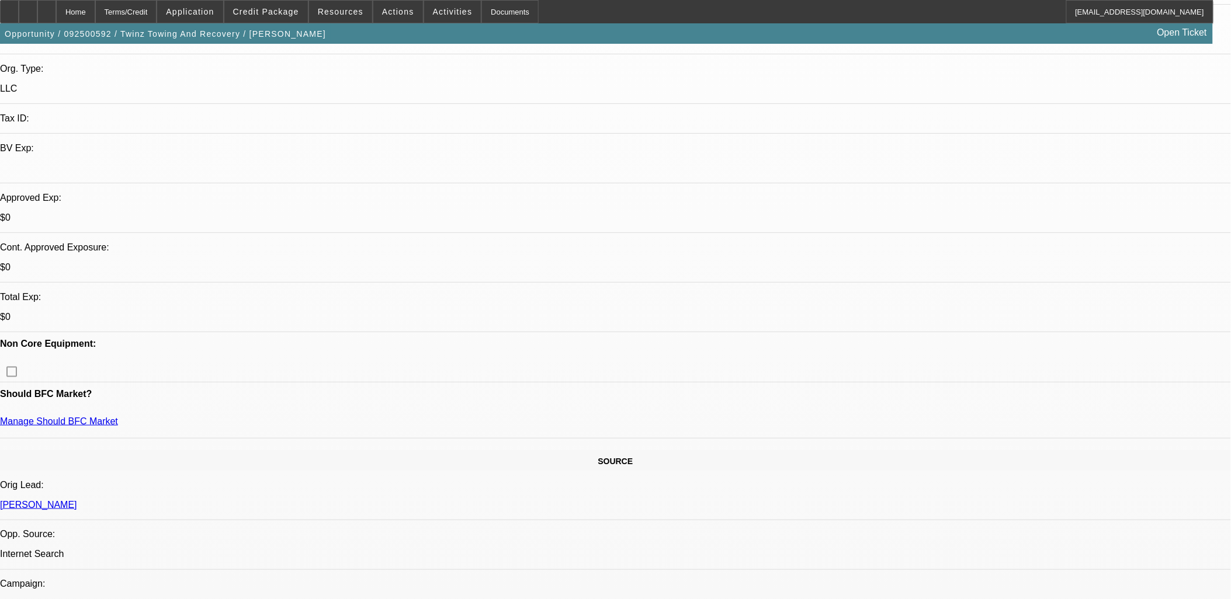
scroll to position [65, 0]
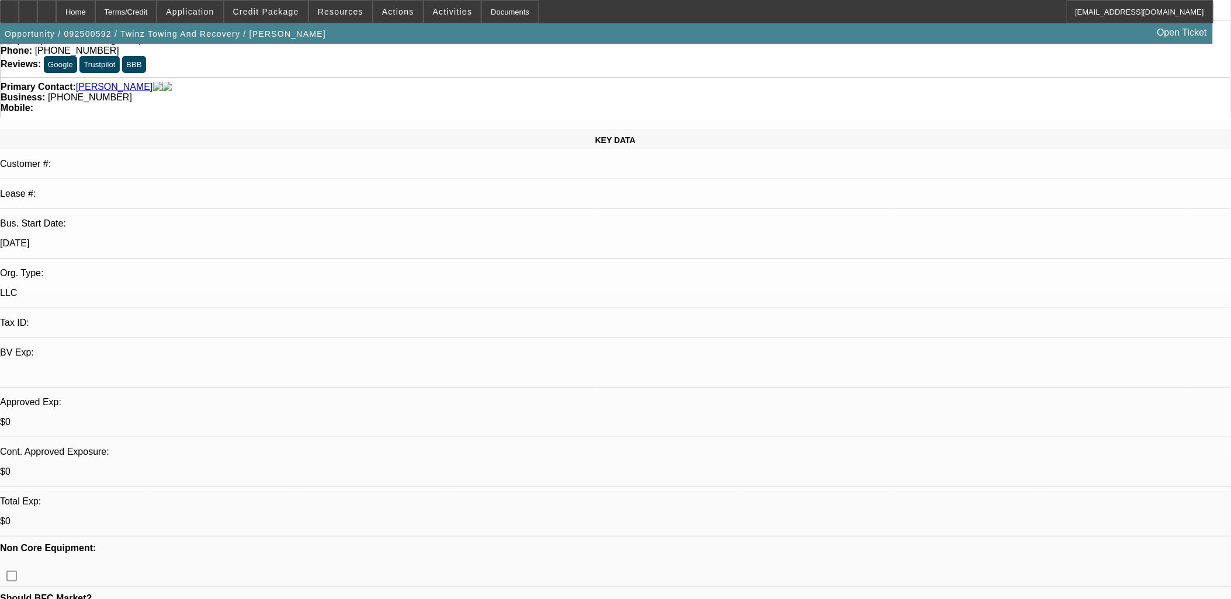
drag, startPoint x: 1083, startPoint y: 320, endPoint x: 830, endPoint y: 307, distance: 252.7
copy p "Just got police contract, has two trucks, one truck in the box but the copart f…"
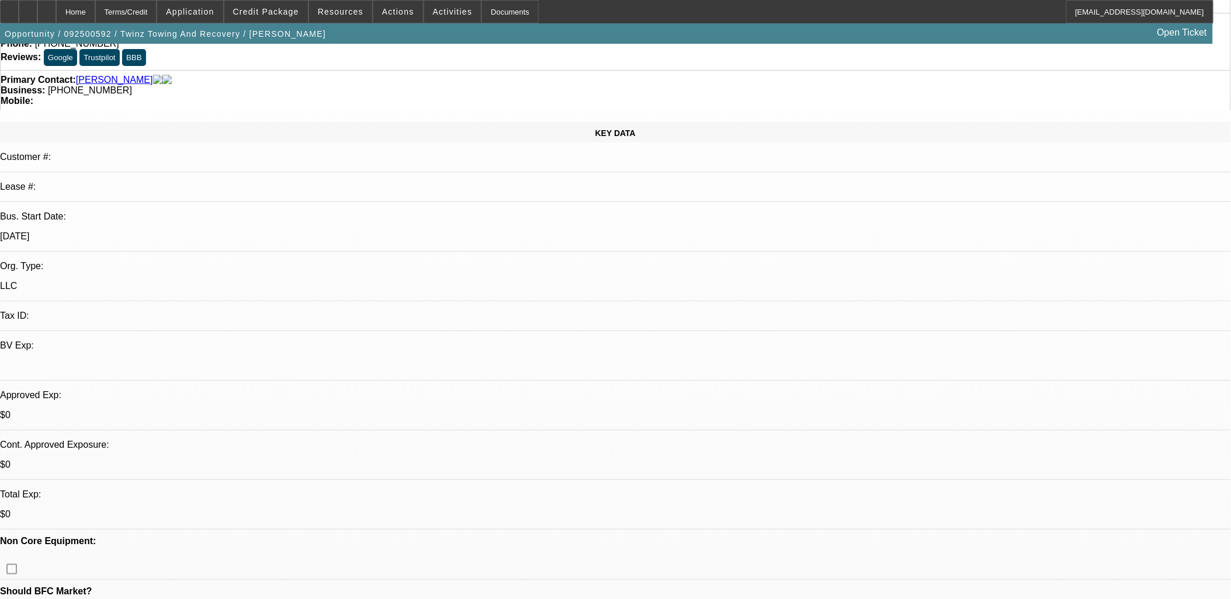
scroll to position [0, 0]
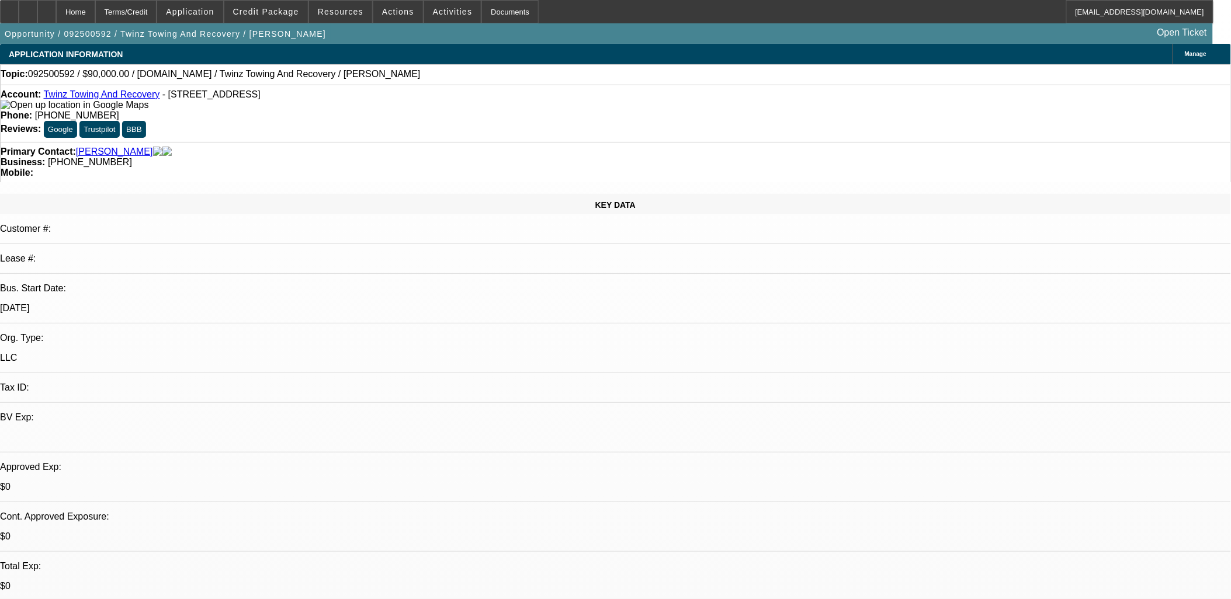
click at [1182, 54] on icon at bounding box center [1182, 54] width 0 height 0
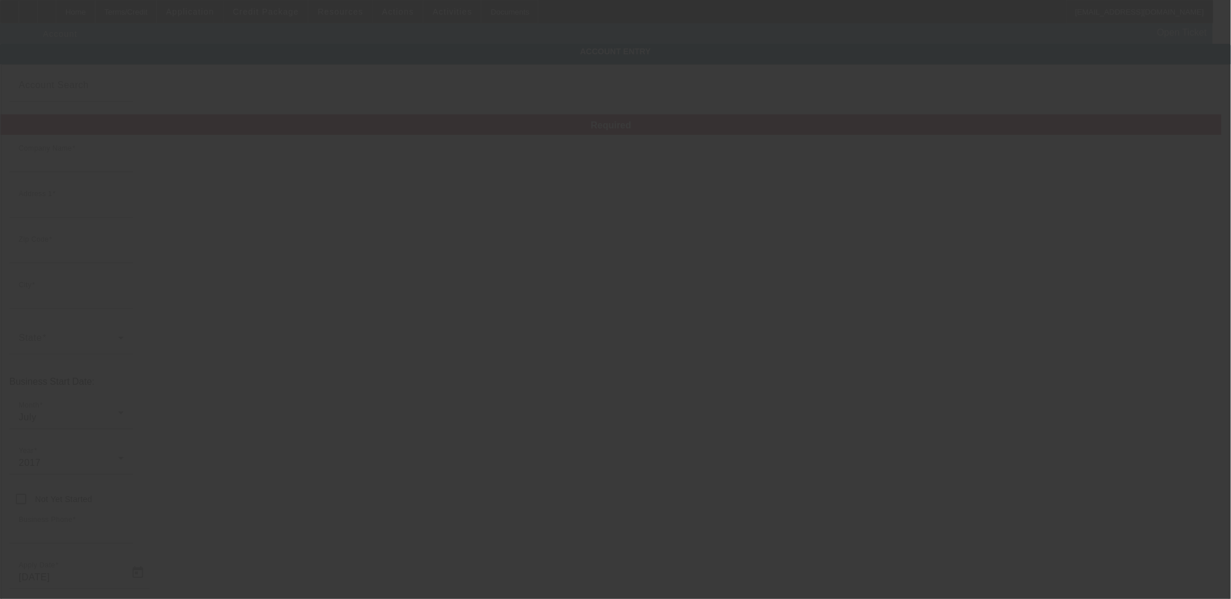
type input "Twinz Towing and Recovery LLC"
type input "157 Residence Dr"
type input "43040"
type input "Marysville"
type input "(740) 262-6700"
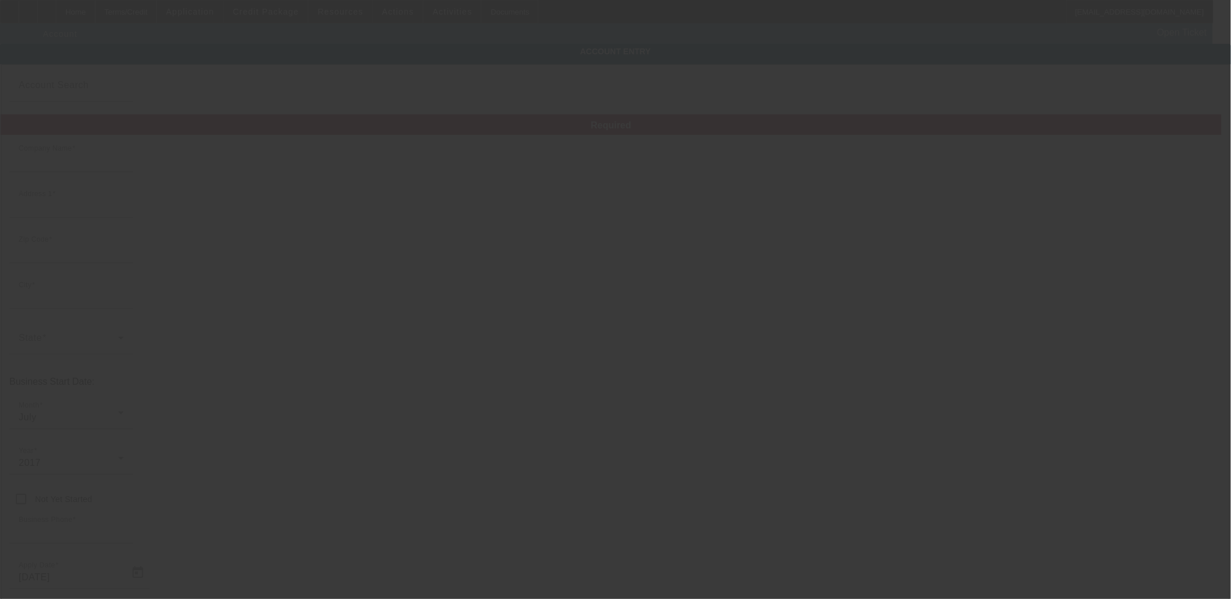
type input "twinzroadside@yahoo.com"
type input "822275977"
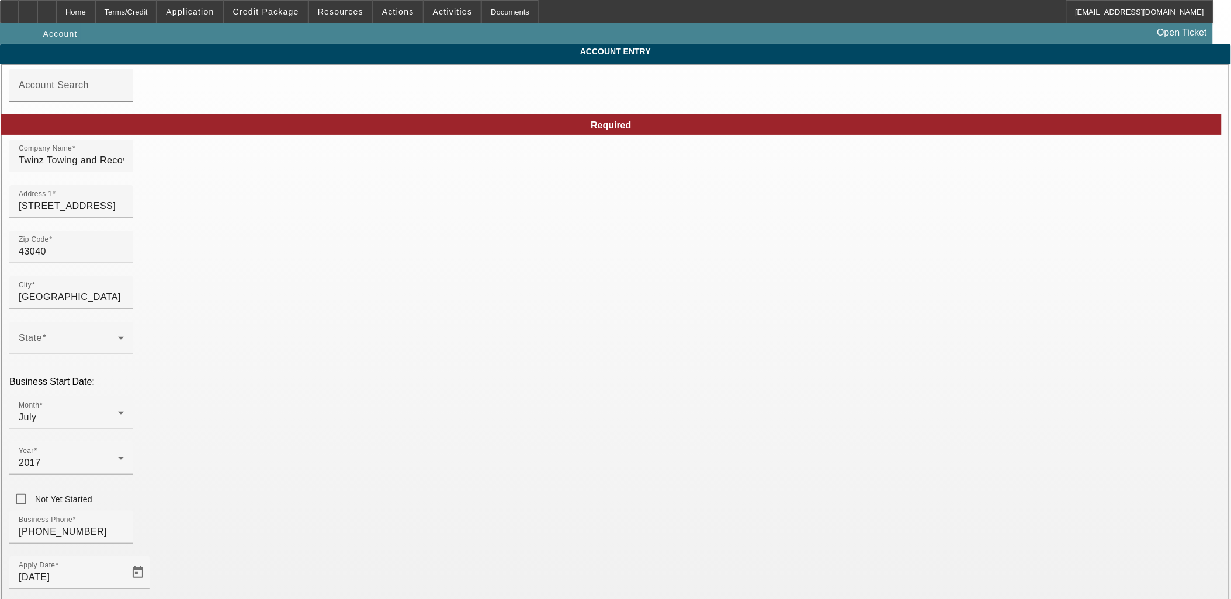
type input "9/25/2025"
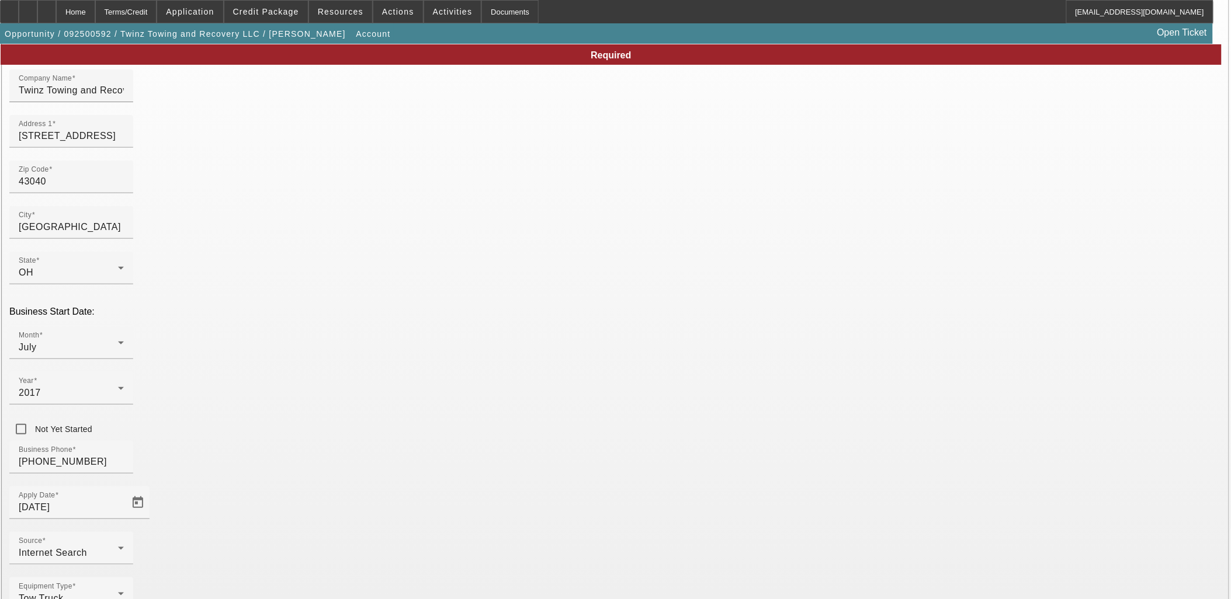
scroll to position [86, 0]
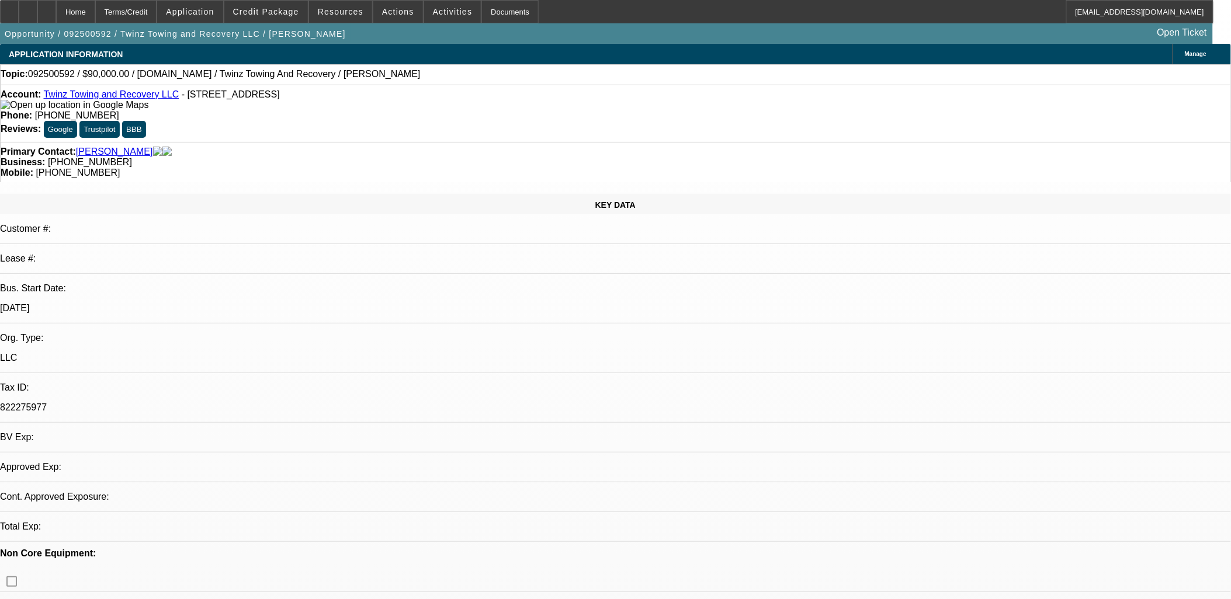
select select "0"
select select "2"
select select "0.1"
select select "4"
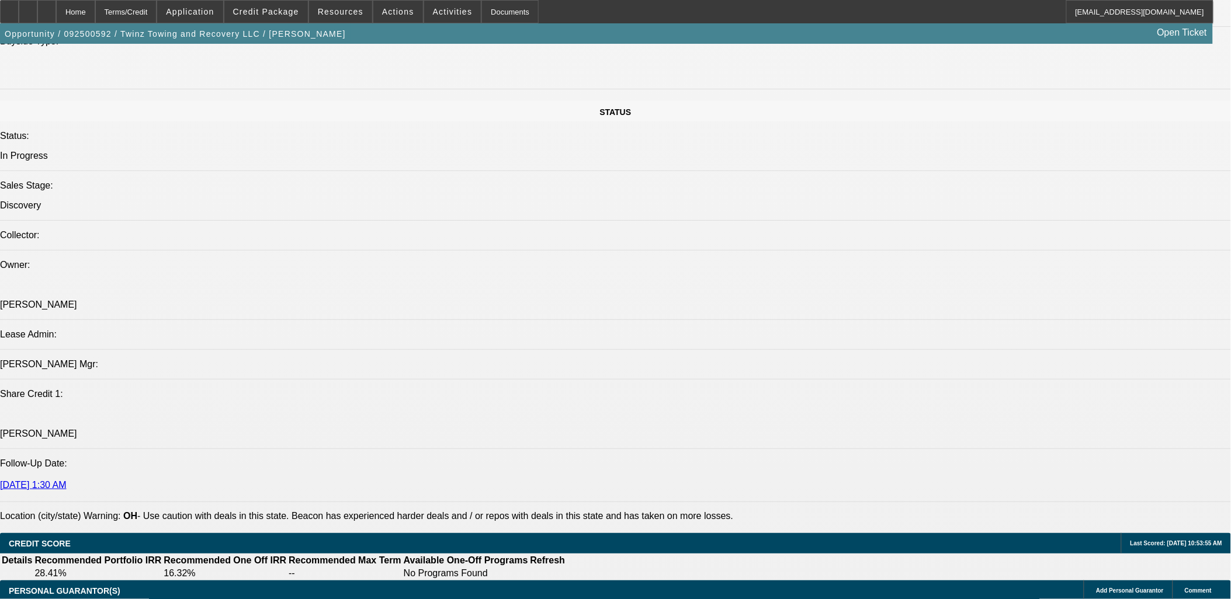
scroll to position [1313, 0]
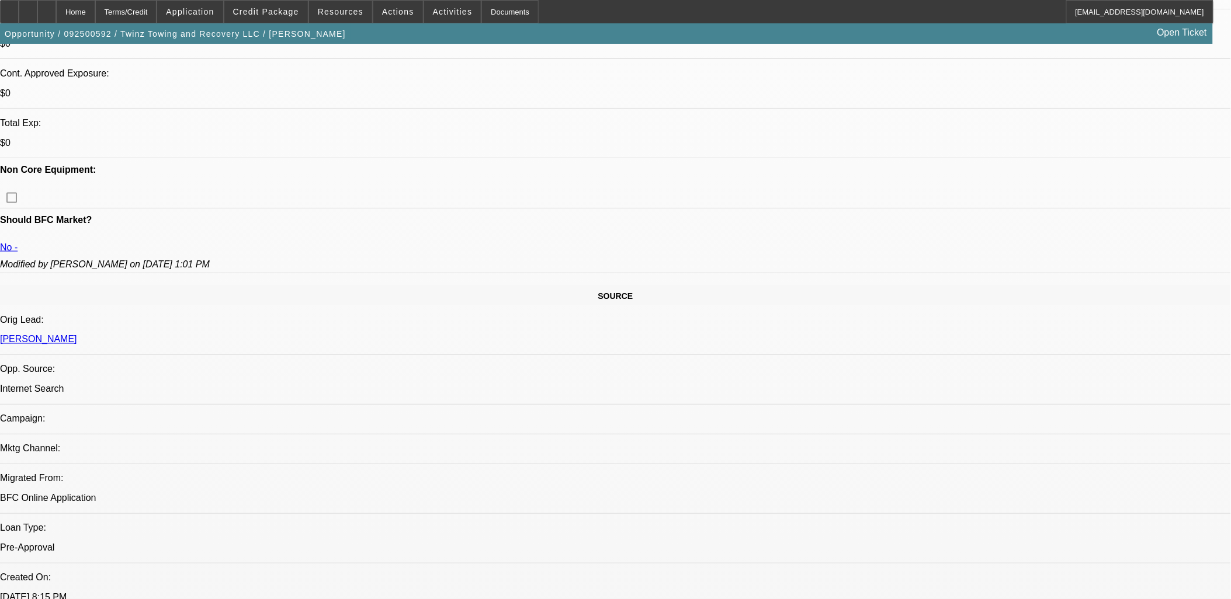
scroll to position [405, 0]
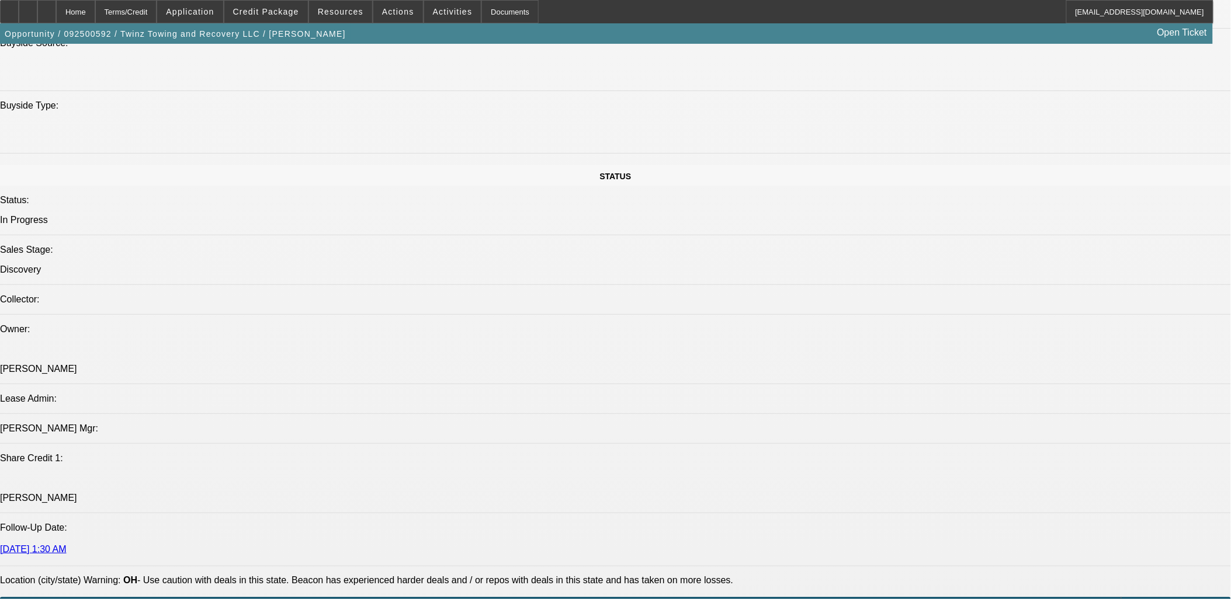
scroll to position [1379, 0]
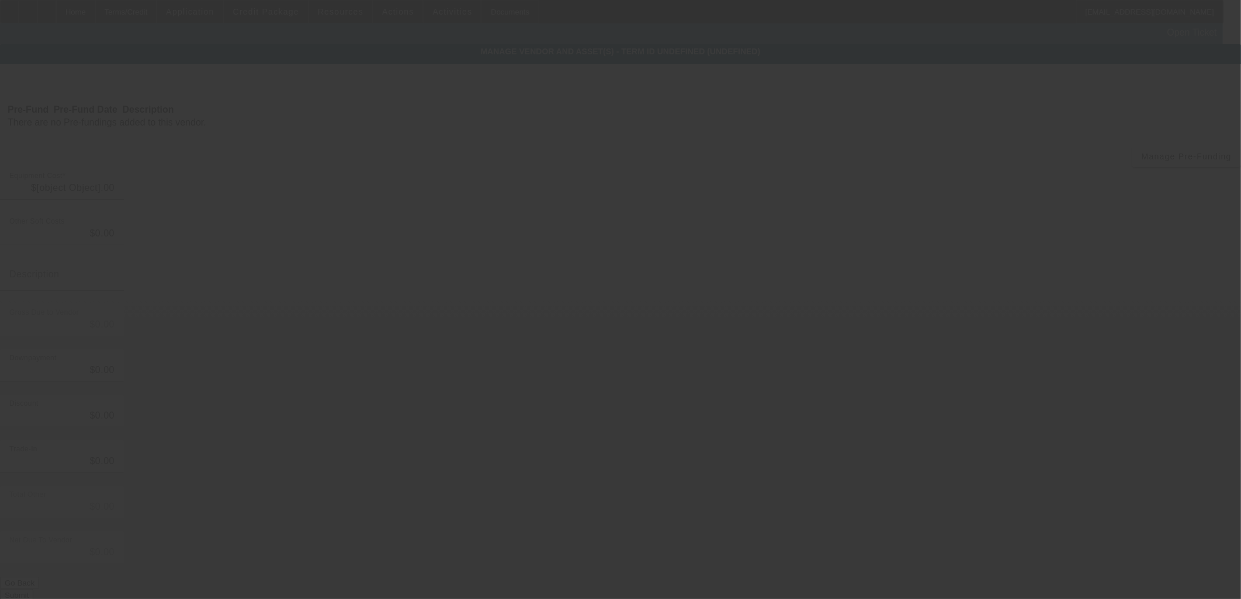
type input "$90,000.00"
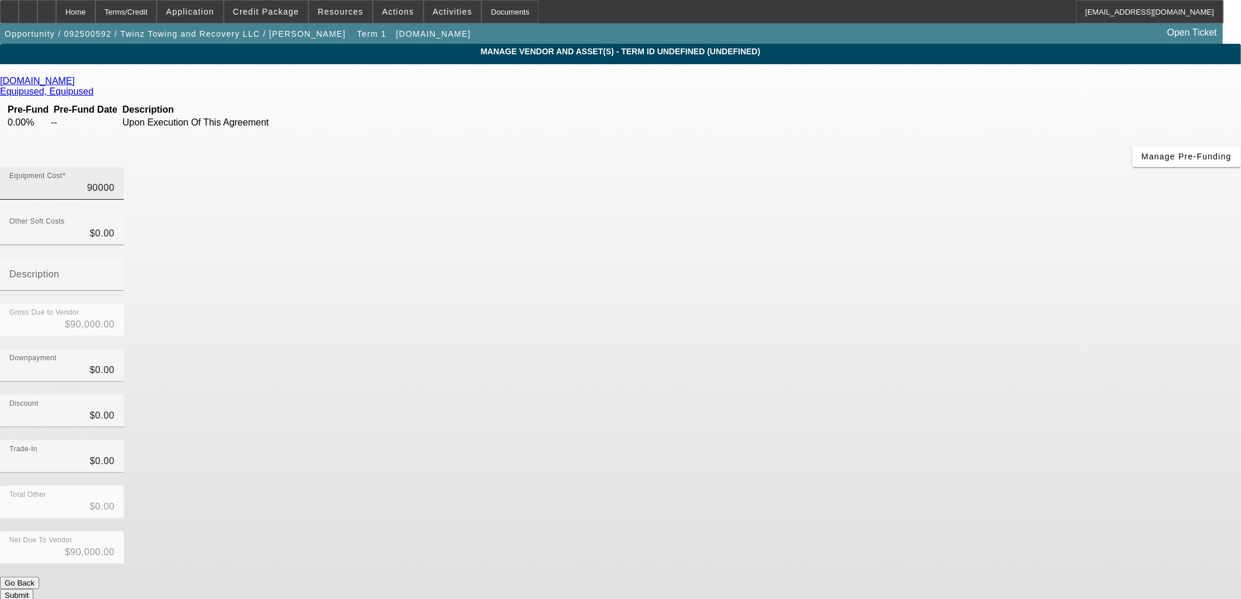
click at [115, 181] on input "90000" at bounding box center [61, 188] width 105 height 14
type input "6"
type input "$6.00"
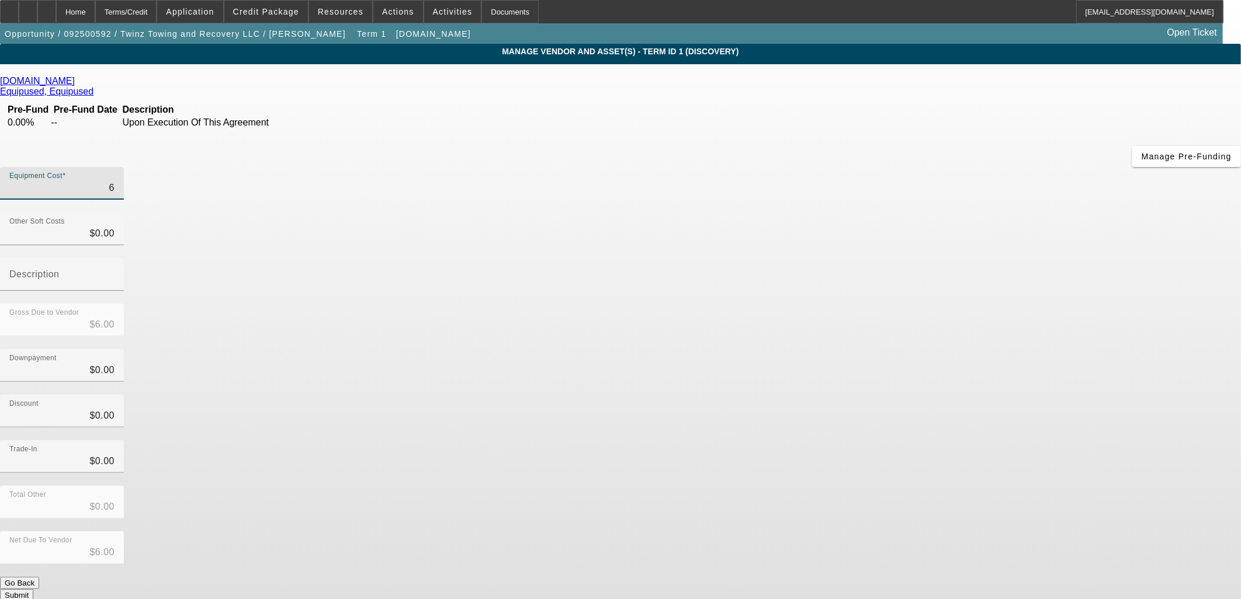
type input "66"
type input "$66.00"
type input "669"
type input "$669.00"
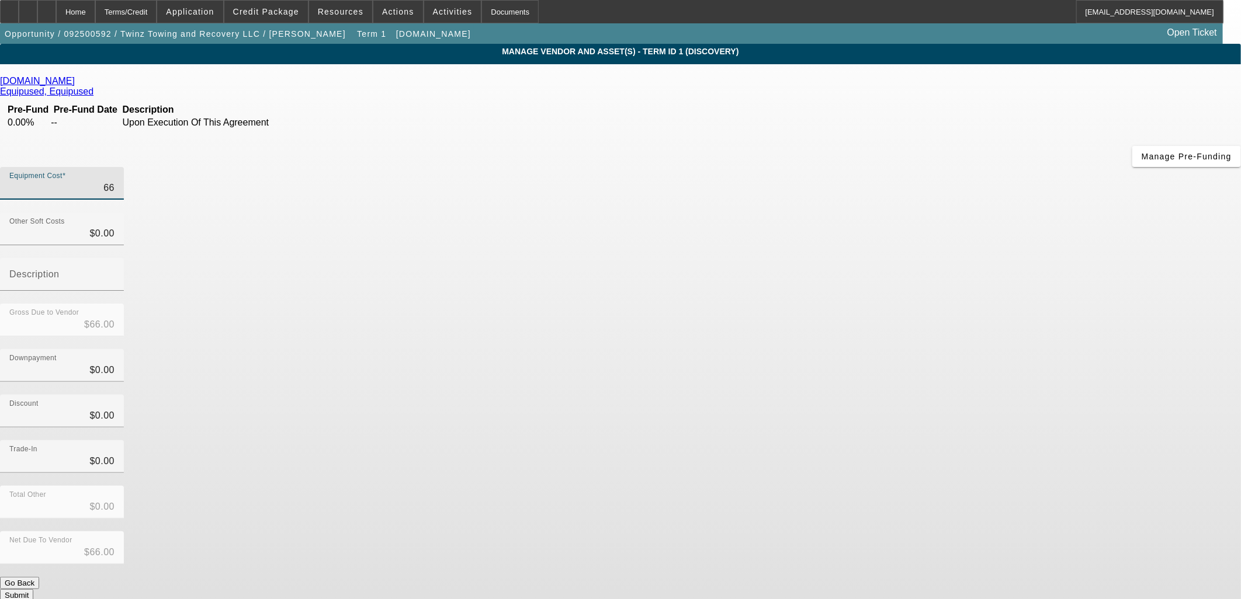
type input "$669.00"
type input "6699"
type input "$6,699.00"
type input "66995"
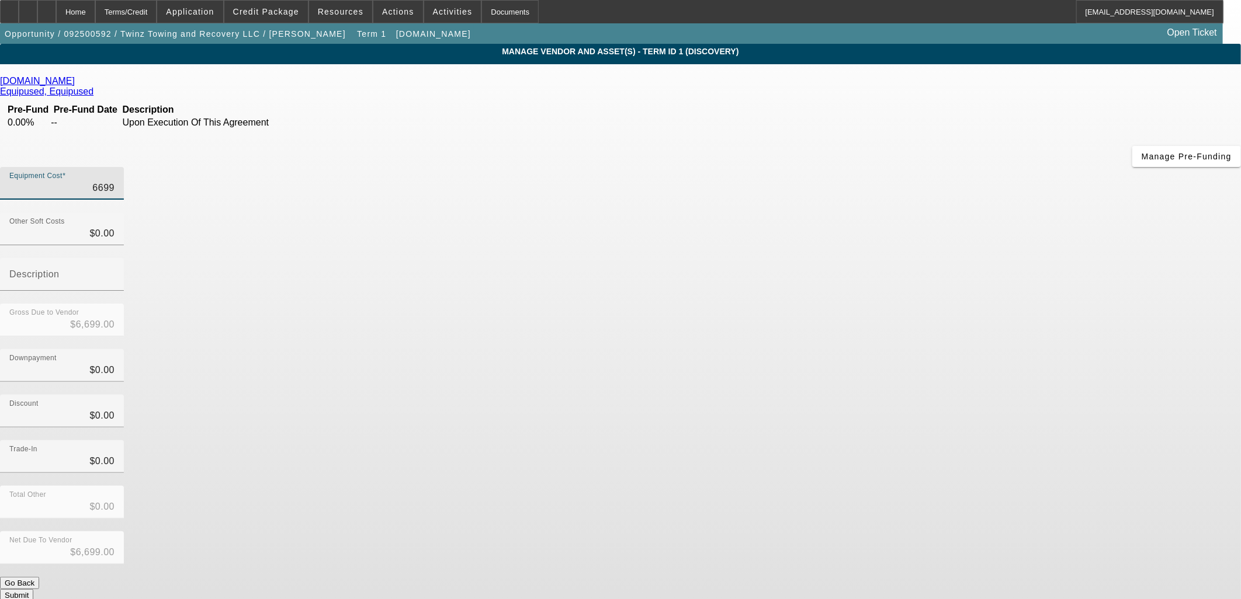
type input "$66,995.00"
click at [821, 395] on div "Discount $0.00" at bounding box center [620, 418] width 1241 height 46
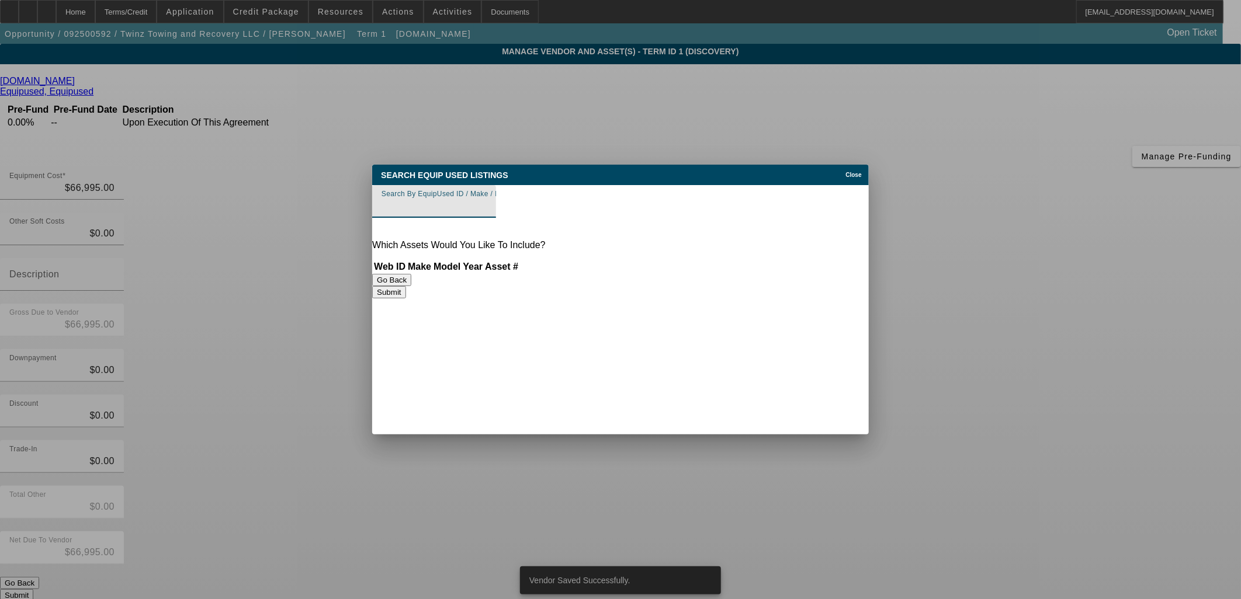
click at [487, 209] on input "Search By EquipUsed ID / Make / Model" at bounding box center [433, 206] width 105 height 14
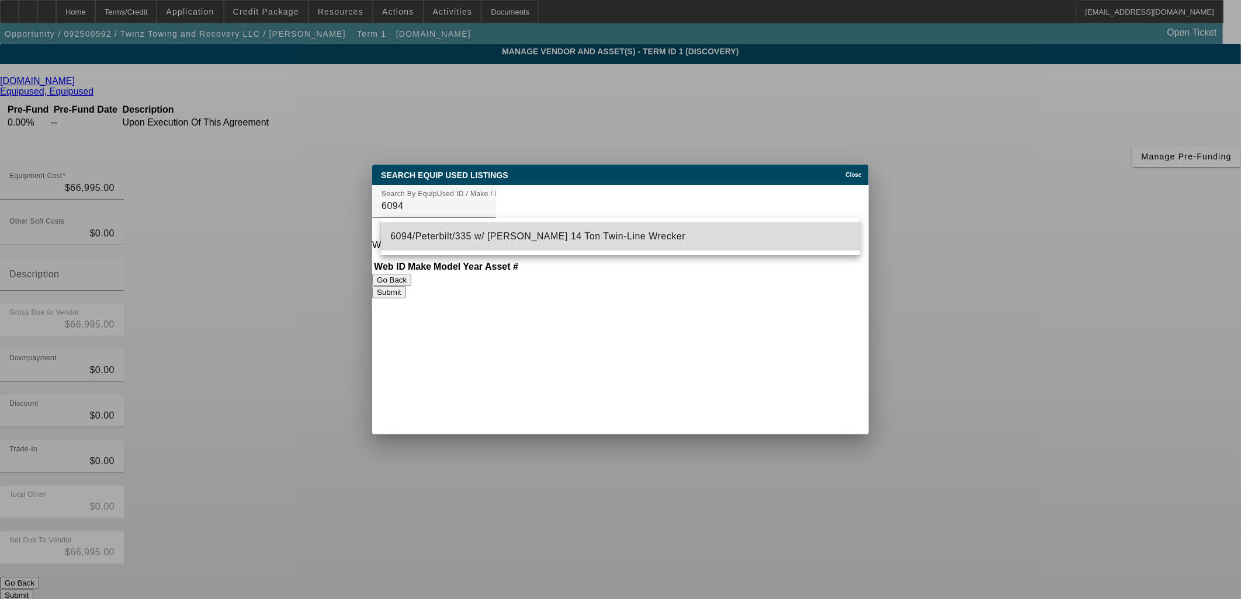
click at [561, 233] on span "6094/Peterbilt/335 w/ Jerr-Dan 14 Ton Twin-Line Wrecker" at bounding box center [537, 236] width 295 height 10
type input "6094/Peterbilt/335 w/ Jerr-Dan 14 Ton Twin-Line Wrecker"
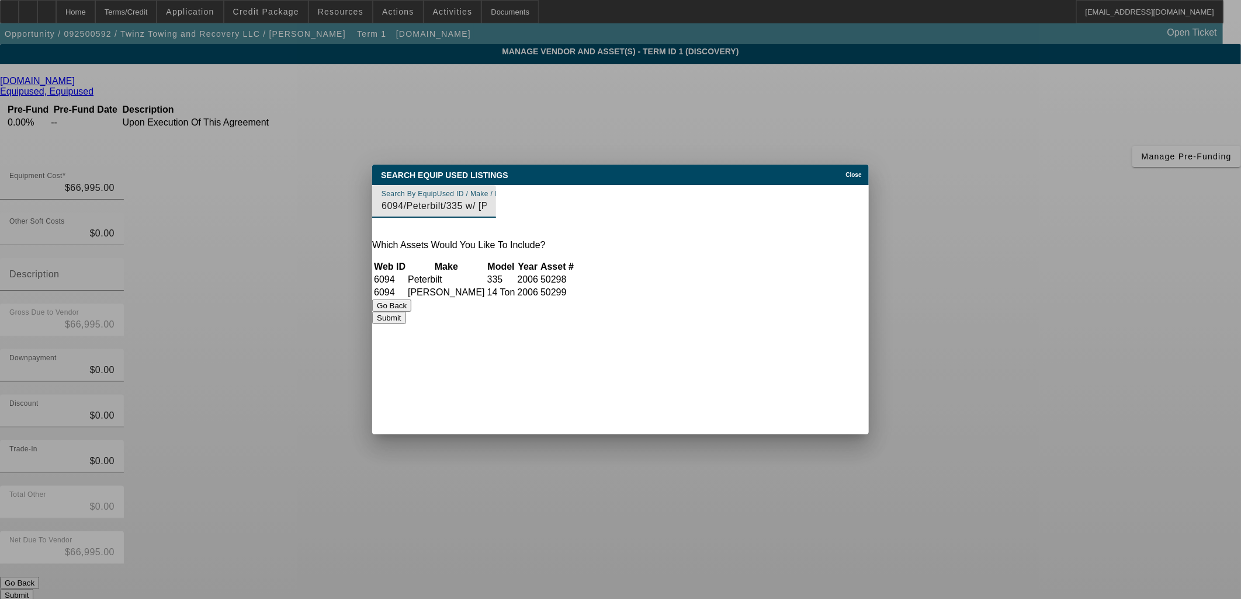
click at [405, 320] on button "Submit" at bounding box center [388, 318] width 33 height 12
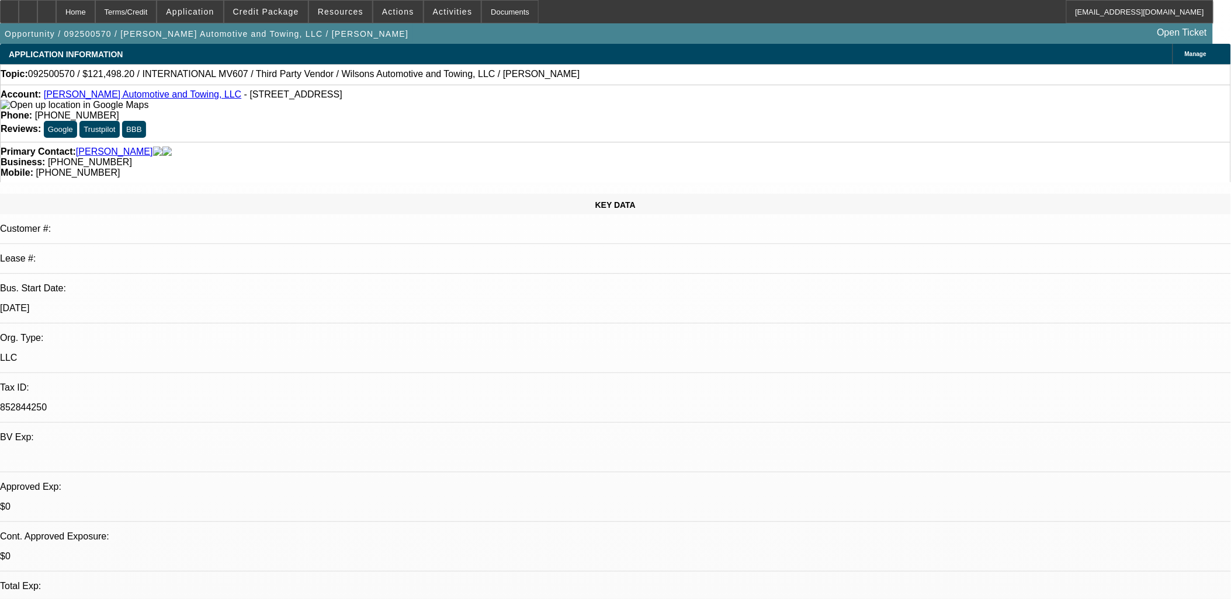
select select "0"
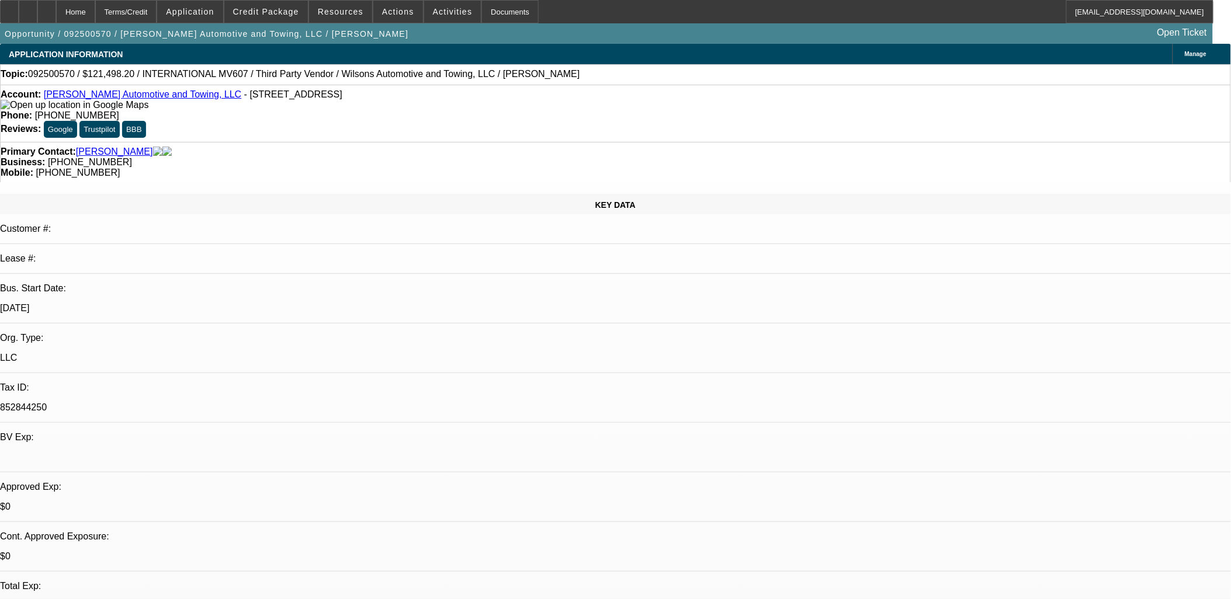
select select "0"
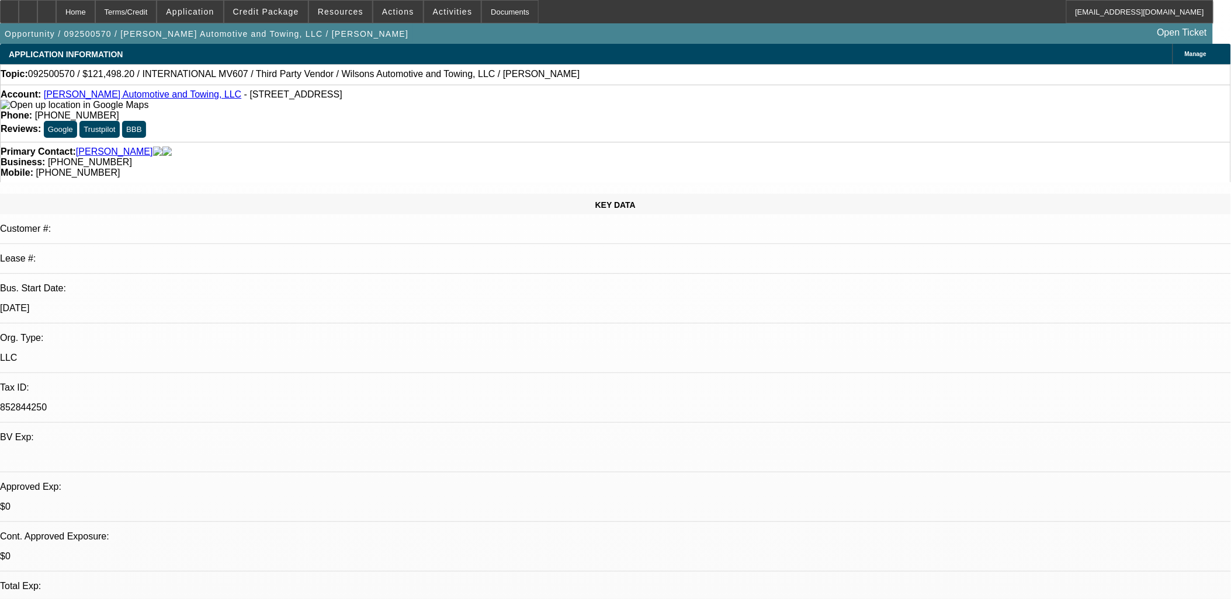
select select "0"
select select "1"
select select "6"
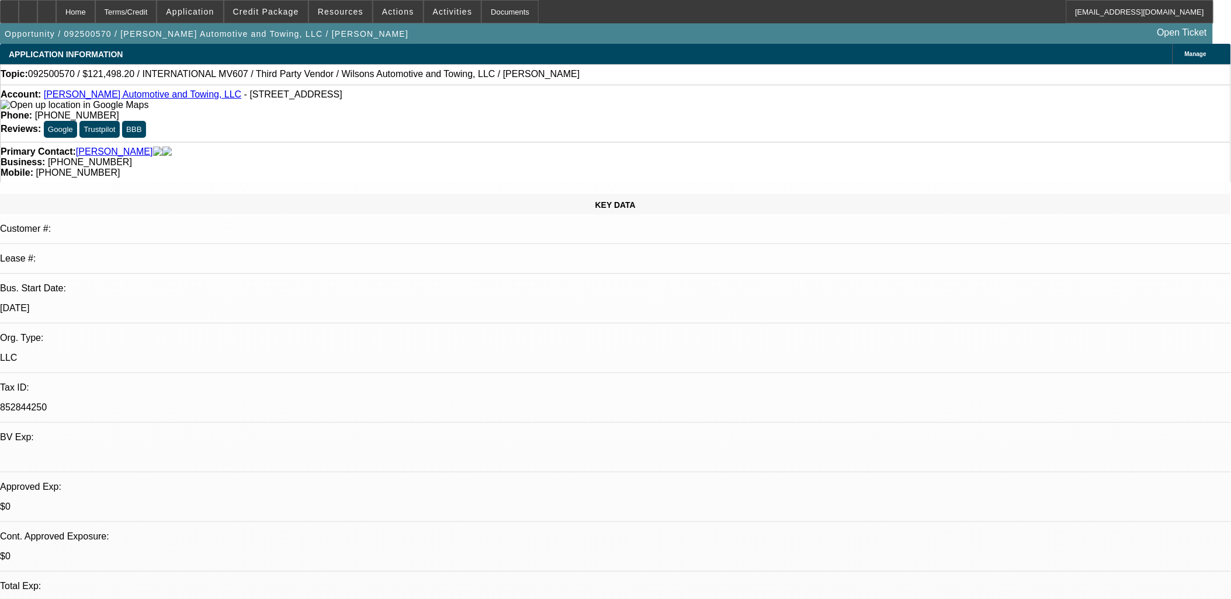
select select "1"
select select "6"
select select "1"
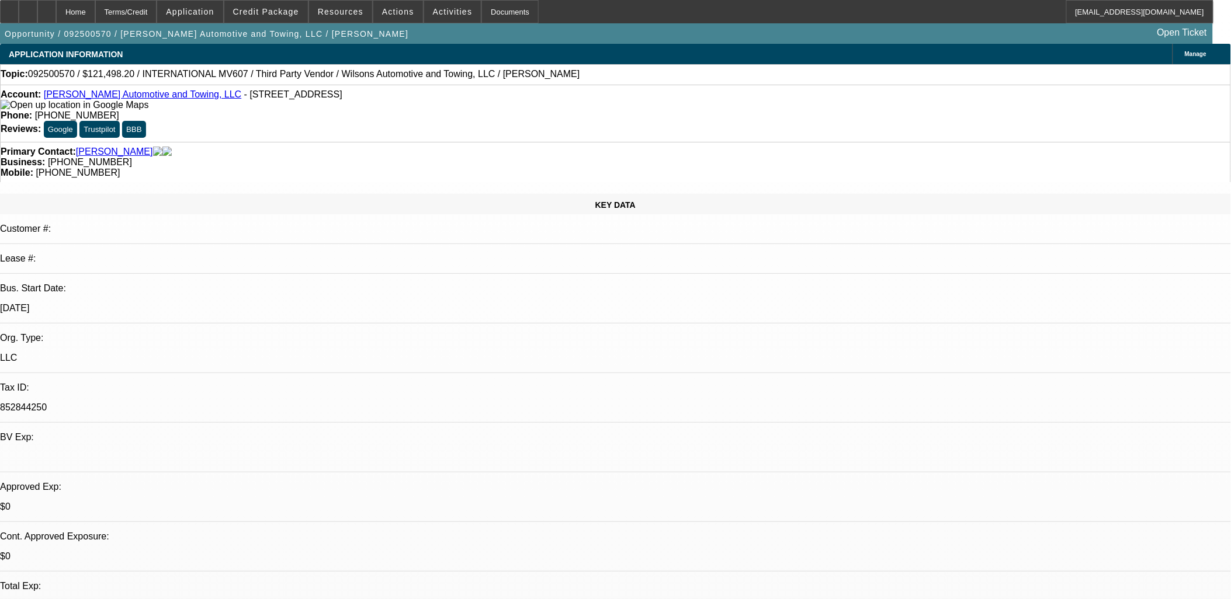
select select "6"
select select "1"
select select "6"
click at [293, 12] on span "Credit Package" at bounding box center [266, 11] width 66 height 9
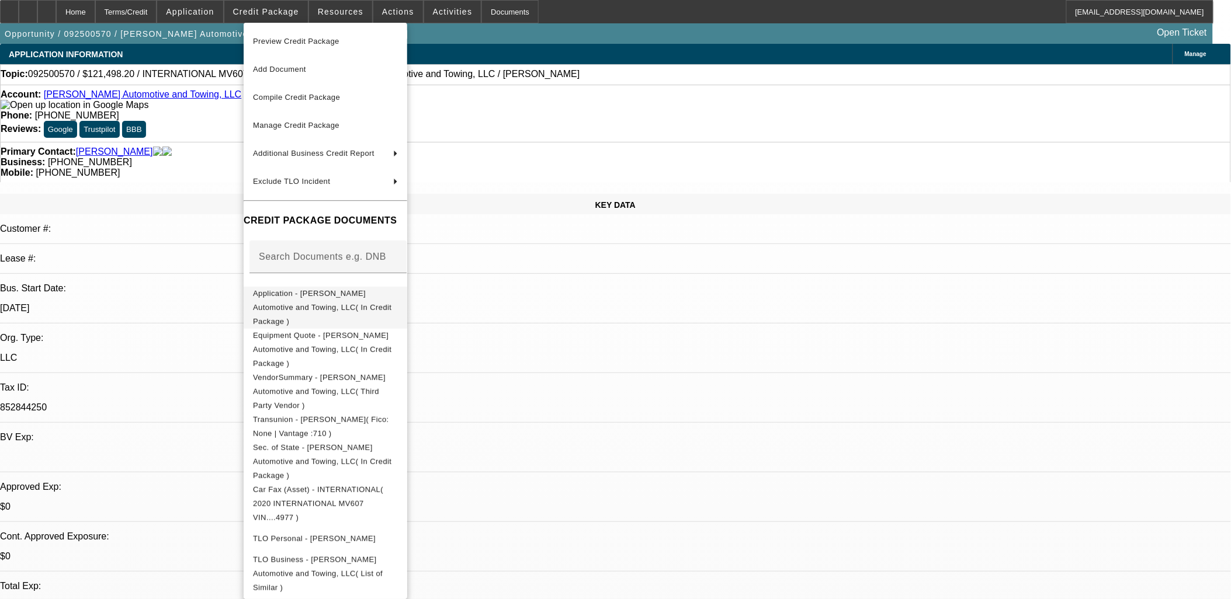
click at [372, 300] on span "Application - [PERSON_NAME] Automotive and Towing, LLC( In Credit Package )" at bounding box center [325, 307] width 145 height 42
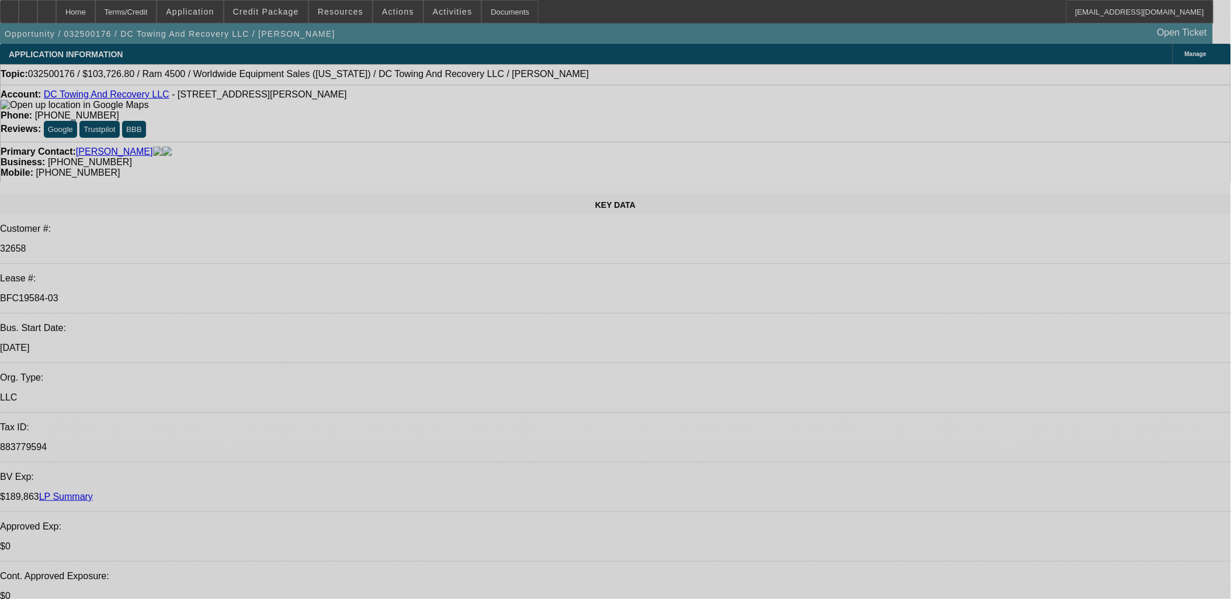
select select "0.1"
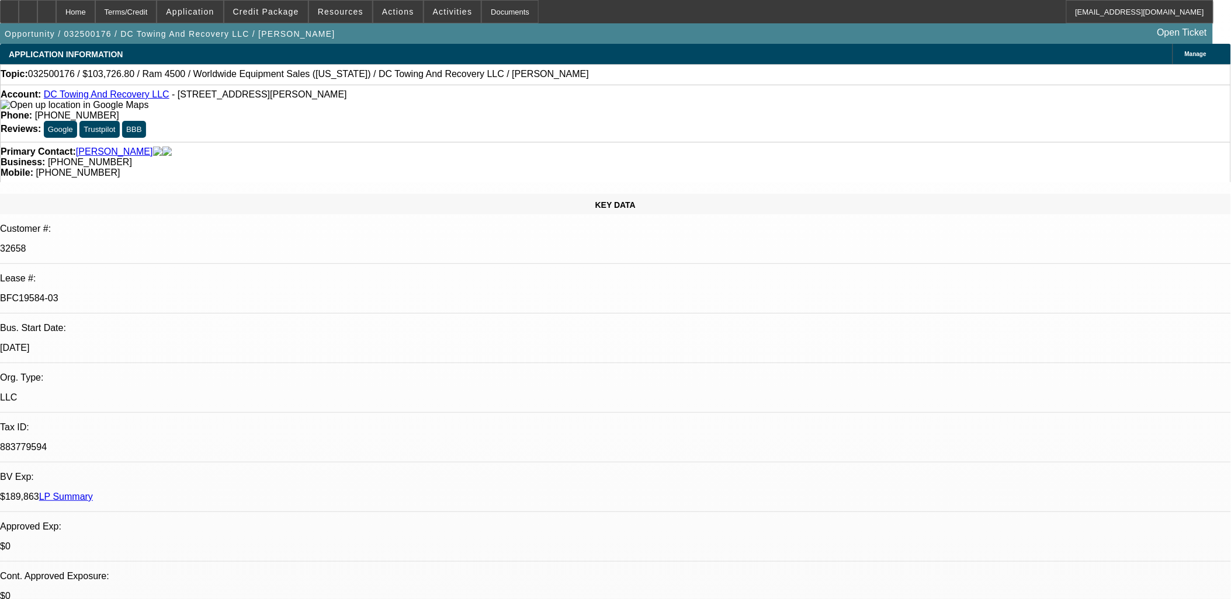
select select "2"
select select "0.1"
select select "0.15"
select select "2"
select select "0.1"
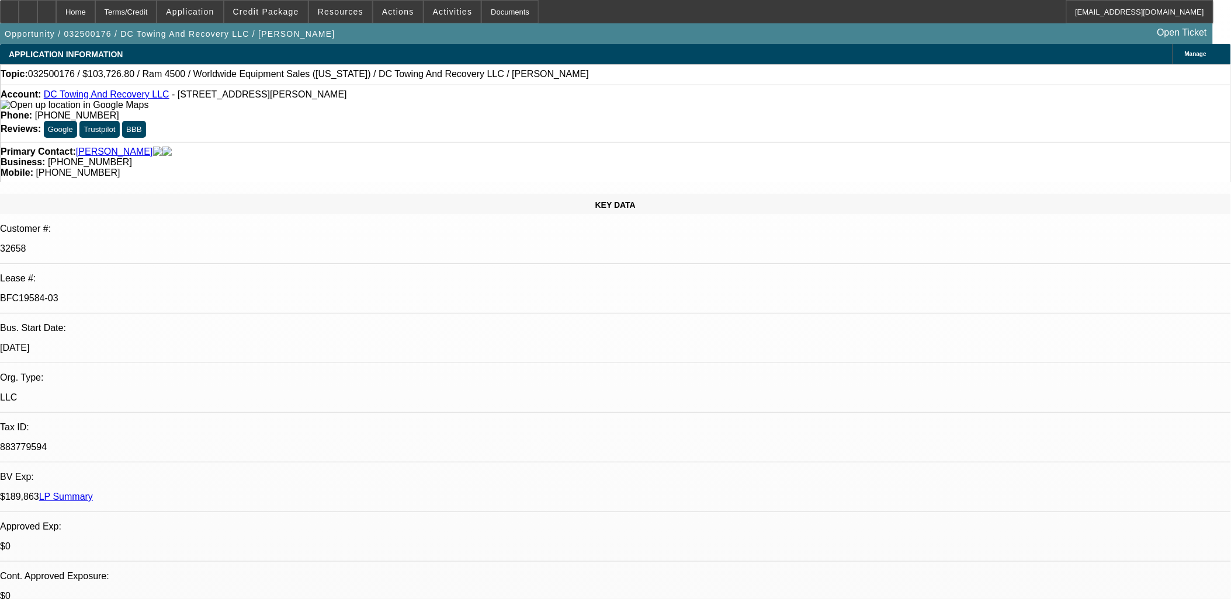
select select "0.15"
select select "2"
select select "0.1"
select select "2"
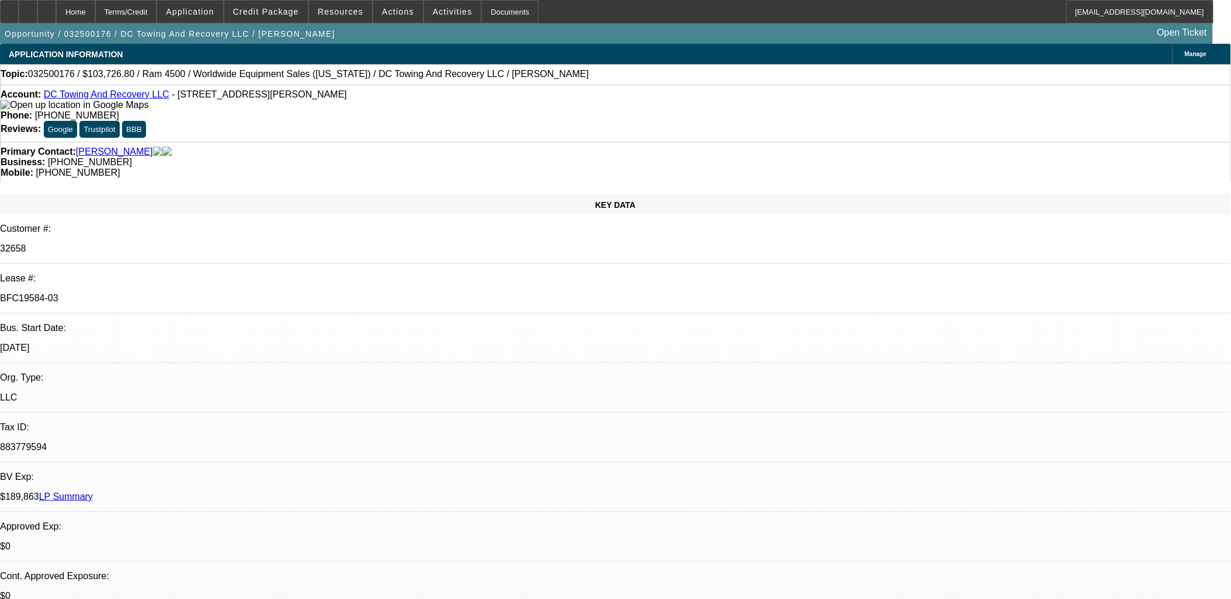
select select "0.1"
select select "1"
select select "2"
select select "4"
select select "1"
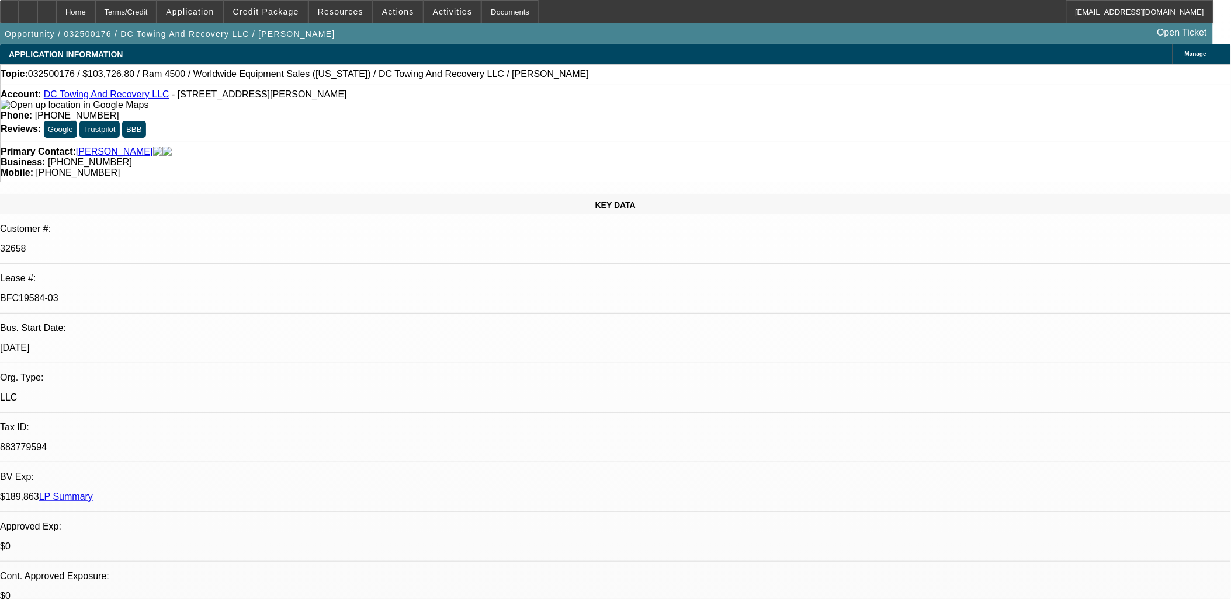
select select "2"
select select "4"
select select "1"
select select "2"
select select "4"
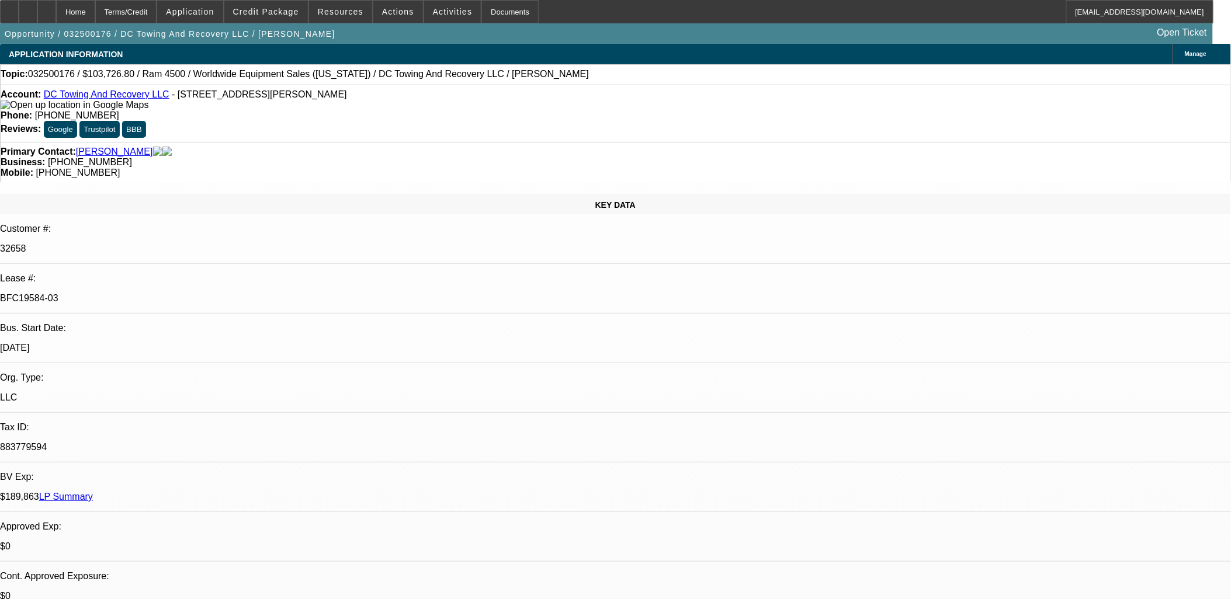
select select "1"
select select "2"
select select "4"
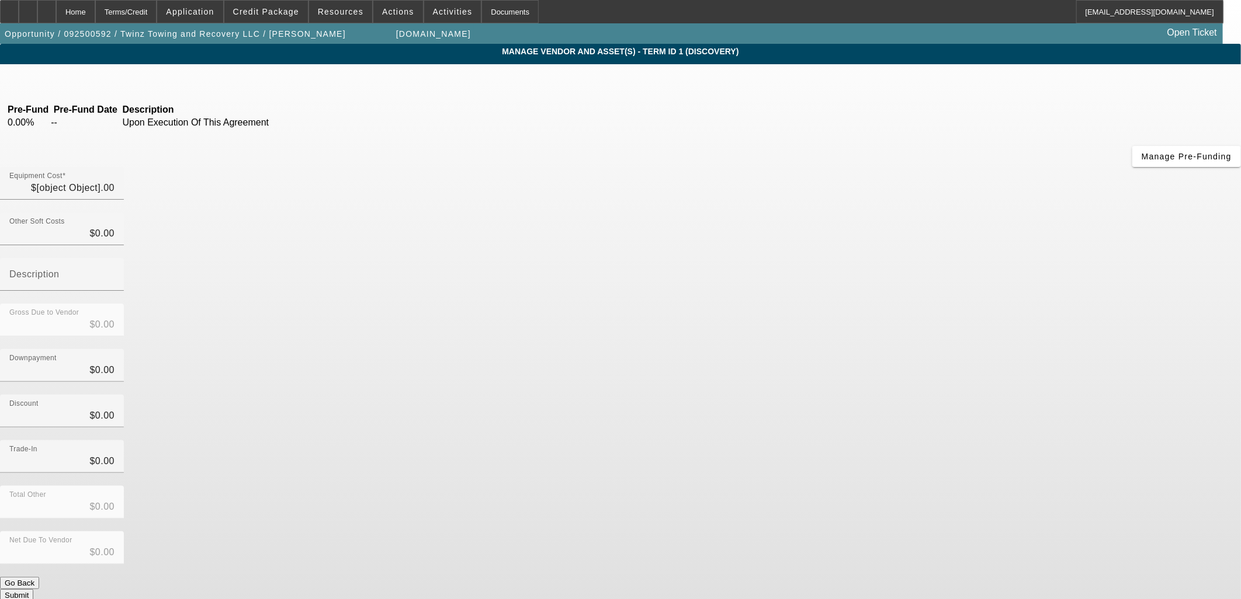
type input "$66,995.00"
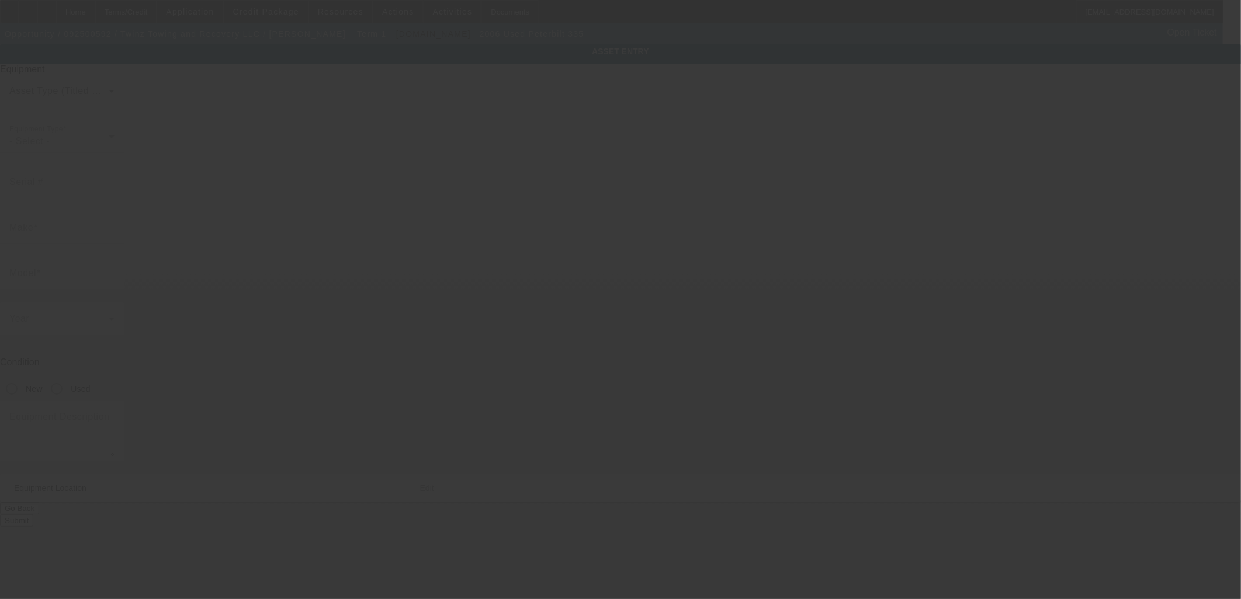
type input "2NPLHZ7XX6M633686"
type input "Peterbilt"
type input "335"
radio input "true"
type textarea "Peterbilt 335"
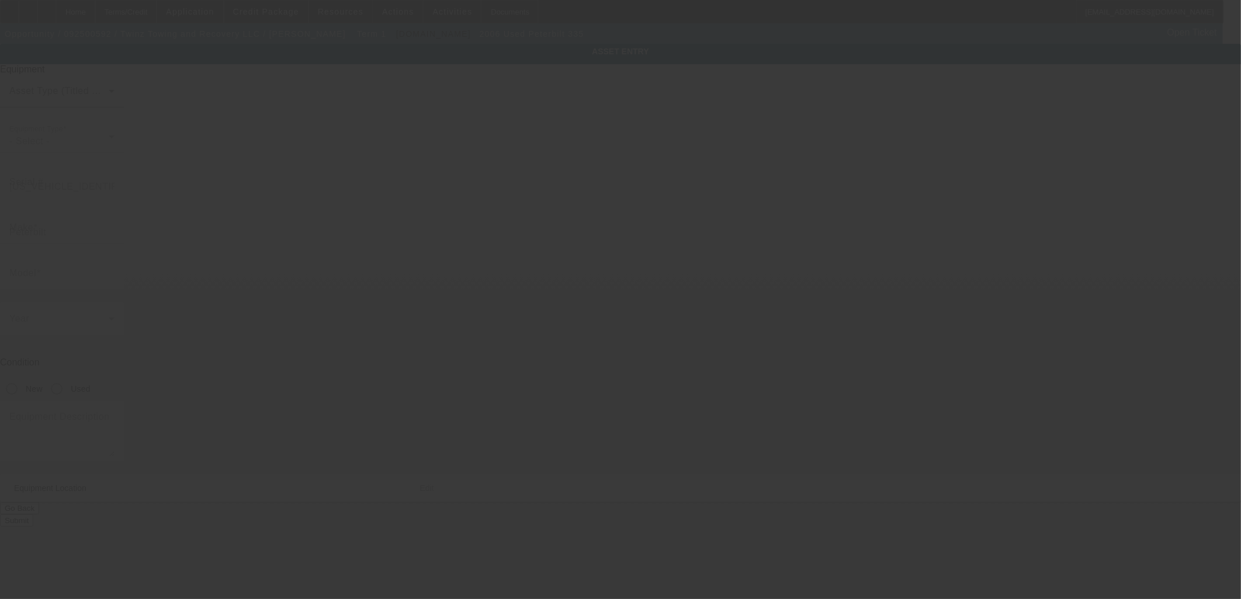
type input "157 Residence Dr"
type input "Marysville"
type input "43040"
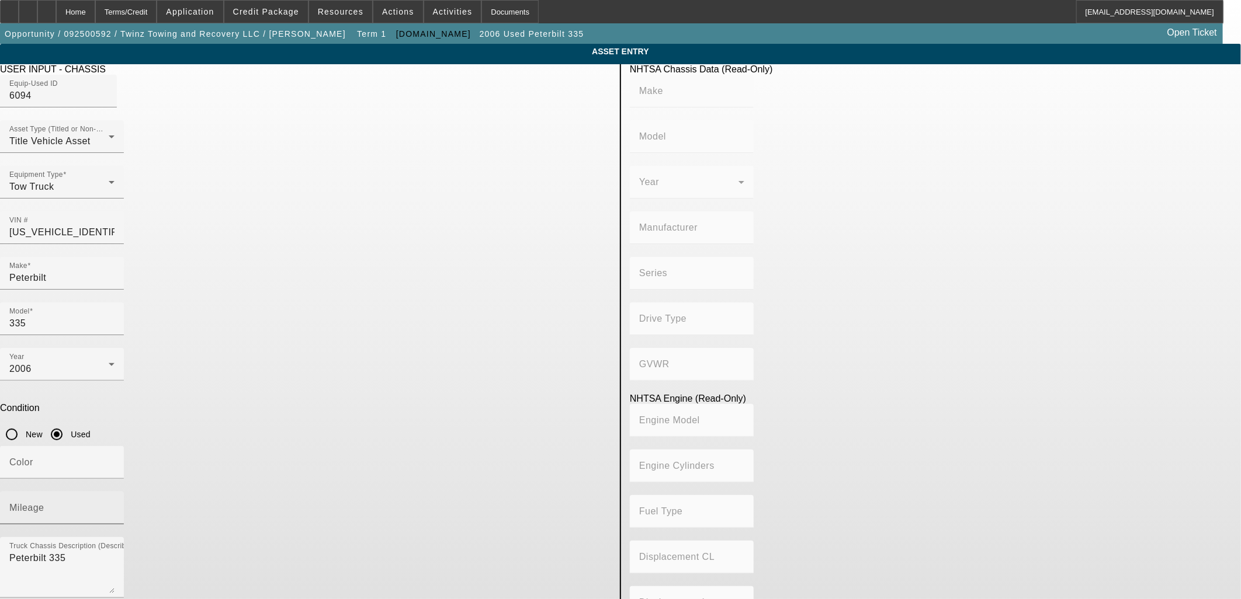
click at [44, 503] on mat-label "Mileage" at bounding box center [26, 508] width 35 height 10
click at [115, 506] on input "Mileage" at bounding box center [61, 513] width 105 height 14
type input "201377"
click at [169, 314] on app-asset-collateral-manage "ASSET ENTRY Delete asset USER INPUT - CHASSIS Equip-Used ID 6094 Asset Type (Ti…" at bounding box center [620, 368] width 1241 height 648
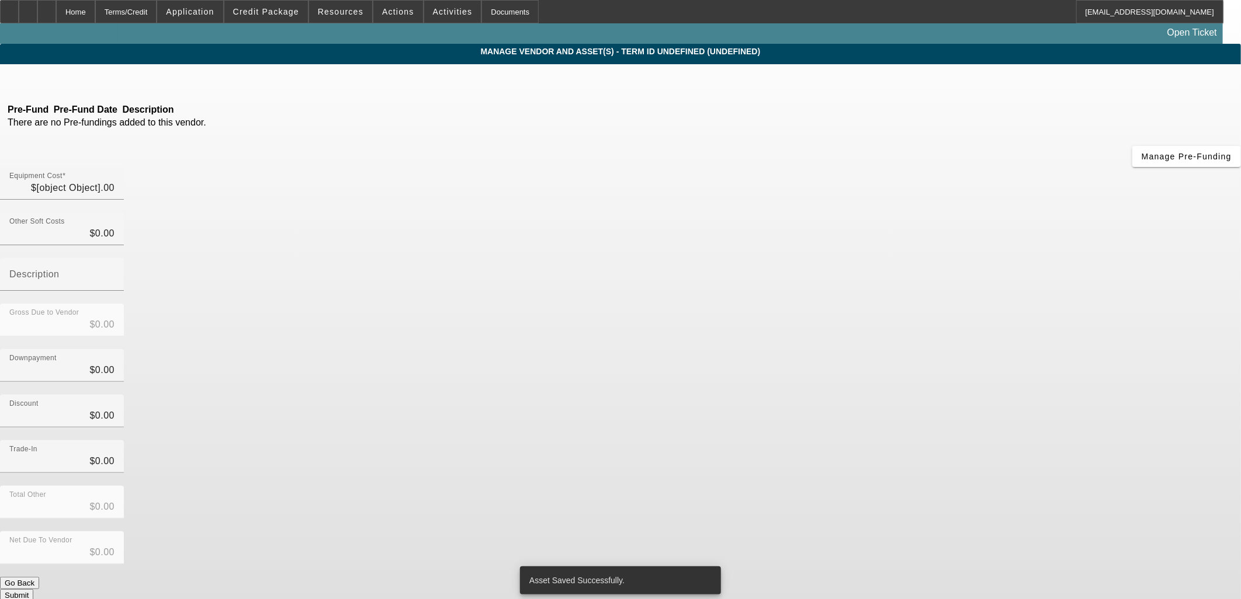
type input "$66,995.00"
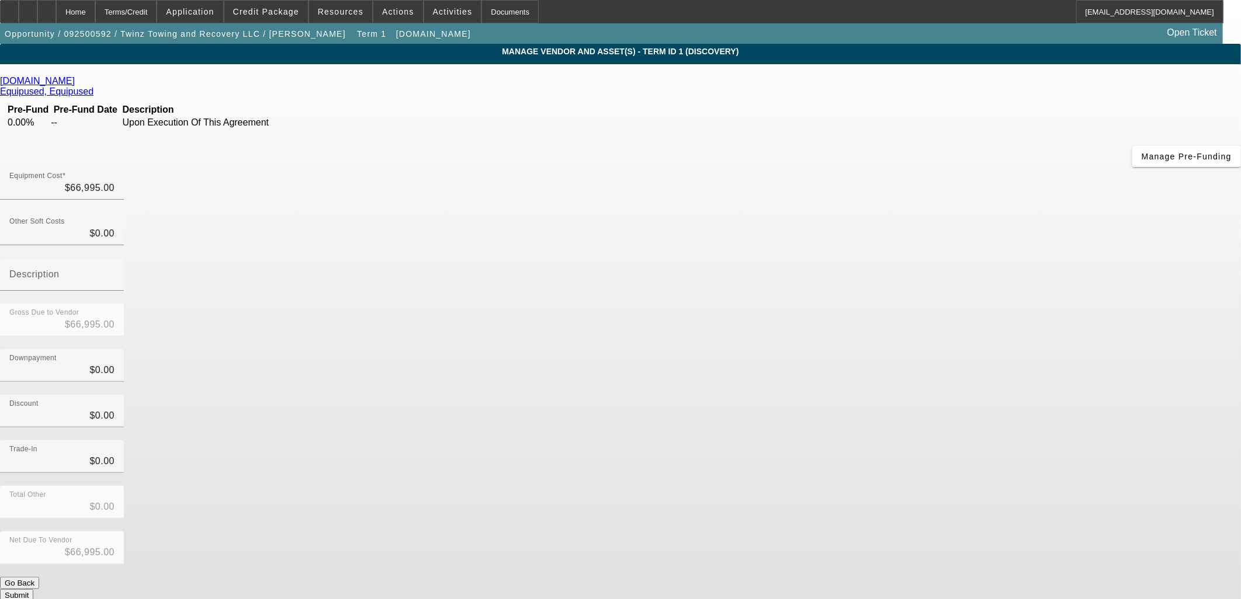
click at [997, 326] on app-vendor-asset-manage "MANAGE VENDOR AND ASSET(S) - Term ID 1 (Discovery) Remove Vendor Equip-Used.com…" at bounding box center [620, 364] width 1241 height 640
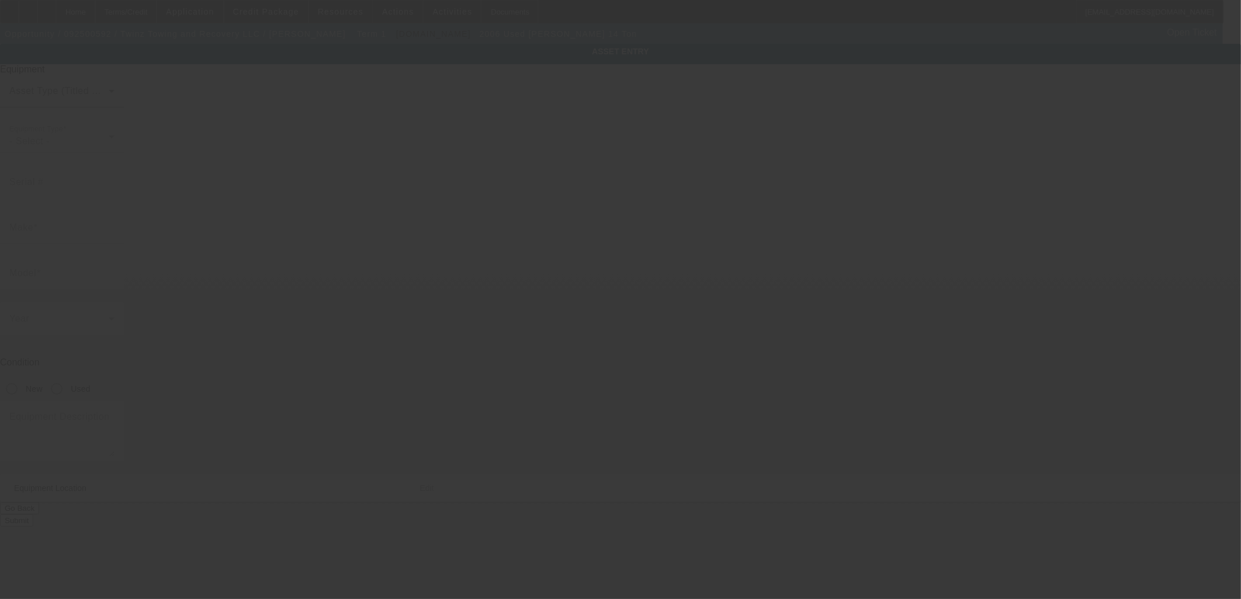
type input "Jerr-Dan"
type input "14 ton"
radio input "true"
type textarea "Jerr-Dan 14 Ton"
type input "157 Residence Dr"
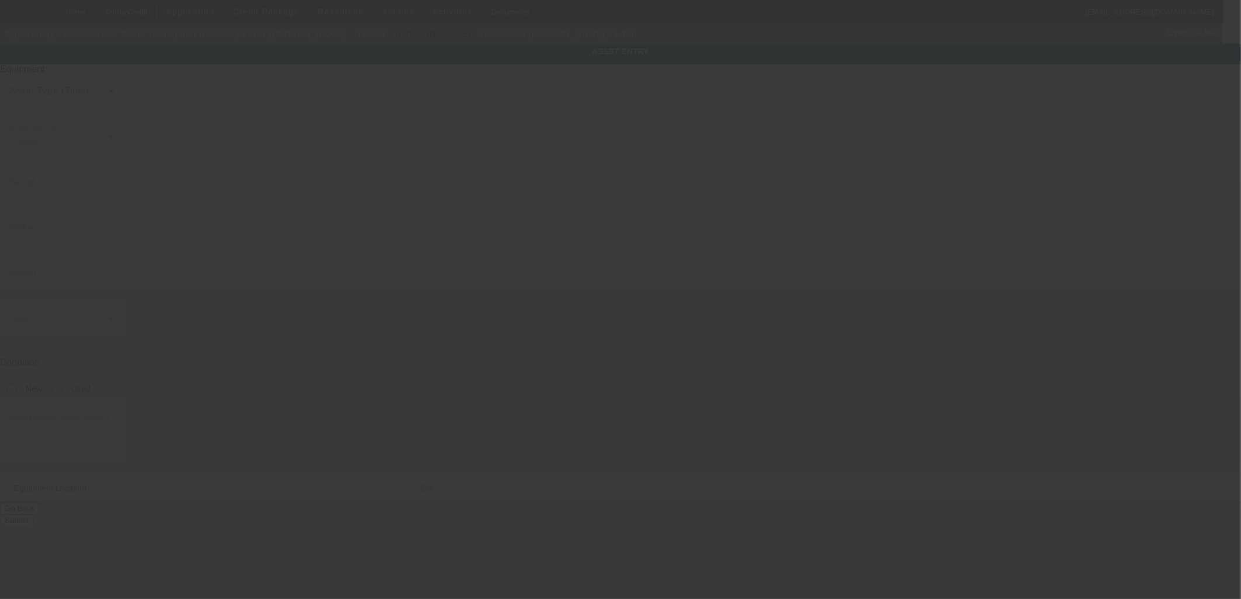
type input "Marysville"
type input "43040"
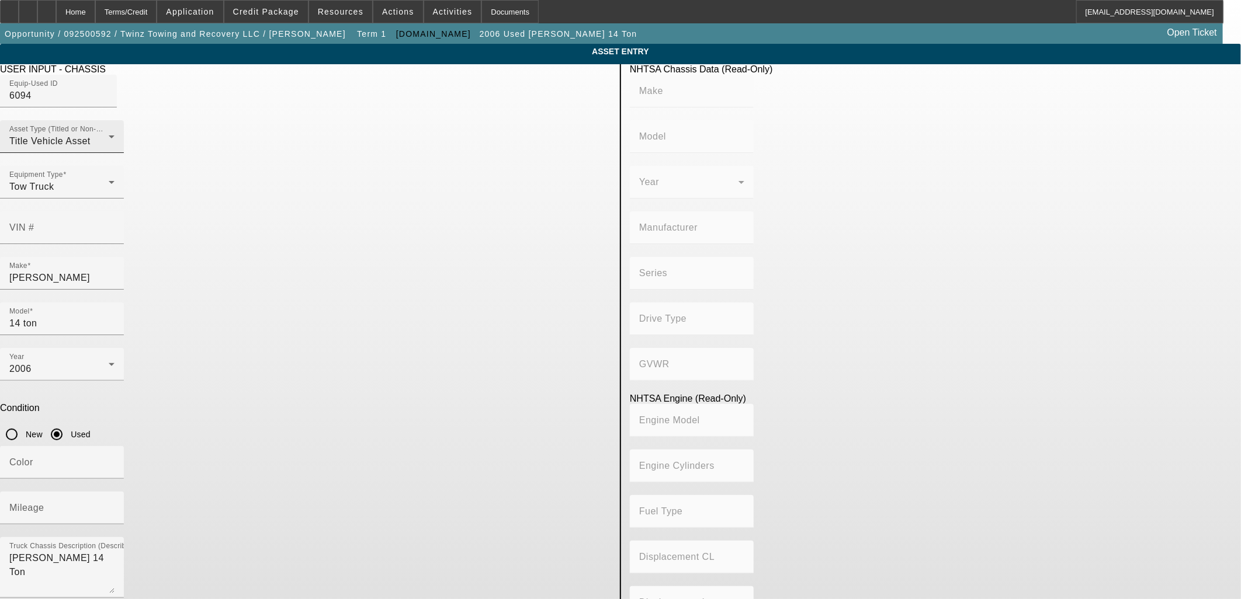
click at [109, 148] on div "Title Vehicle Asset" at bounding box center [58, 141] width 99 height 14
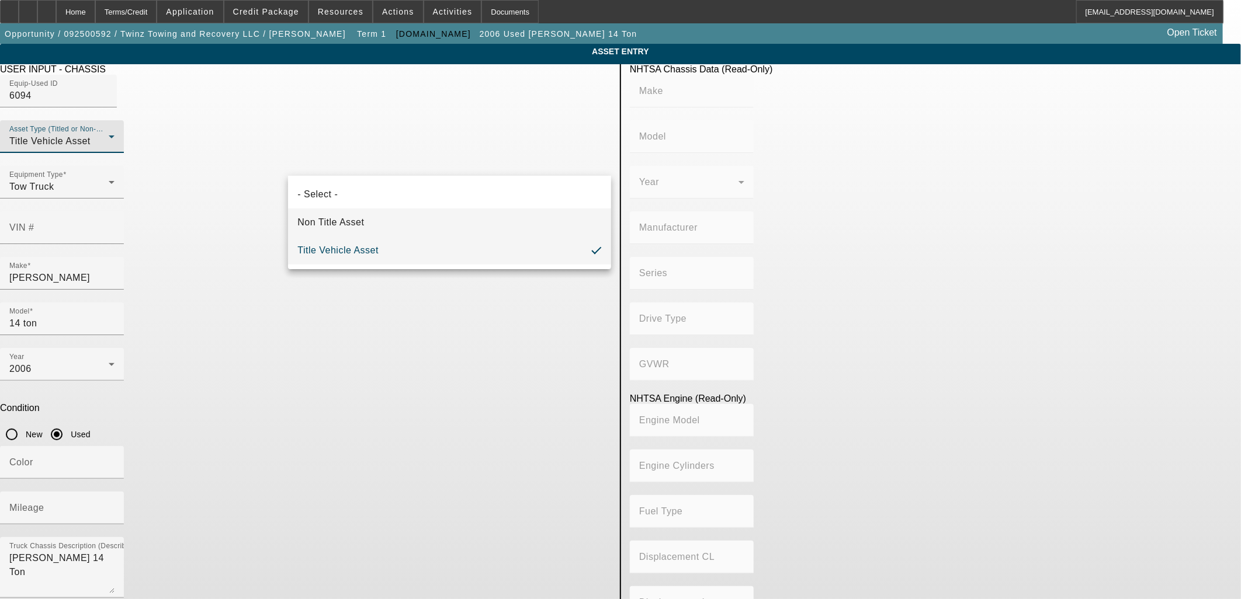
click at [356, 220] on span "Non Title Asset" at bounding box center [330, 223] width 67 height 14
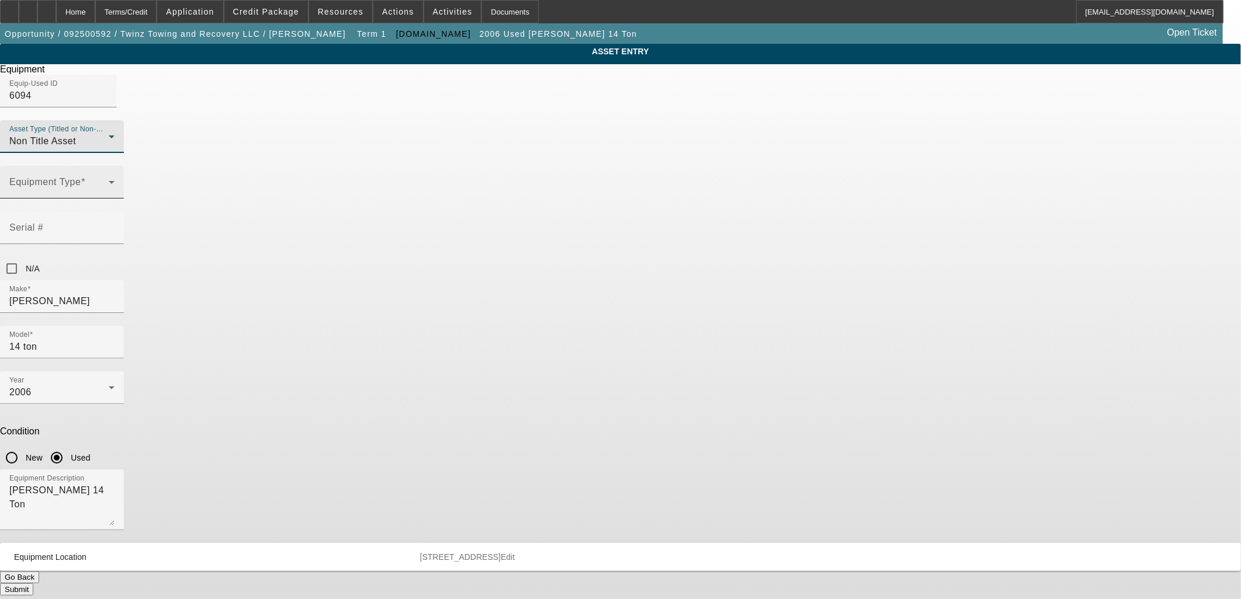
click at [109, 194] on span at bounding box center [58, 187] width 99 height 14
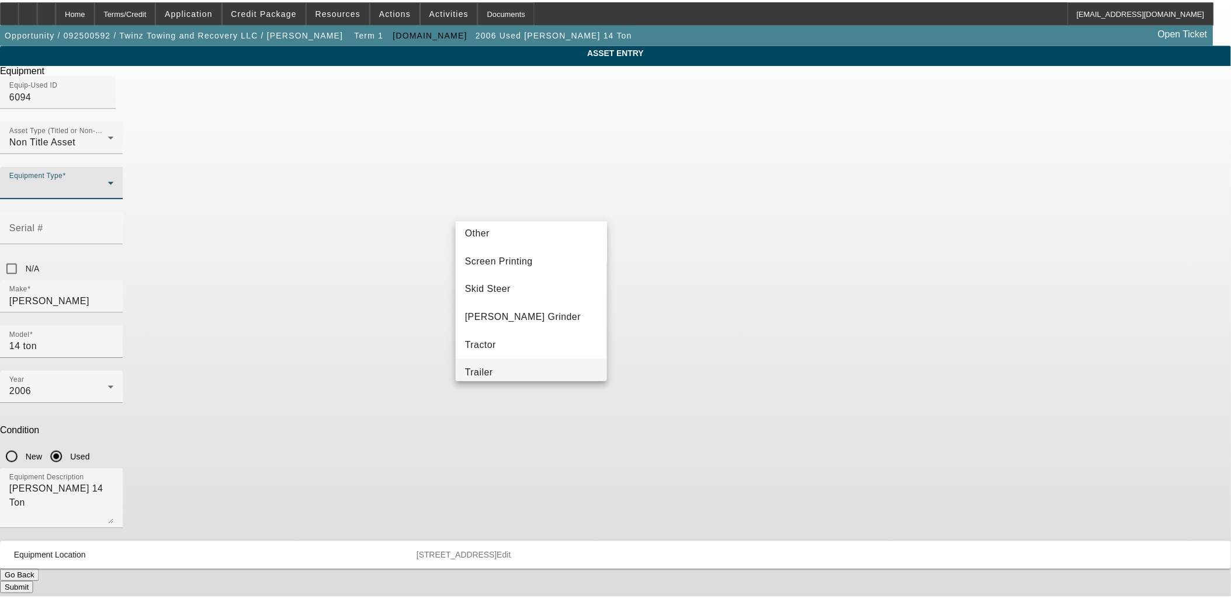
scroll to position [130, 0]
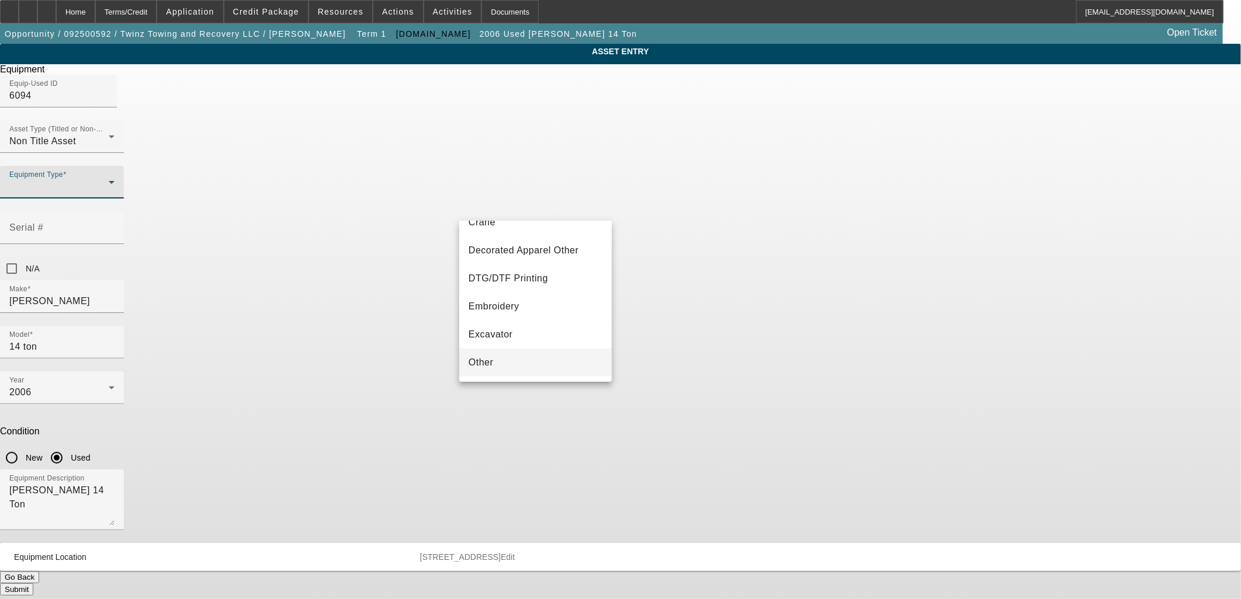
click at [506, 361] on mat-option "Other" at bounding box center [535, 363] width 152 height 28
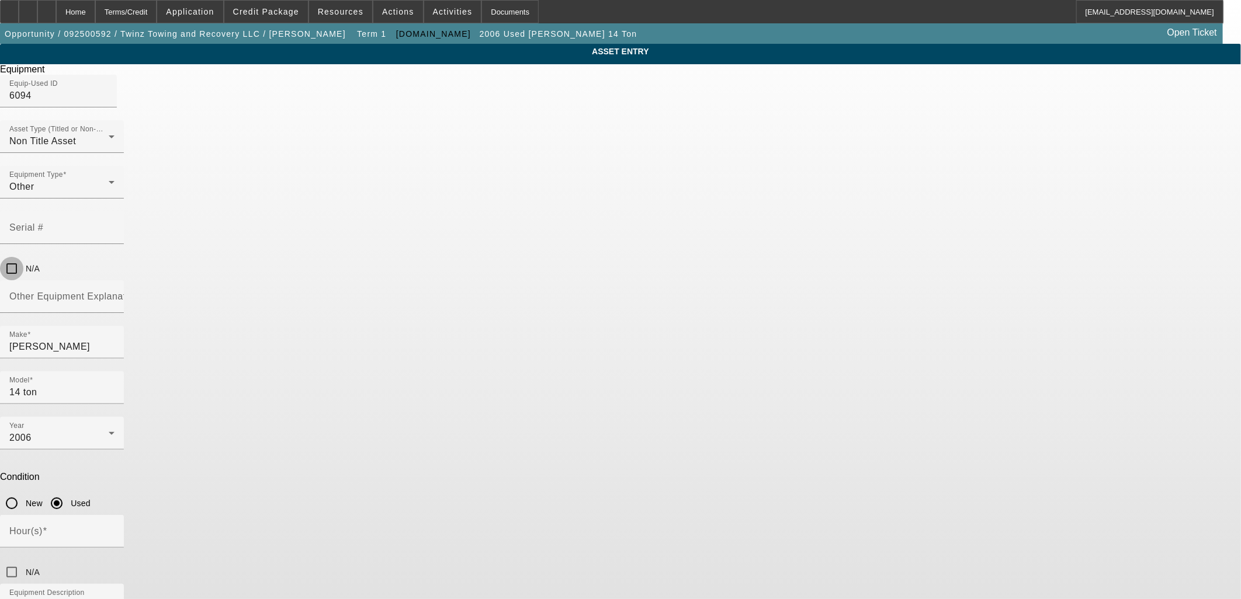
click at [23, 257] on input "N/A" at bounding box center [11, 268] width 23 height 23
checkbox input "true"
click at [115, 294] on input "Other Equipment Explanation" at bounding box center [61, 301] width 105 height 14
type input "Bed"
click at [23, 561] on input "N/A" at bounding box center [11, 572] width 23 height 23
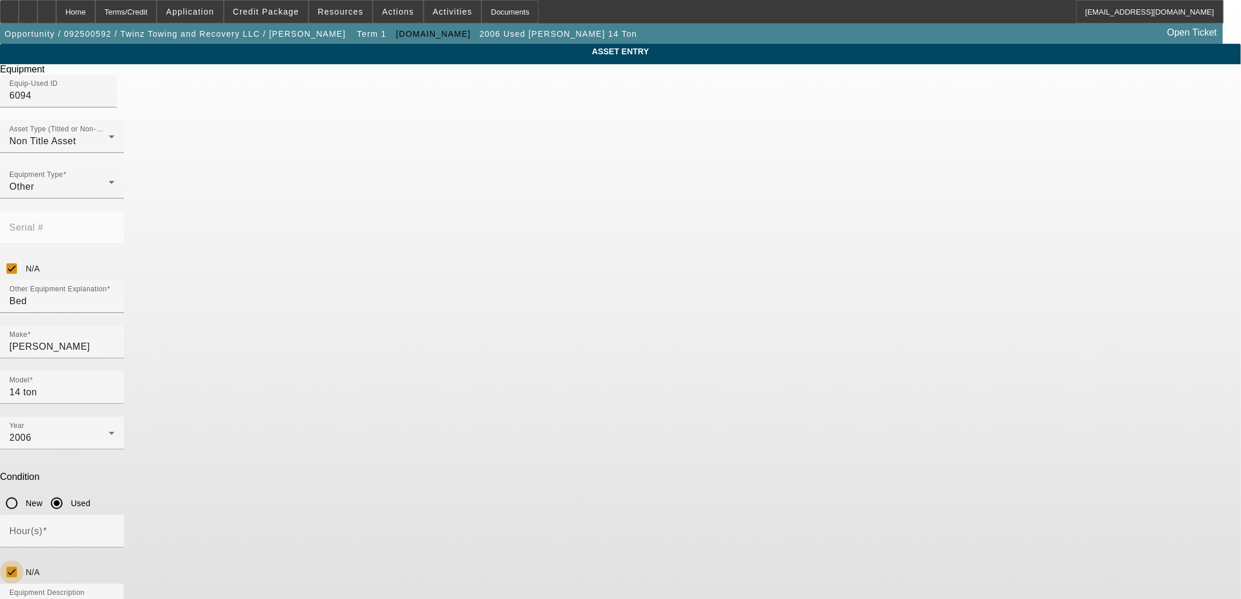
checkbox input "true"
click at [875, 393] on div "ASSET ENTRY Delete asset Equipment Equip-Used ID 6094 Asset Type (Titled or Non…" at bounding box center [620, 377] width 1241 height 667
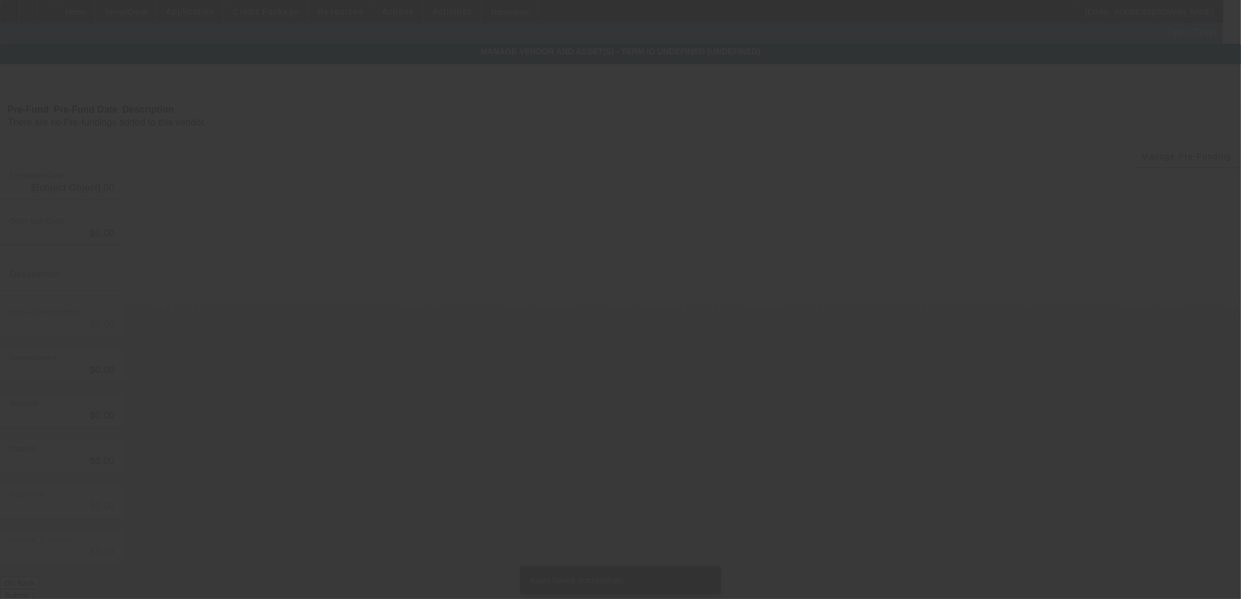
type input "$66,995.00"
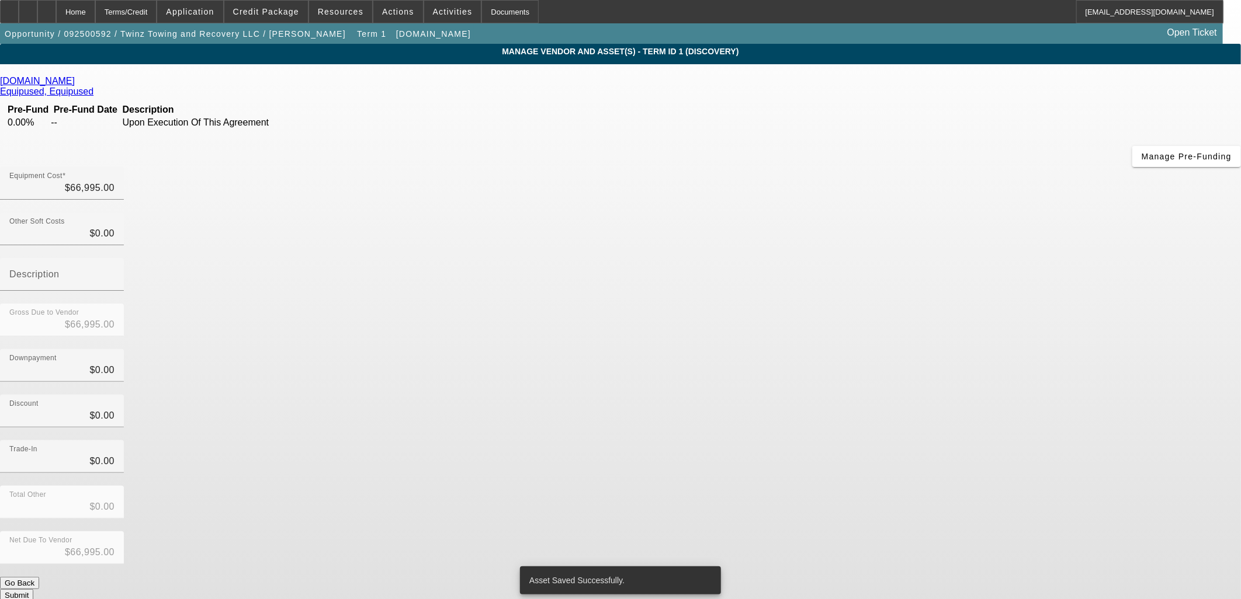
click at [901, 486] on div "Total Other $0.00" at bounding box center [620, 509] width 1241 height 46
click at [33, 589] on button "Submit" at bounding box center [16, 595] width 33 height 12
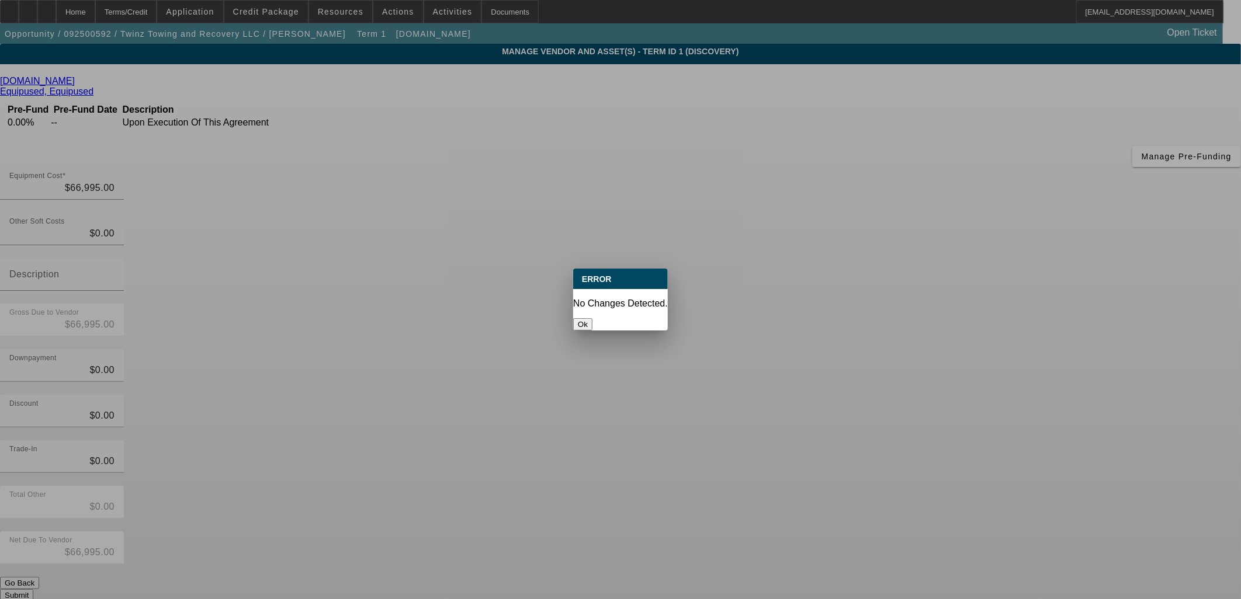
click at [592, 318] on button "Ok" at bounding box center [582, 324] width 19 height 12
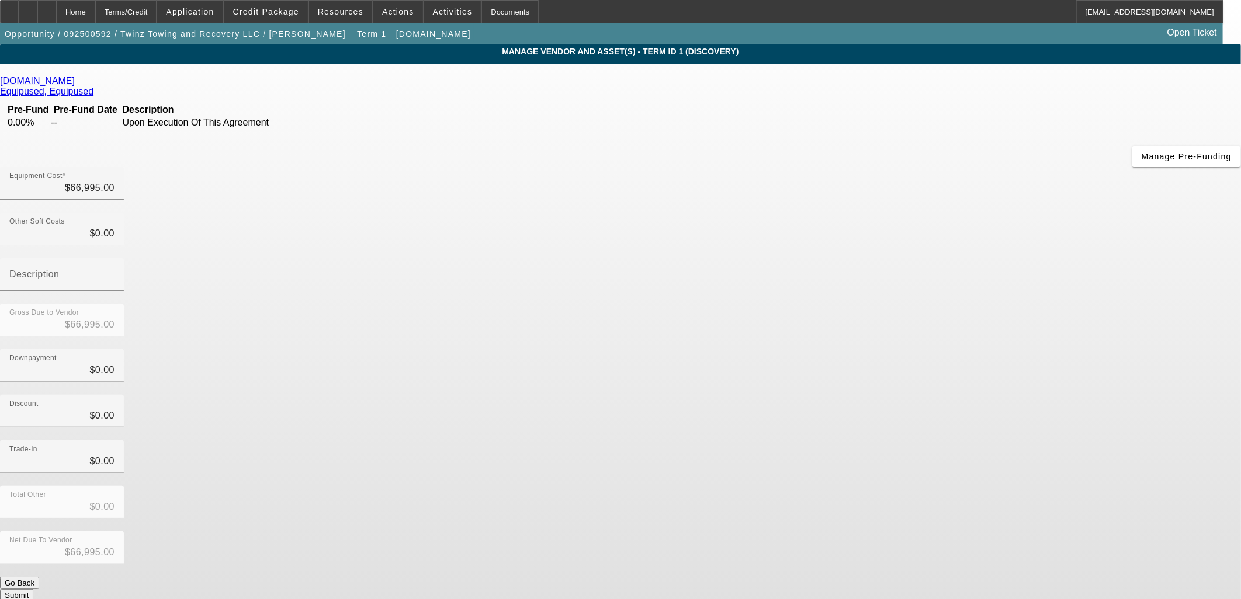
drag, startPoint x: 442, startPoint y: 290, endPoint x: 390, endPoint y: 272, distance: 55.6
click at [428, 280] on div "Equip-Used.com Equipused, Equipused Pre-Fund Pre-Fund Date Description 0.00% --…" at bounding box center [620, 339] width 1241 height 526
click at [190, 200] on app-vendor-asset-manage "MANAGE VENDOR AND ASSET(S) - Term ID 1 (Discovery) Remove Vendor Equip-Used.com…" at bounding box center [620, 364] width 1241 height 640
click at [95, 16] on div "Home" at bounding box center [75, 11] width 39 height 23
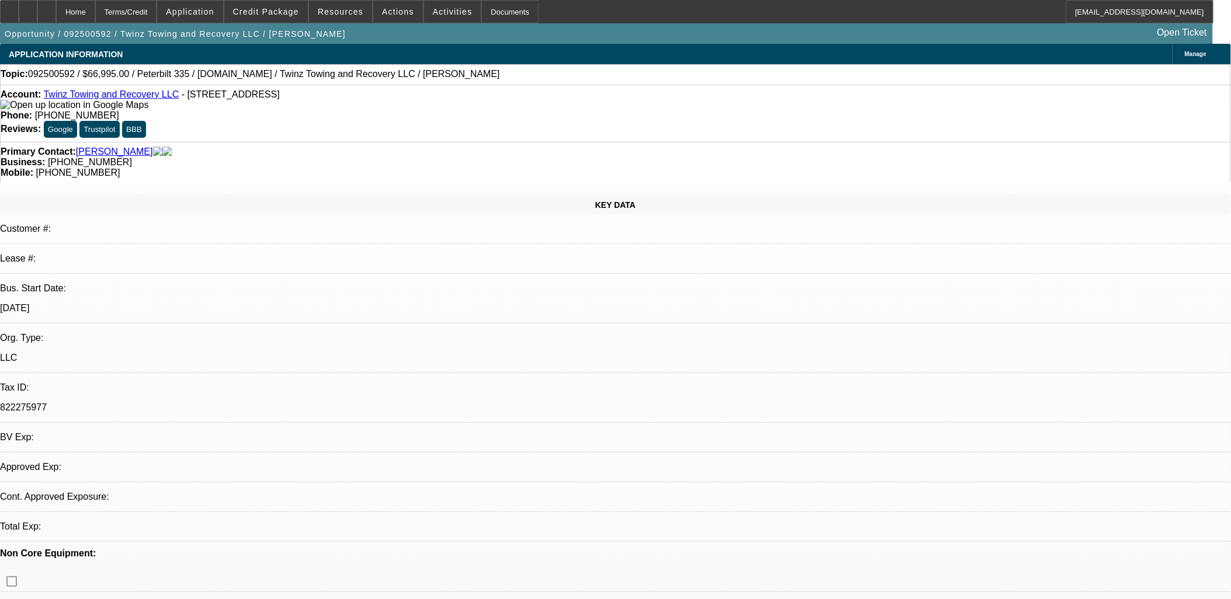
select select "0"
select select "2"
select select "0.1"
select select "1"
select select "2"
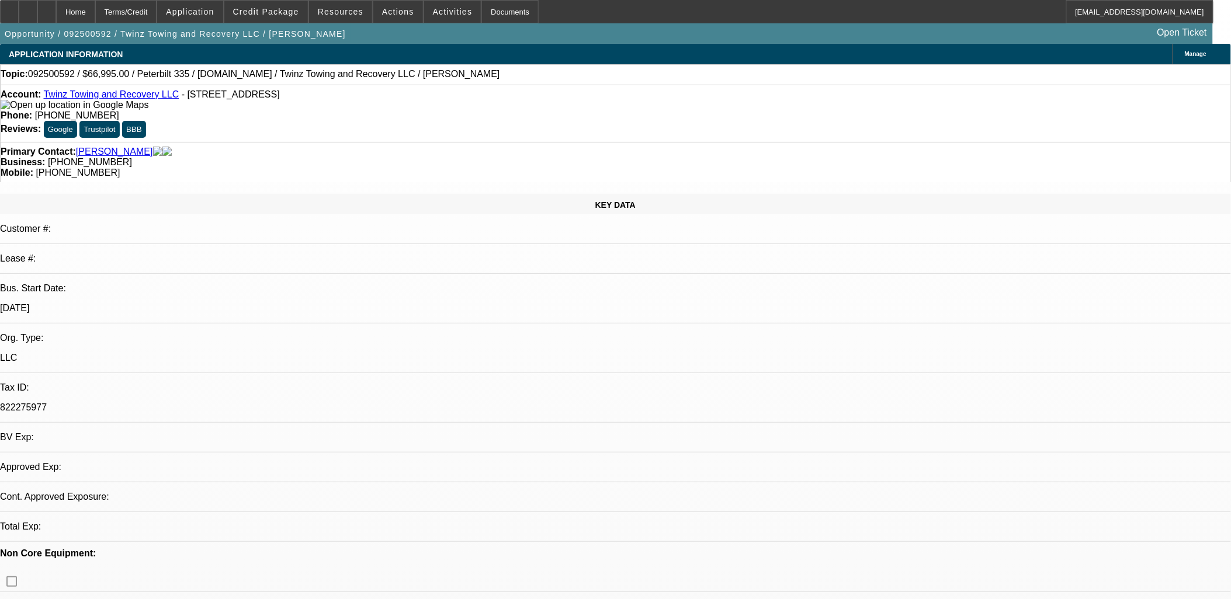
select select "4"
drag, startPoint x: 938, startPoint y: 58, endPoint x: 948, endPoint y: 63, distance: 11.0
radio input "true"
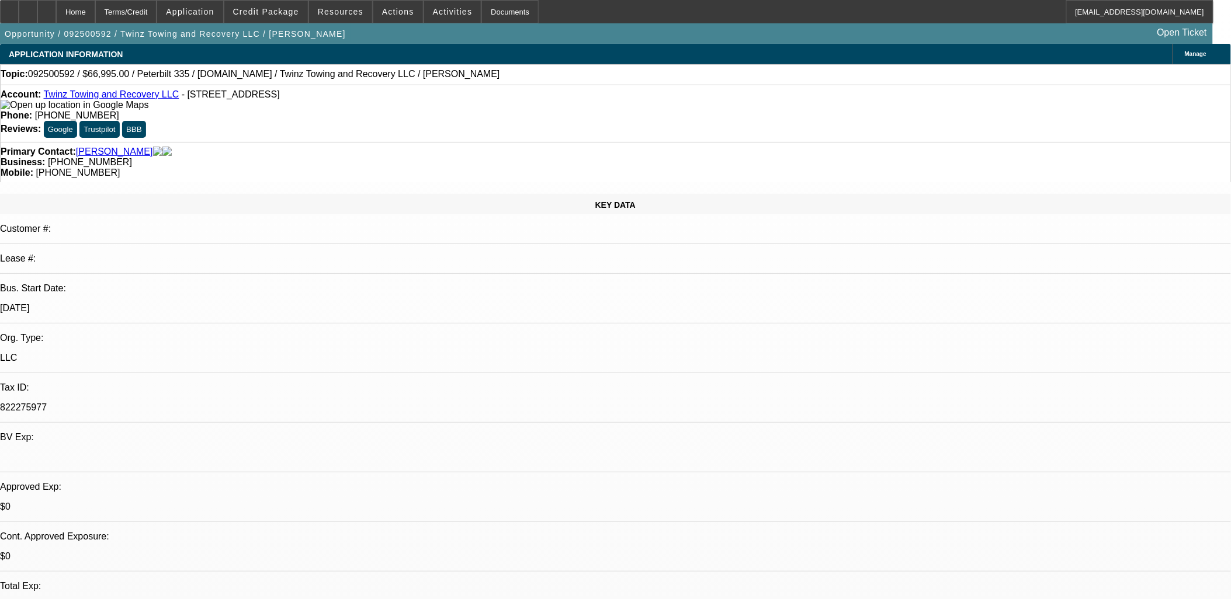
paste textarea "Ben Everhart of Twinz Towing and Recovery LLC has recently secured a police con…"
type textarea "Ben Everhart of Twinz Towing and Recovery LLC has recently secured a police con…"
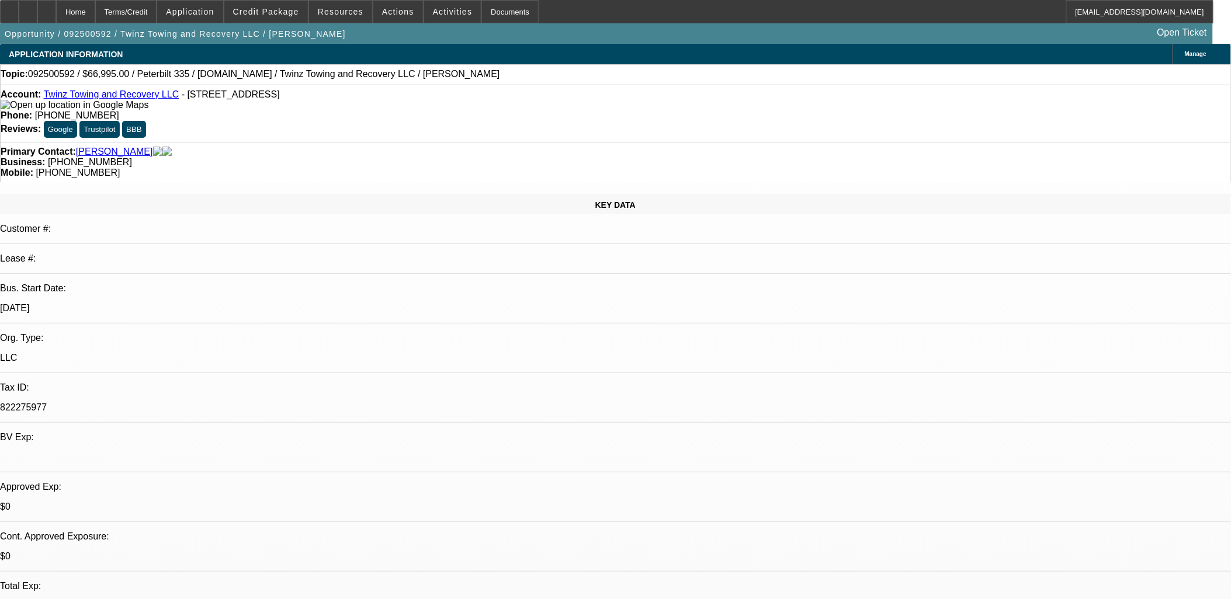
radio input "true"
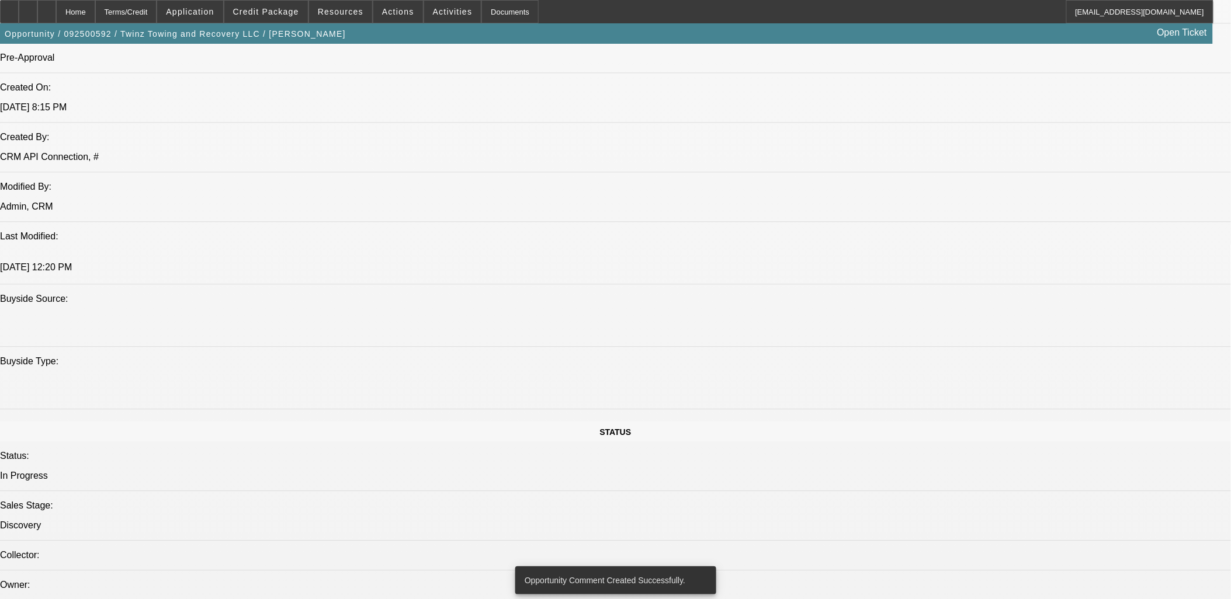
scroll to position [1038, 0]
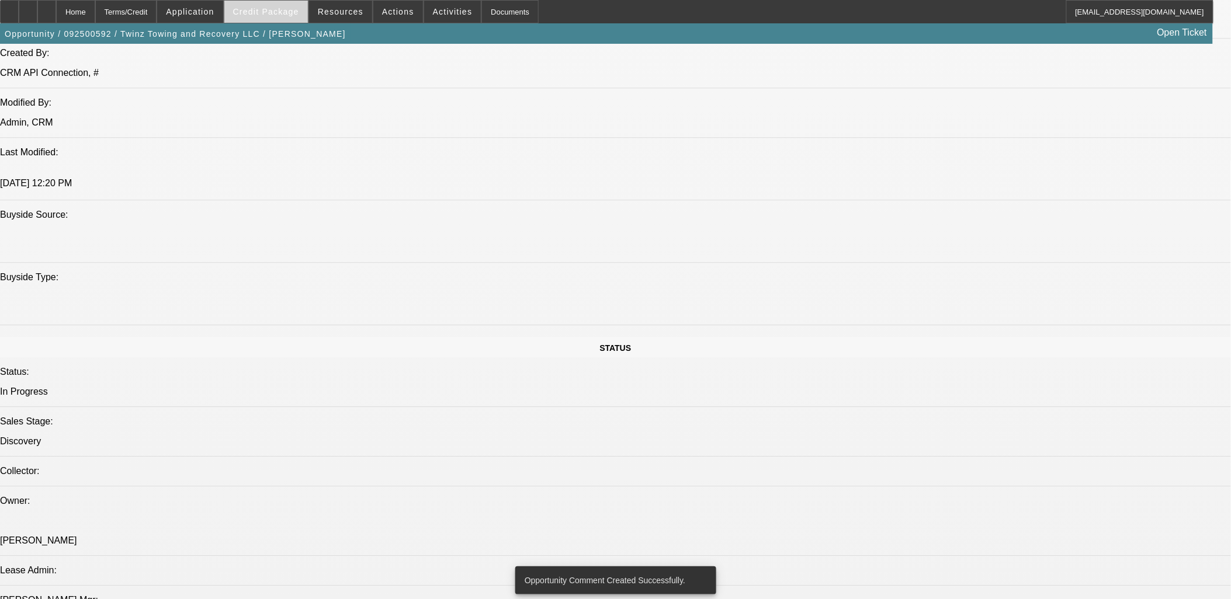
click at [293, 4] on span at bounding box center [266, 12] width 84 height 28
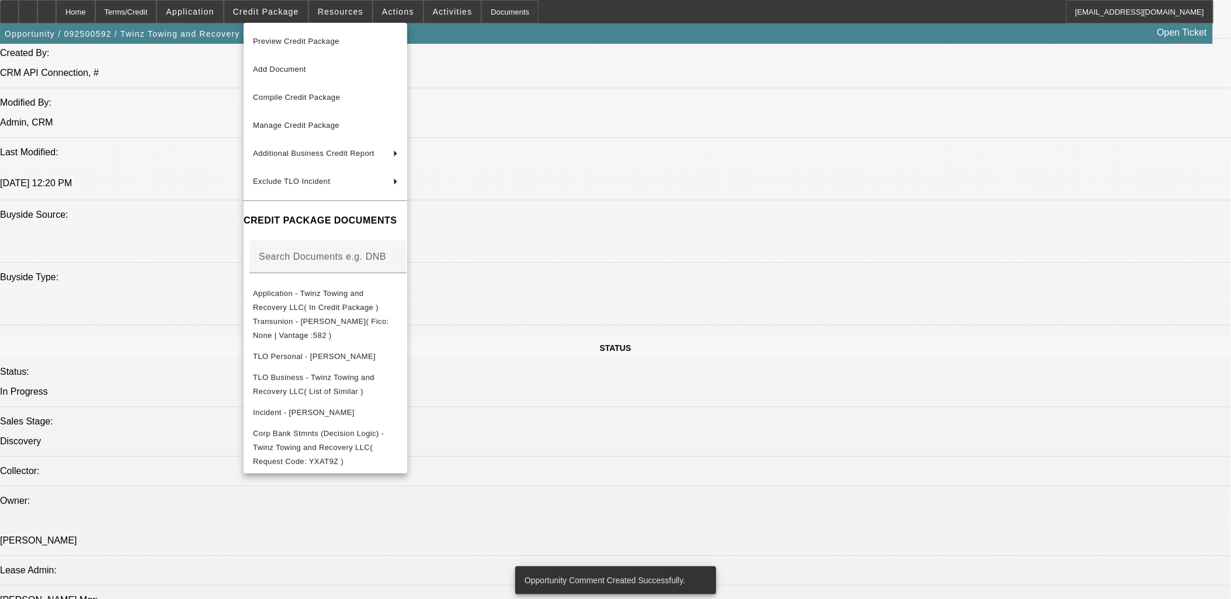
click at [743, 335] on div at bounding box center [615, 299] width 1231 height 599
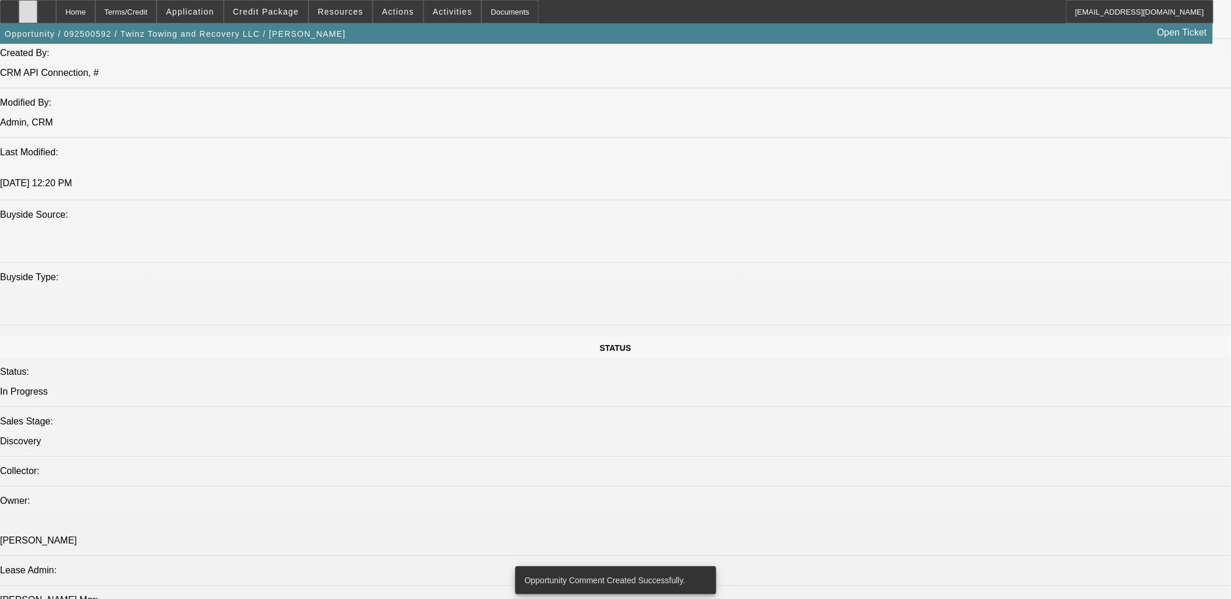
click at [37, 12] on div at bounding box center [28, 11] width 19 height 23
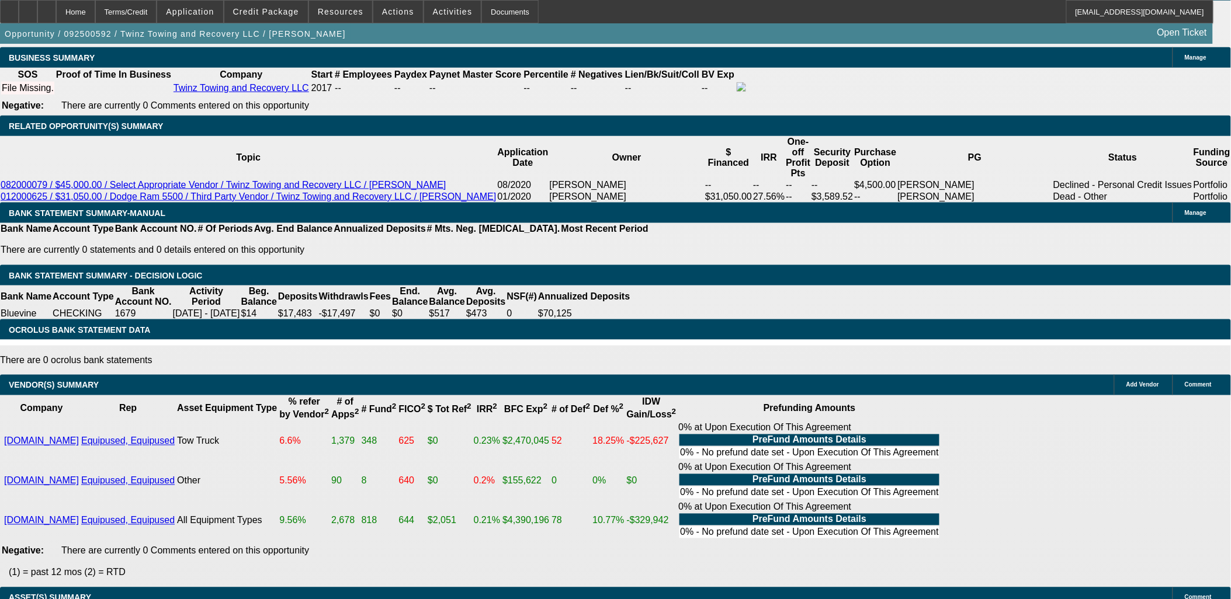
scroll to position [1608, 0]
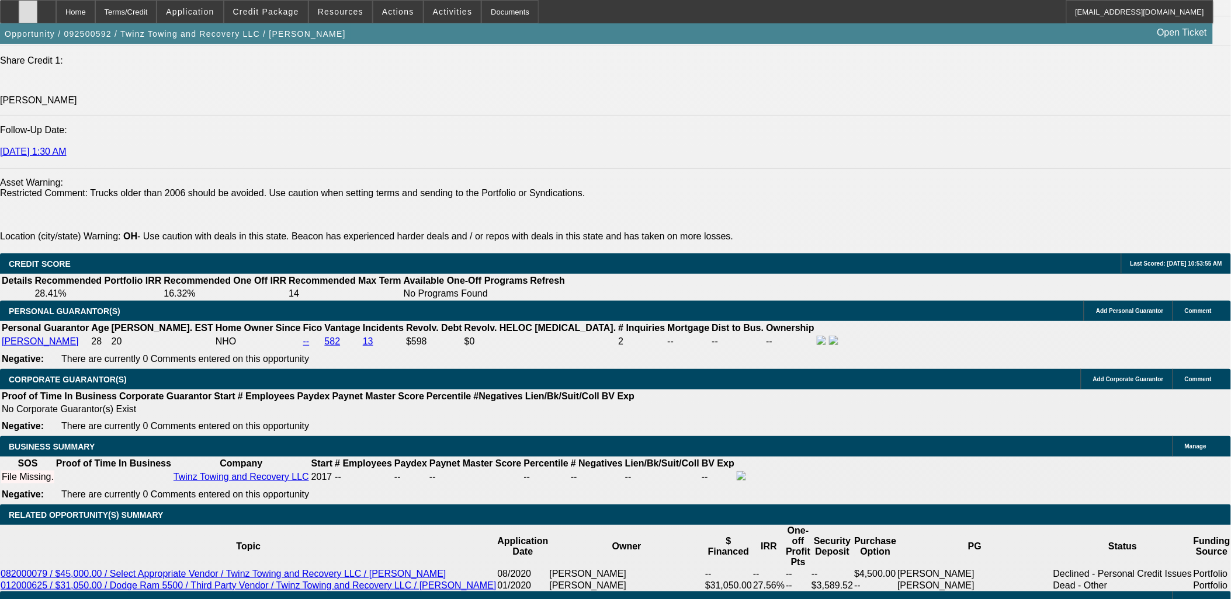
click at [37, 8] on div at bounding box center [28, 11] width 19 height 23
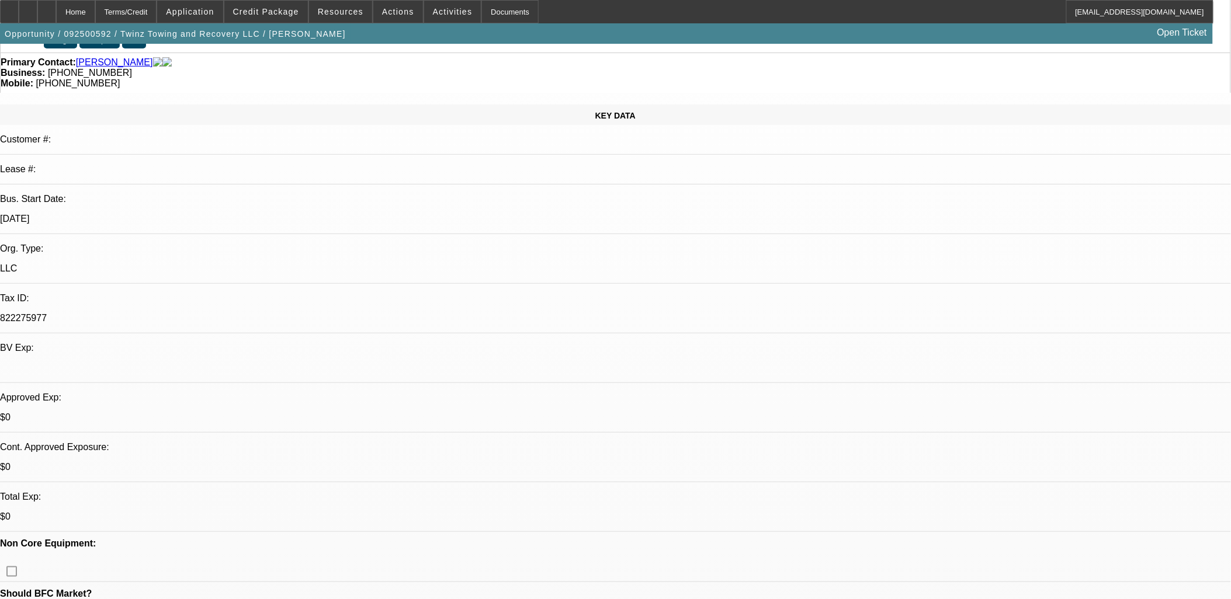
scroll to position [0, 0]
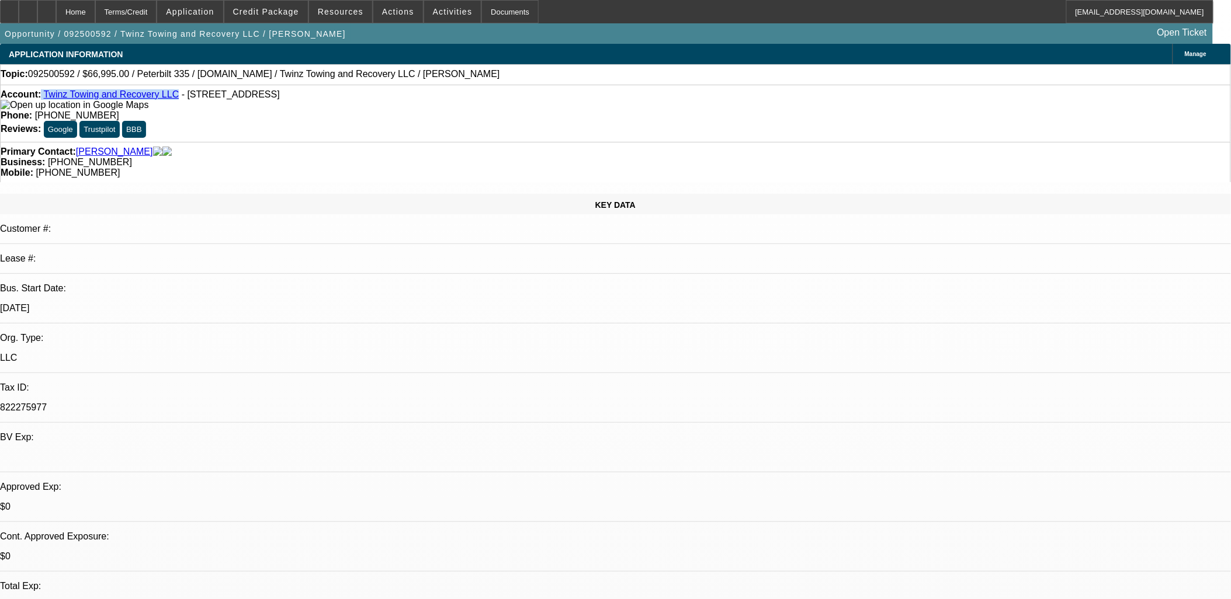
drag, startPoint x: 51, startPoint y: 95, endPoint x: 162, endPoint y: 100, distance: 111.1
click at [162, 100] on div "Account: Twinz Towing and Recovery LLC - 157 Residence Dr, Marysville, OH 43040" at bounding box center [616, 99] width 1230 height 21
copy div "Twinz Towing and Recovery LLC"
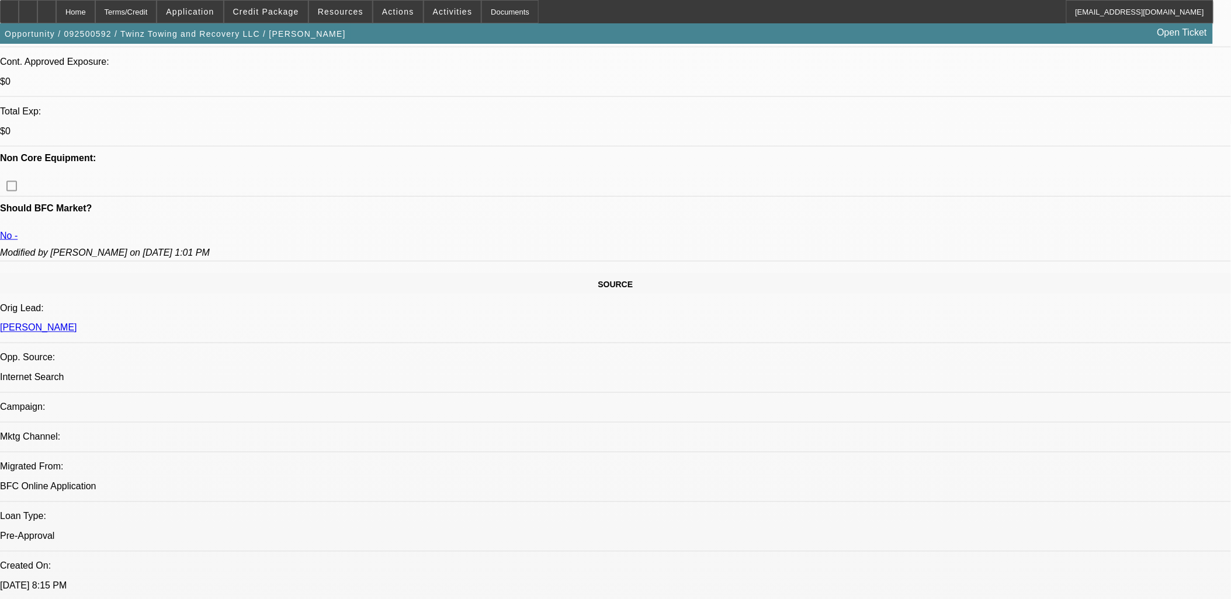
scroll to position [389, 0]
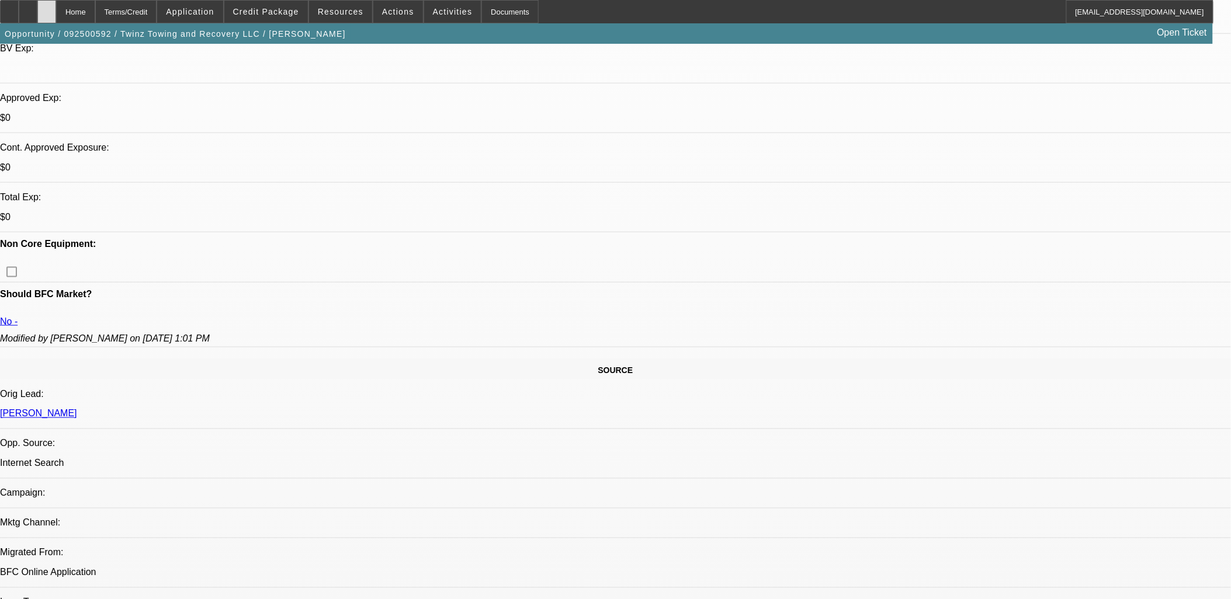
click at [56, 13] on div at bounding box center [46, 11] width 19 height 23
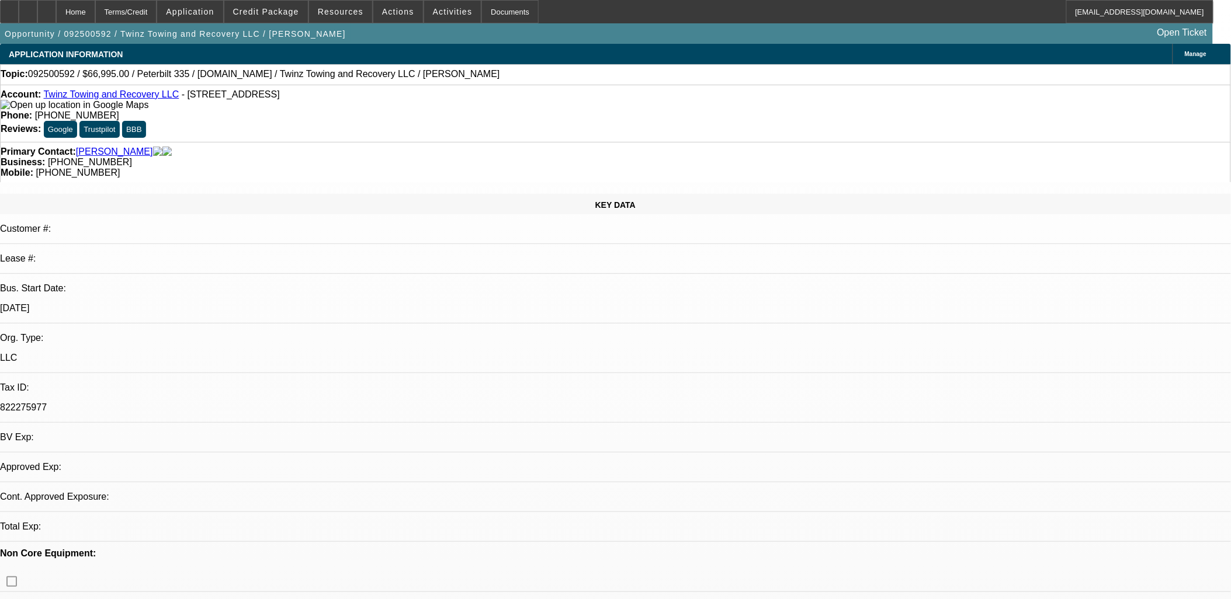
select select "0"
select select "2"
select select "0.1"
select select "1"
select select "2"
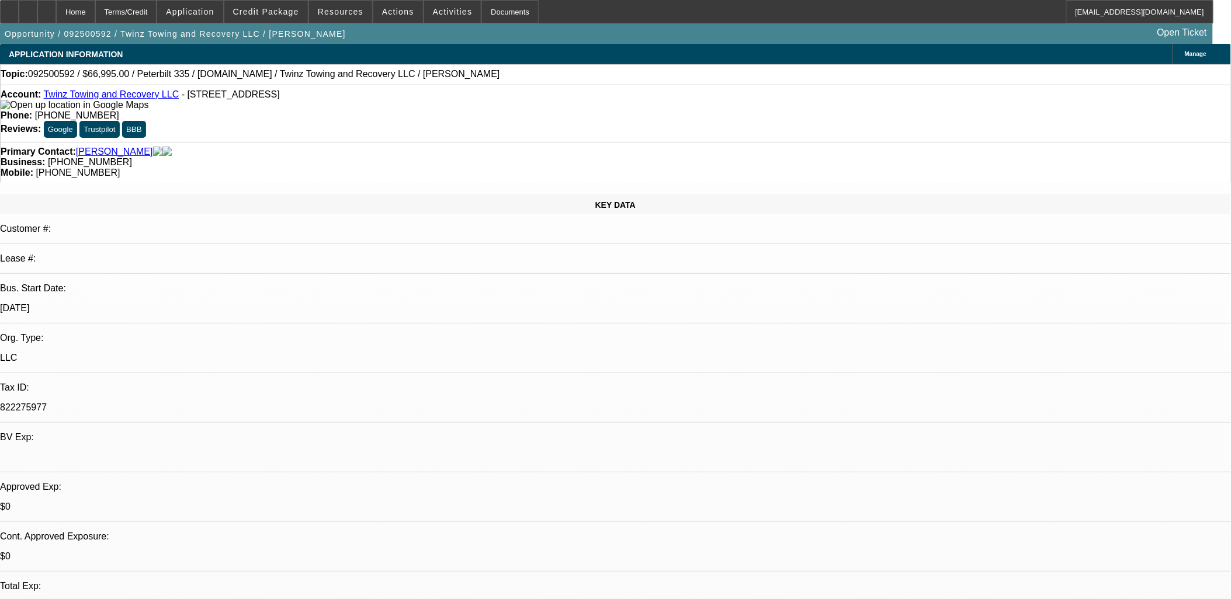
select select "4"
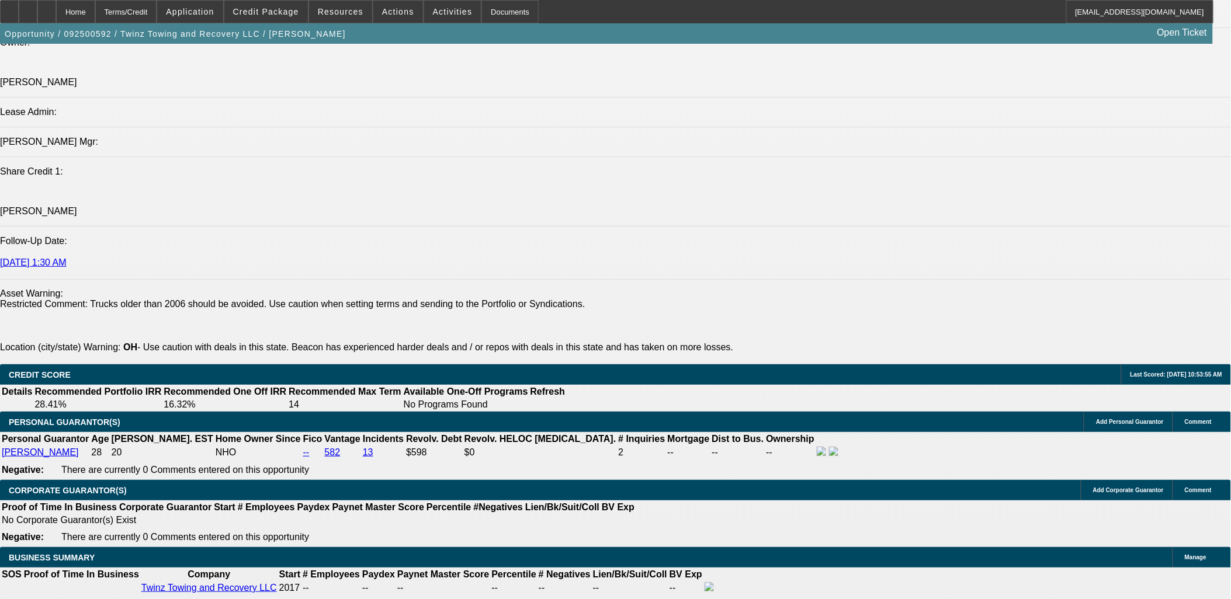
scroll to position [1622, 0]
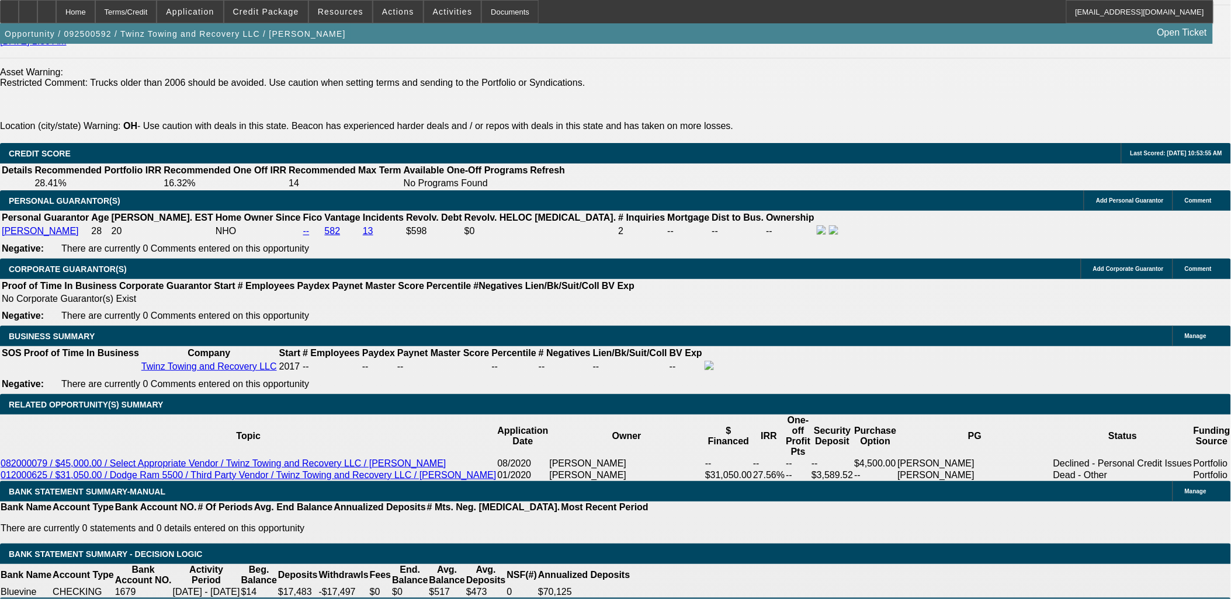
type input "$7,000.00"
type input "UNKNOWN"
type input "24"
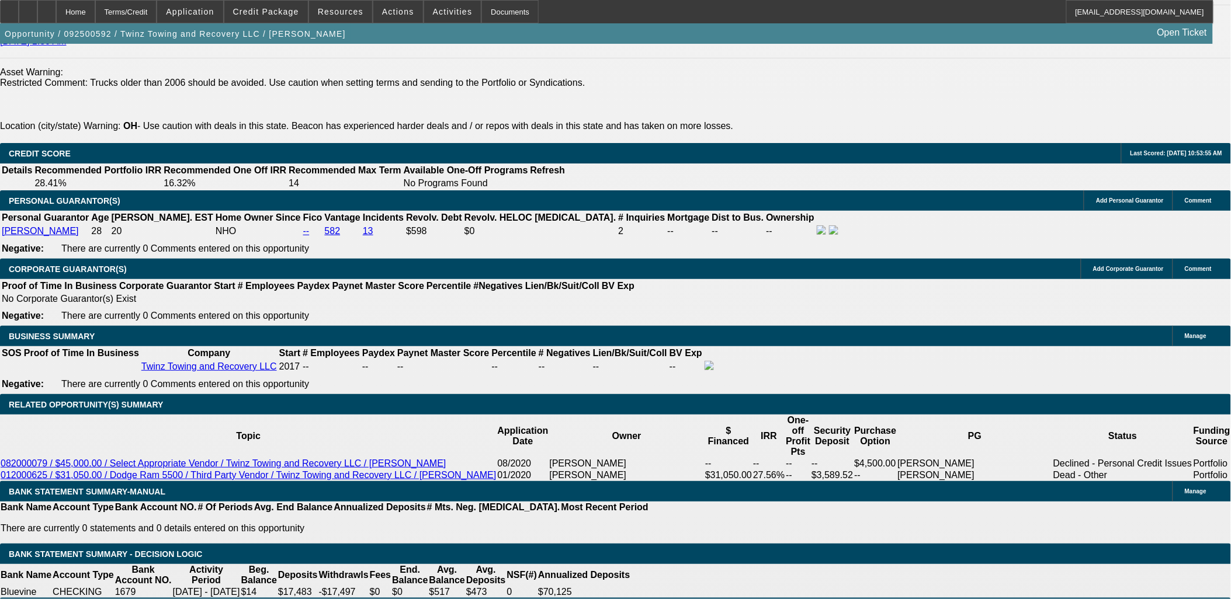
type input "20"
type input "$5,104.40"
type input "$2,552.20"
type input "$6,106.98"
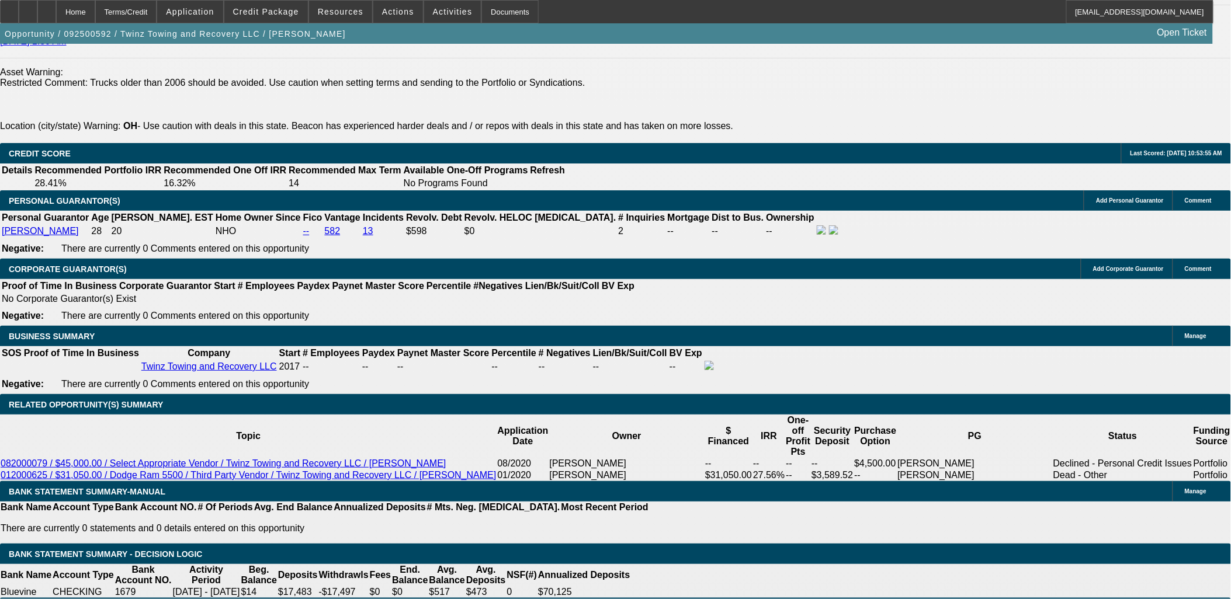
type input "$3,053.49"
type input "2"
type input "$5,104.40"
type input "$2,552.20"
type input "25"
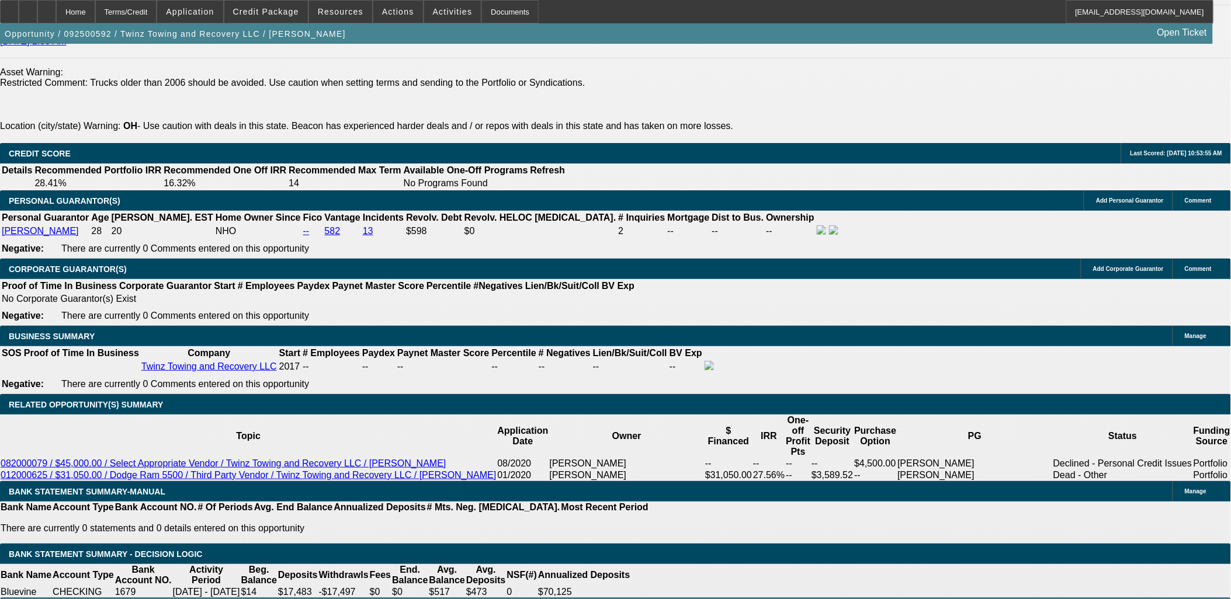
type input "$6,404.04"
type input "$3,202.02"
type input "2520"
type input "$25,460.34"
type input "$12,730.17"
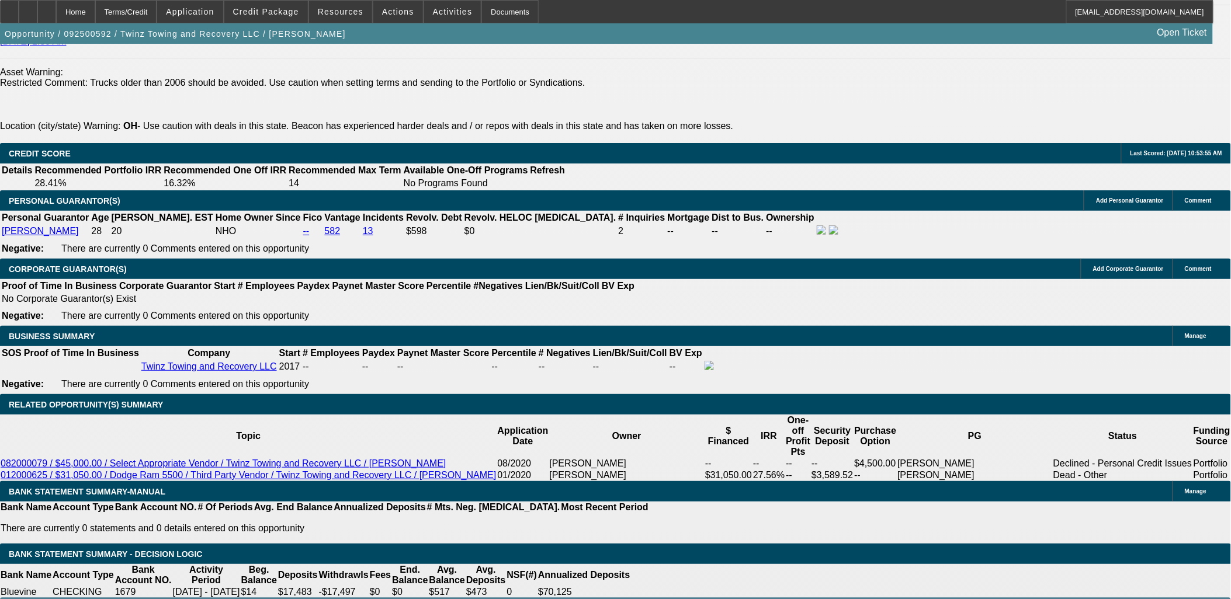
type input "20"
type input "$5,104.40"
type input "$2,552.20"
type input "$6,106.98"
type input "$3,053.49"
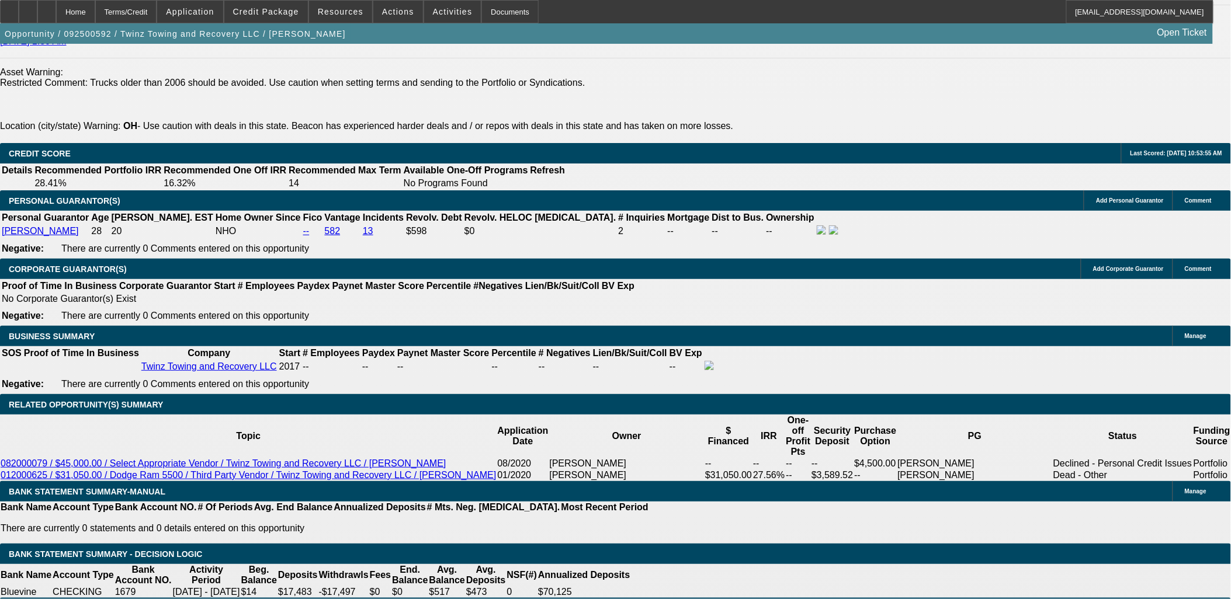
type input "20"
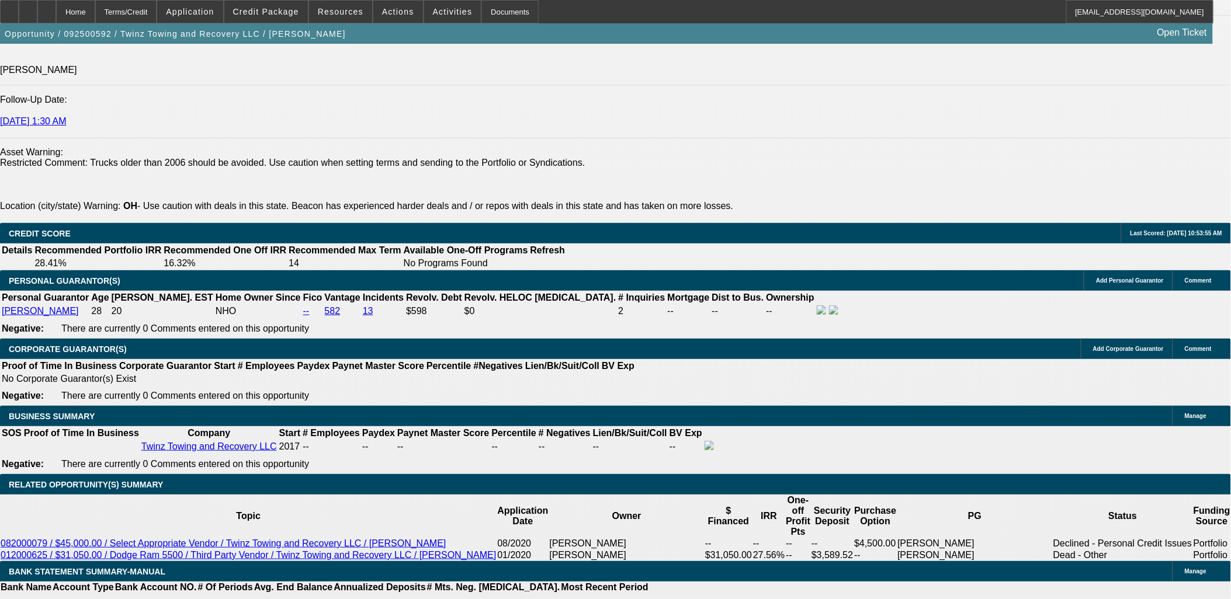
scroll to position [1523, 0]
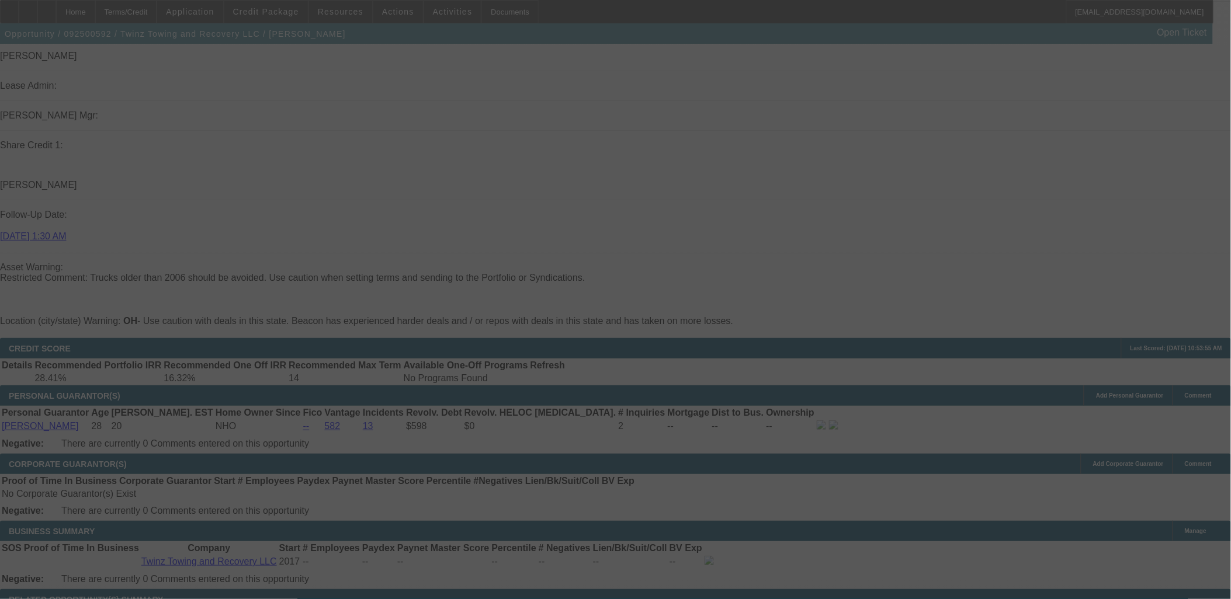
select select "0"
select select "2"
select select "0.1"
select select "4"
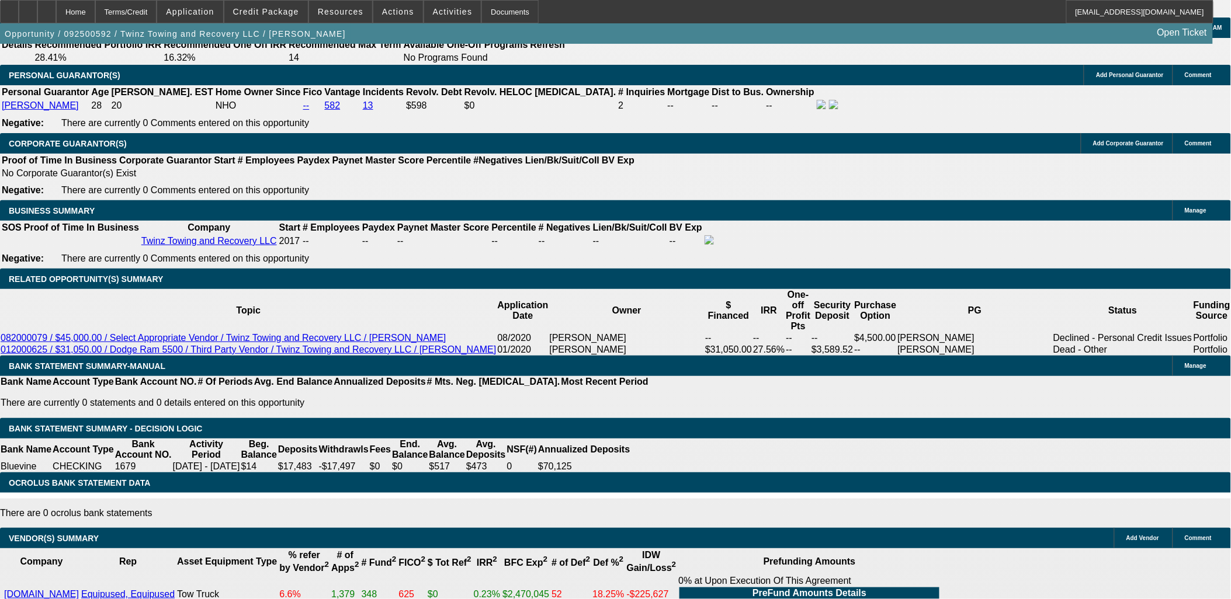
scroll to position [1783, 0]
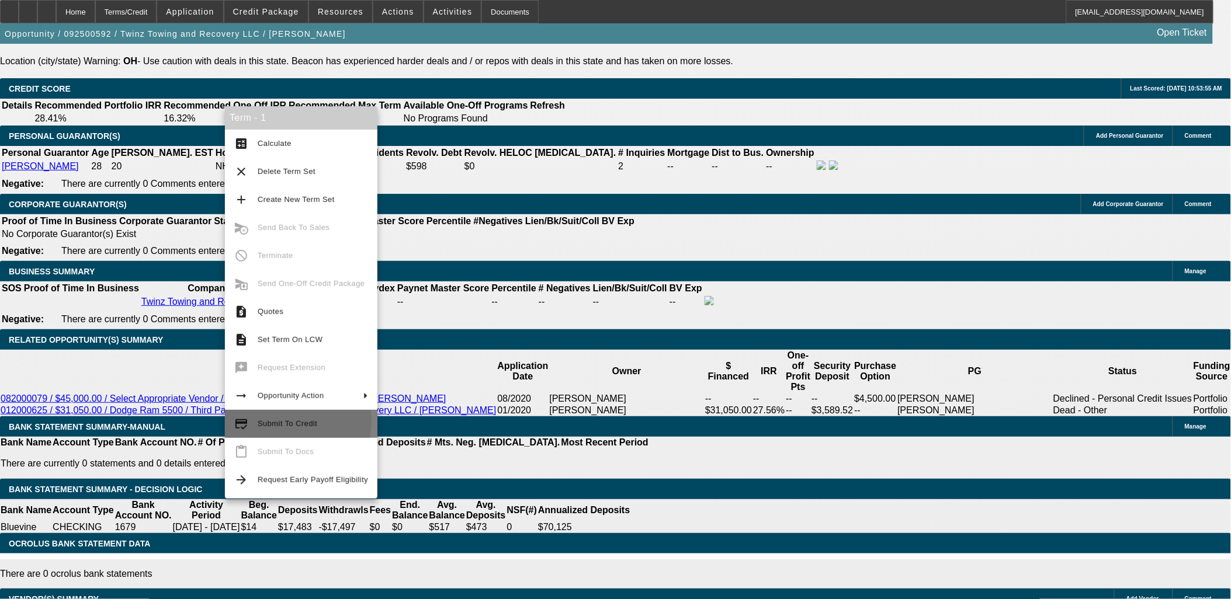
click at [288, 421] on span "Submit To Credit" at bounding box center [288, 423] width 60 height 9
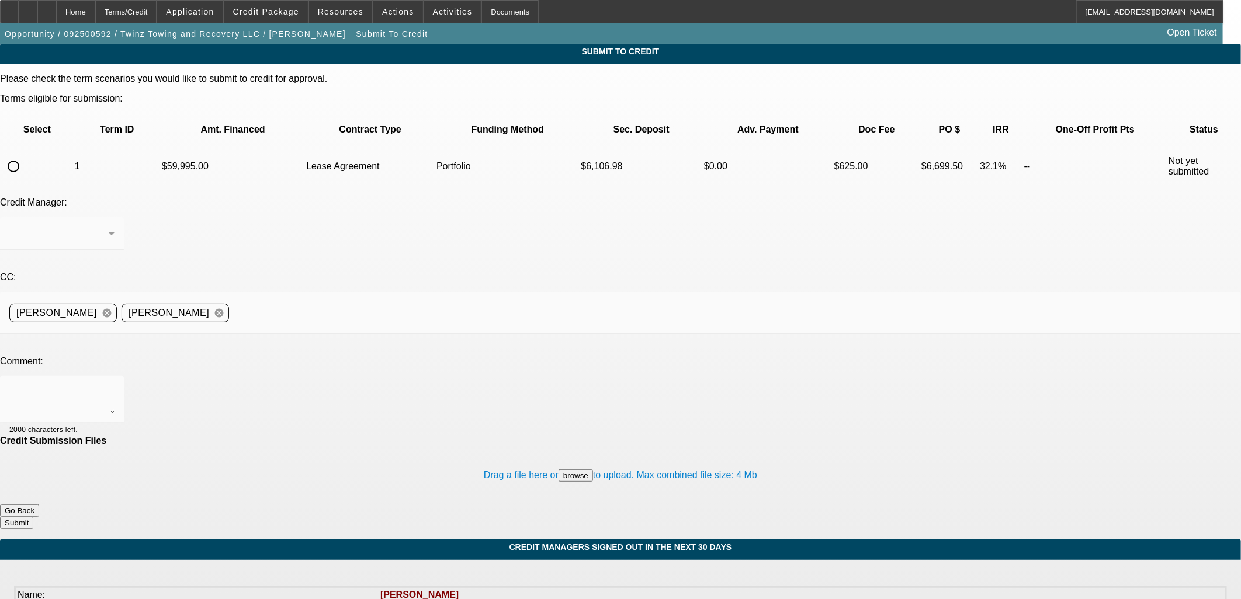
click at [25, 155] on input "radio" at bounding box center [13, 166] width 23 height 23
radio input "true"
click at [115, 376] on div at bounding box center [61, 399] width 105 height 47
drag, startPoint x: 275, startPoint y: 269, endPoint x: 117, endPoint y: 272, distance: 157.2
click at [117, 356] on div "Comment: Can you review this one 1976 characters left." at bounding box center [620, 395] width 1241 height 79
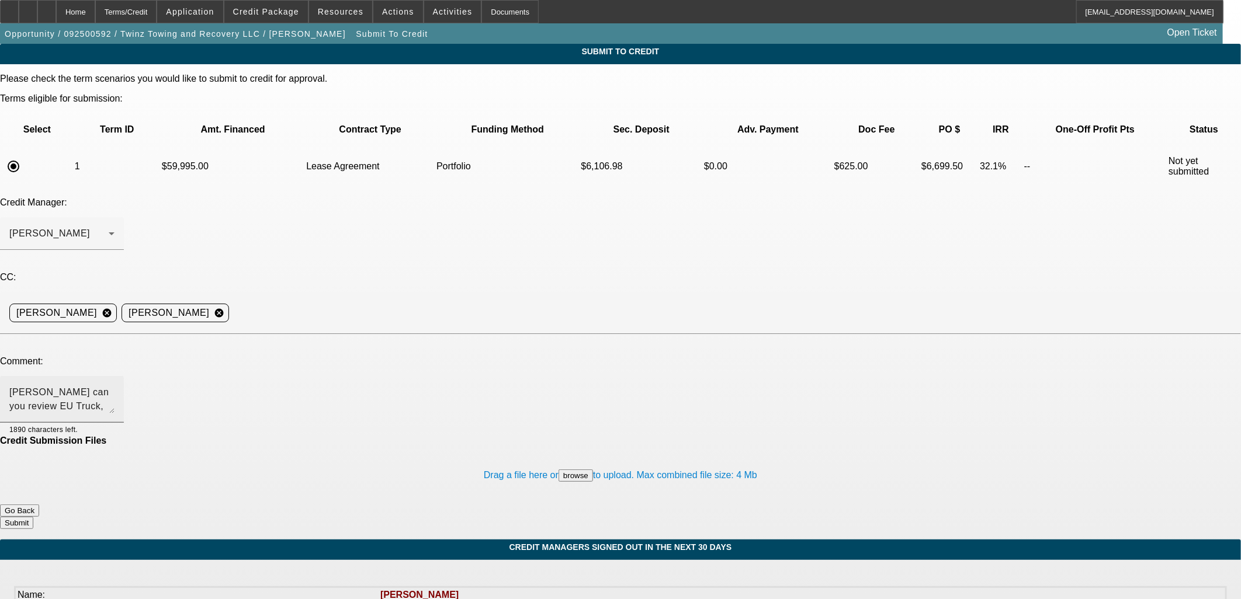
click at [115, 386] on textarea "George can you review EU Truck, PG said all the credit issues have been taken c…" at bounding box center [61, 400] width 105 height 28
type textarea "George can you review EU Truck, PG said all the credit issues have been taken c…"
click at [33, 517] on button "Submit" at bounding box center [16, 523] width 33 height 12
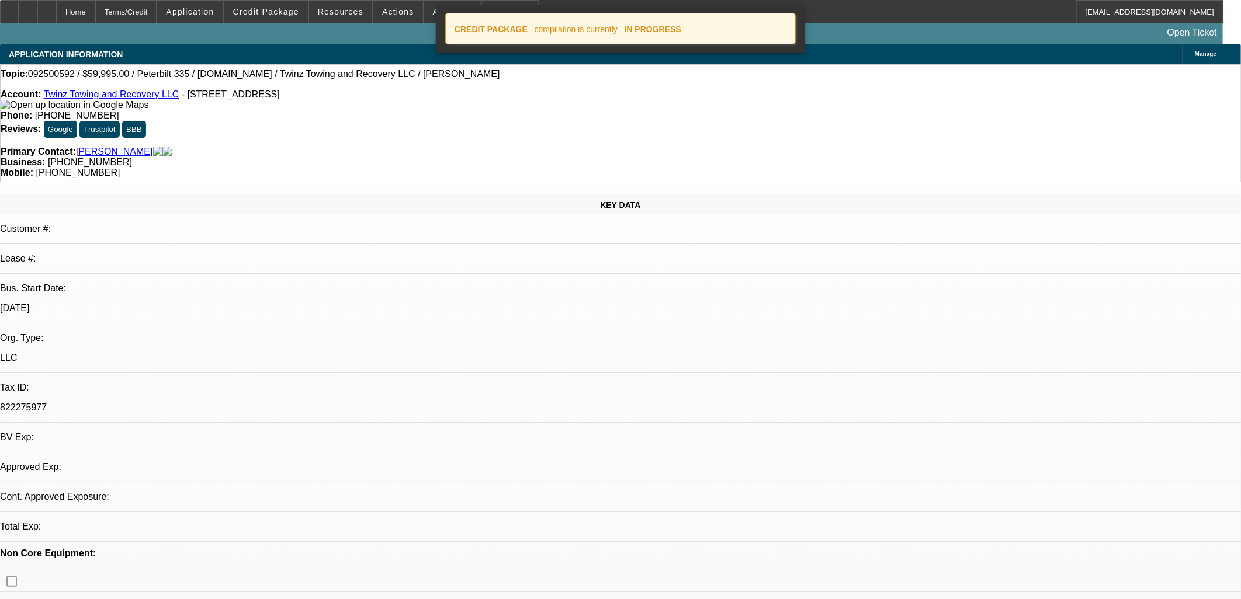
select select "0"
select select "2"
select select "0.1"
select select "4"
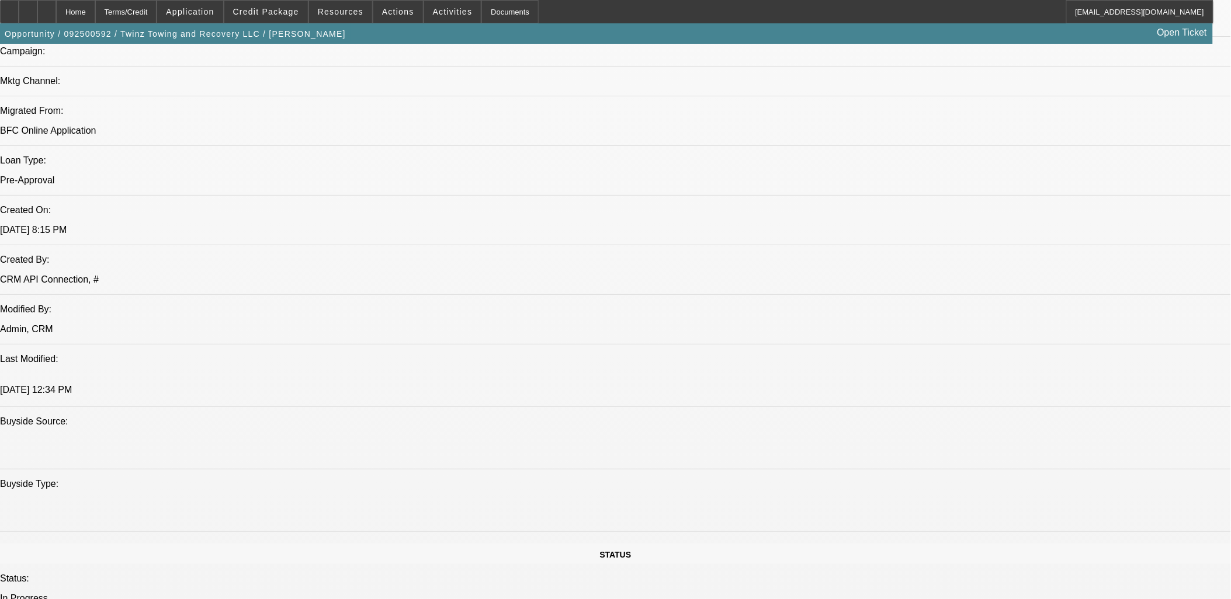
scroll to position [973, 0]
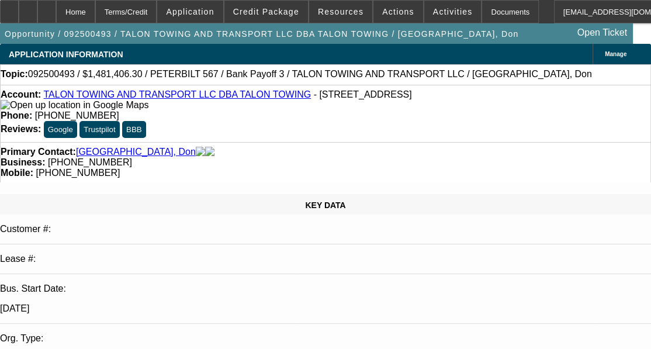
select select "0"
select select "1"
select select "2"
select select "6"
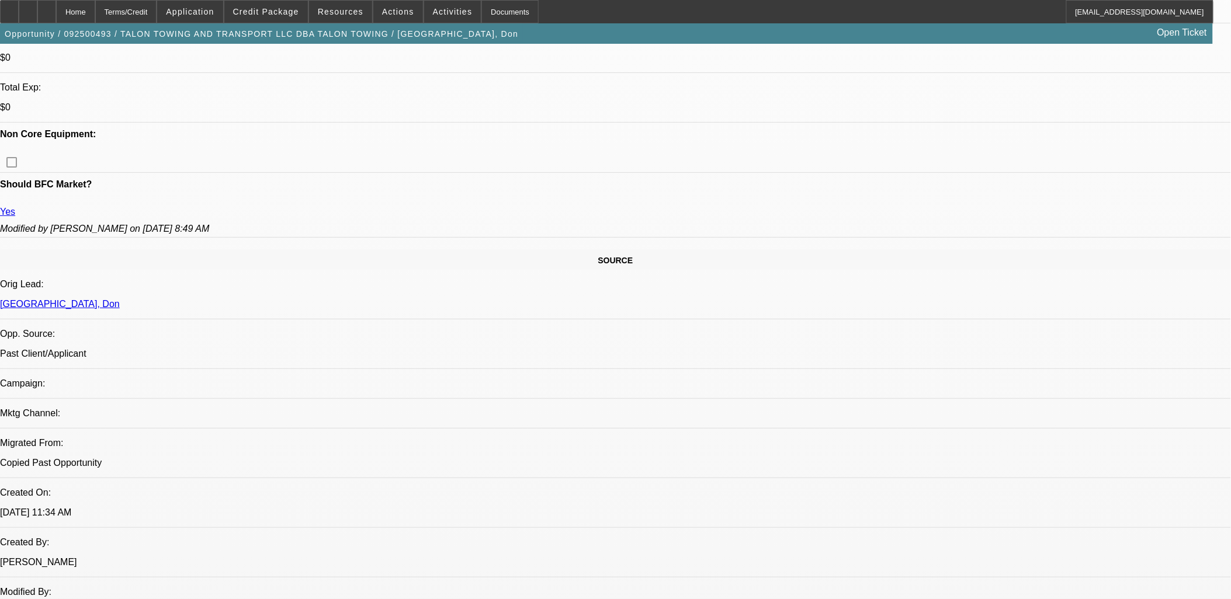
scroll to position [130, 0]
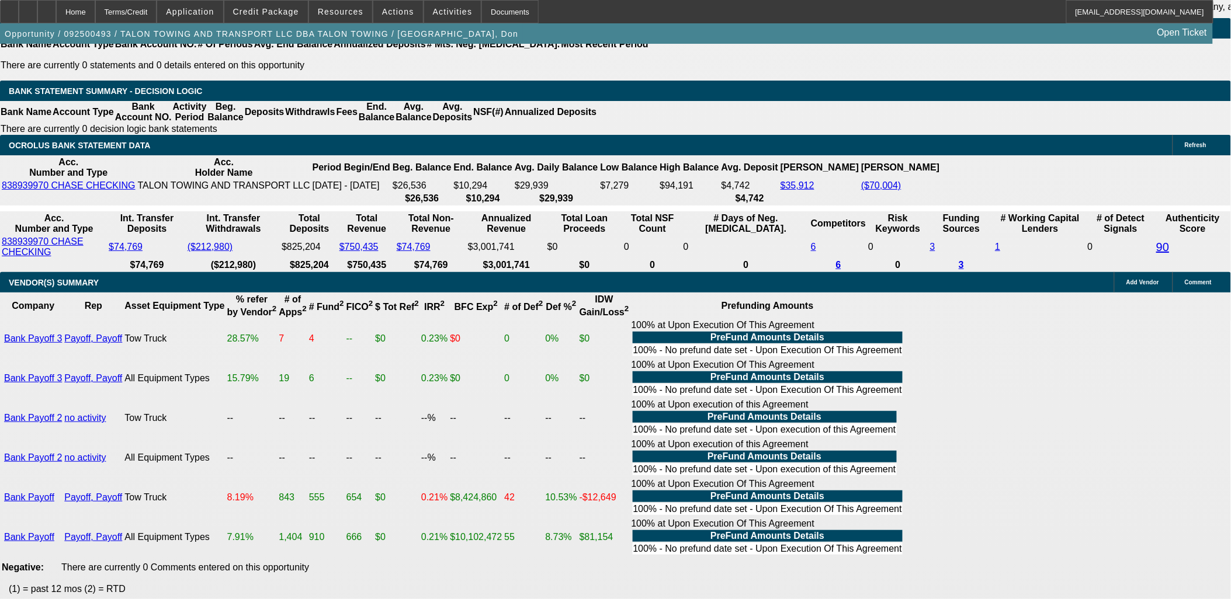
scroll to position [1882, 0]
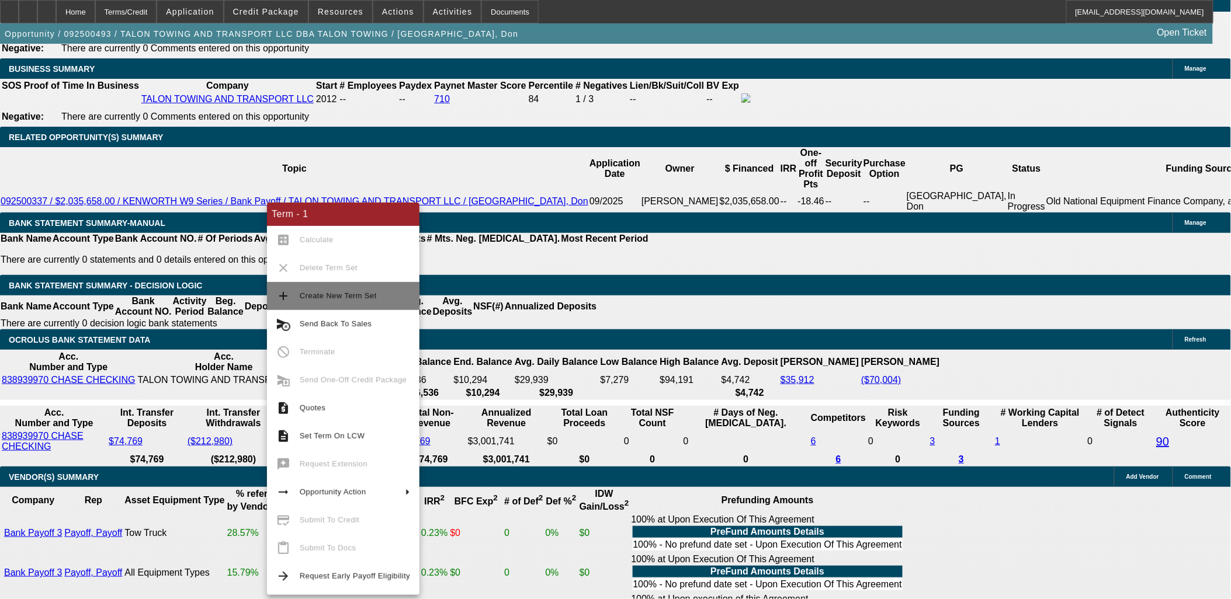
click at [344, 288] on button "add Create New Term Set" at bounding box center [343, 296] width 152 height 28
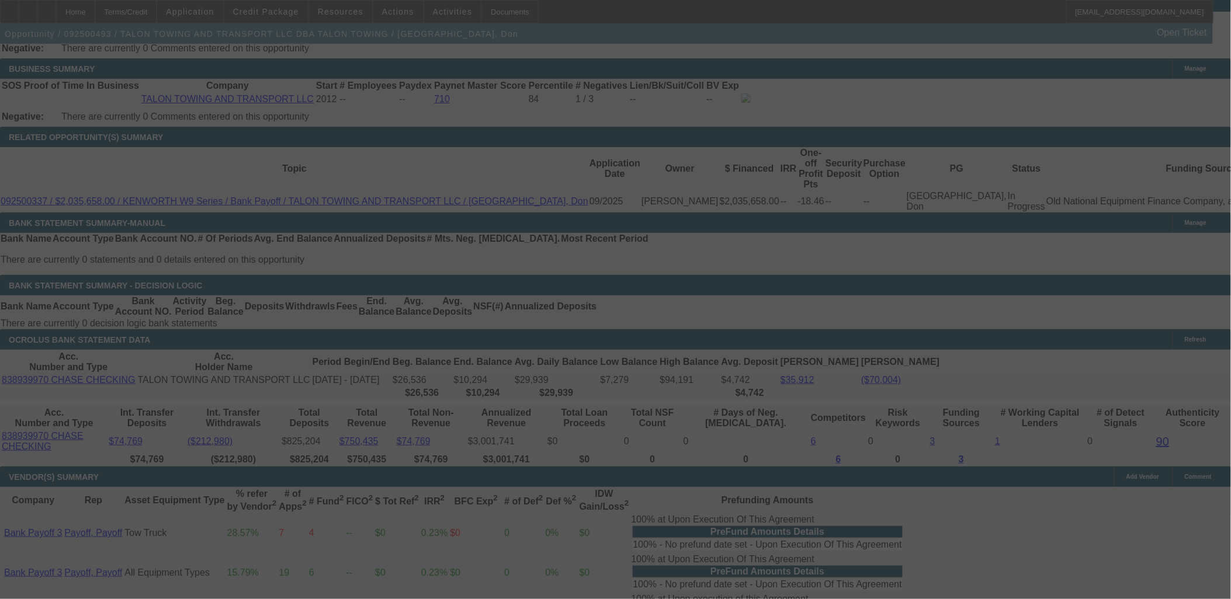
click at [504, 290] on div at bounding box center [615, 299] width 1231 height 599
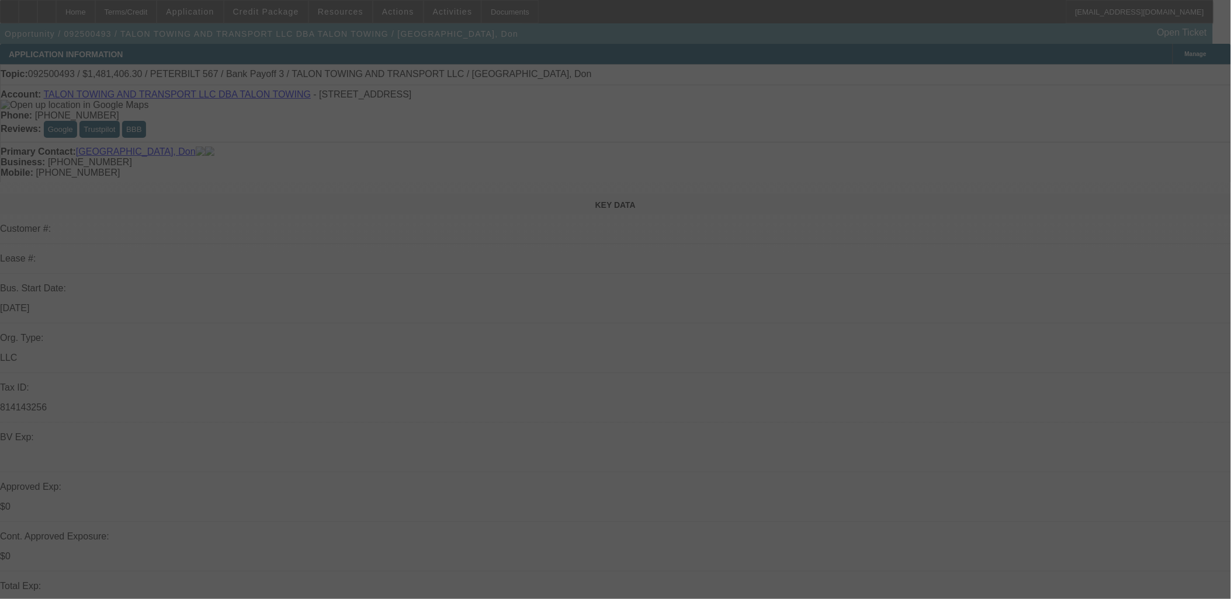
select select "0"
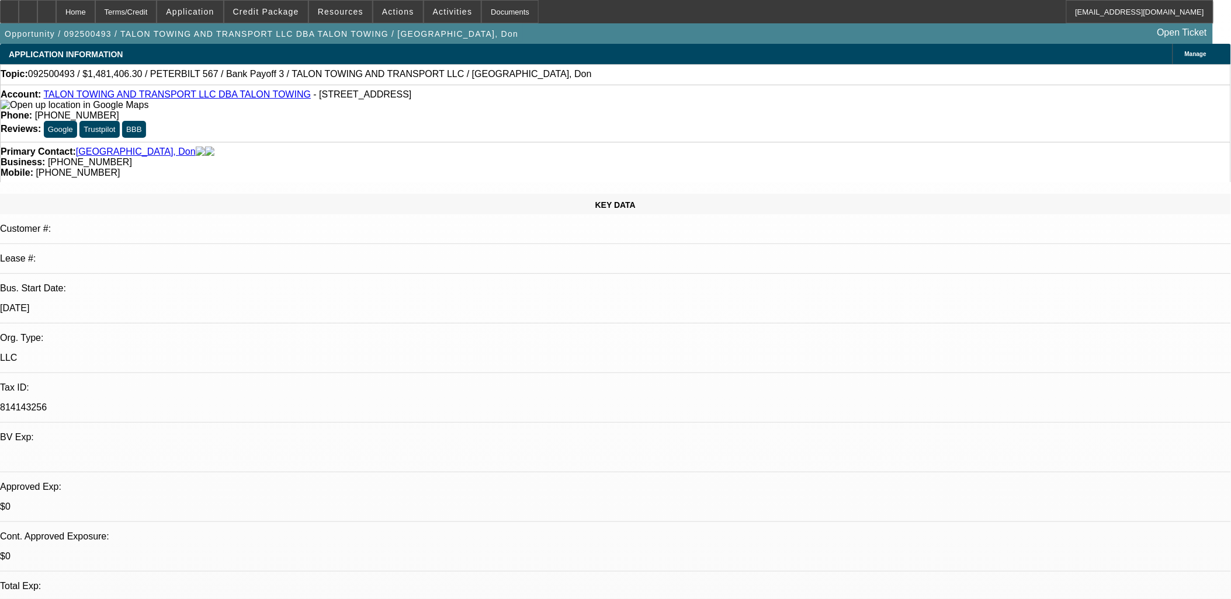
select select "1"
select select "2"
select select "6"
select select "1"
select select "2"
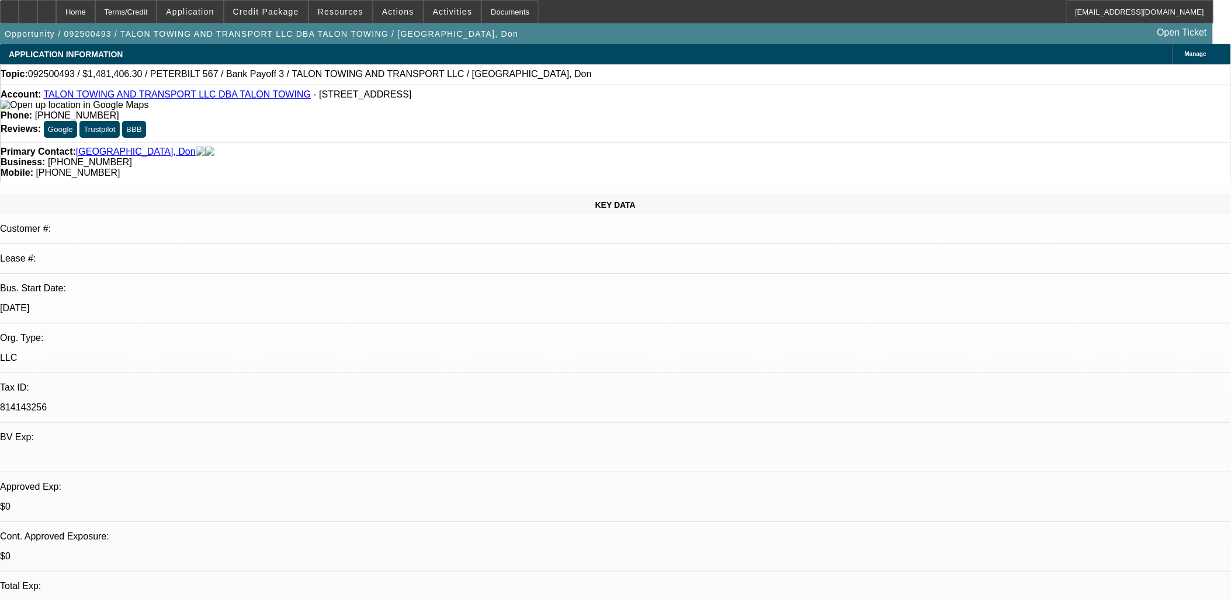
select select "6"
